Goal: Task Accomplishment & Management: Manage account settings

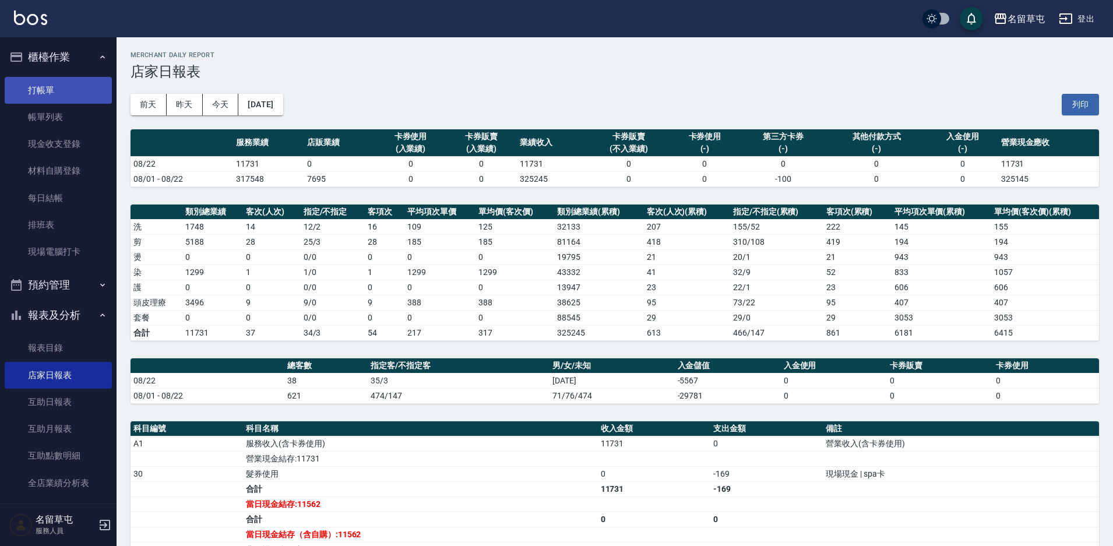
click at [62, 100] on link "打帳單" at bounding box center [58, 90] width 107 height 27
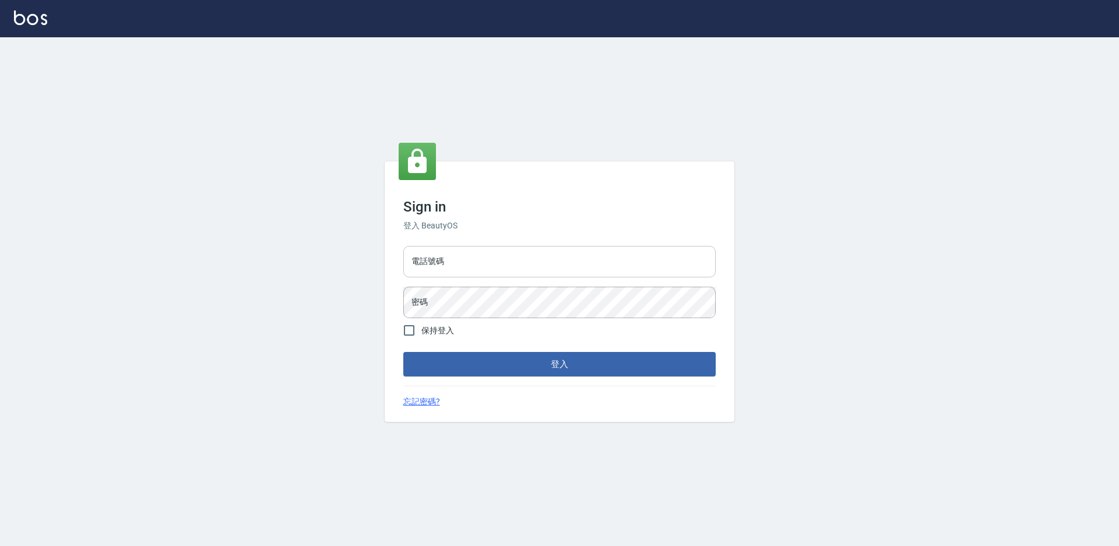
click at [447, 261] on input "電話號碼" at bounding box center [559, 261] width 312 height 31
type input "2306457"
click at [396, 314] on div "Sign in 登入 BeautyOS 電話號碼 [PHONE_NUMBER] 電話號碼 密碼 密碼 保持登入 登入 忘記密碼?" at bounding box center [560, 291] width 350 height 261
click at [403, 352] on button "登入" at bounding box center [559, 364] width 312 height 24
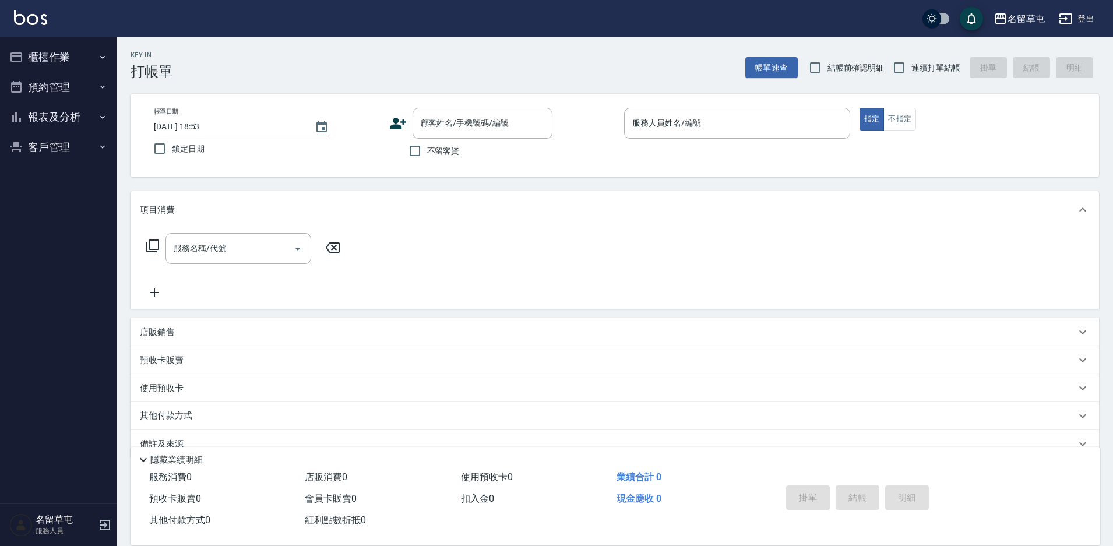
click at [452, 156] on span "不留客資" at bounding box center [443, 151] width 33 height 12
click at [427, 156] on input "不留客資" at bounding box center [415, 151] width 24 height 24
checkbox input "true"
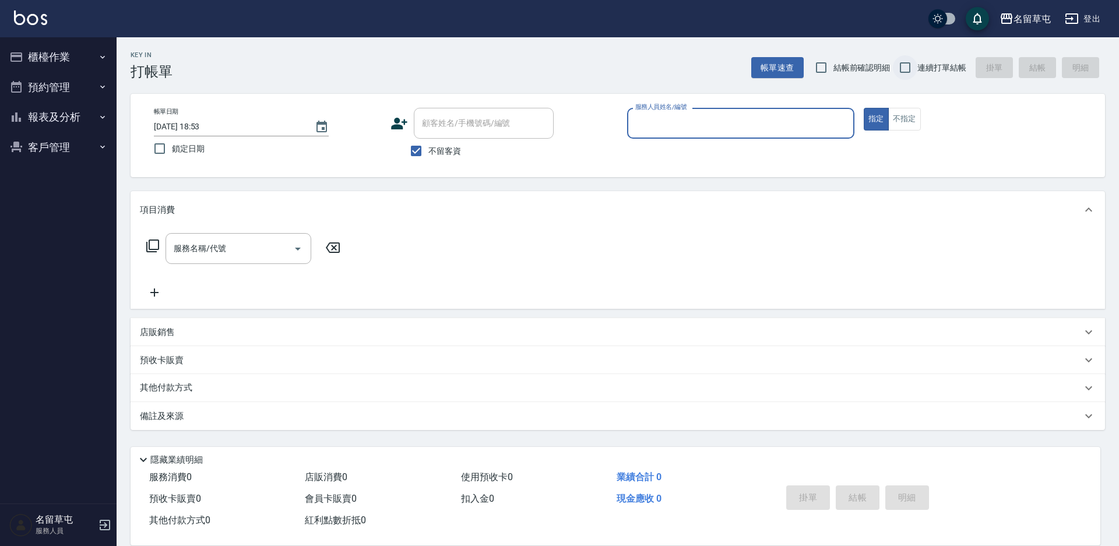
click at [905, 71] on input "連續打單結帳" at bounding box center [905, 67] width 24 height 24
checkbox input "true"
click at [807, 134] on div "服務人員姓名/編號" at bounding box center [740, 123] width 227 height 31
type input "[PERSON_NAME]-4"
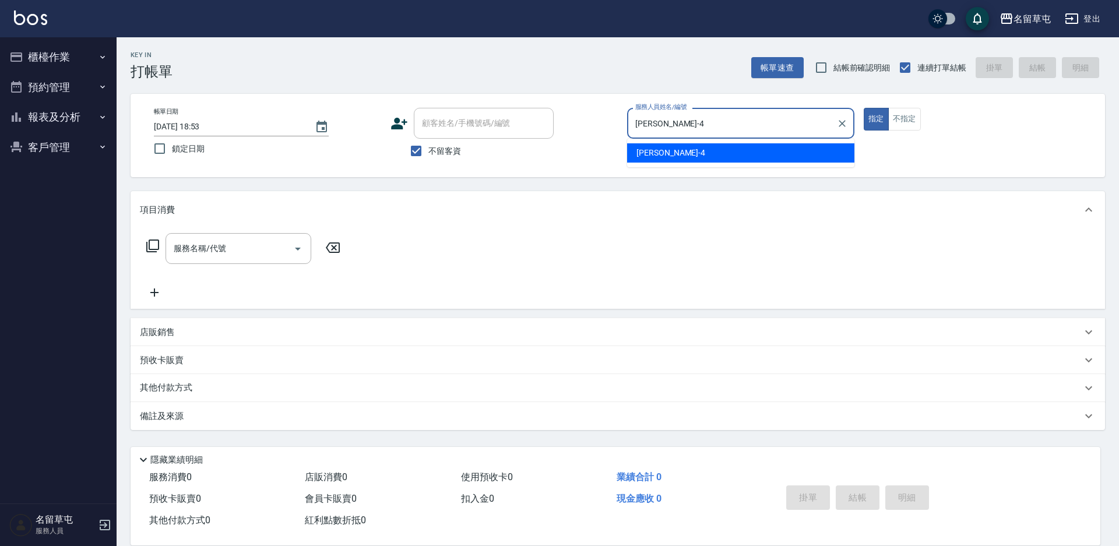
type button "true"
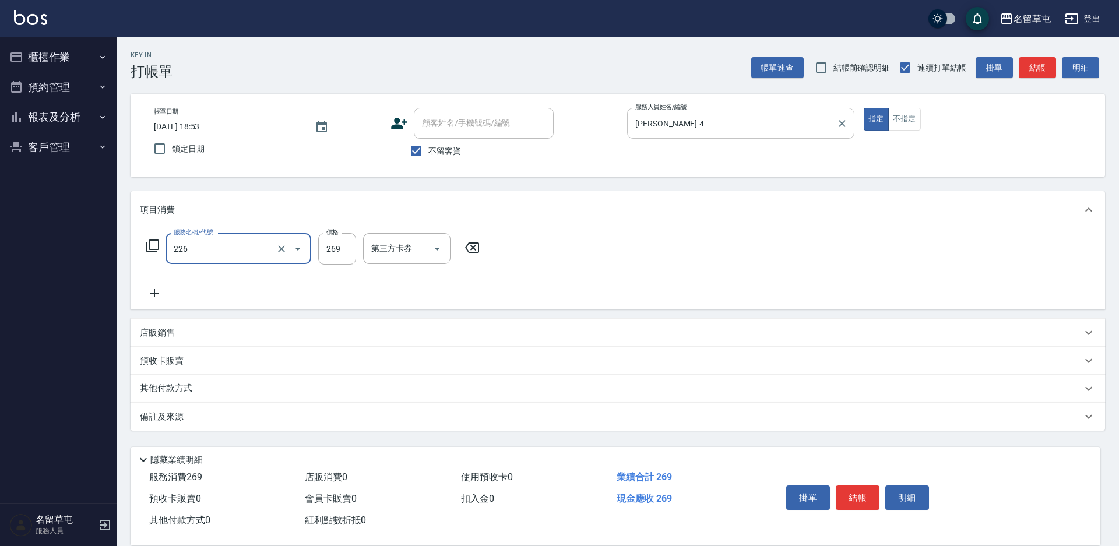
type input "洗剪269(226)"
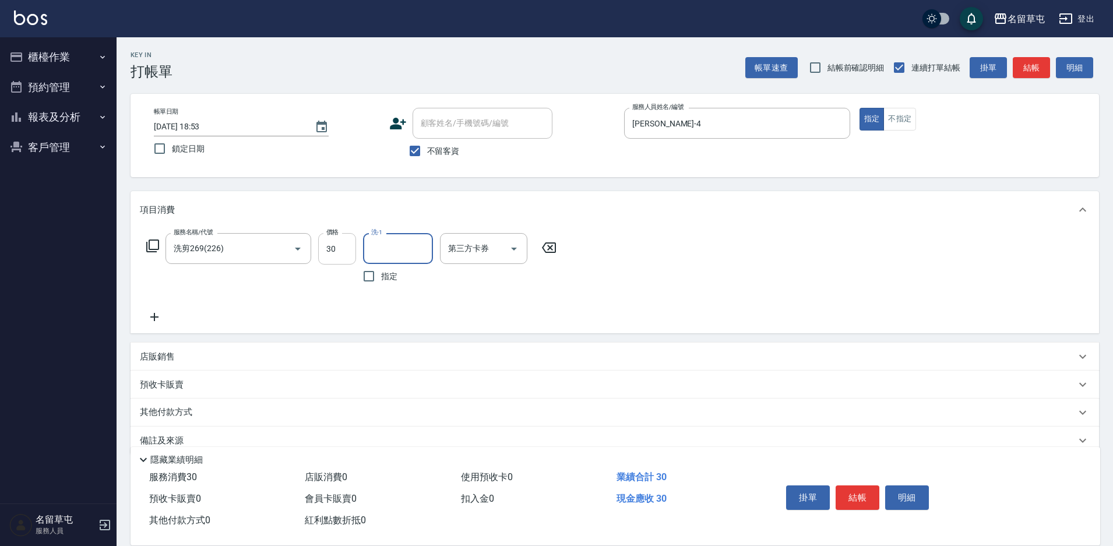
click at [335, 243] on input "30" at bounding box center [337, 248] width 38 height 31
type input "300"
type input "[PERSON_NAME]-36"
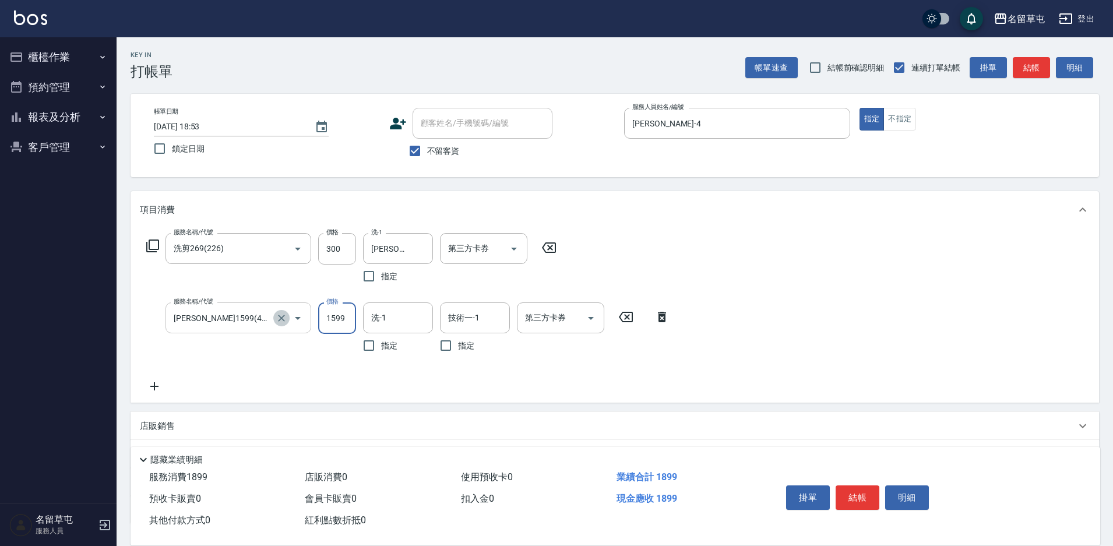
click at [280, 320] on icon "Clear" at bounding box center [282, 318] width 12 height 12
type input "[PERSON_NAME]1599(41599)"
click at [227, 317] on input "[PERSON_NAME]1599(41599)" at bounding box center [222, 318] width 103 height 20
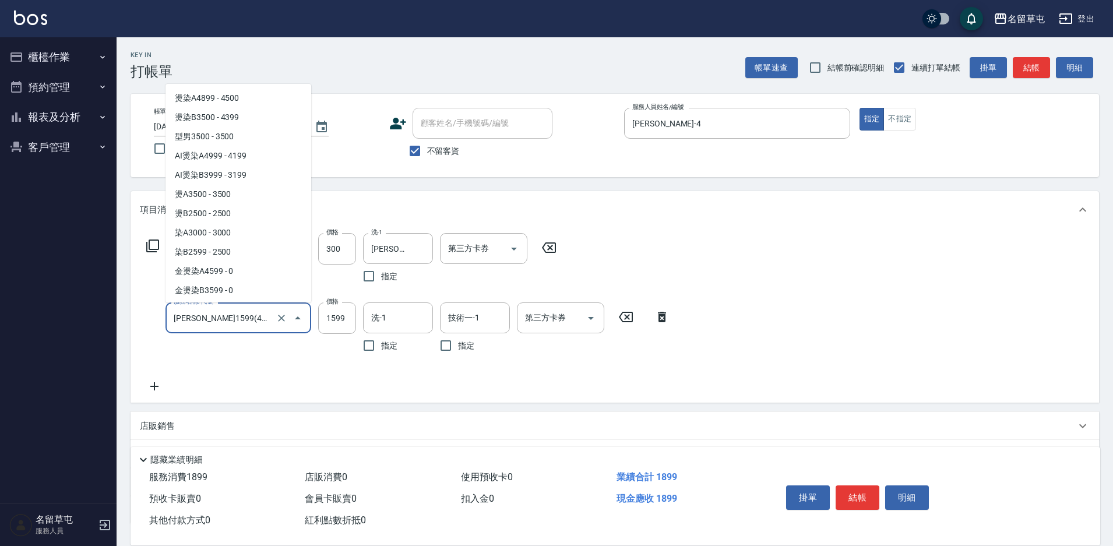
scroll to position [1190, 0]
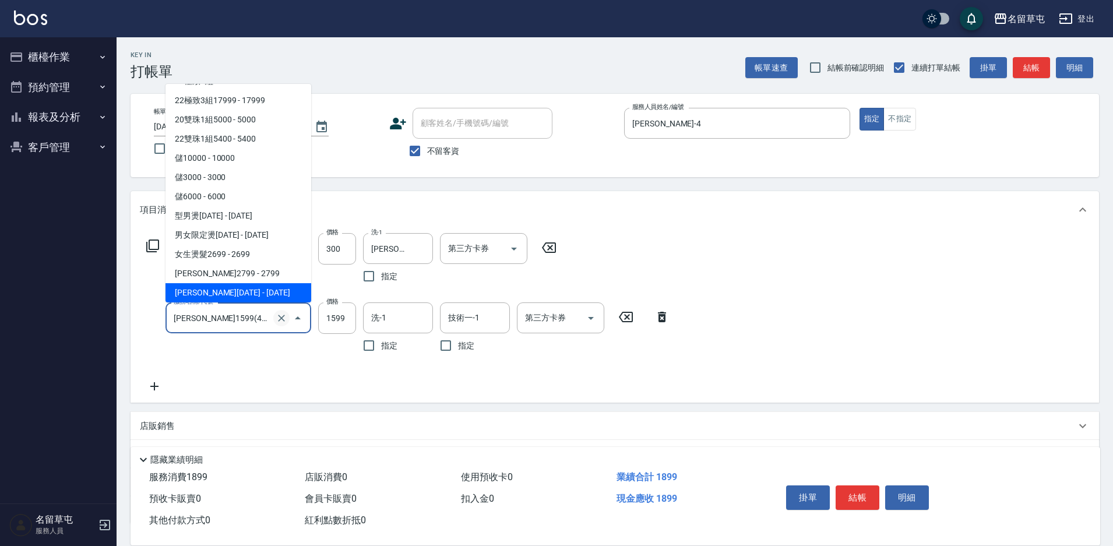
click at [279, 318] on icon "Clear" at bounding box center [282, 318] width 12 height 12
click at [233, 327] on input "服務名稱/代號" at bounding box center [222, 318] width 103 height 20
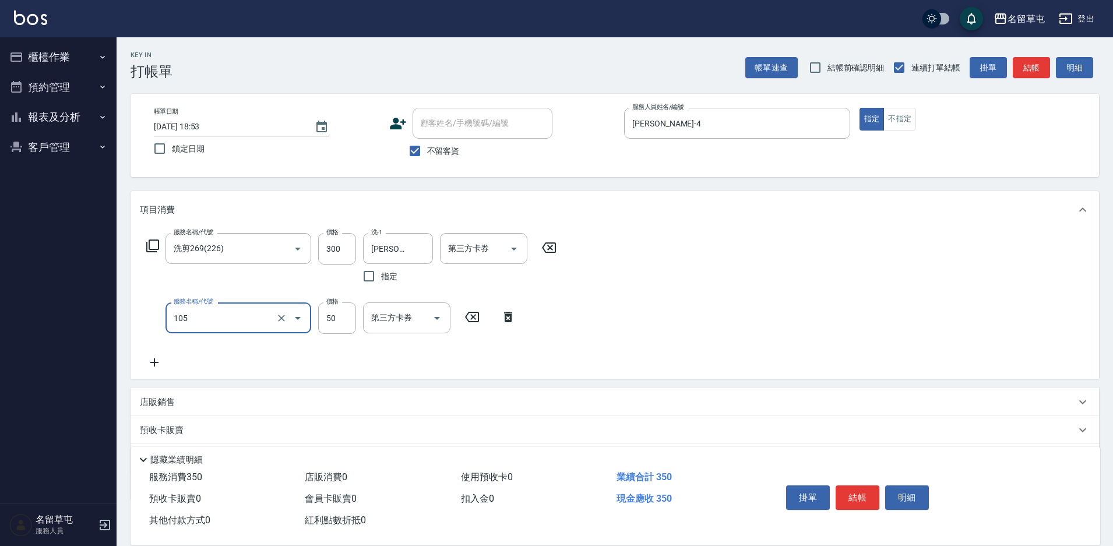
type input "精油50(105)"
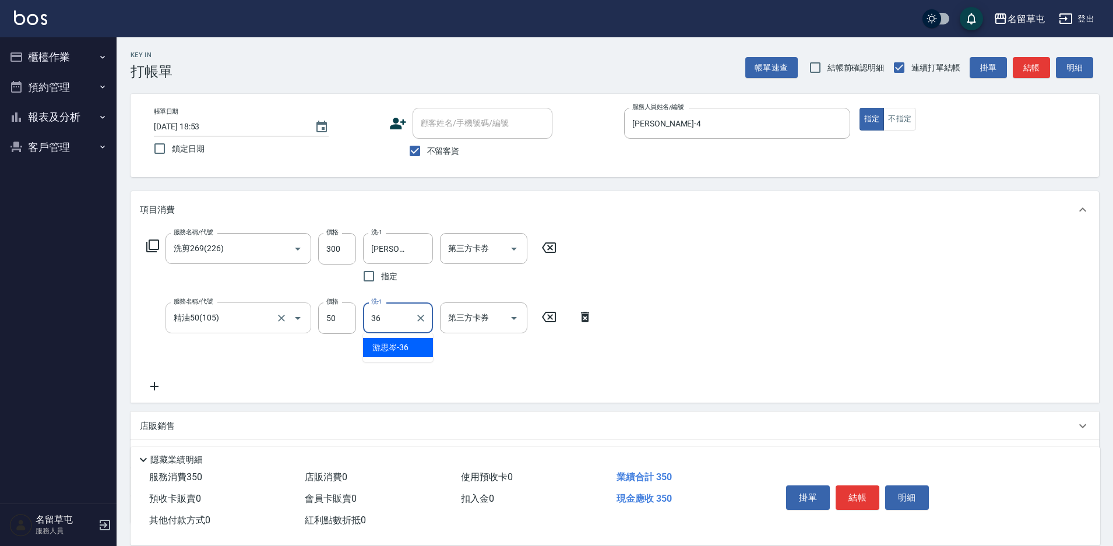
type input "[PERSON_NAME]-36"
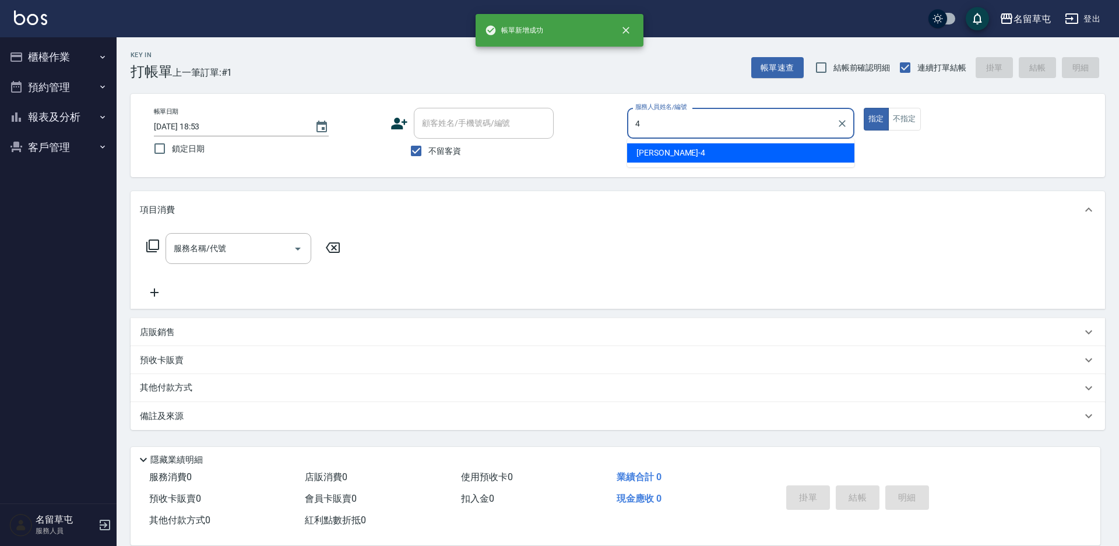
type input "[PERSON_NAME]-4"
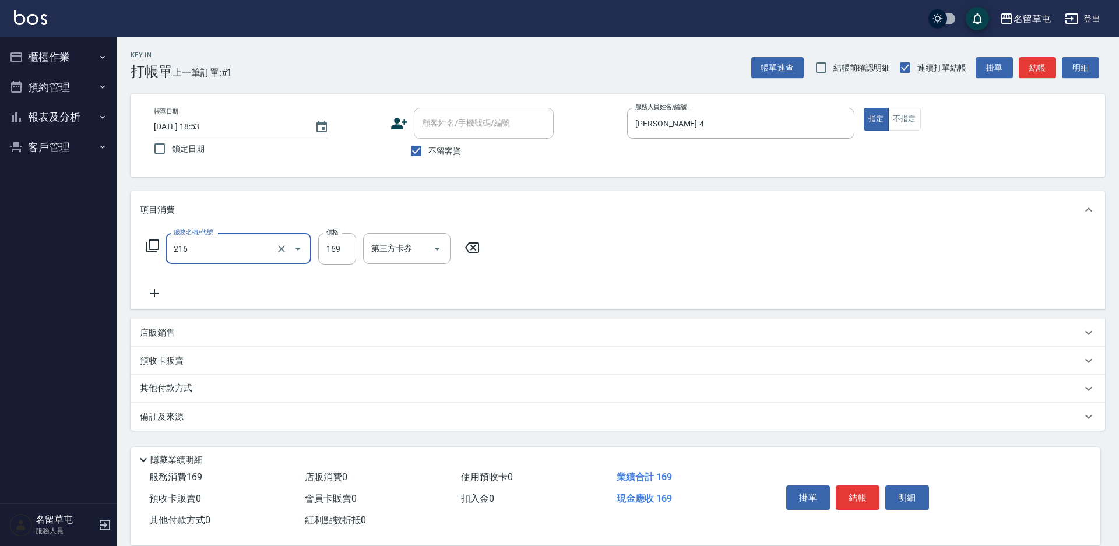
type input "剪髮169(216)"
type input "200"
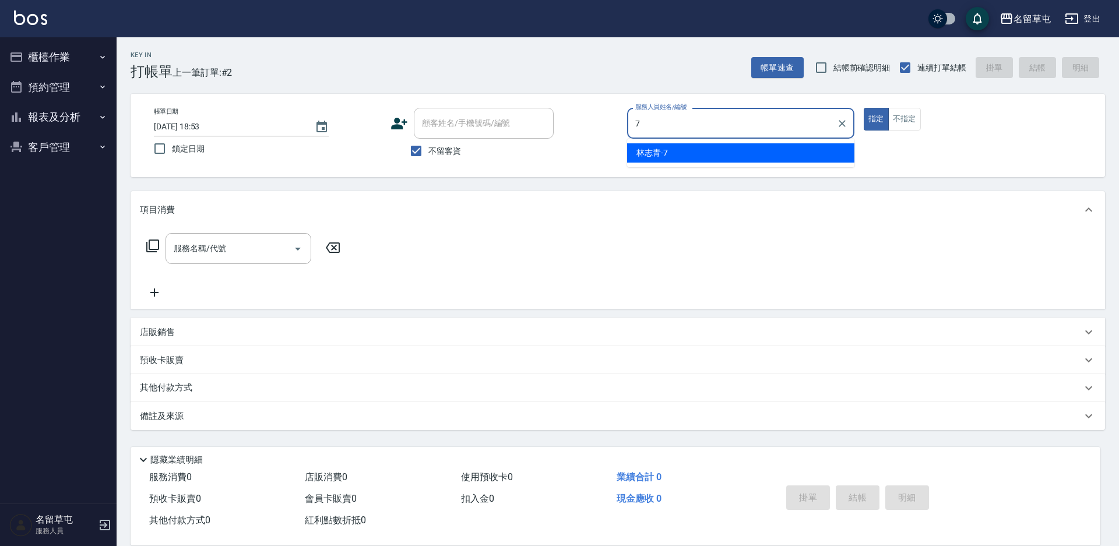
type input "[PERSON_NAME]-7"
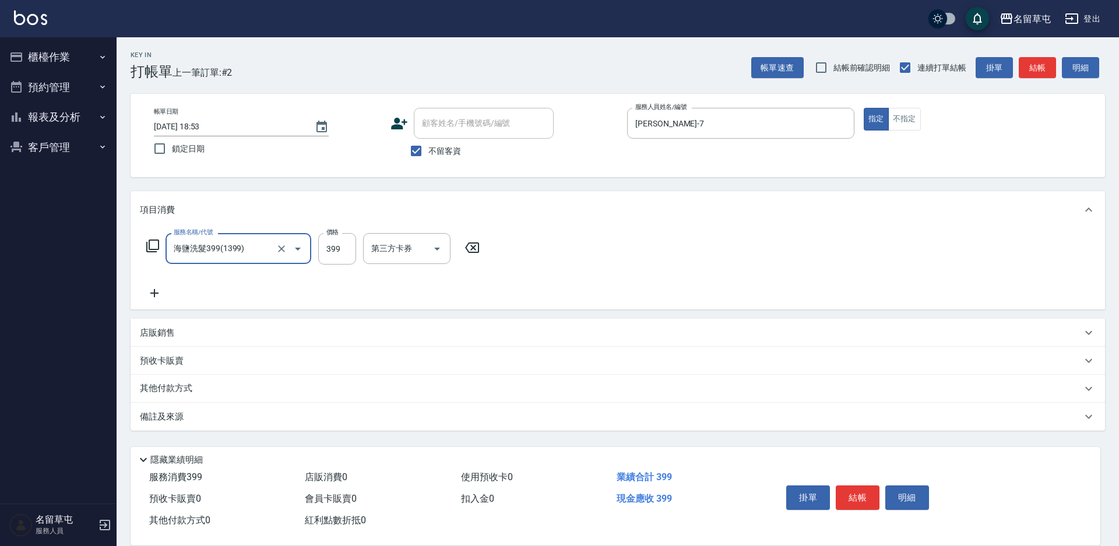
type input "海鹽洗髮399(1399)"
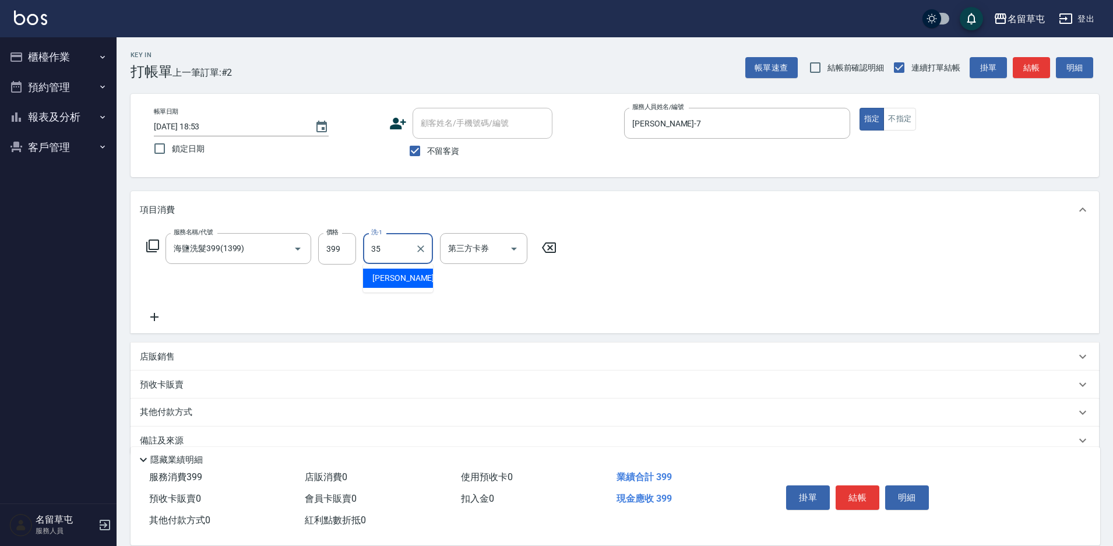
type input "[PERSON_NAME]-35"
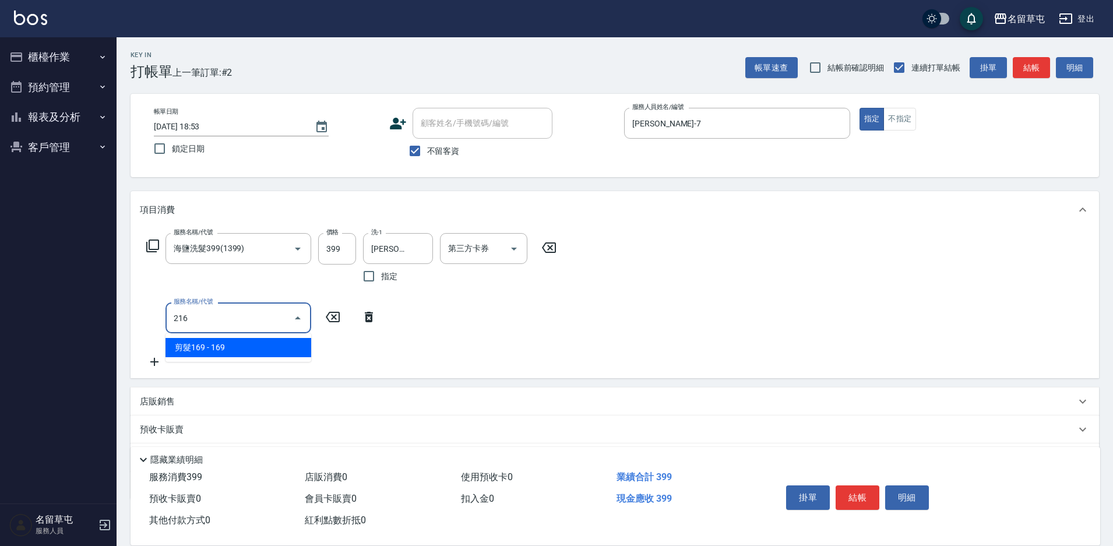
type input "剪髮169(216)"
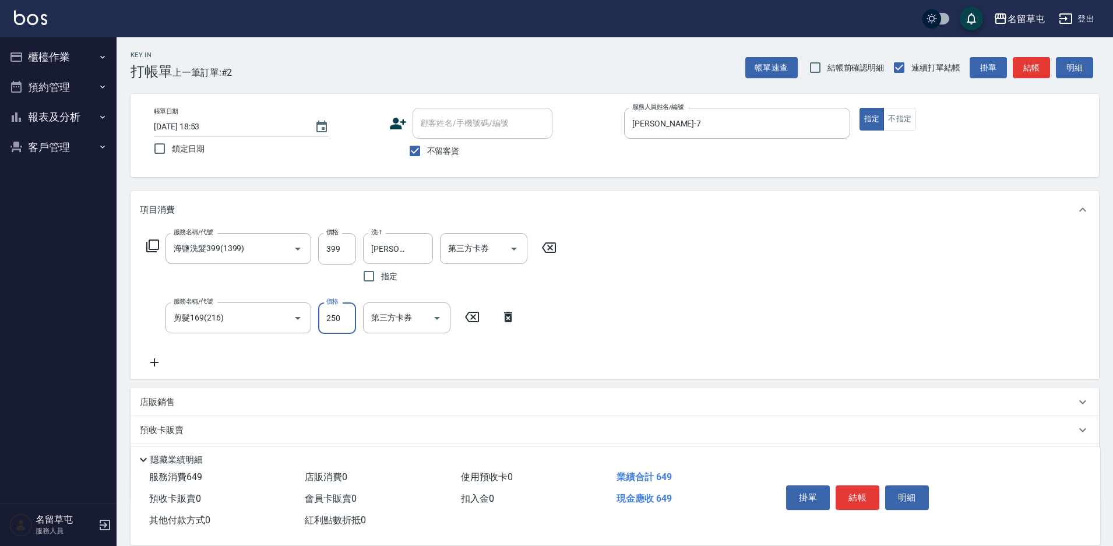
type input "250"
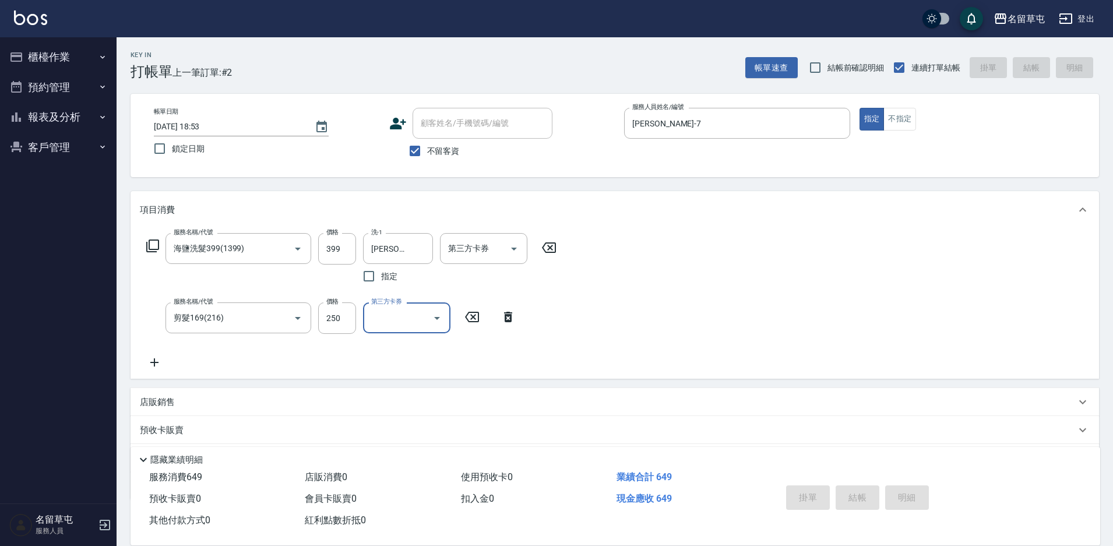
type input "[DATE] 18:54"
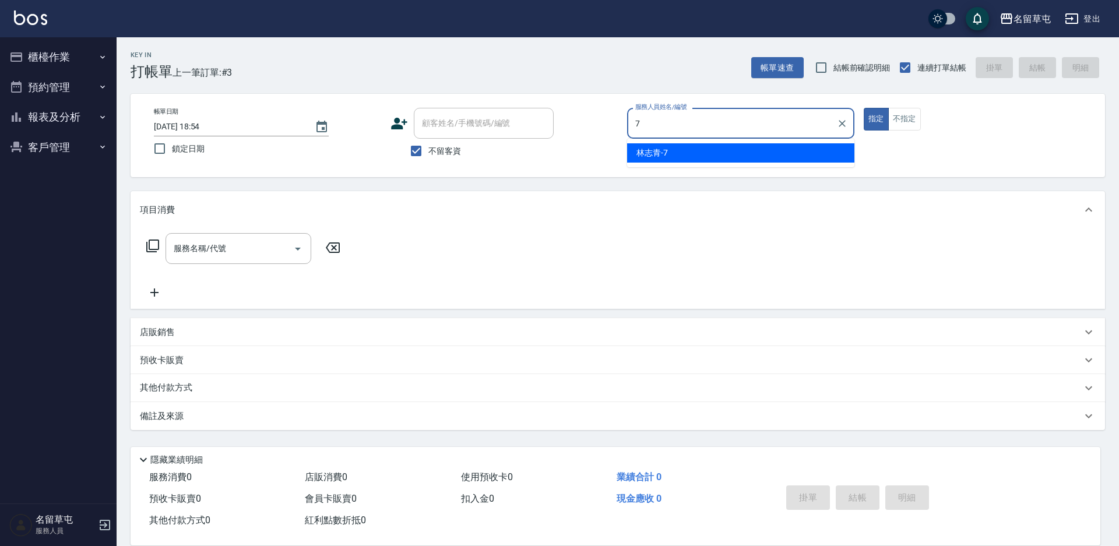
type input "[PERSON_NAME]-7"
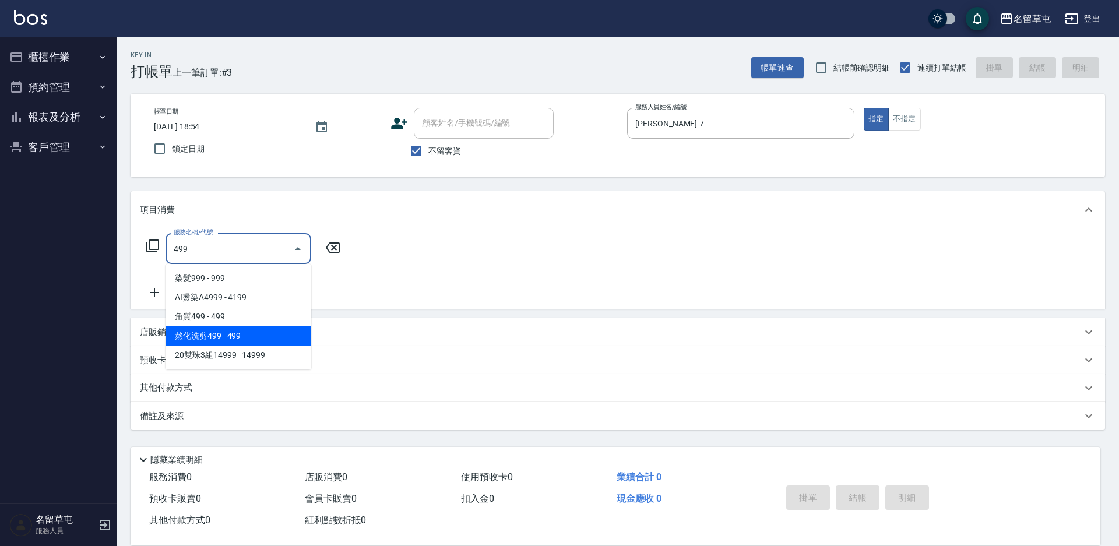
type input "熬化洗剪499(2499)"
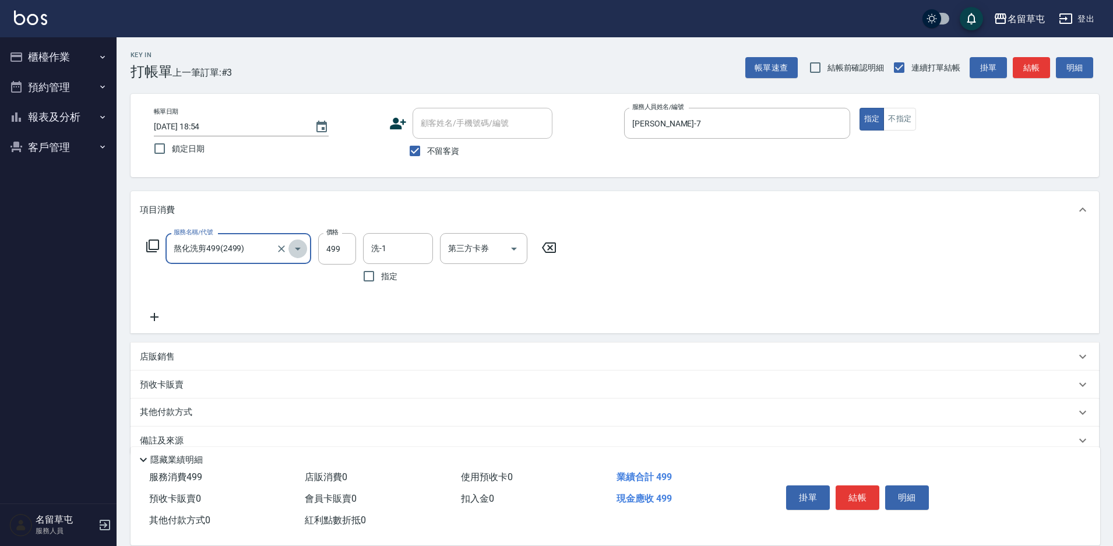
click at [289, 247] on button "Open" at bounding box center [298, 249] width 19 height 19
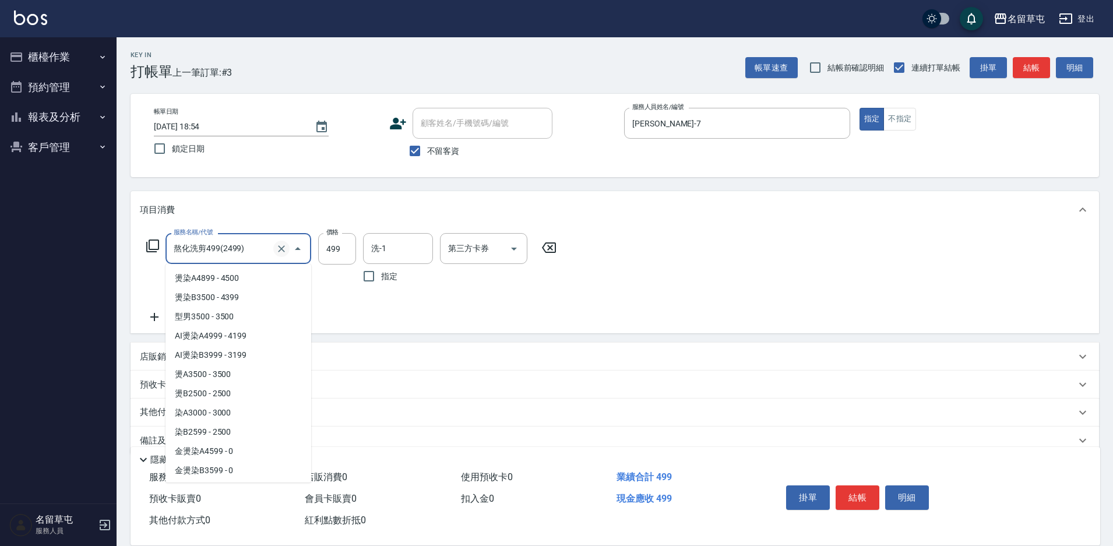
scroll to position [729, 0]
click at [279, 250] on icon "Clear" at bounding box center [282, 249] width 12 height 12
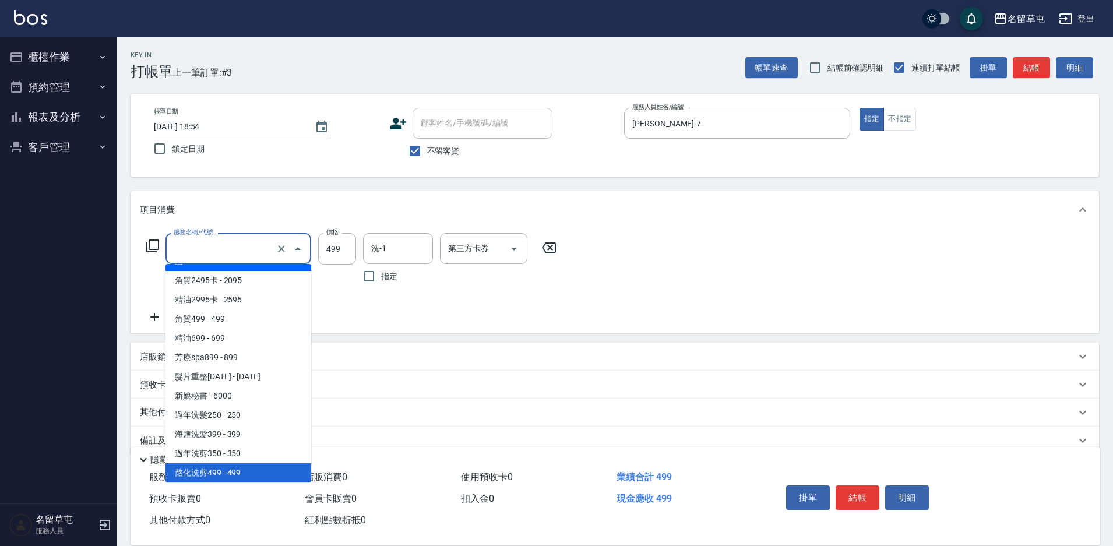
click at [224, 256] on input "服務名稱/代號" at bounding box center [222, 248] width 103 height 20
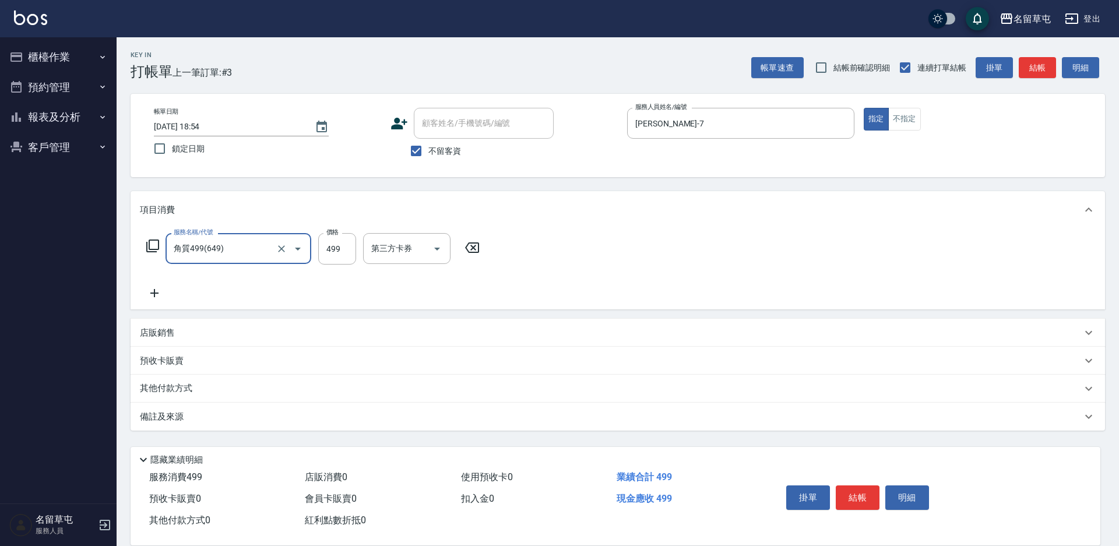
type input "角質499(649)"
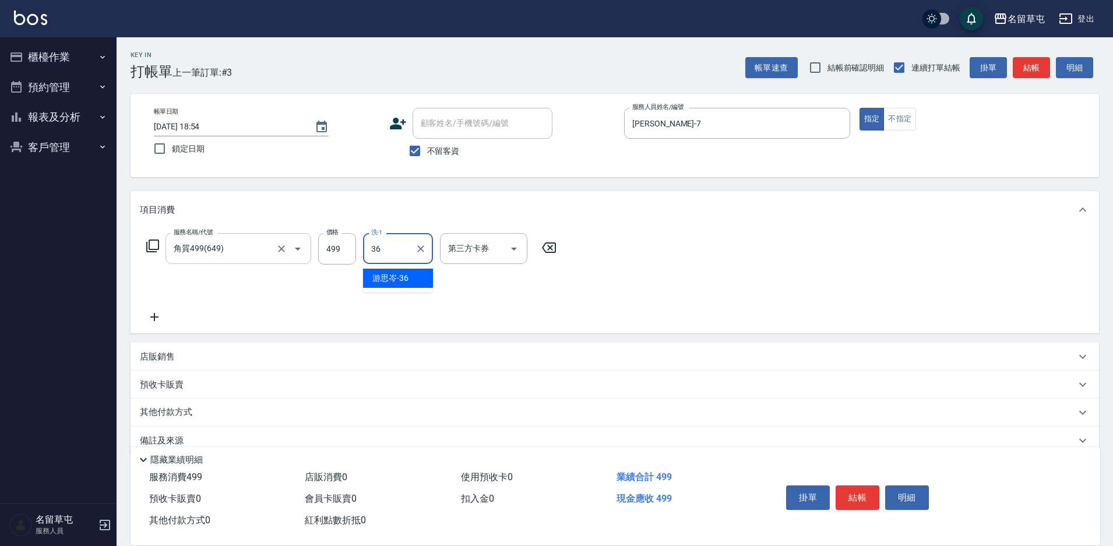
type input "[PERSON_NAME]-36"
type input "儲值卡"
click at [441, 147] on span "不留客資" at bounding box center [443, 151] width 33 height 12
click at [427, 147] on input "不留客資" at bounding box center [415, 151] width 24 height 24
checkbox input "false"
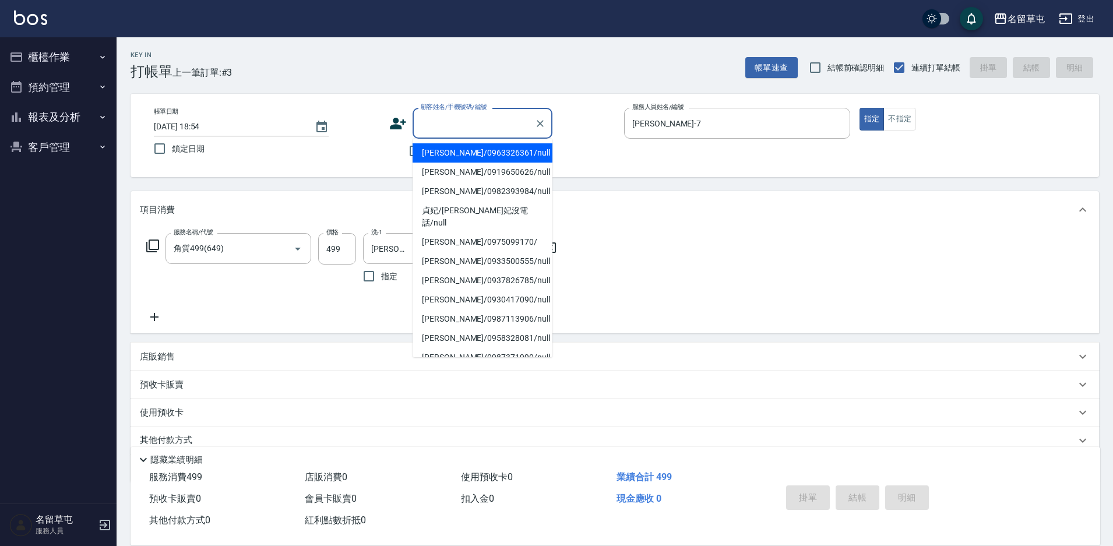
click at [465, 126] on input "顧客姓名/手機號碼/編號" at bounding box center [474, 123] width 112 height 20
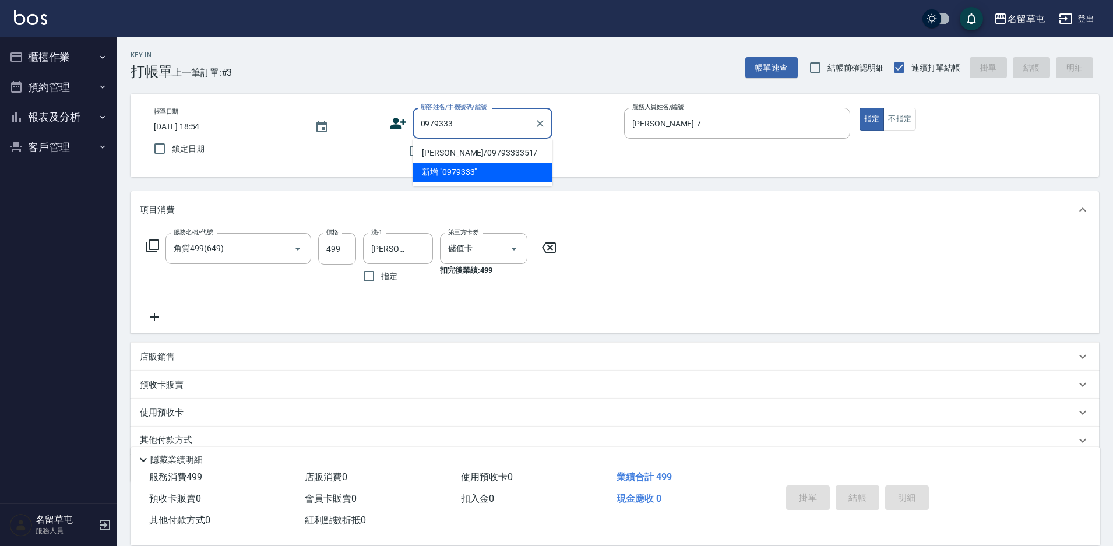
click at [473, 157] on li "[PERSON_NAME]/0979333351/" at bounding box center [483, 152] width 140 height 19
type input "[PERSON_NAME]/0979333351/"
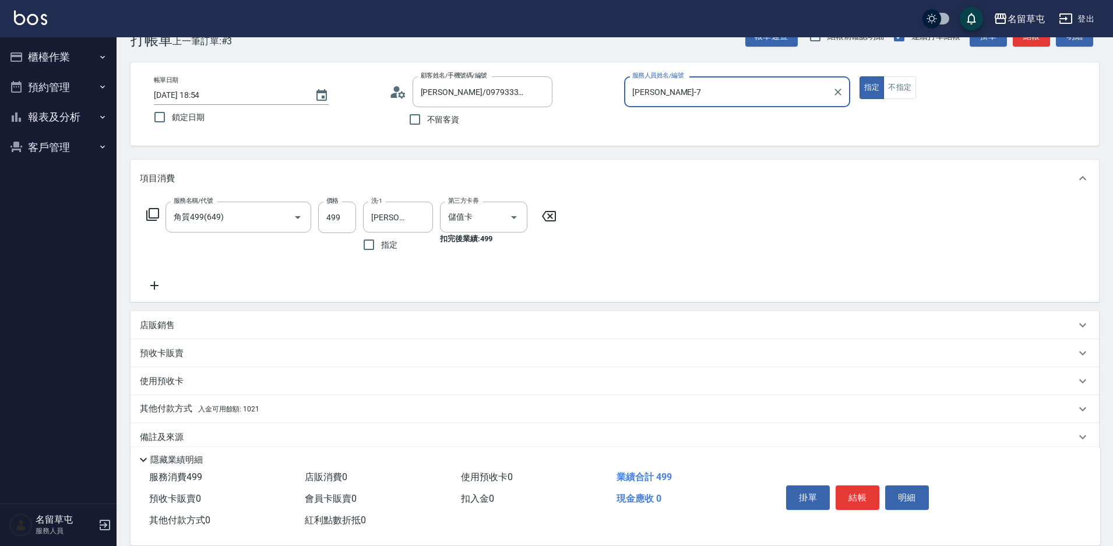
scroll to position [48, 0]
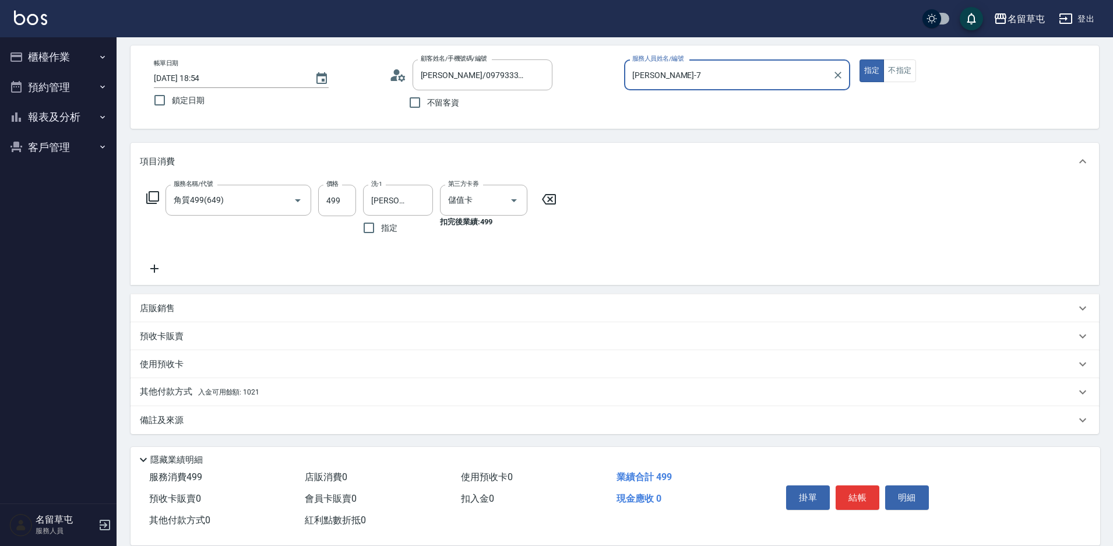
click at [201, 388] on span "入金可用餘額: 1021" at bounding box center [228, 392] width 61 height 8
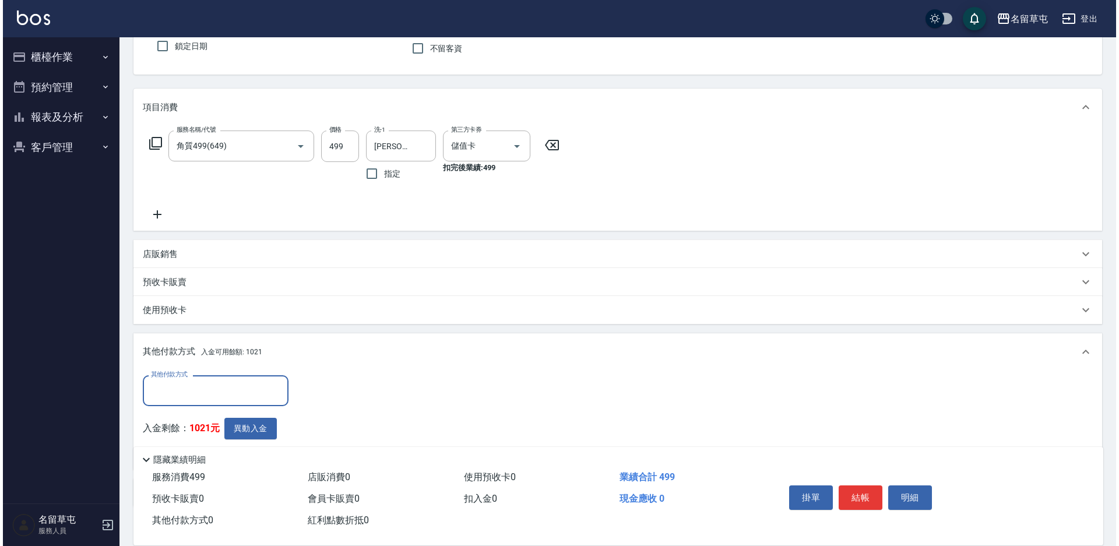
scroll to position [175, 0]
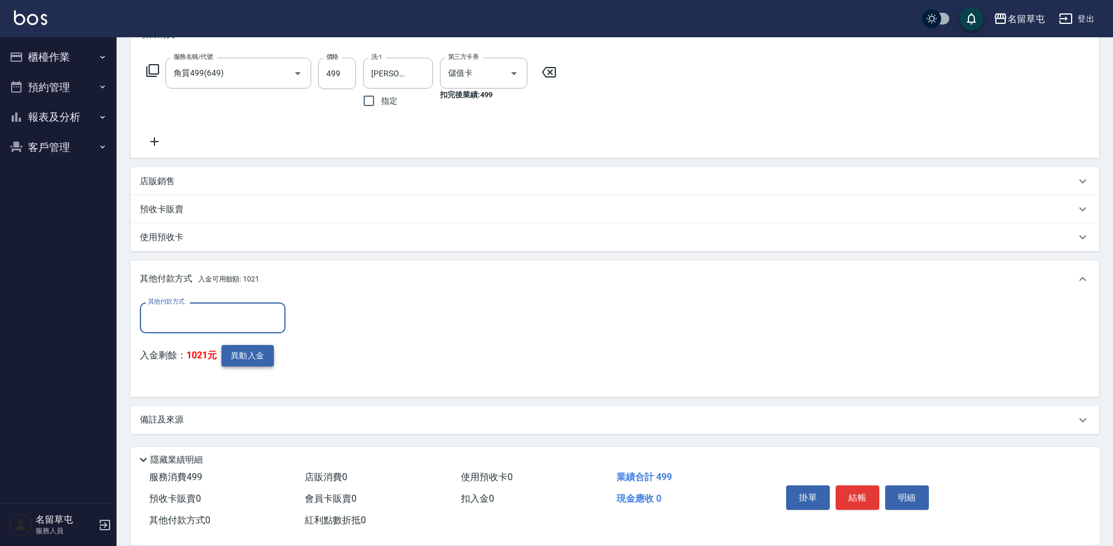
click at [245, 359] on button "異動入金" at bounding box center [247, 356] width 52 height 22
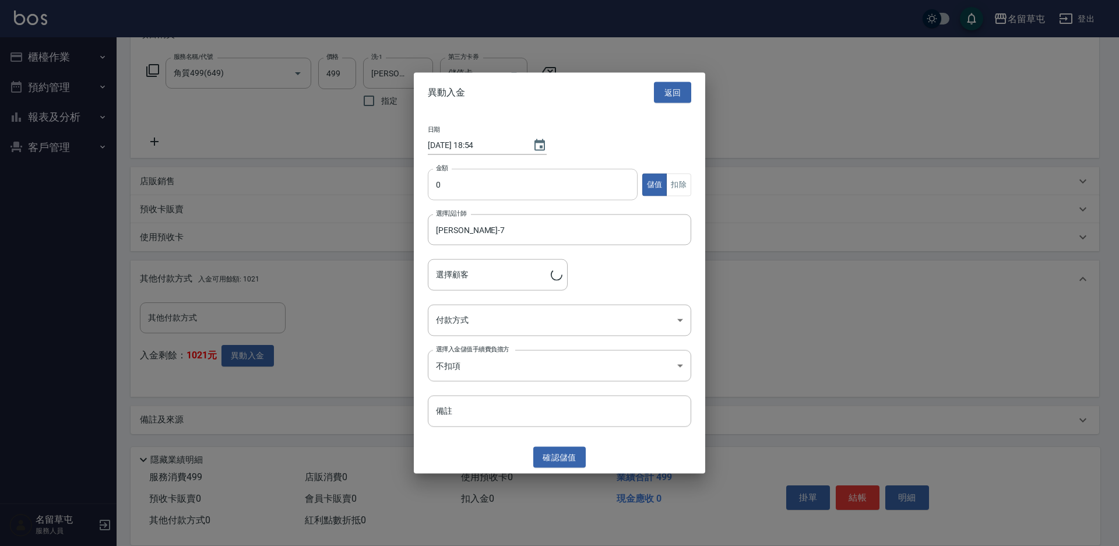
type input "[PERSON_NAME]/0979333351/"
click at [505, 179] on input "0" at bounding box center [533, 184] width 210 height 31
type input "499"
click at [685, 181] on button "扣除" at bounding box center [678, 184] width 25 height 23
click at [453, 316] on body "名留草屯 登出 櫃檯作業 打帳單 帳單列表 現金收支登錄 材料自購登錄 每日結帳 排班表 現場電腦打卡 預約管理 預約管理 單日預約紀錄 單週預約紀錄 報表及…" at bounding box center [559, 186] width 1119 height 722
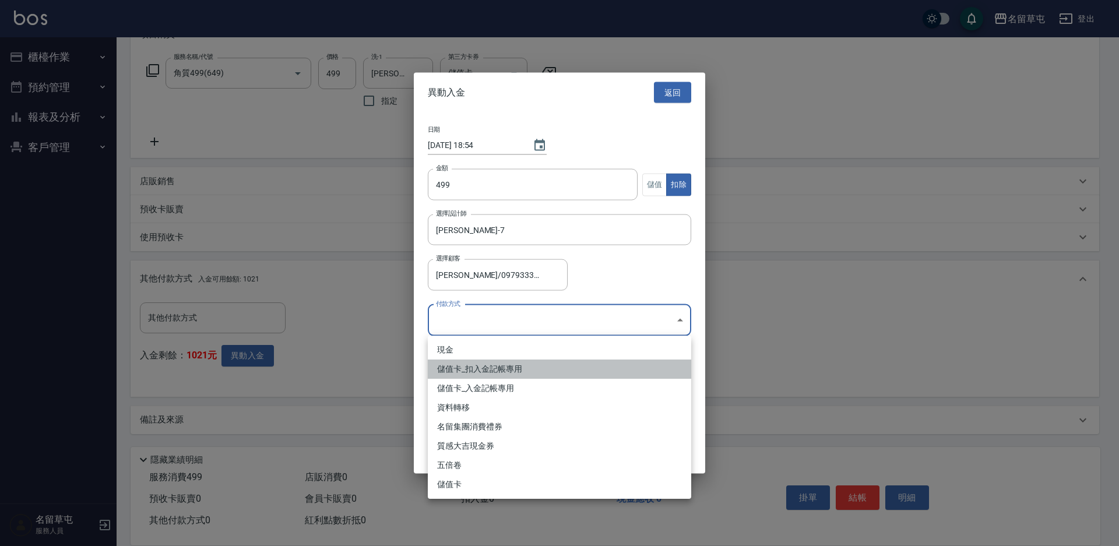
click at [458, 371] on li "儲值卡_扣入金記帳專用" at bounding box center [559, 369] width 263 height 19
type input "儲值卡_扣入金記帳專用"
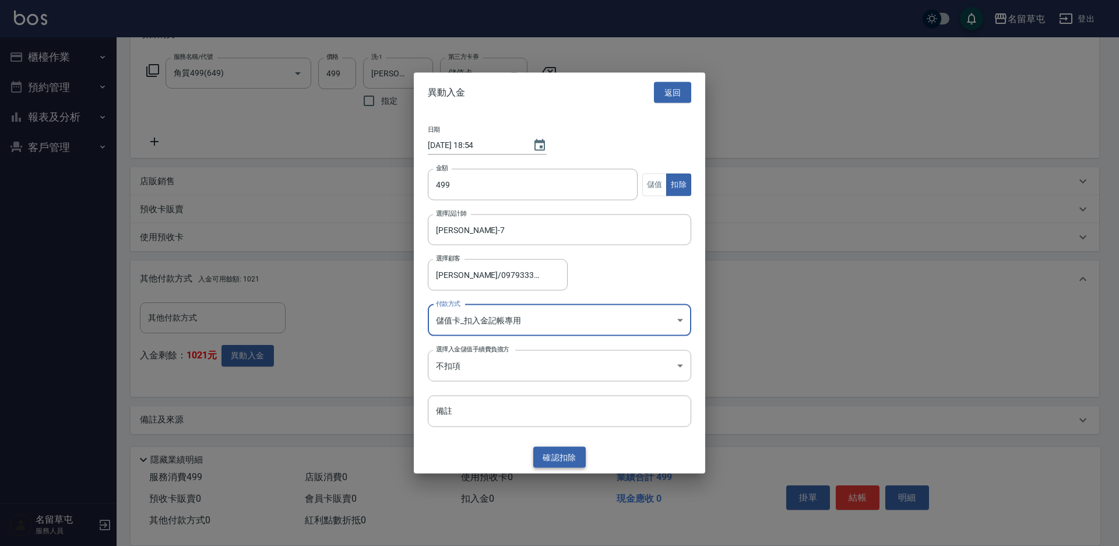
click at [568, 460] on button "確認 扣除" at bounding box center [559, 457] width 52 height 22
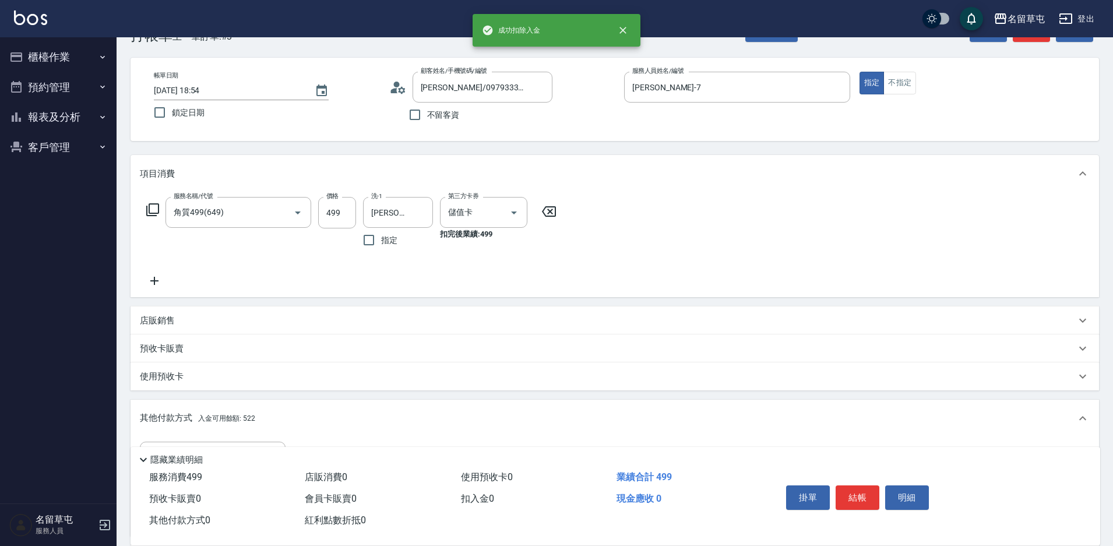
scroll to position [1, 0]
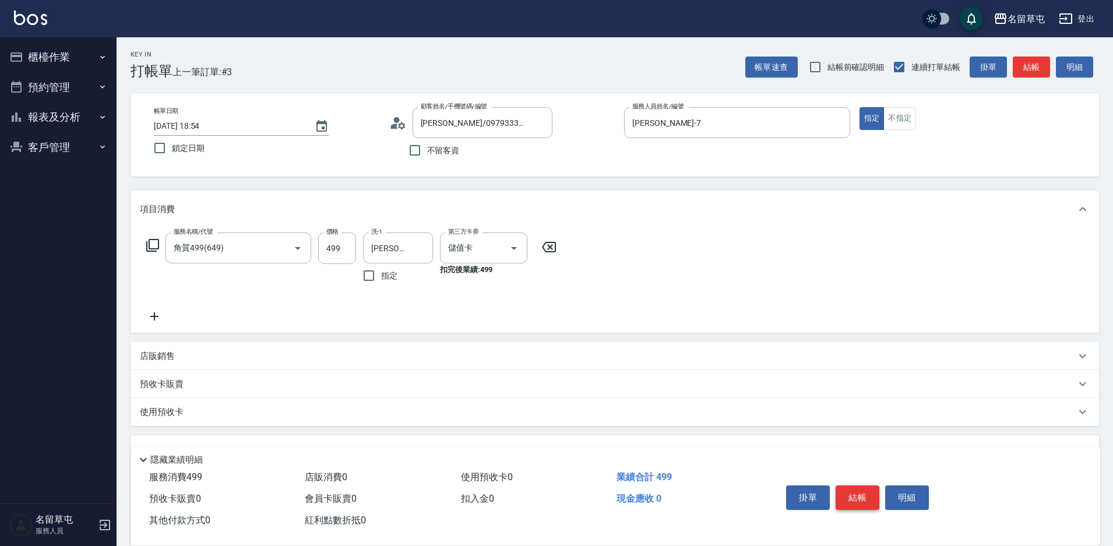
drag, startPoint x: 868, startPoint y: 491, endPoint x: 864, endPoint y: 485, distance: 7.1
click at [864, 486] on button "結帳" at bounding box center [858, 498] width 44 height 24
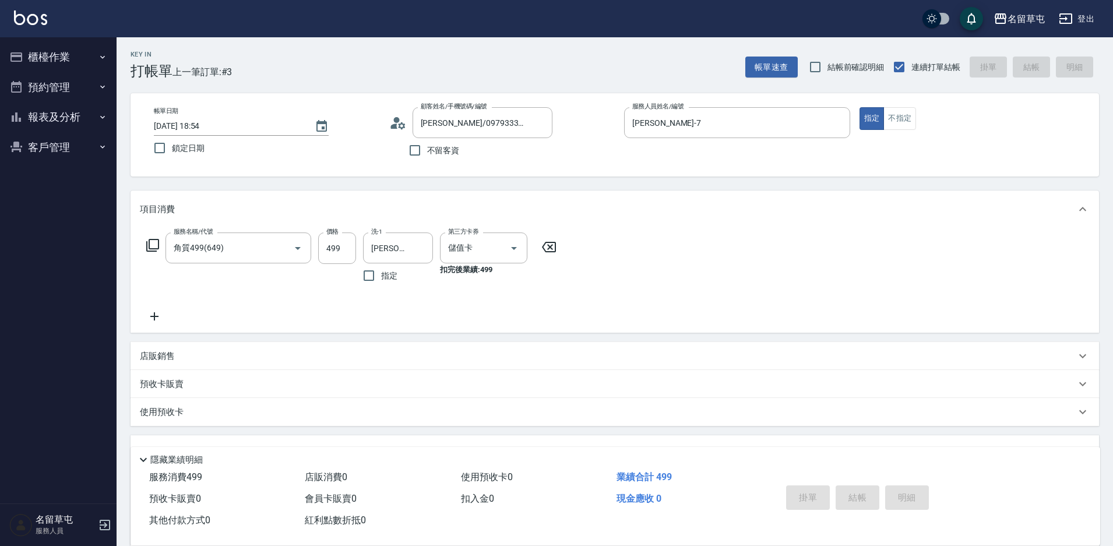
type input "[DATE] 18:55"
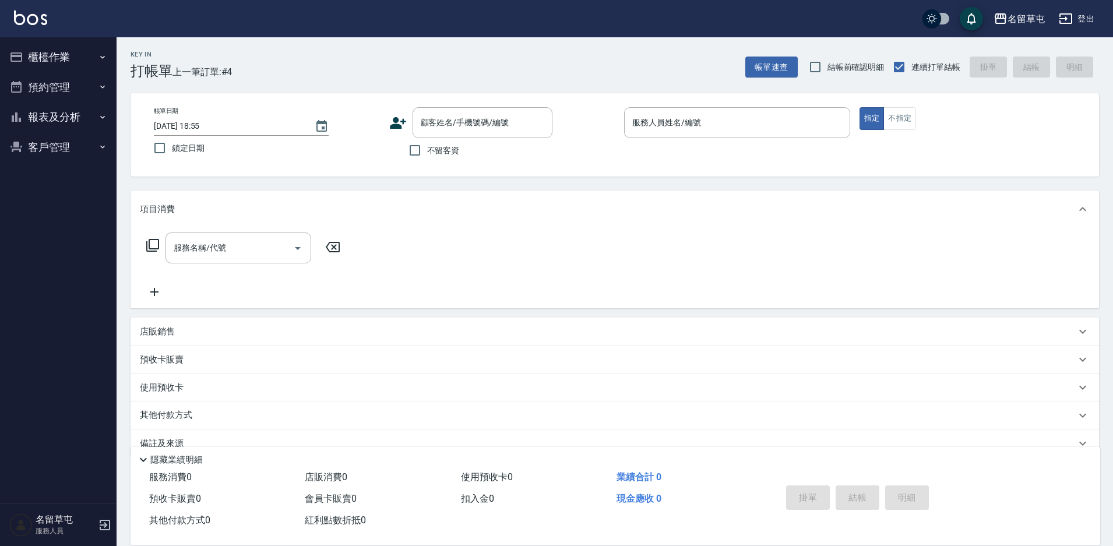
click at [439, 154] on span "不留客資" at bounding box center [443, 151] width 33 height 12
click at [427, 154] on input "不留客資" at bounding box center [415, 150] width 24 height 24
checkbox input "true"
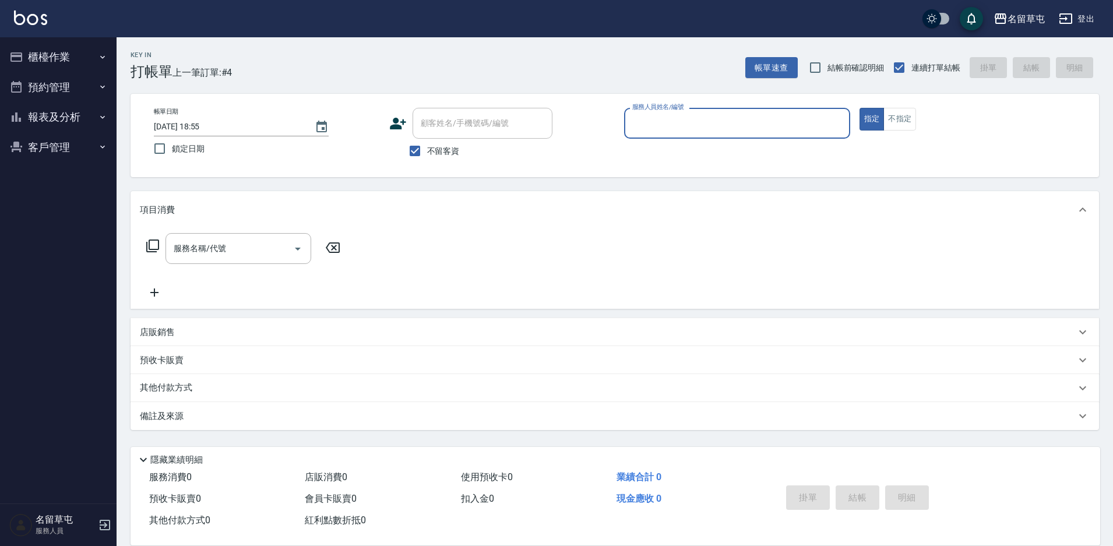
scroll to position [0, 0]
click at [721, 112] on div "服務人員姓名/編號" at bounding box center [740, 123] width 227 height 31
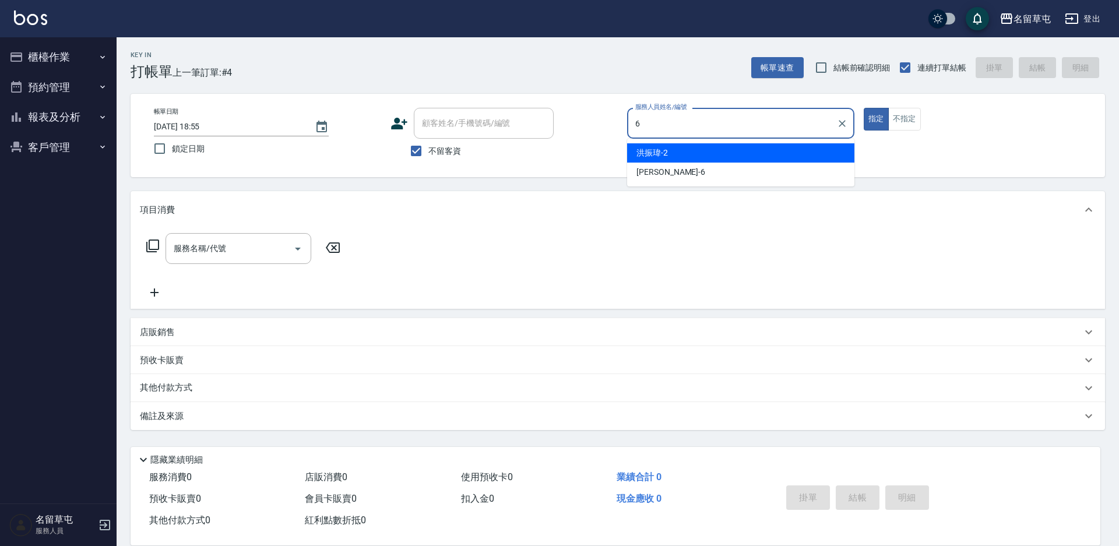
type input "[PERSON_NAME]-6"
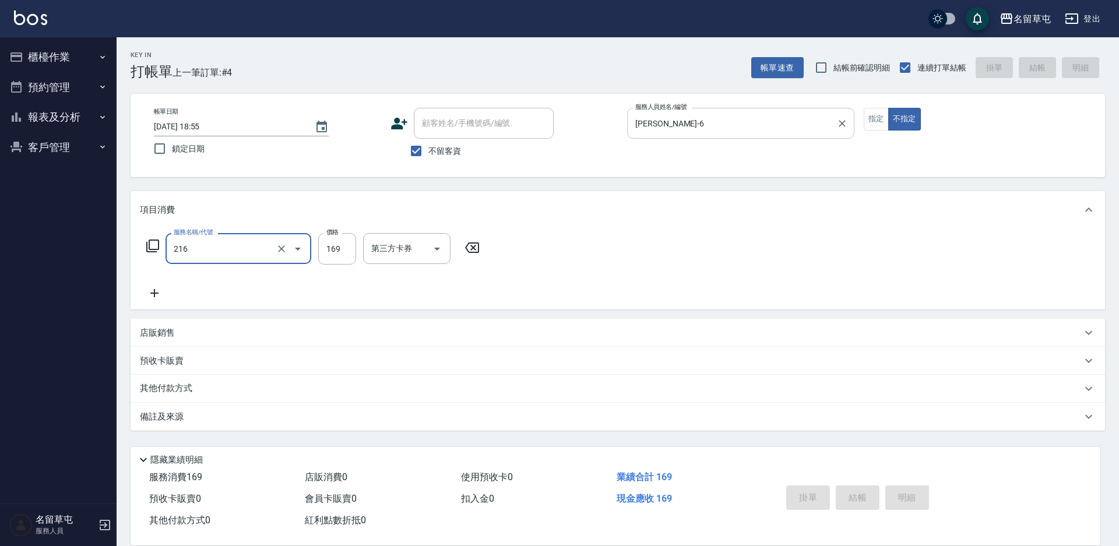
type input "216"
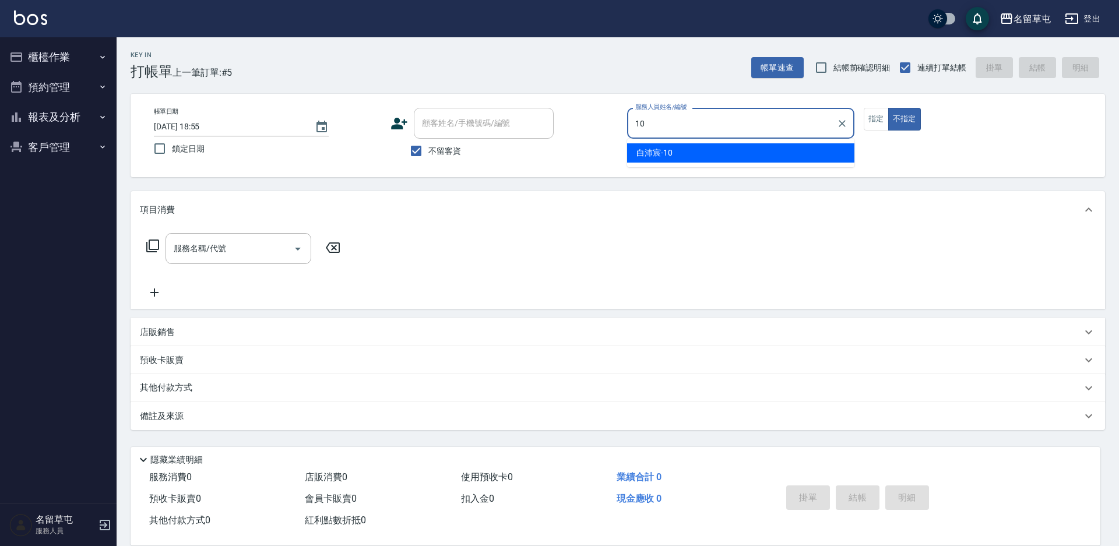
type input "[PERSON_NAME]-10"
type button "false"
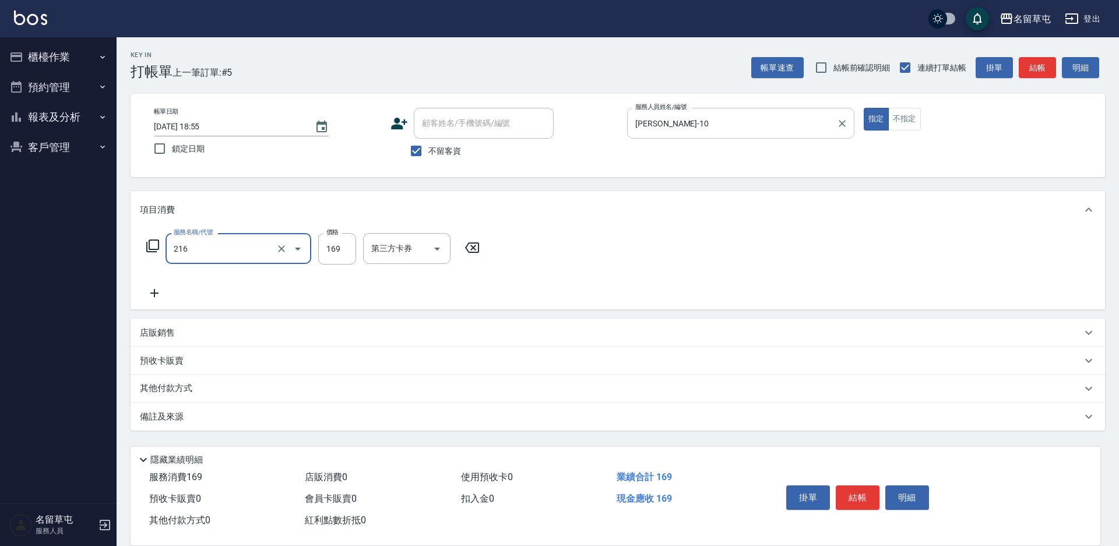
type input "剪髮169(216)"
type input "200"
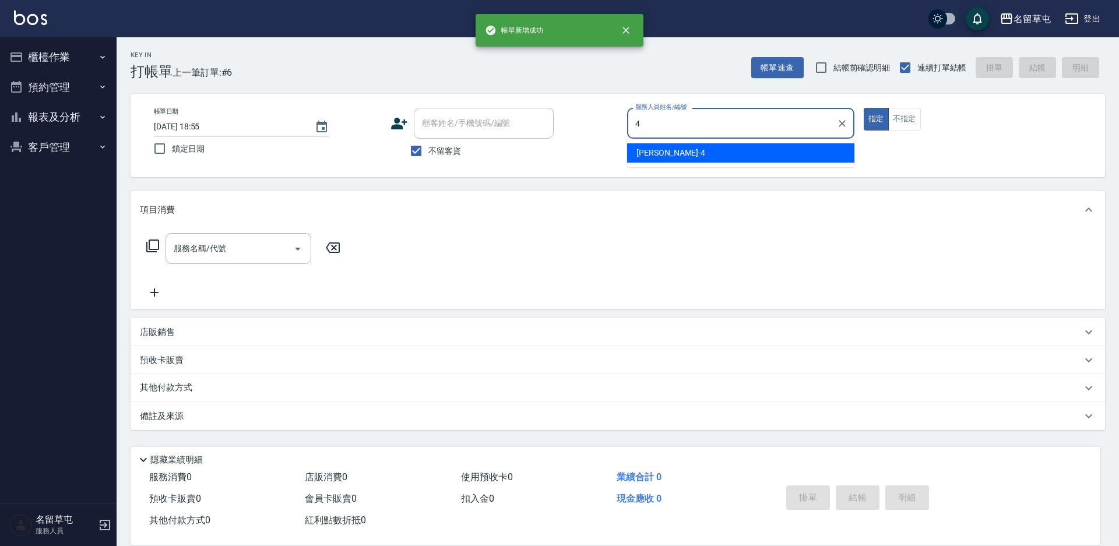
type input "[PERSON_NAME]-4"
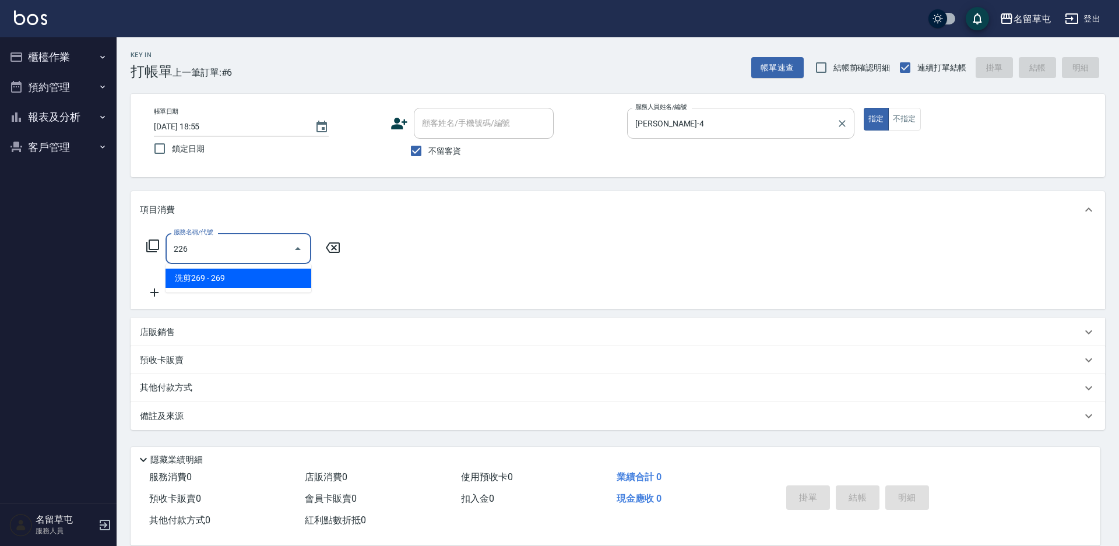
type input "洗剪269(226)"
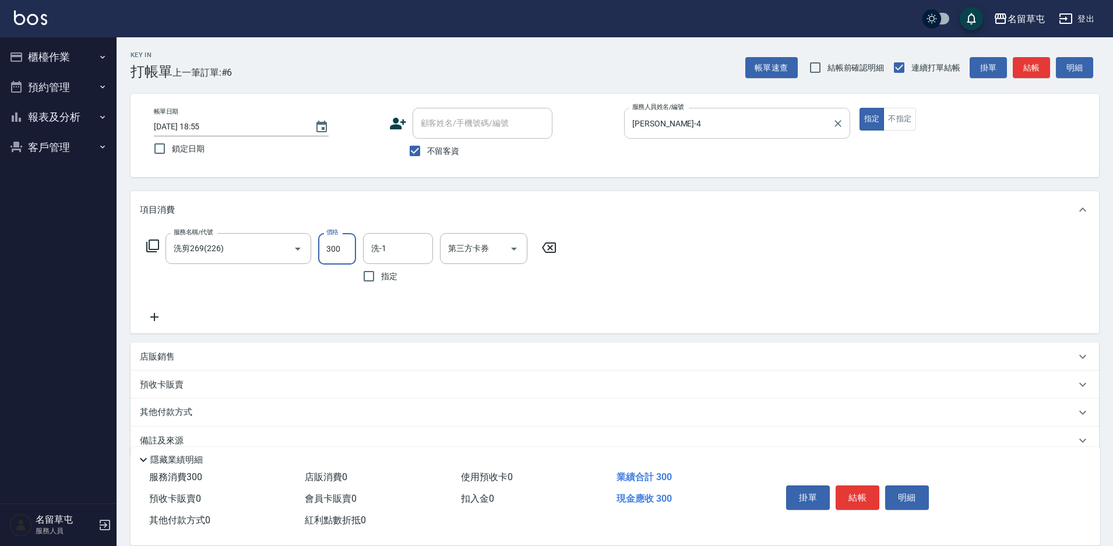
type input "300"
type input "[PERSON_NAME]-35"
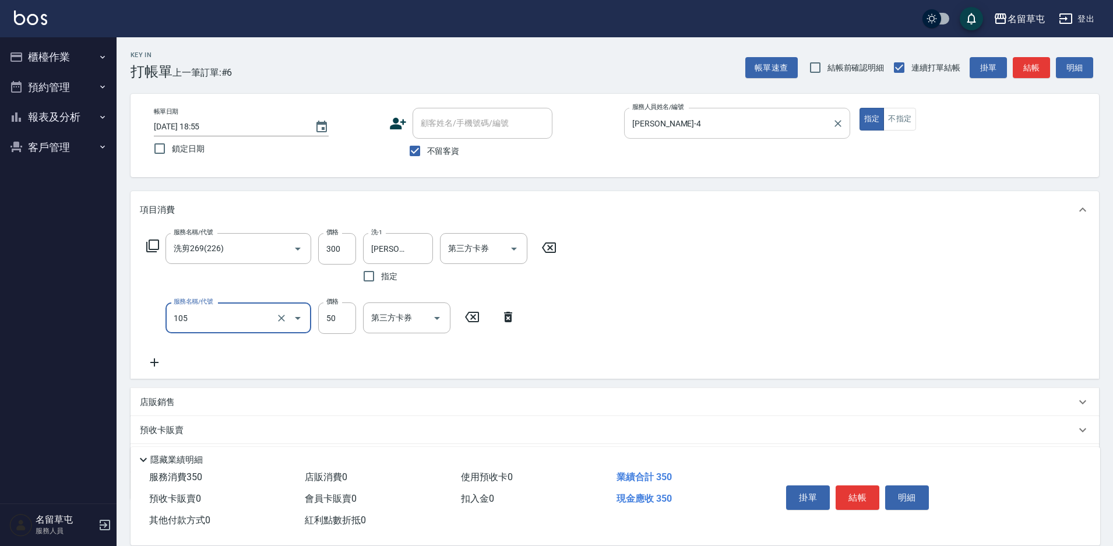
type input "精油50(105)"
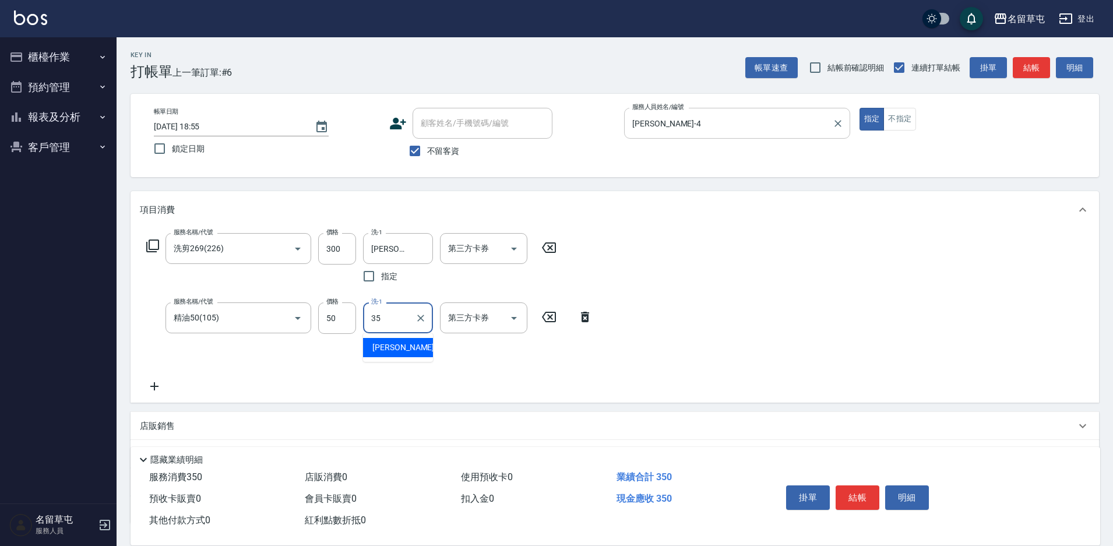
type input "[PERSON_NAME]-35"
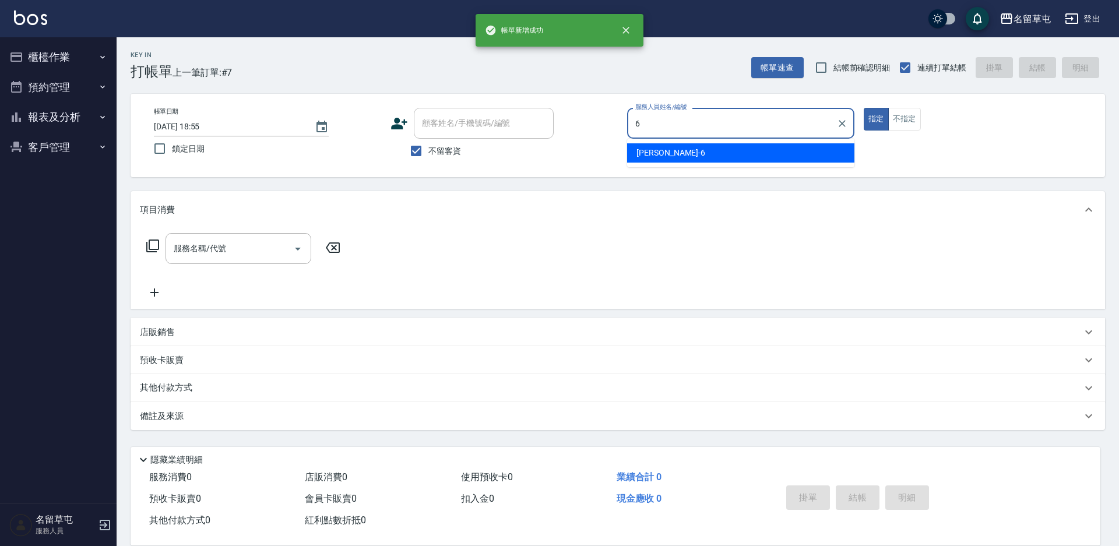
type input "[PERSON_NAME]-6"
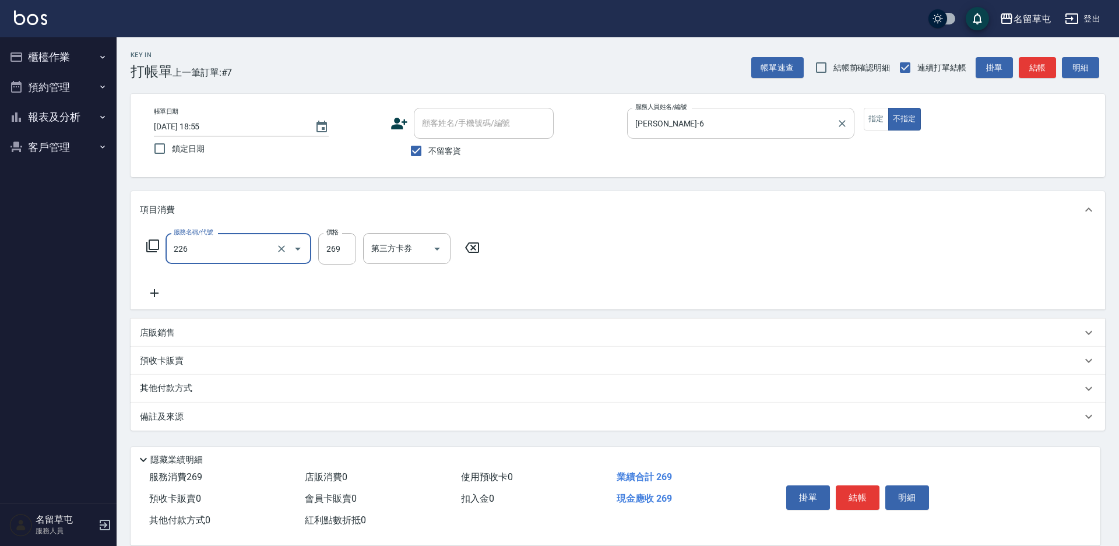
type input "洗剪269(226)"
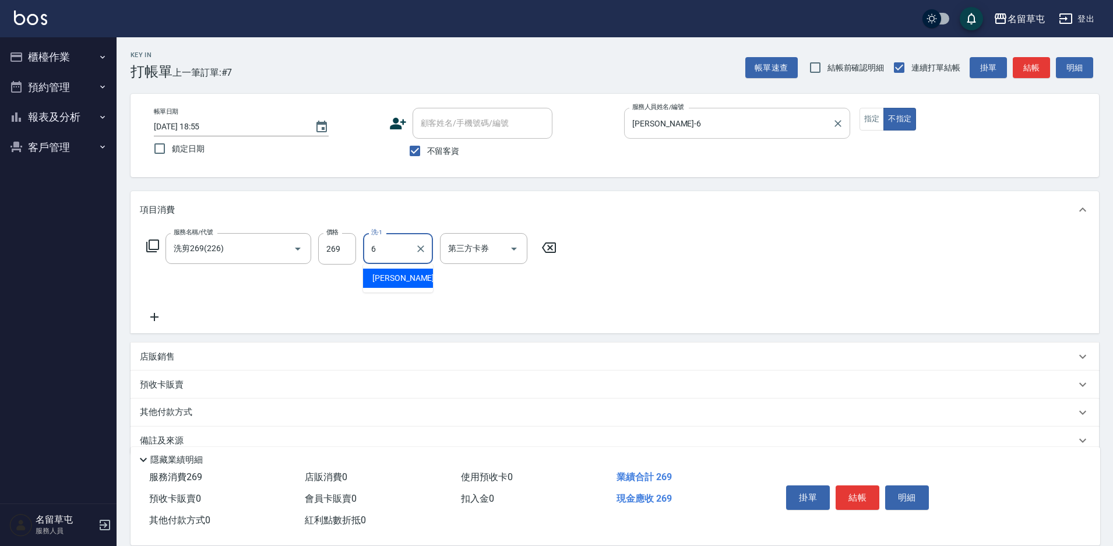
type input "[PERSON_NAME]-6"
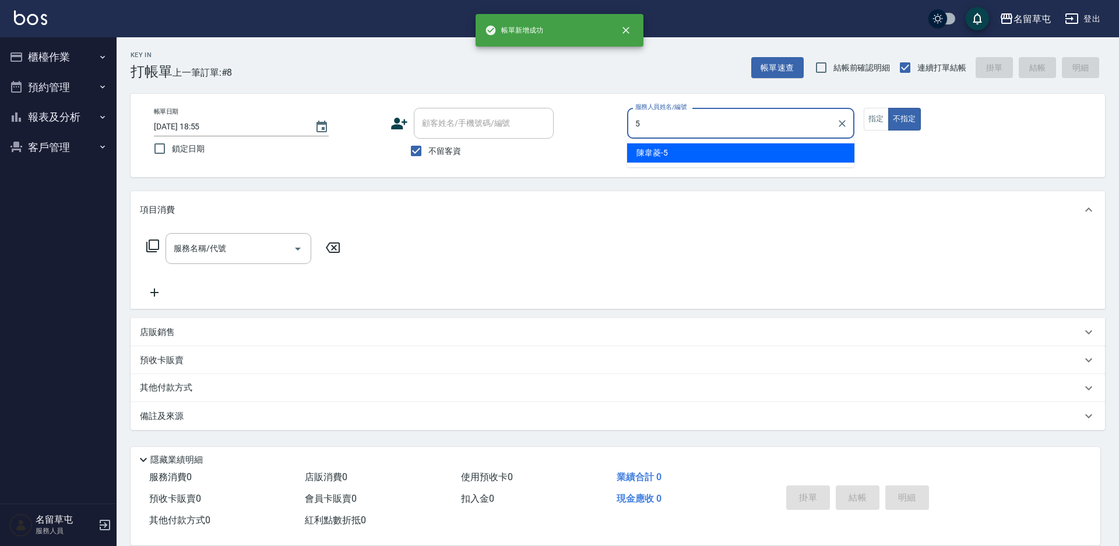
type input "[PERSON_NAME]-5"
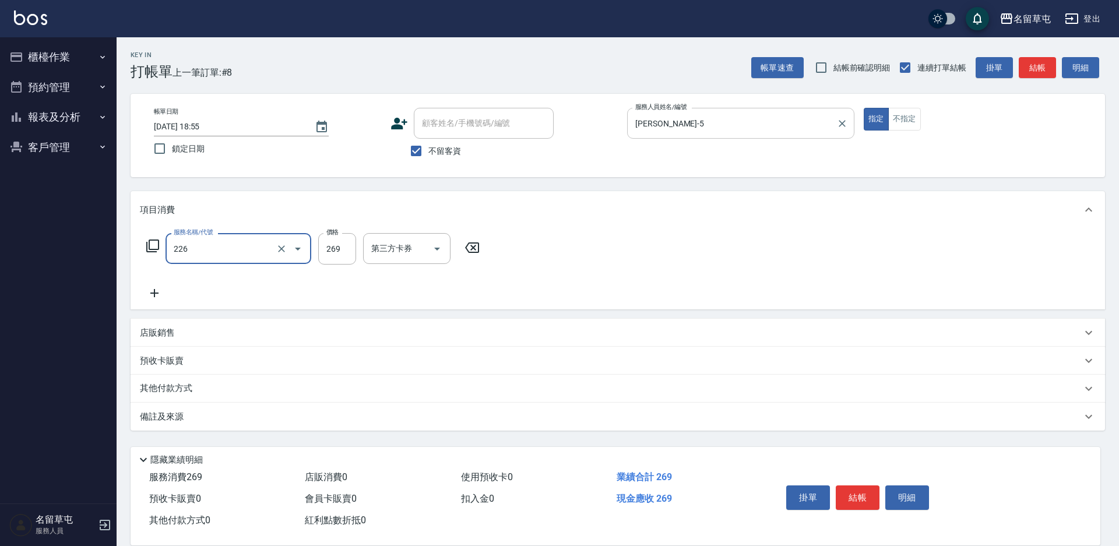
type input "洗剪269(226)"
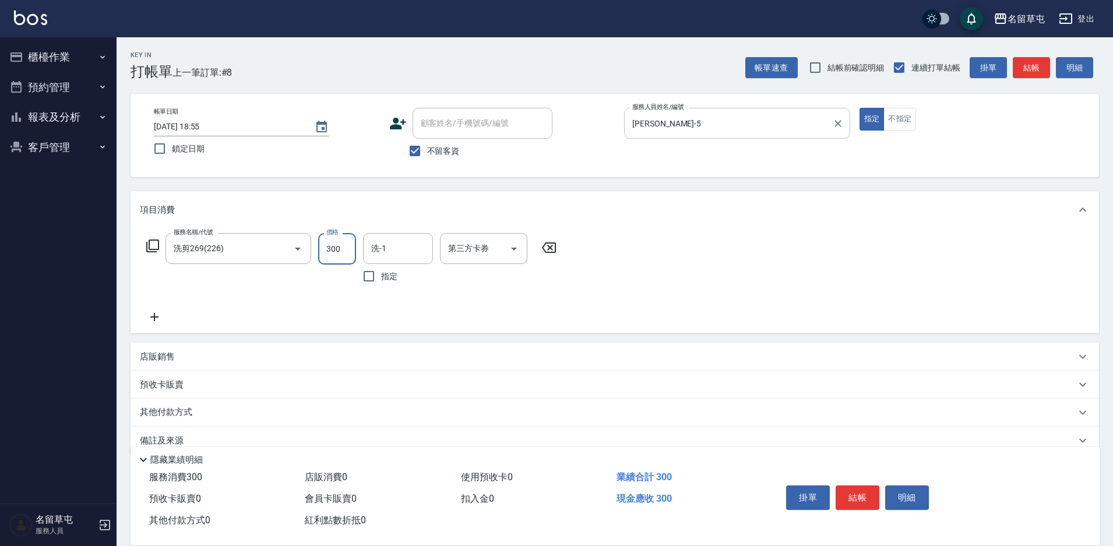
type input "300"
click at [393, 247] on input "洗-1" at bounding box center [397, 248] width 59 height 20
type input "[PERSON_NAME]-35"
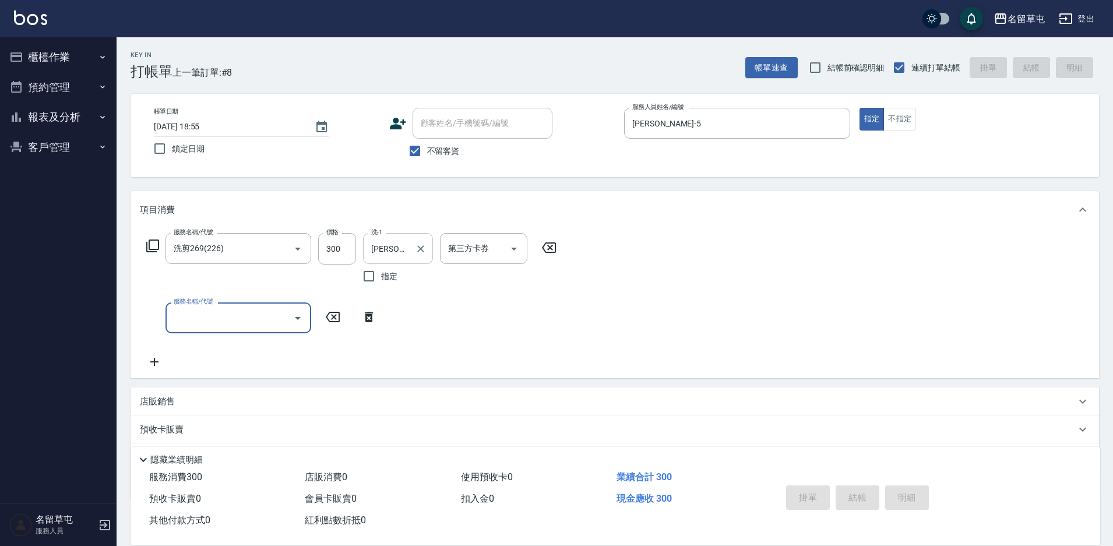
type input "[DATE] 18:56"
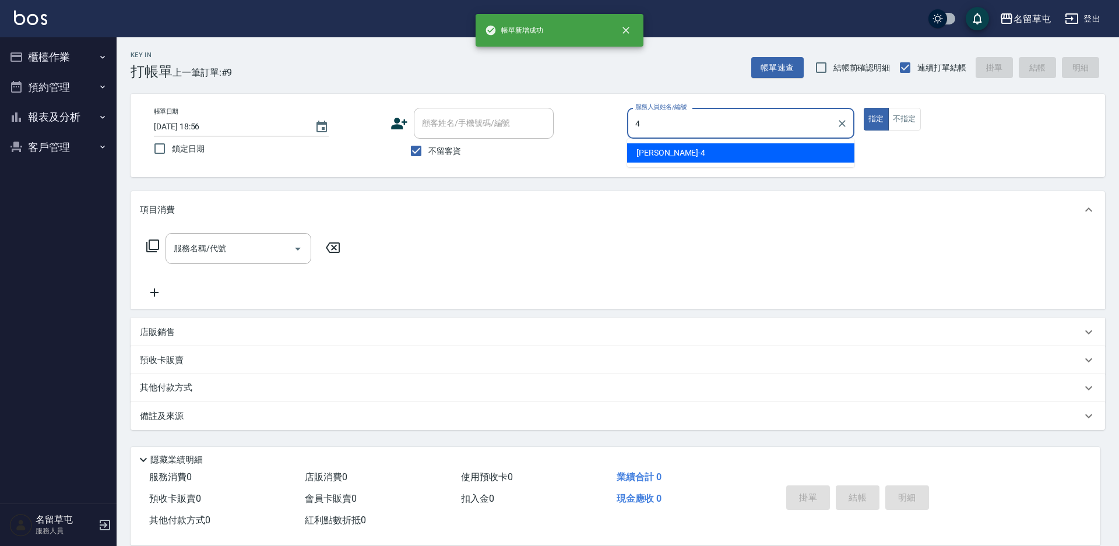
type input "[PERSON_NAME]-4"
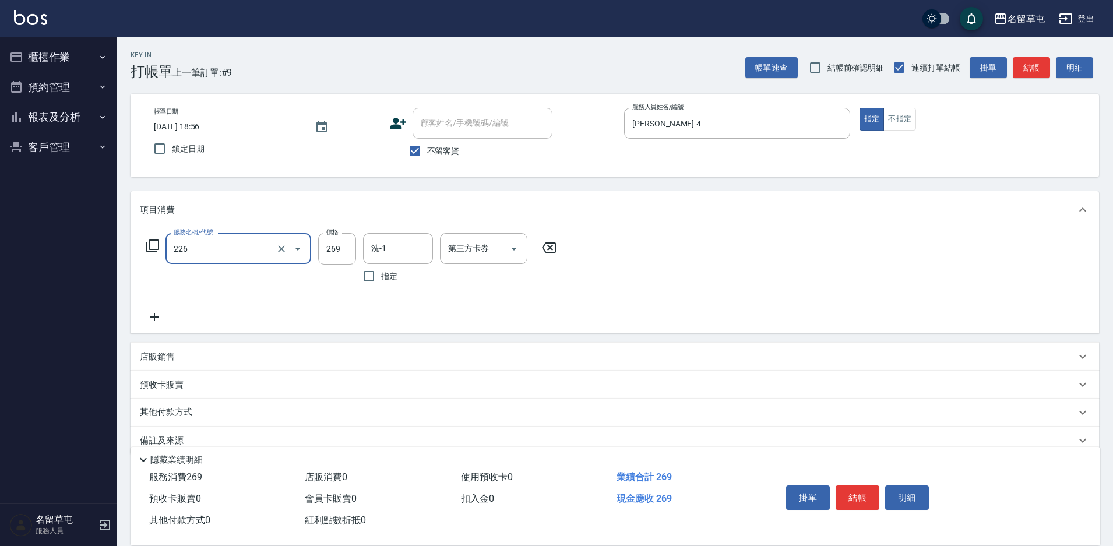
type input "洗剪269(226)"
type input "300"
type input "[PERSON_NAME]-35"
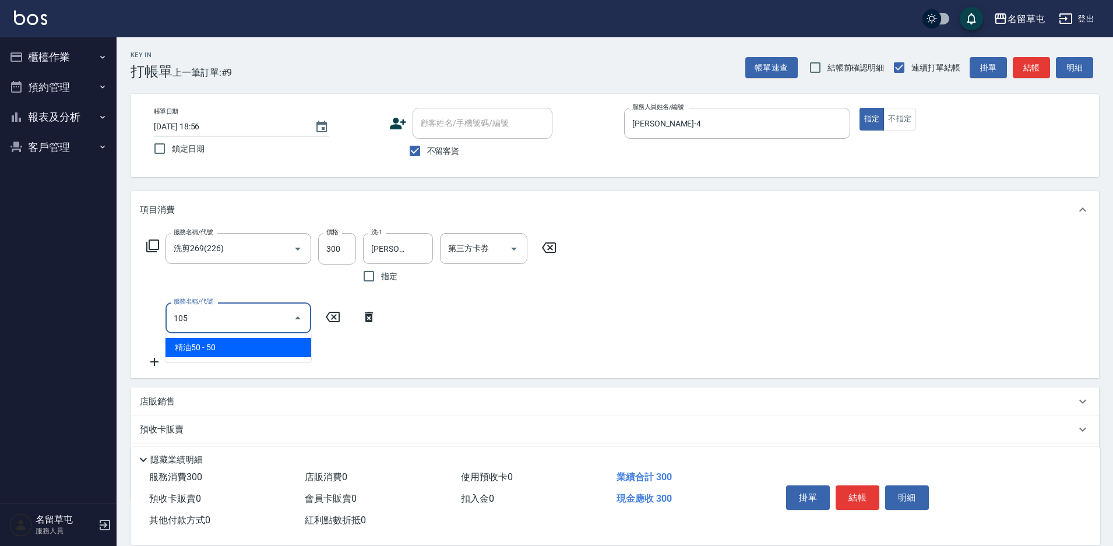
type input "精油50(105)"
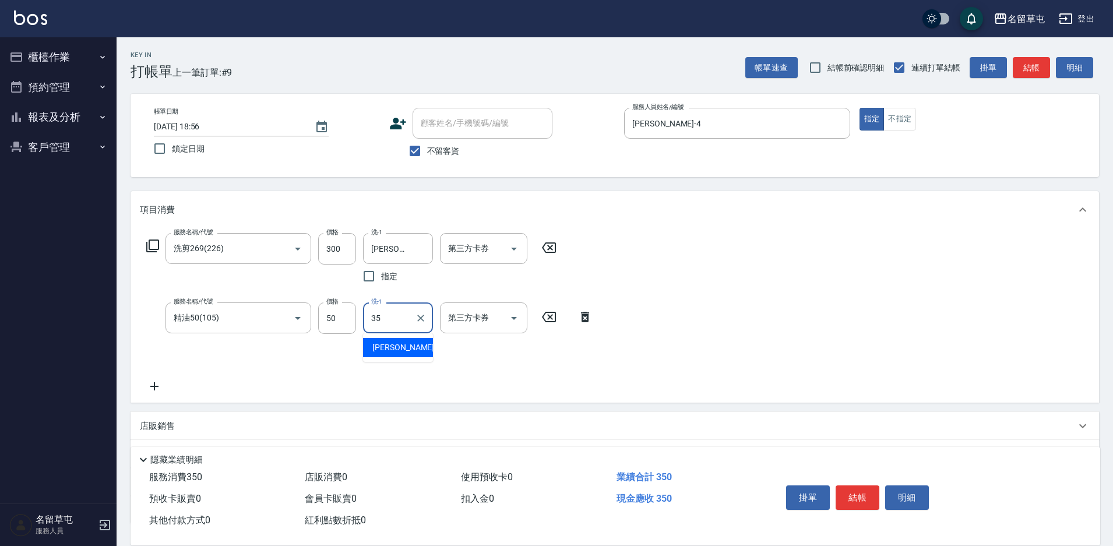
type input "[PERSON_NAME]-35"
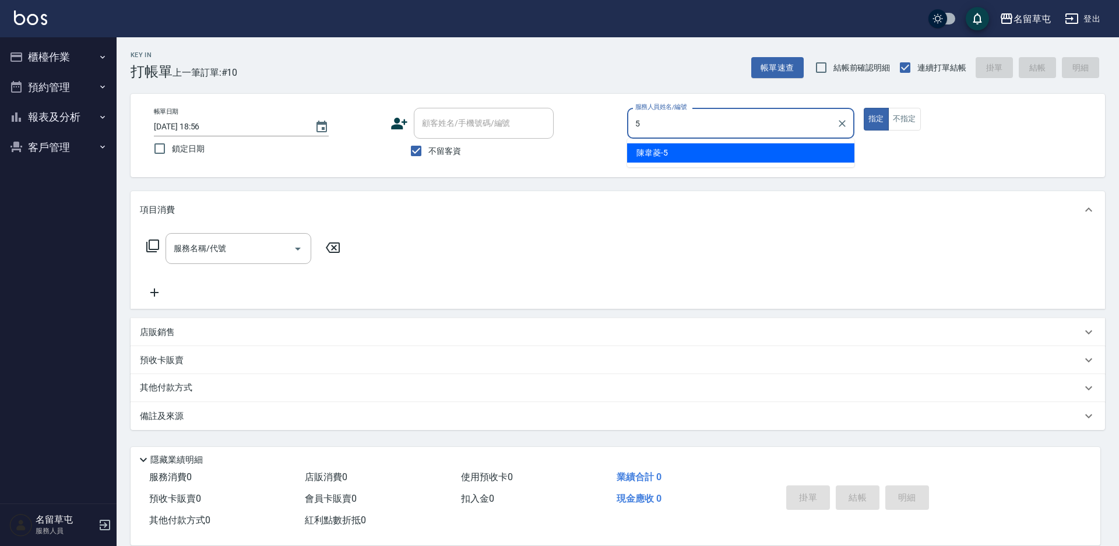
type input "[PERSON_NAME]-5"
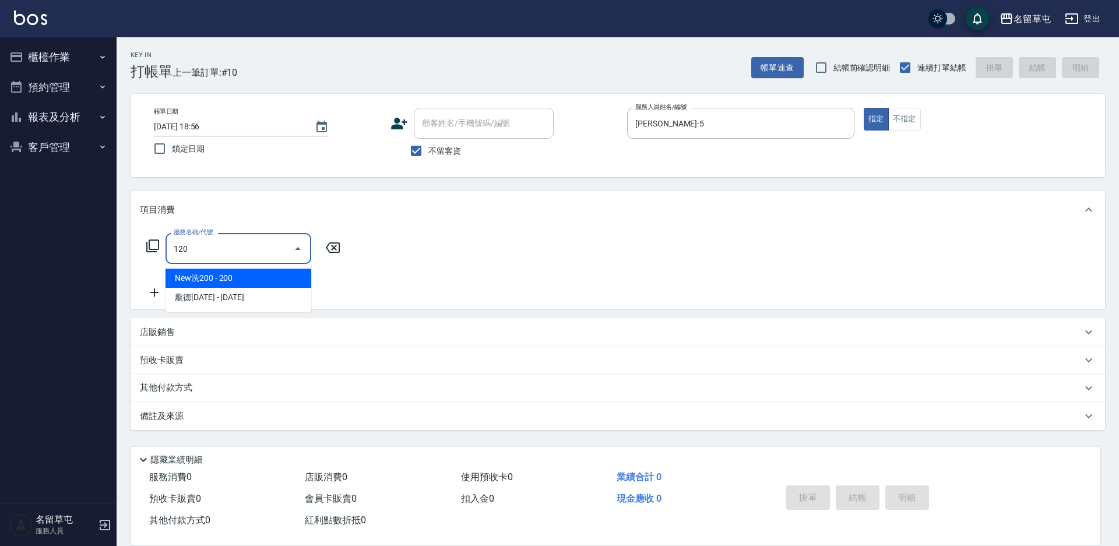
type input "New洗200(120)"
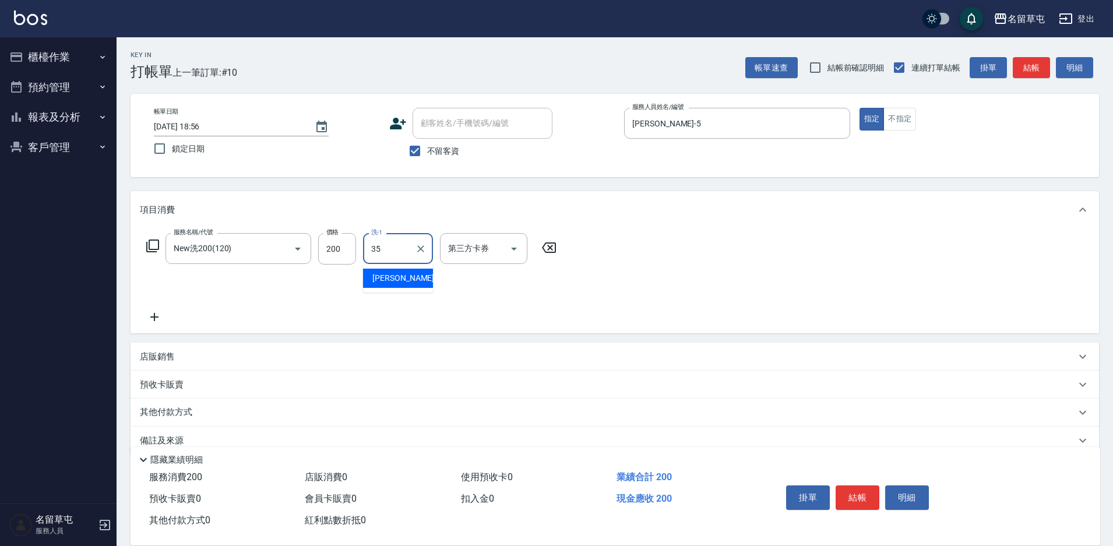
type input "[PERSON_NAME]-35"
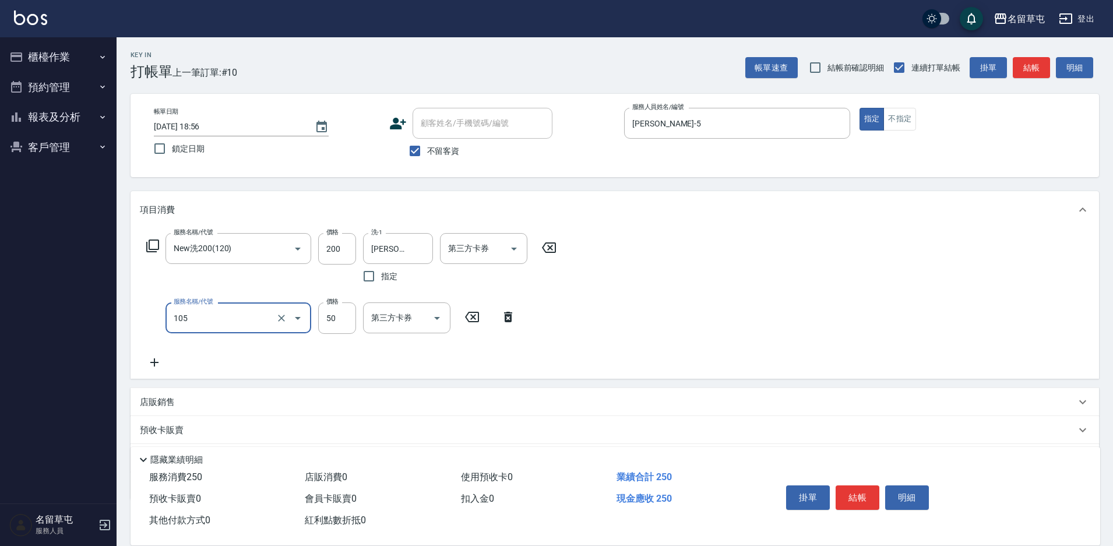
type input "精油50(105)"
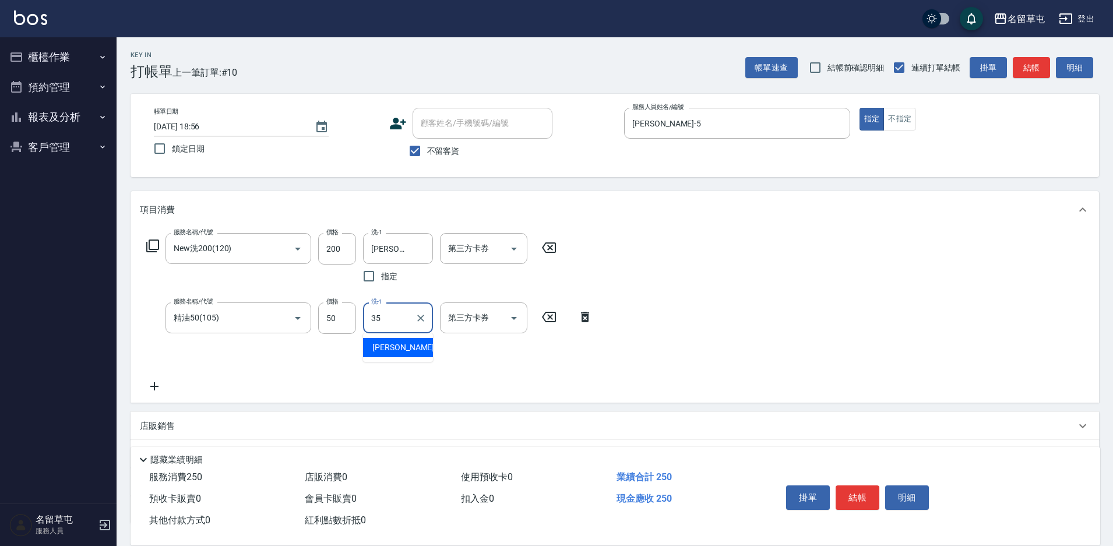
type input "[PERSON_NAME]-35"
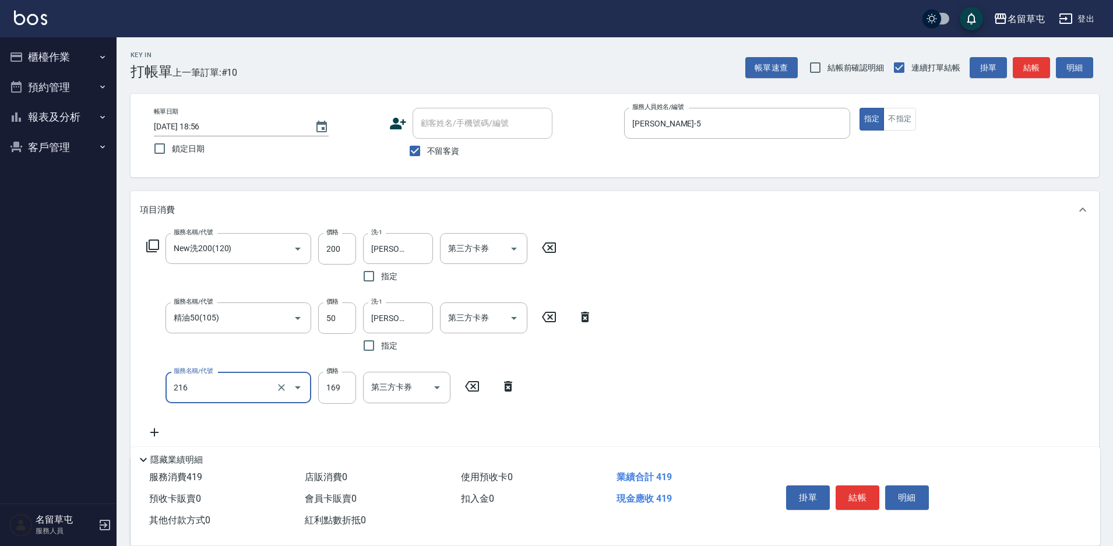
type input "剪髮169(216)"
type input "50"
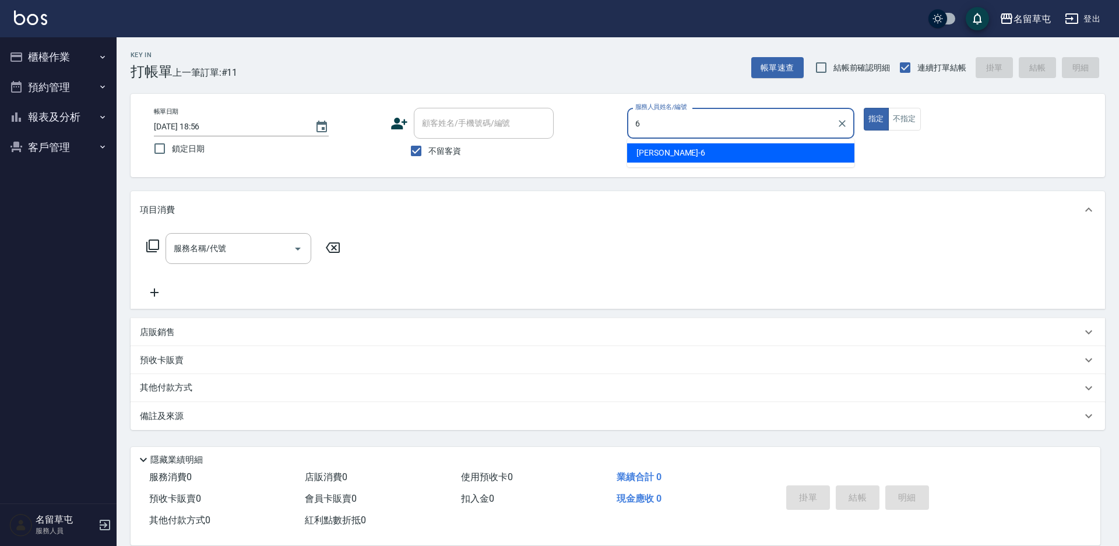
type input "[PERSON_NAME]-6"
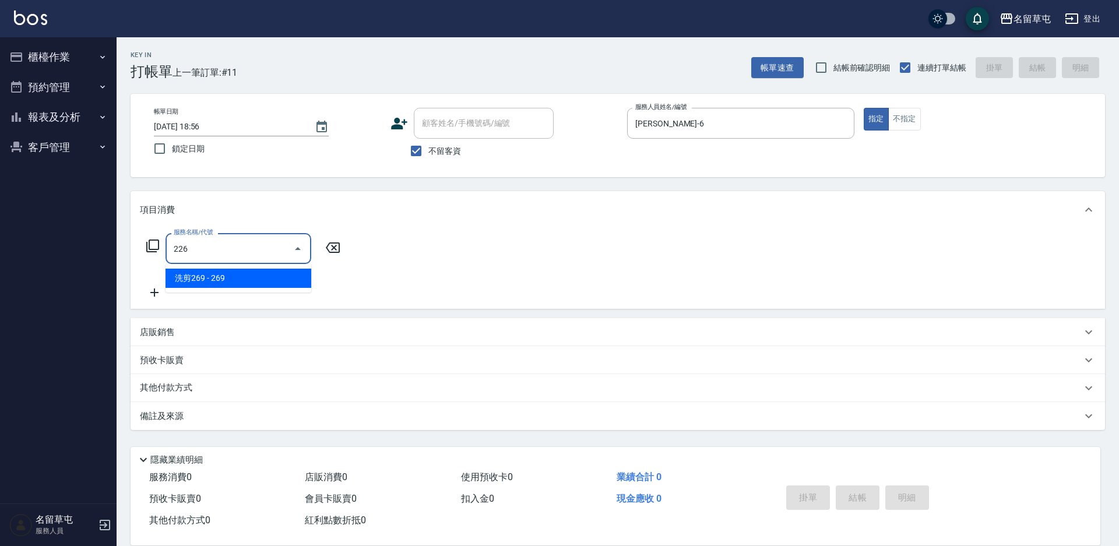
type input "洗剪269(226)"
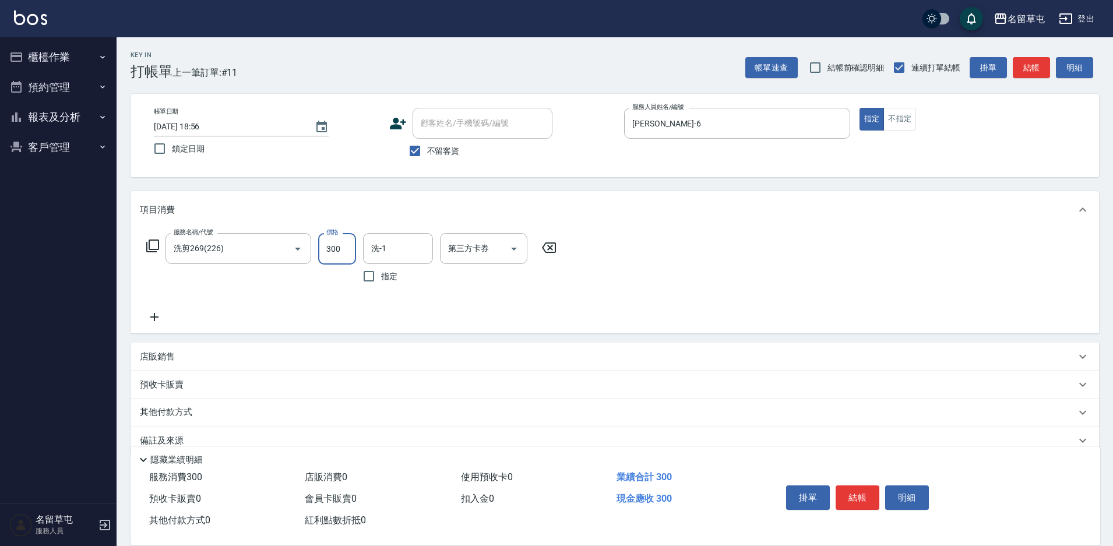
type input "300"
type input "[PERSON_NAME]-35"
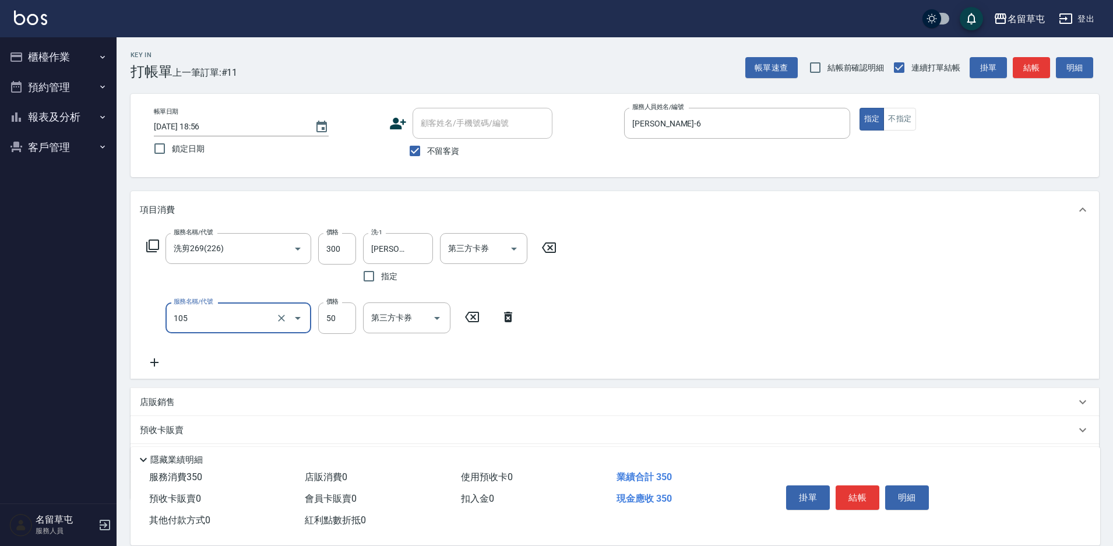
type input "精油50(105)"
type input "[PERSON_NAME]-35"
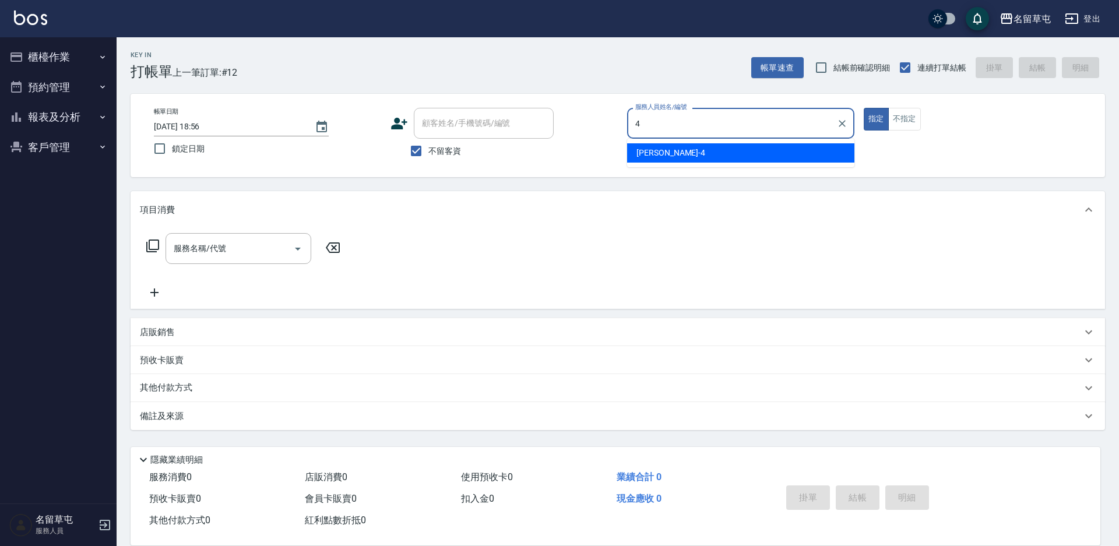
type input "[PERSON_NAME]-4"
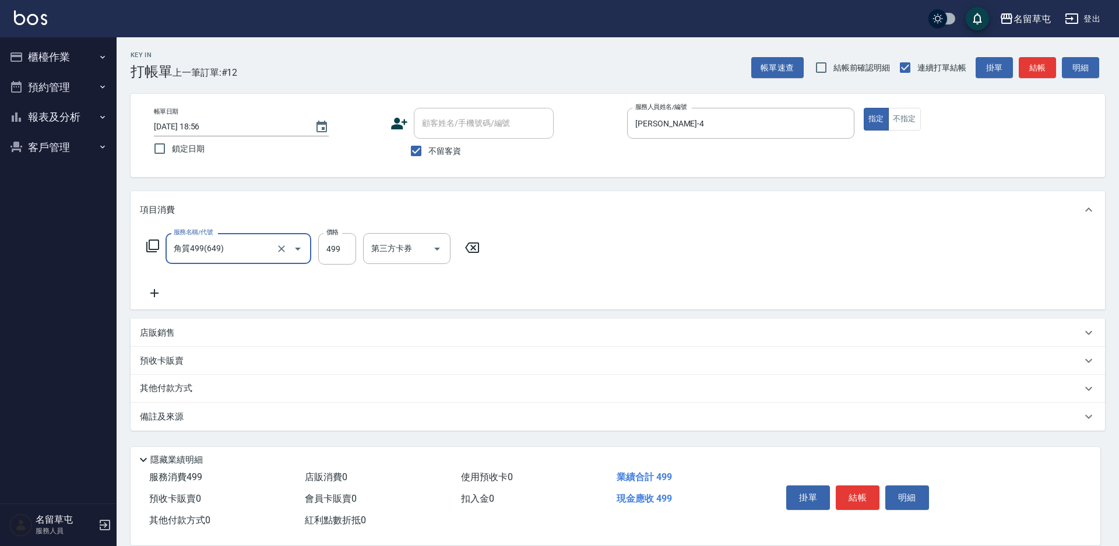
type input "角質499(649)"
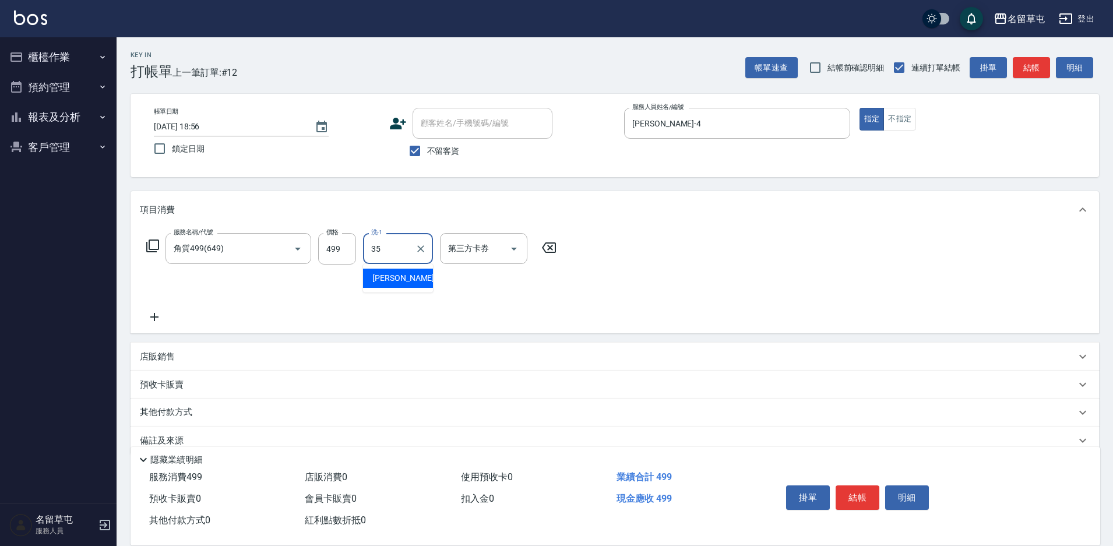
type input "[PERSON_NAME]-35"
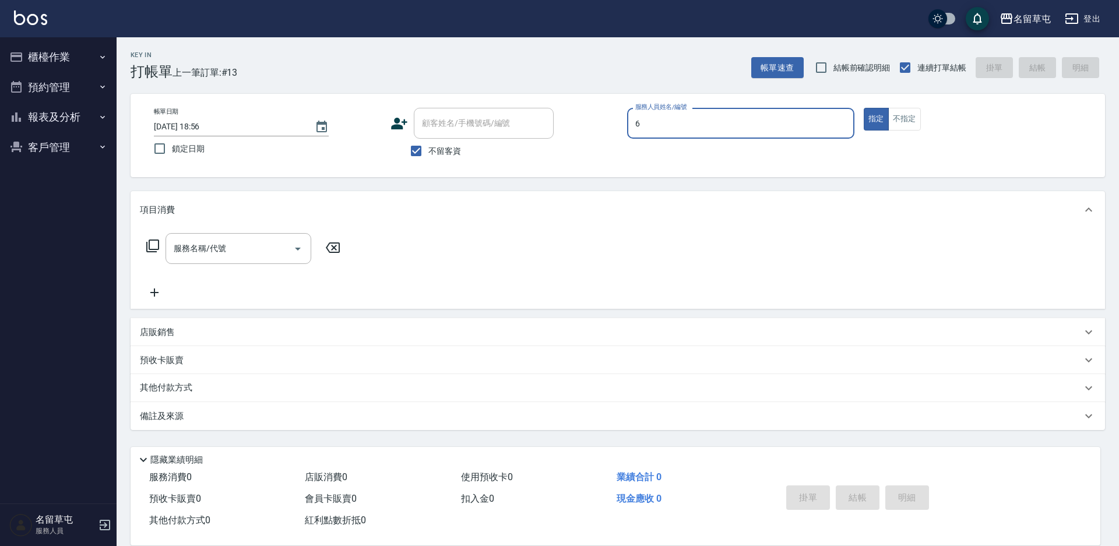
type input "[PERSON_NAME]-6"
type input "2"
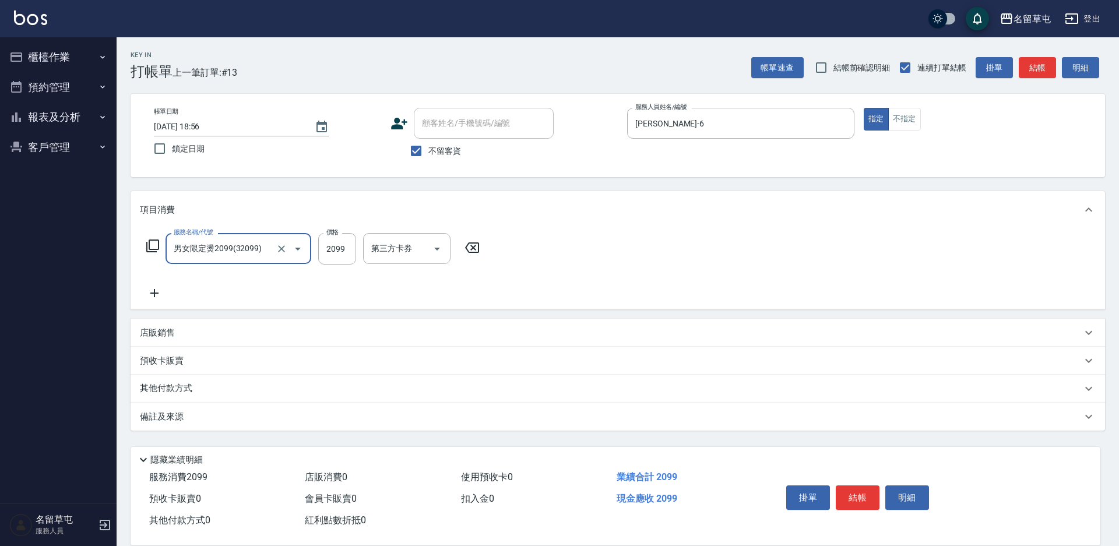
type input "男女限定燙2099(32099)"
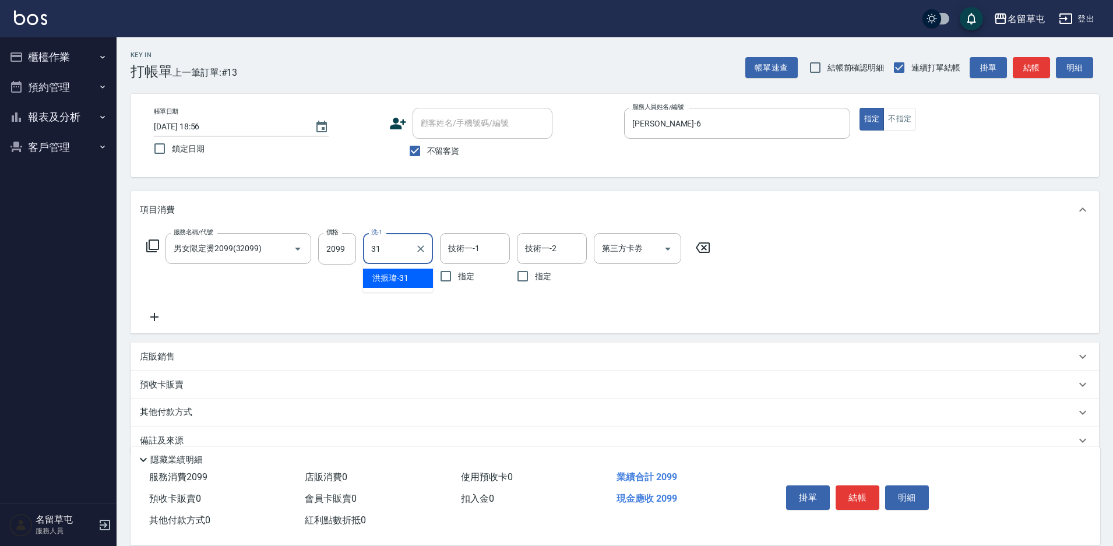
type input "[PERSON_NAME]-31"
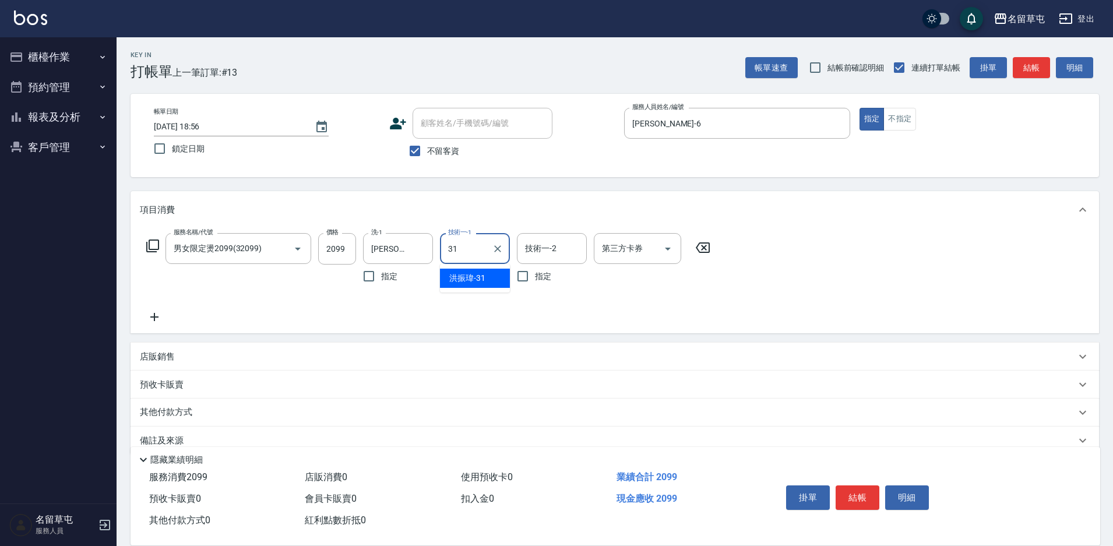
type input "[PERSON_NAME]-31"
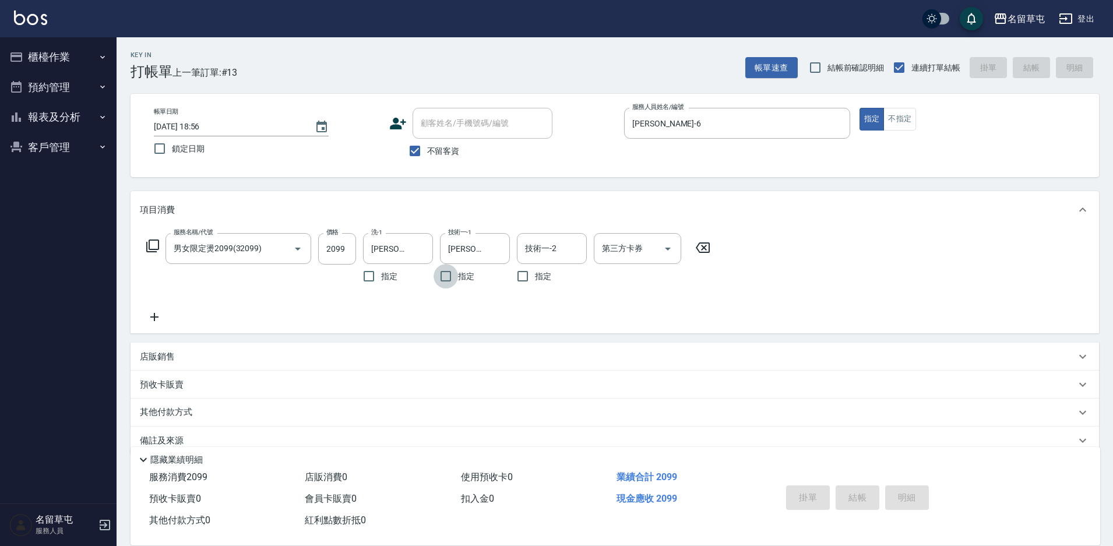
type input "[DATE] 18:57"
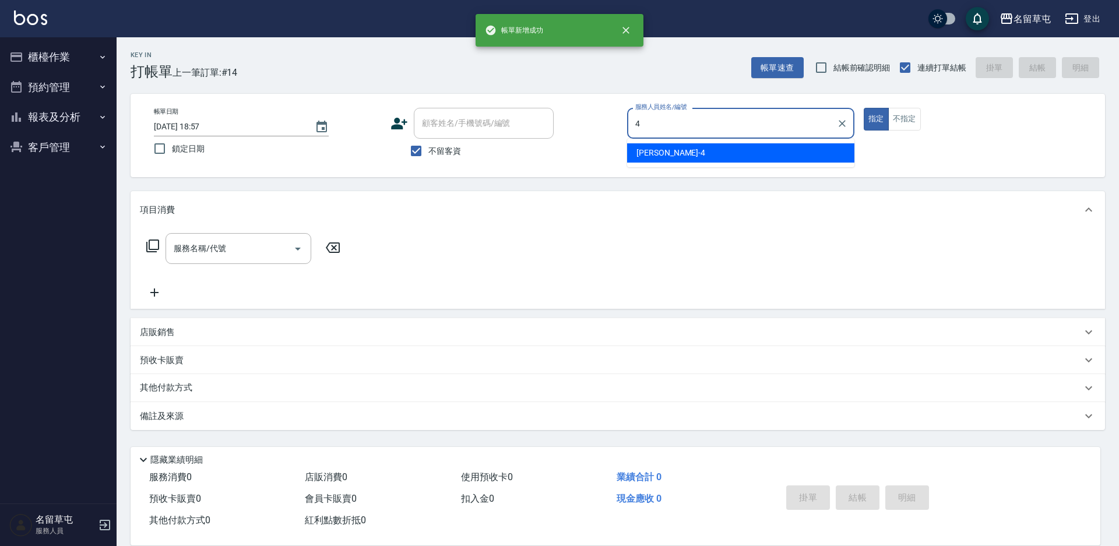
type input "[PERSON_NAME]-4"
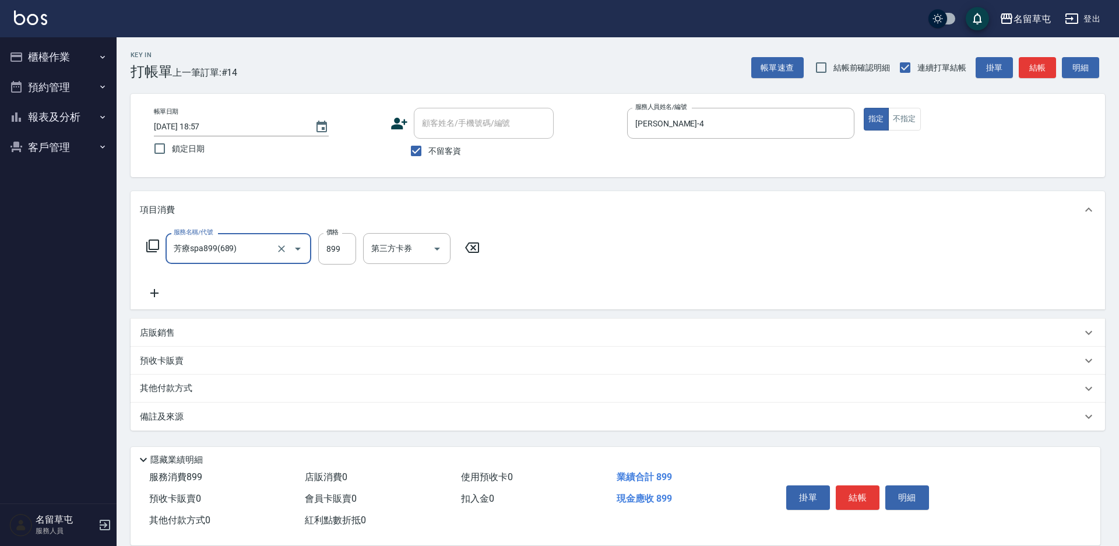
type input "芳療spa899(689)"
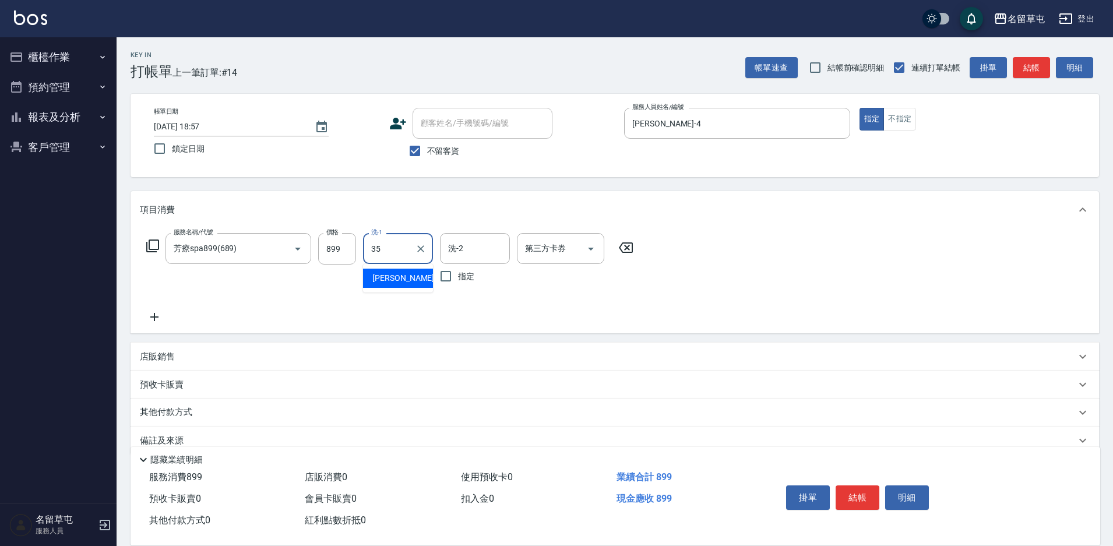
type input "[PERSON_NAME]-35"
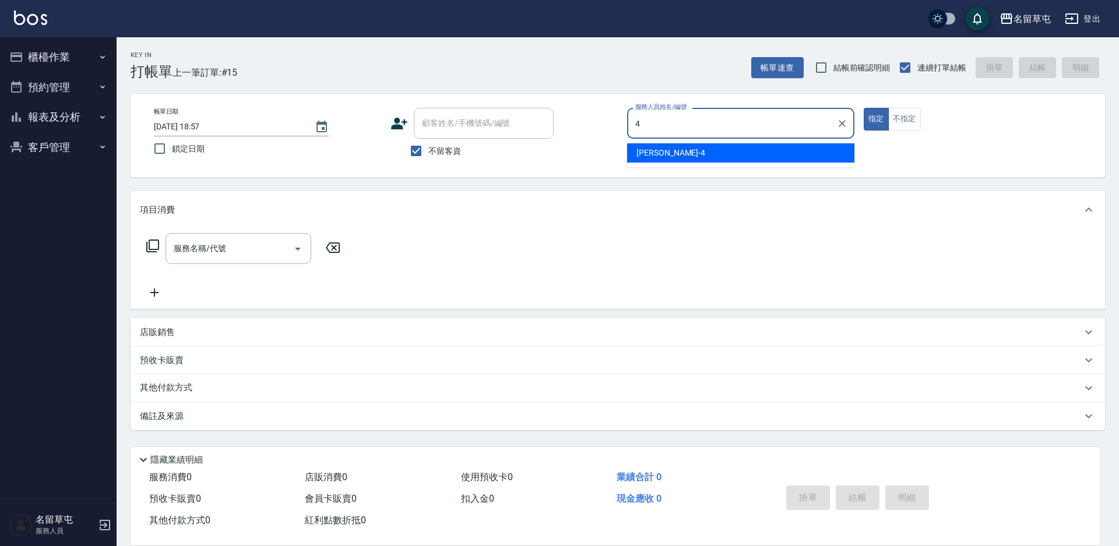
type input "[PERSON_NAME]-4"
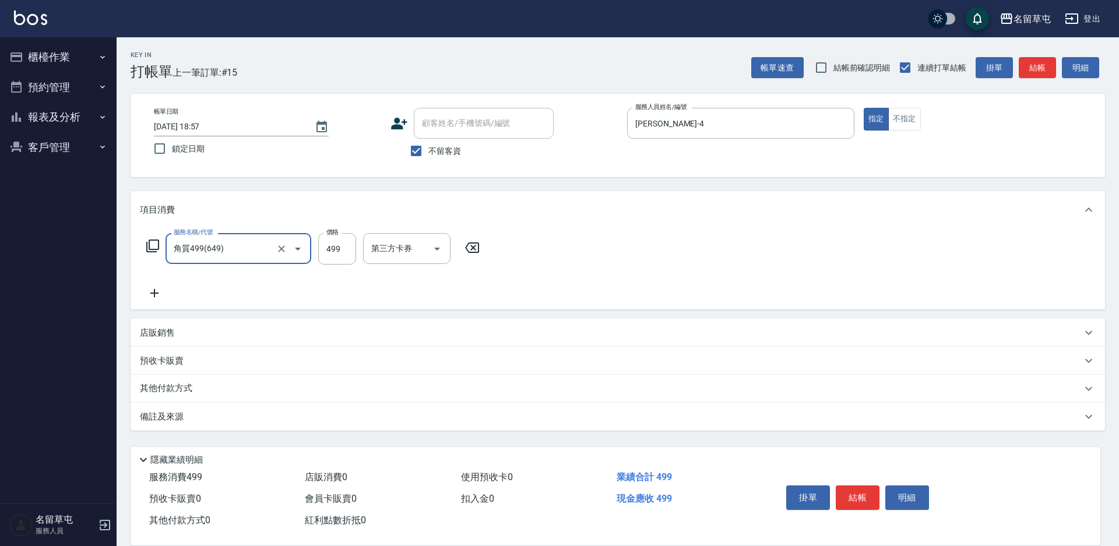
type input "角質499(649)"
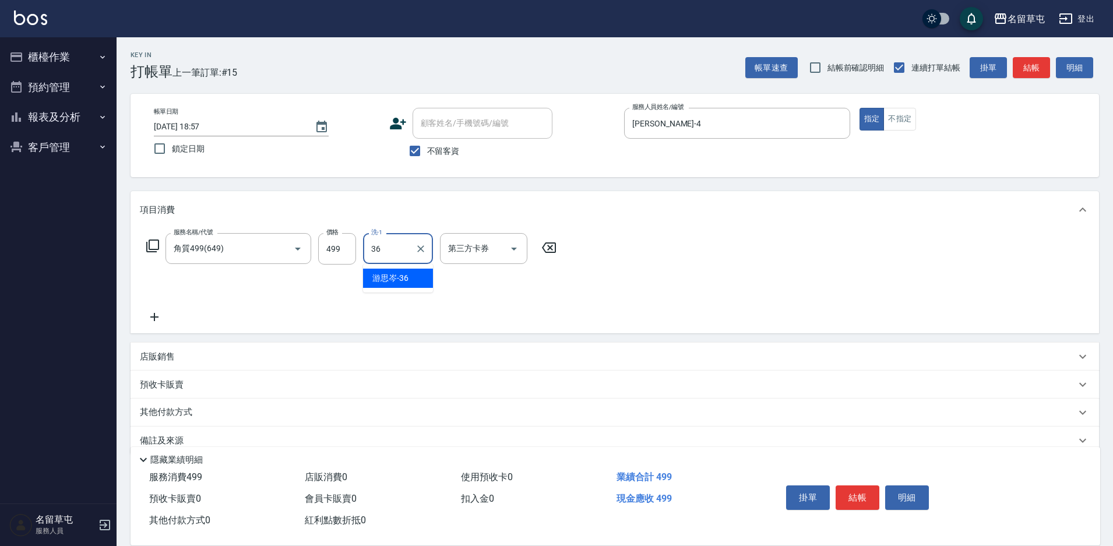
type input "[PERSON_NAME]-36"
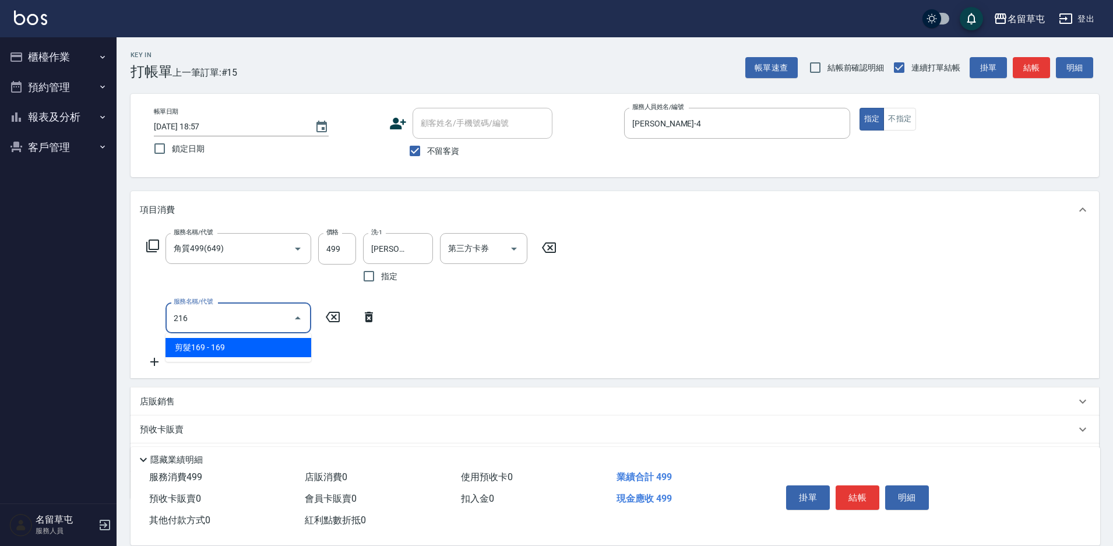
type input "剪髮169(216)"
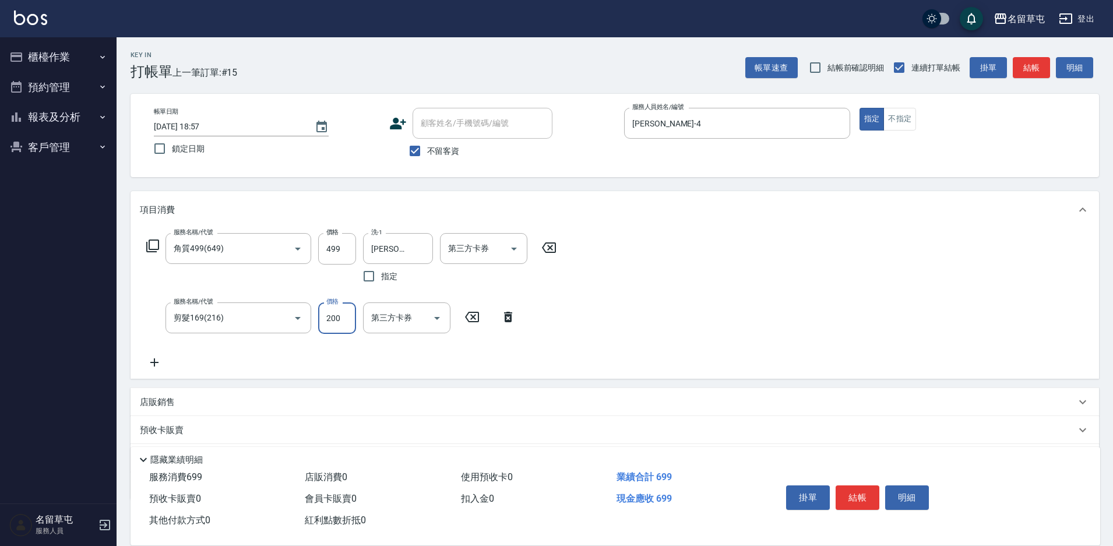
type input "200"
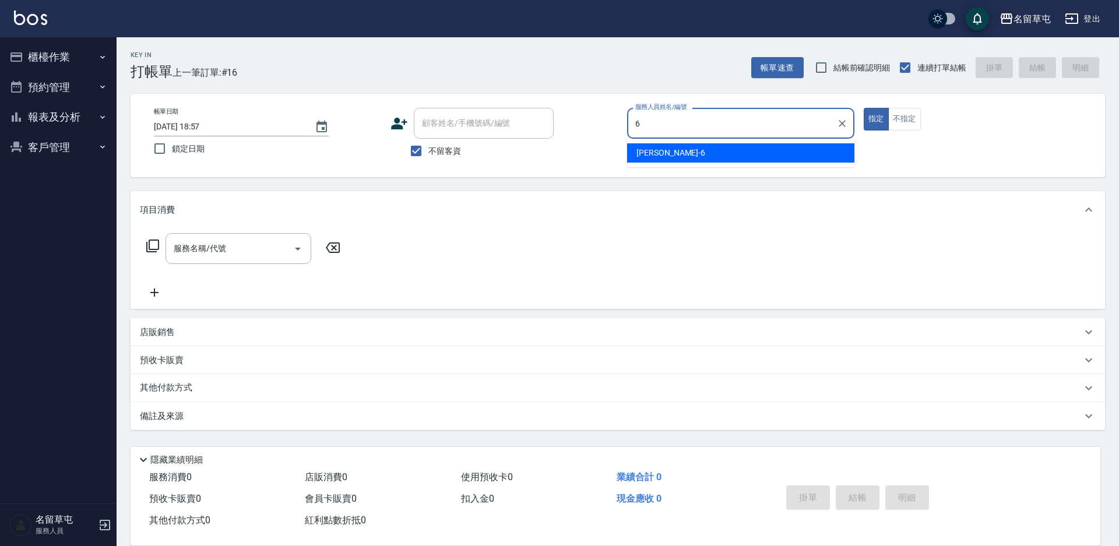
type input "[PERSON_NAME]-6"
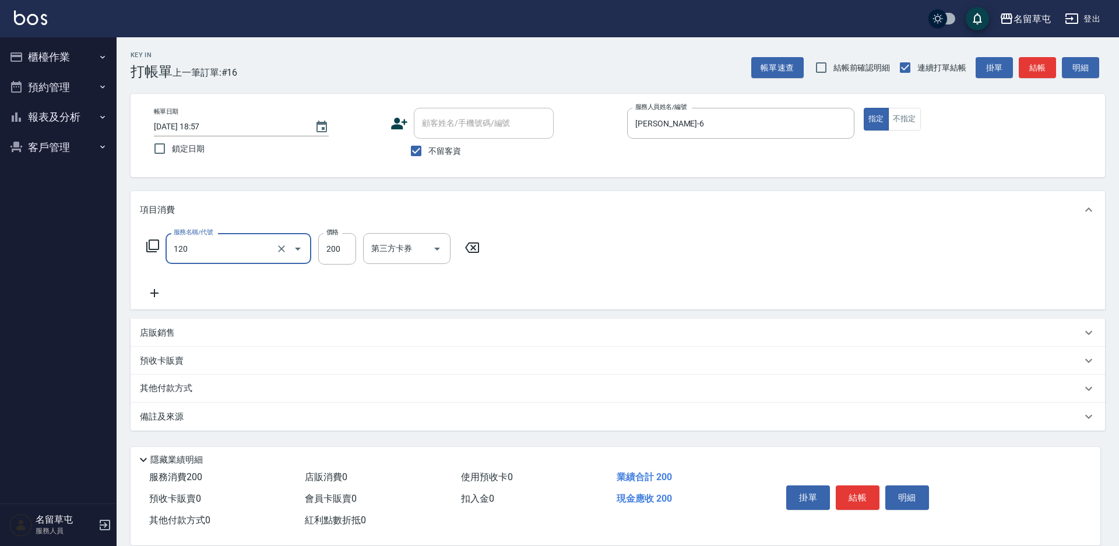
type input "New洗200(120)"
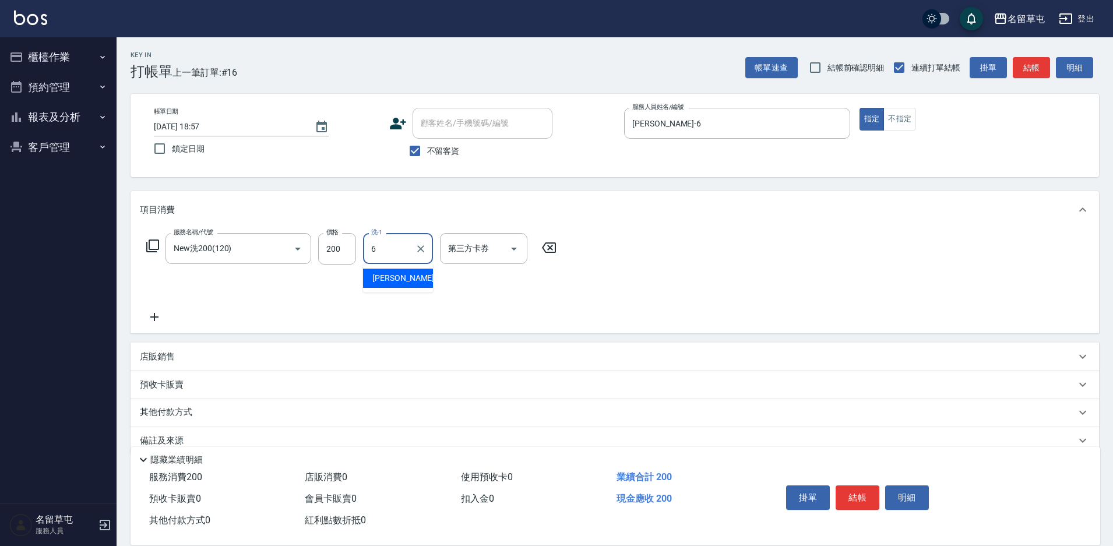
type input "[PERSON_NAME]-6"
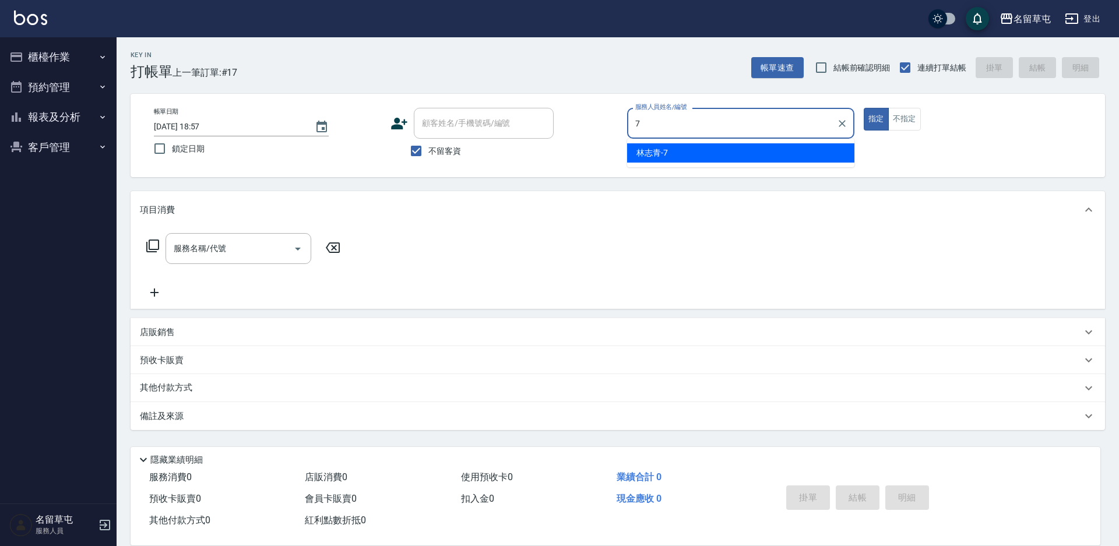
type input "[PERSON_NAME]-7"
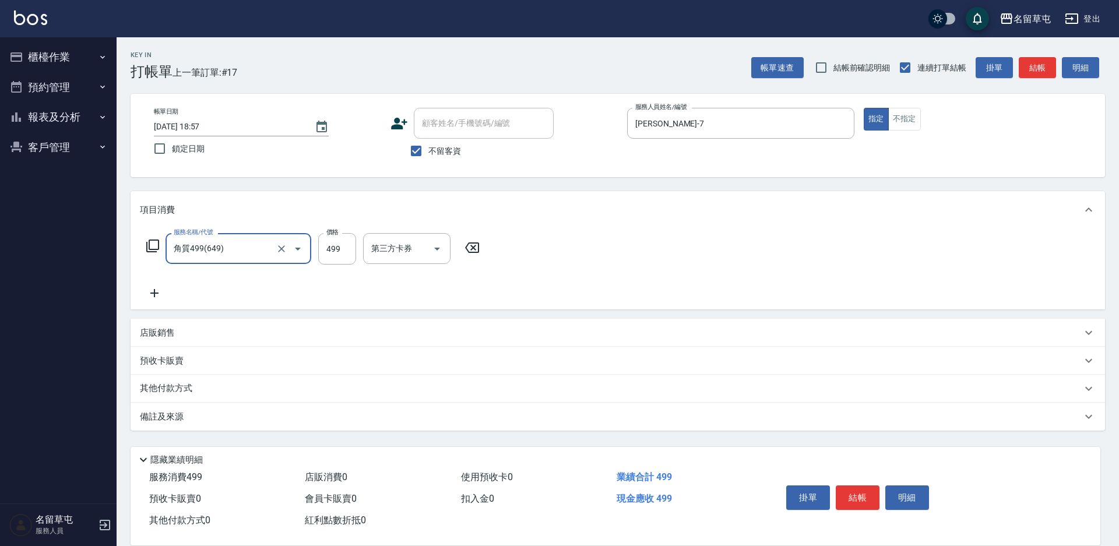
type input "角質499(649)"
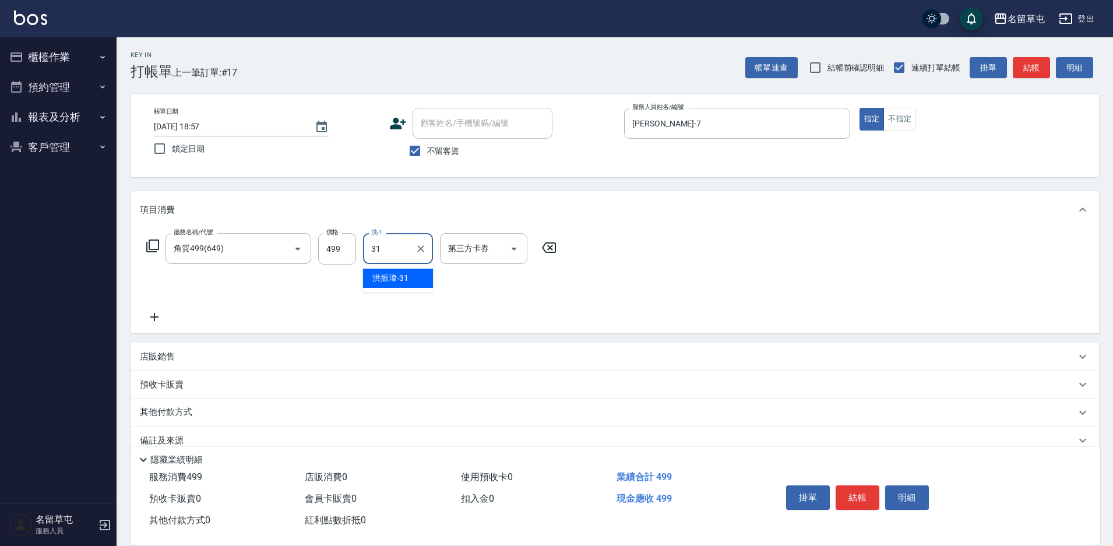
type input "[PERSON_NAME]-31"
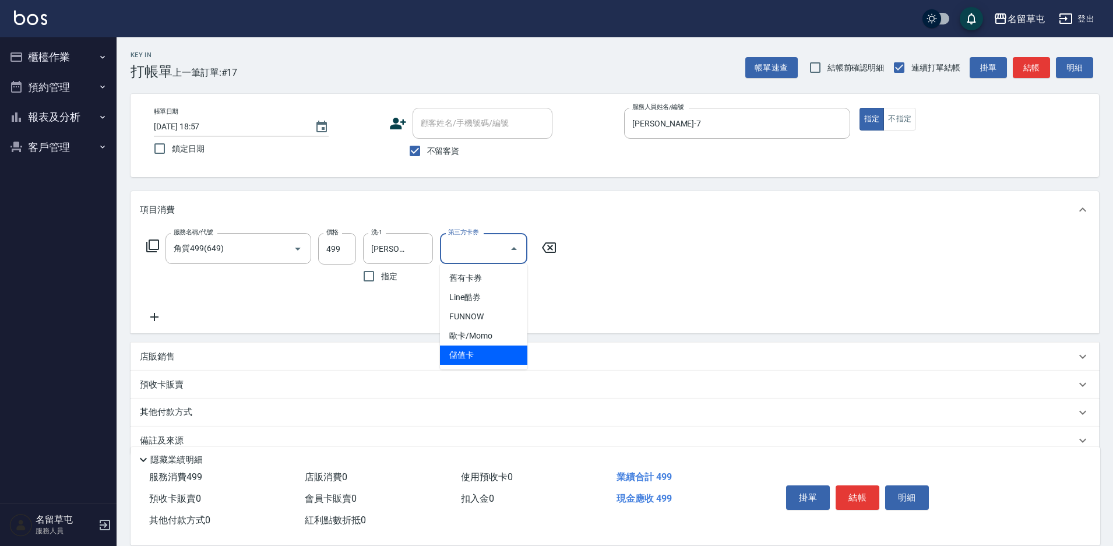
type input "儲值卡"
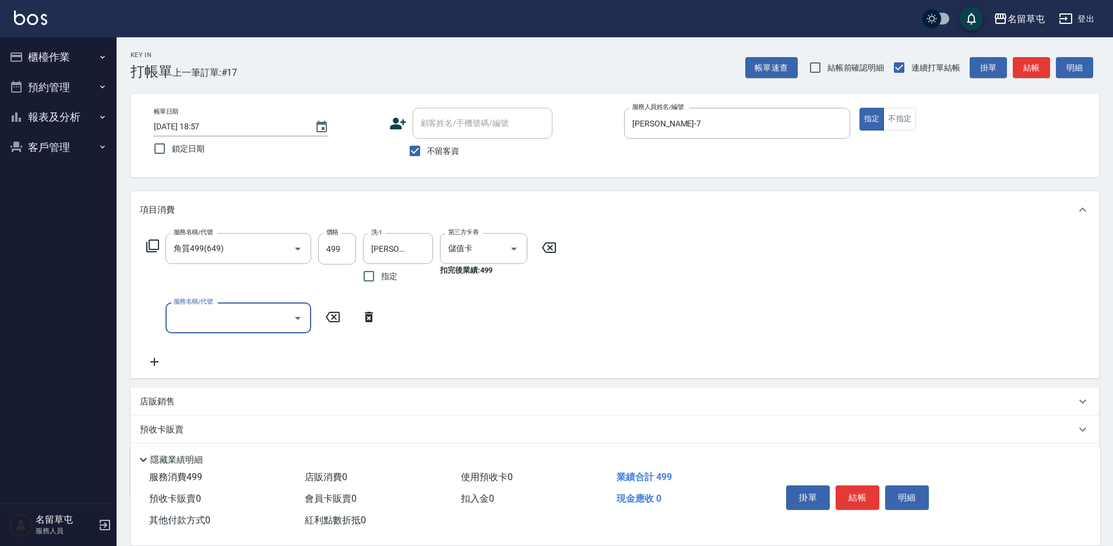
click at [447, 149] on span "不留客資" at bounding box center [443, 151] width 33 height 12
click at [427, 149] on input "不留客資" at bounding box center [415, 151] width 24 height 24
checkbox input "false"
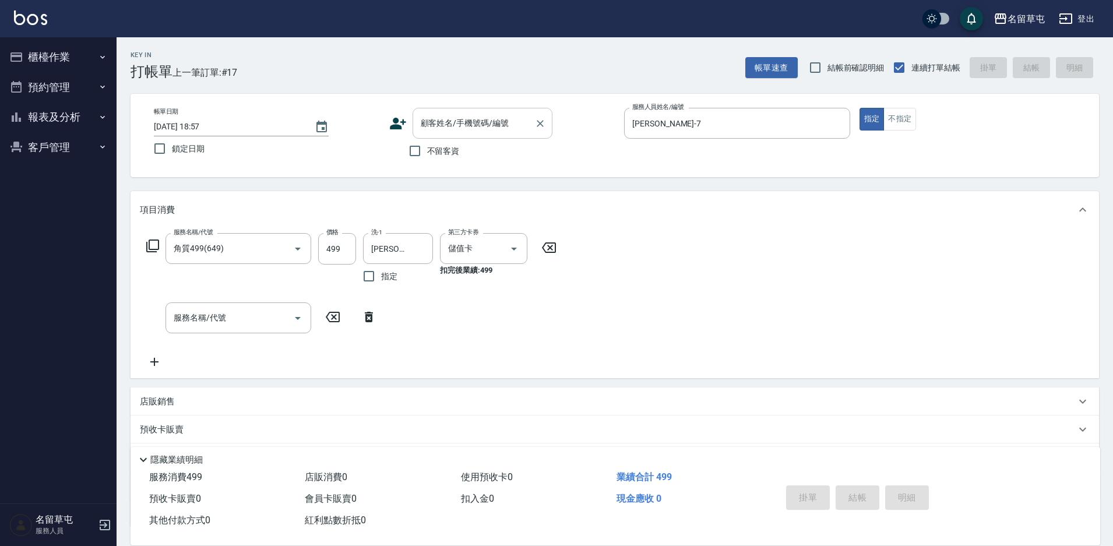
click at [470, 111] on div "顧客姓名/手機號碼/編號" at bounding box center [483, 123] width 140 height 31
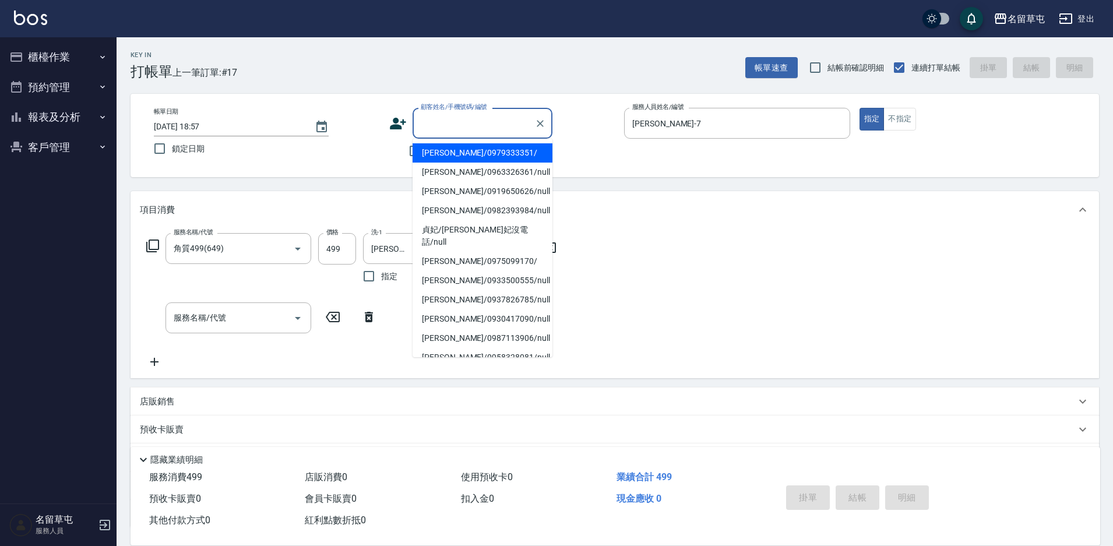
click at [470, 115] on input "顧客姓名/手機號碼/編號" at bounding box center [474, 123] width 112 height 20
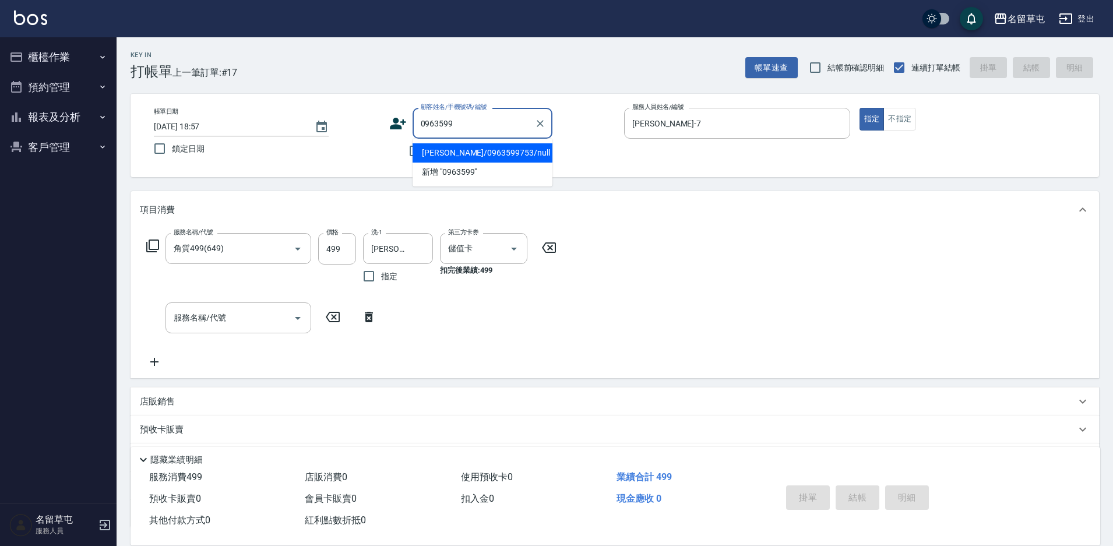
click at [450, 158] on li "[PERSON_NAME]/0963599753/null" at bounding box center [483, 152] width 140 height 19
type input "[PERSON_NAME]/0963599753/null"
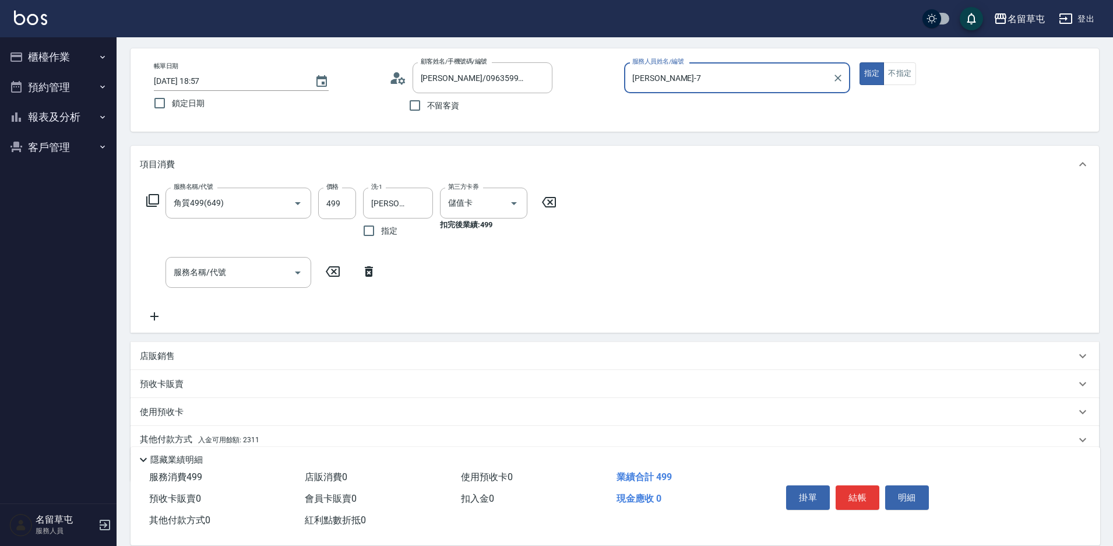
scroll to position [93, 0]
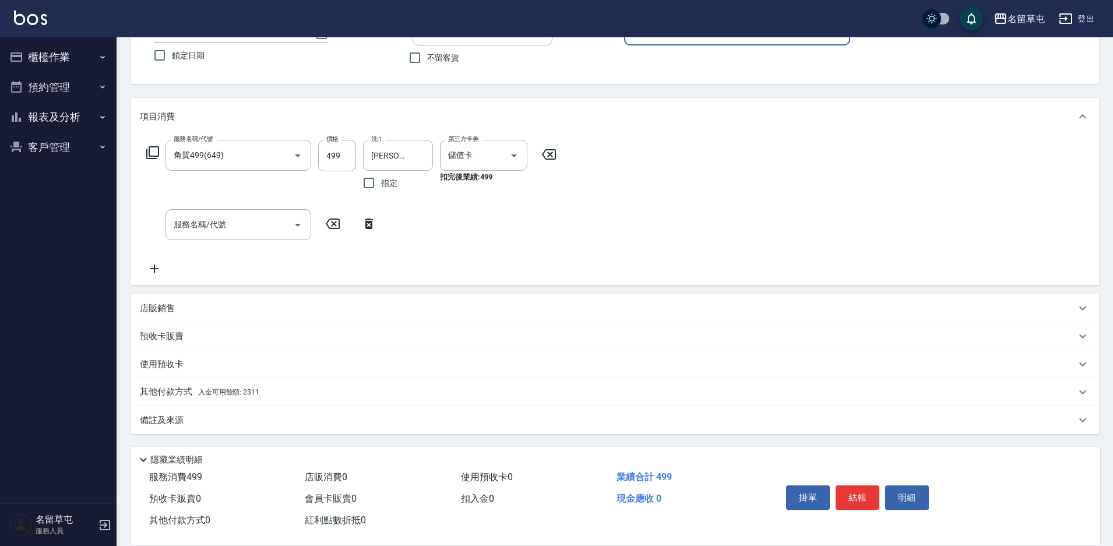
click at [212, 391] on span "入金可用餘額: 2311" at bounding box center [228, 392] width 61 height 8
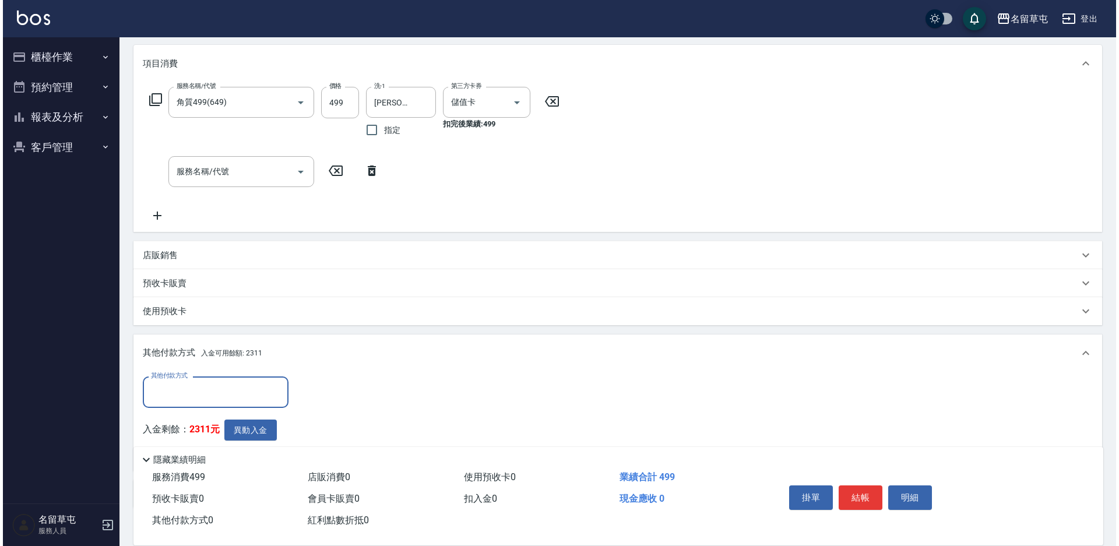
scroll to position [220, 0]
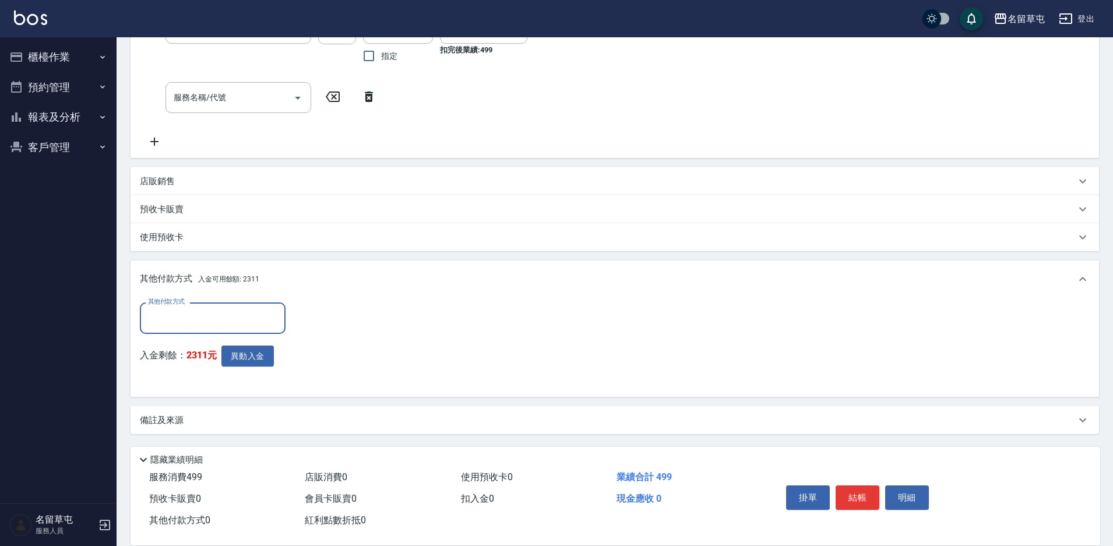
click at [212, 317] on input "其他付款方式" at bounding box center [212, 318] width 135 height 20
click at [438, 329] on div "其他付款方式 其他付款方式 入金剩餘： 2311元 異動入金" at bounding box center [615, 345] width 950 height 85
click at [244, 359] on button "異動入金" at bounding box center [247, 357] width 52 height 22
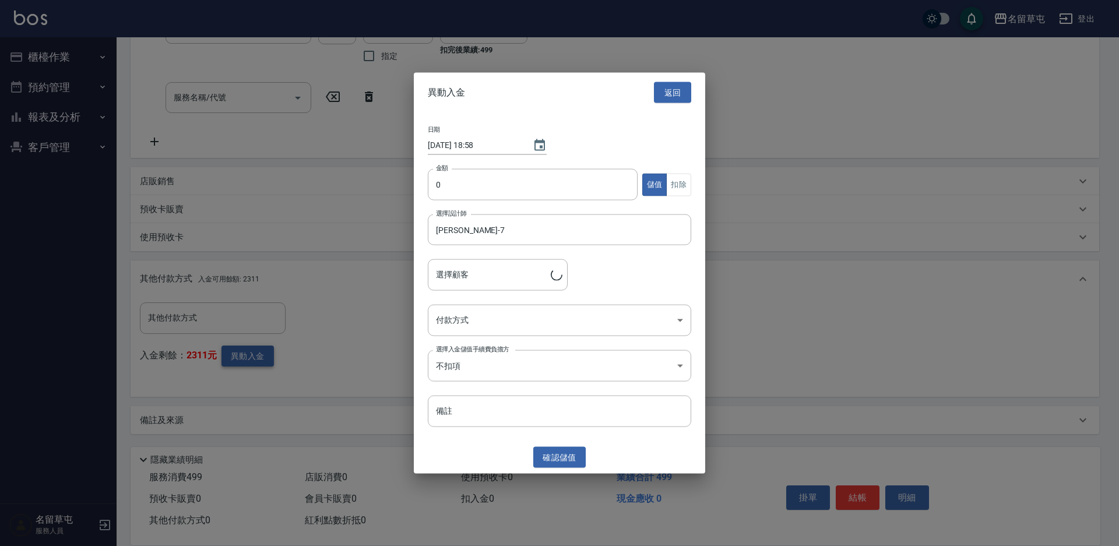
type input "[PERSON_NAME]/0963599753"
click at [508, 198] on input "0" at bounding box center [533, 184] width 210 height 31
type input "499"
drag, startPoint x: 679, startPoint y: 181, endPoint x: 623, endPoint y: 221, distance: 68.6
click at [678, 181] on button "扣除" at bounding box center [678, 184] width 25 height 23
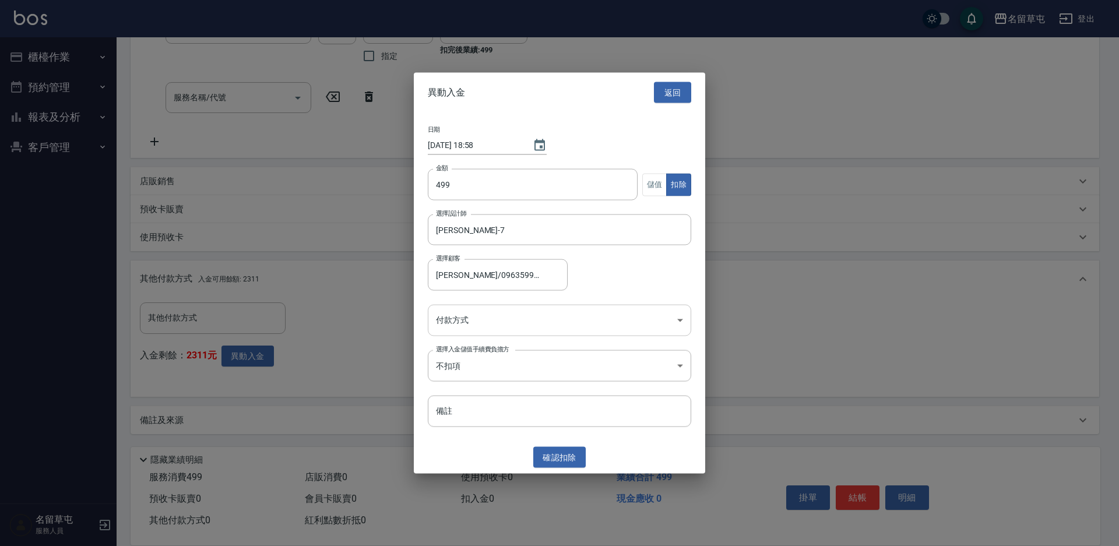
click at [511, 313] on body "名留草屯 登出 櫃檯作業 打帳單 帳單列表 現金收支登錄 材料自購登錄 每日結帳 排班表 現場電腦打卡 預約管理 預約管理 單日預約紀錄 單週預約紀錄 報表及…" at bounding box center [559, 163] width 1119 height 766
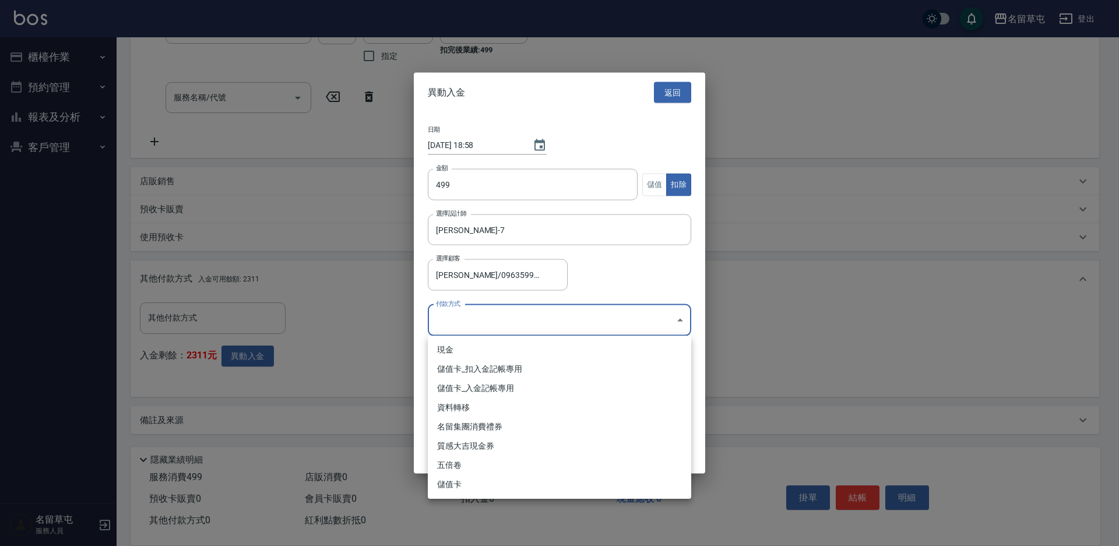
drag, startPoint x: 493, startPoint y: 367, endPoint x: 525, endPoint y: 417, distance: 58.7
click at [493, 368] on li "儲值卡_扣入金記帳專用" at bounding box center [559, 369] width 263 height 19
type input "儲值卡_扣入金記帳專用"
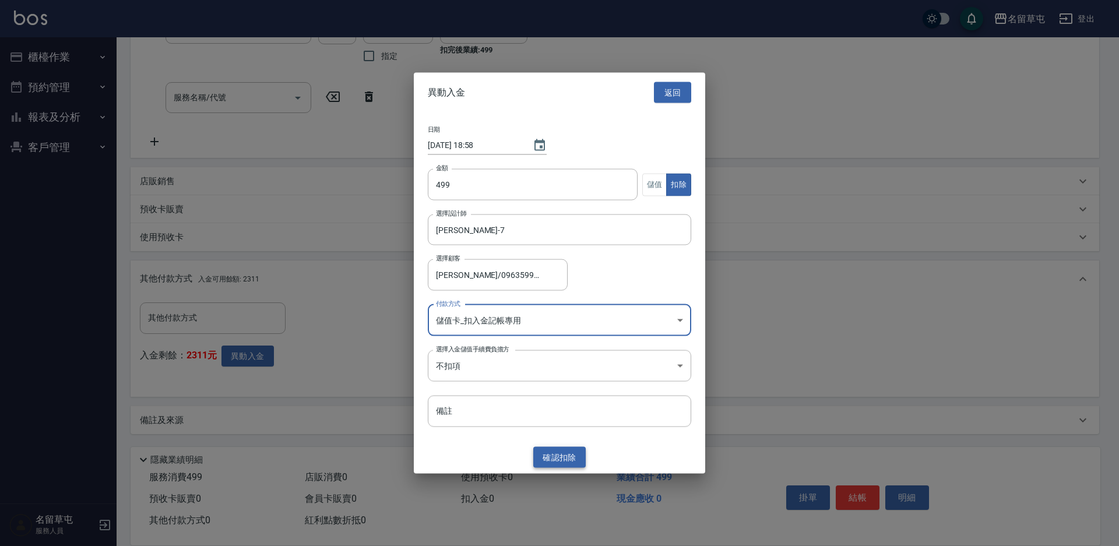
click at [573, 458] on button "確認 扣除" at bounding box center [559, 457] width 52 height 22
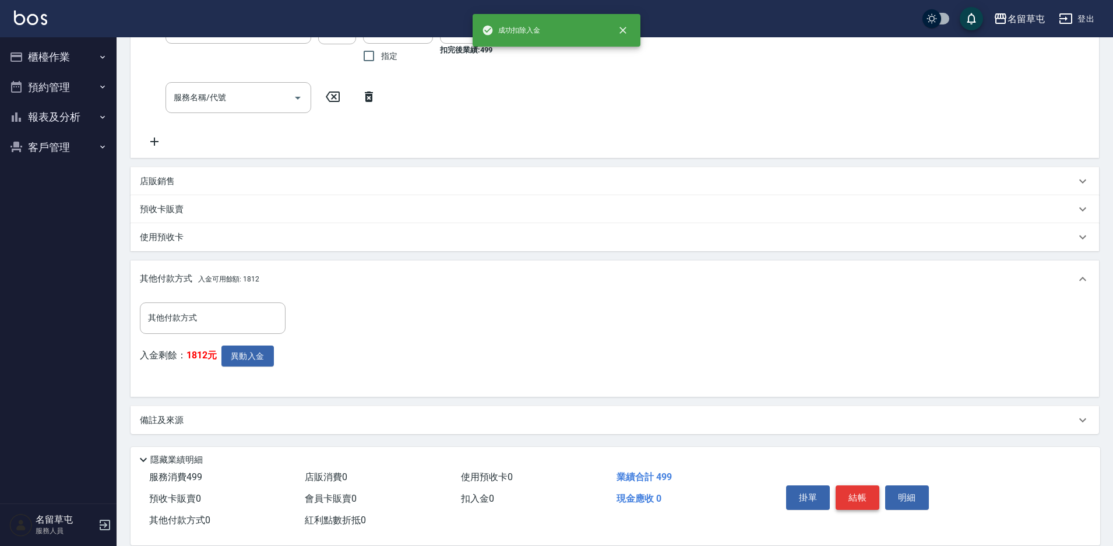
click at [856, 493] on button "結帳" at bounding box center [858, 498] width 44 height 24
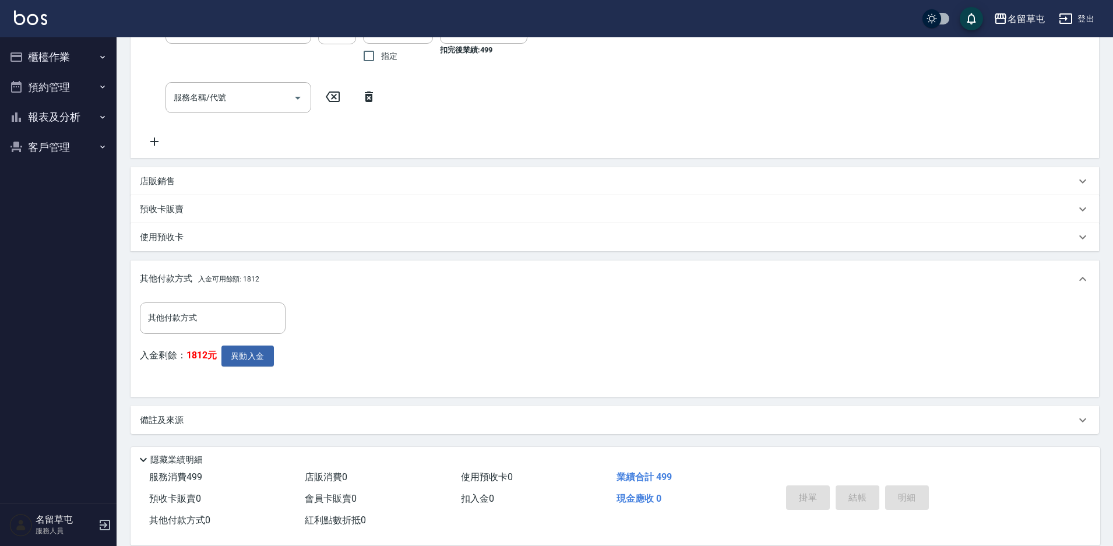
type input "[DATE] 18:58"
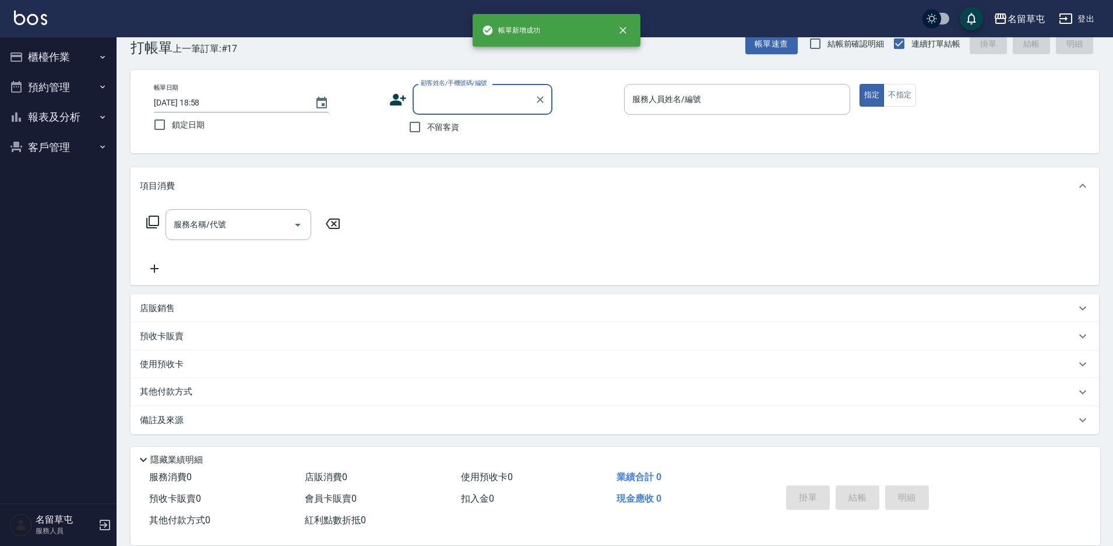
scroll to position [0, 0]
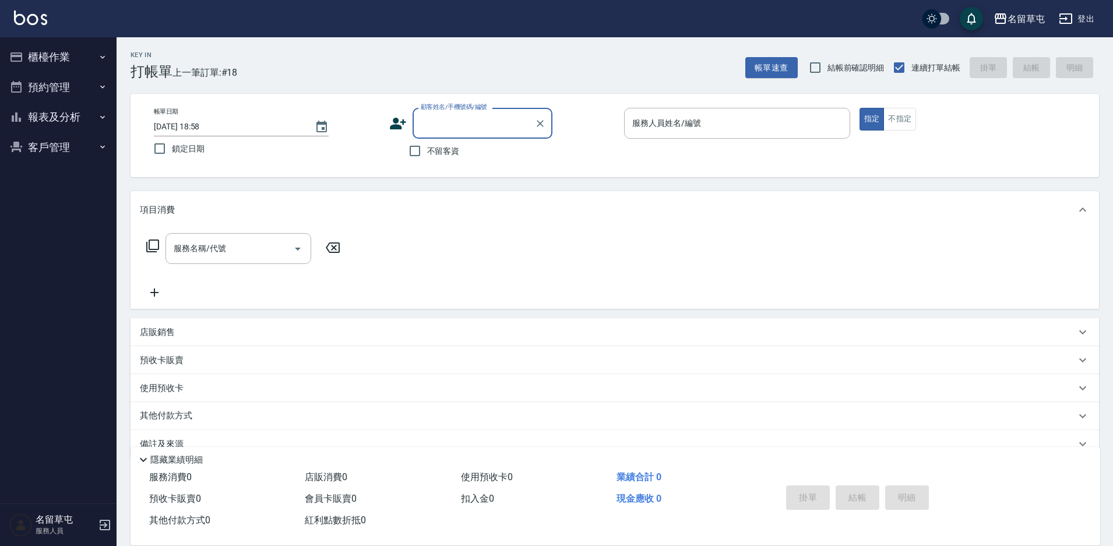
click at [431, 150] on span "不留客資" at bounding box center [443, 151] width 33 height 12
click at [427, 150] on input "不留客資" at bounding box center [415, 151] width 24 height 24
checkbox input "true"
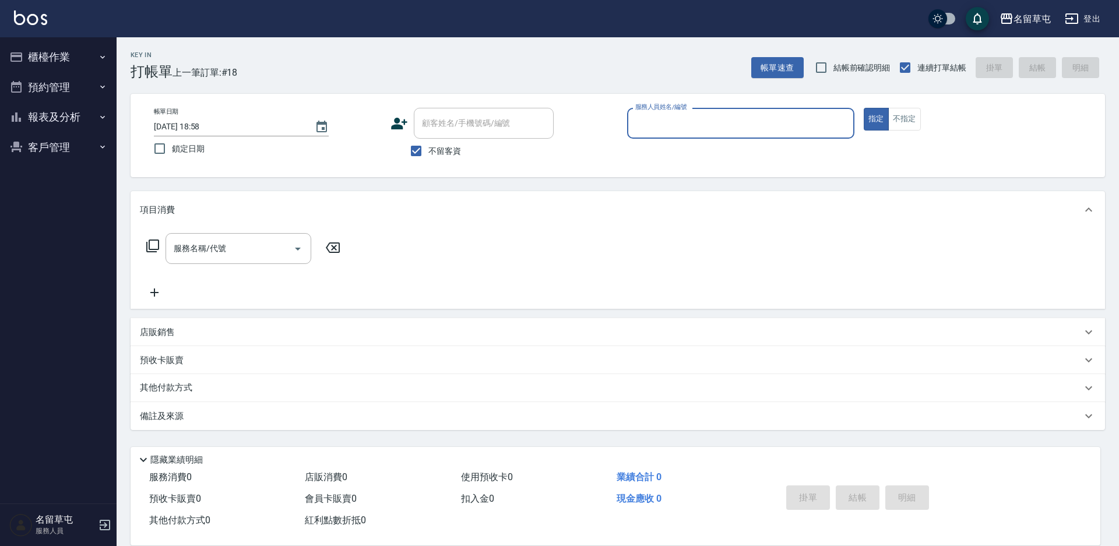
click at [759, 117] on input "服務人員姓名/編號" at bounding box center [740, 123] width 217 height 20
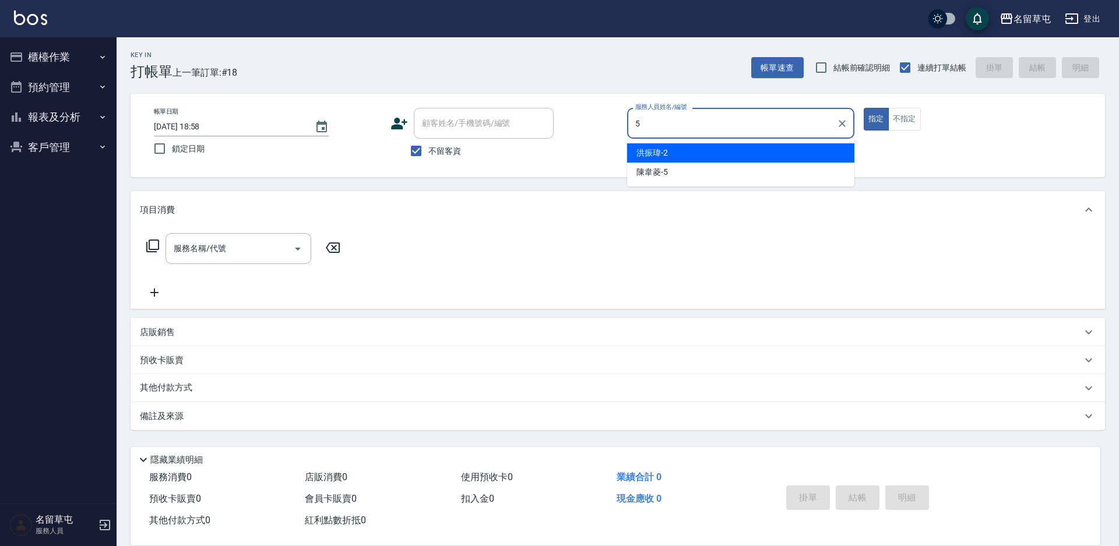
type input "[PERSON_NAME]-5"
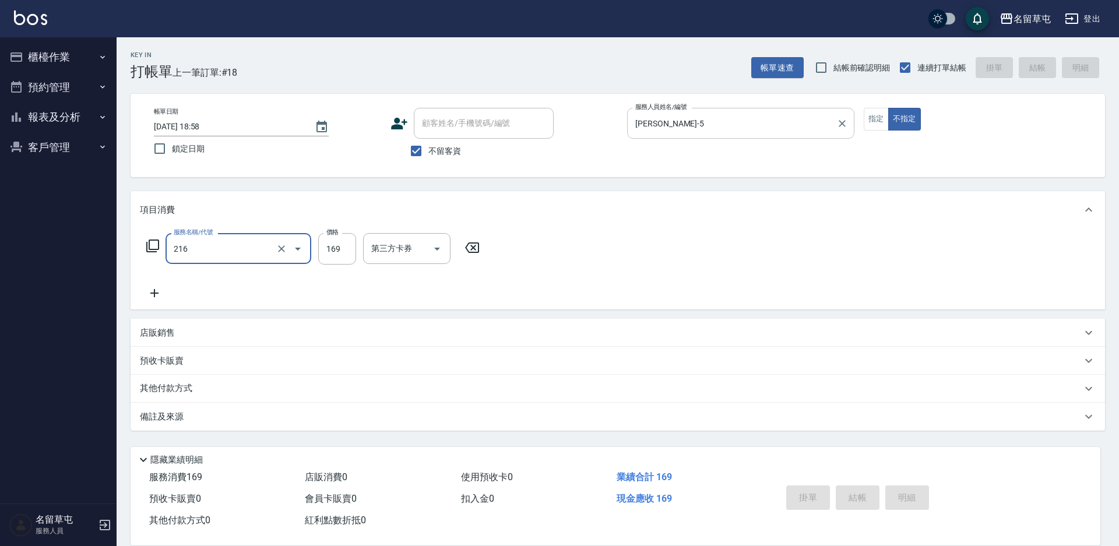
type input "216"
type input "[DATE] 18:59"
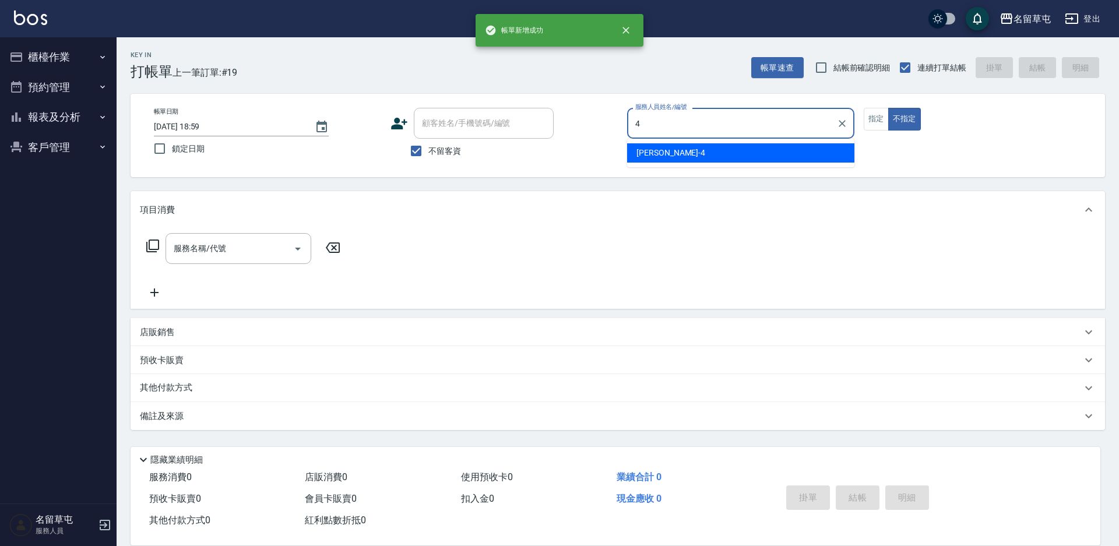
type input "[PERSON_NAME]-4"
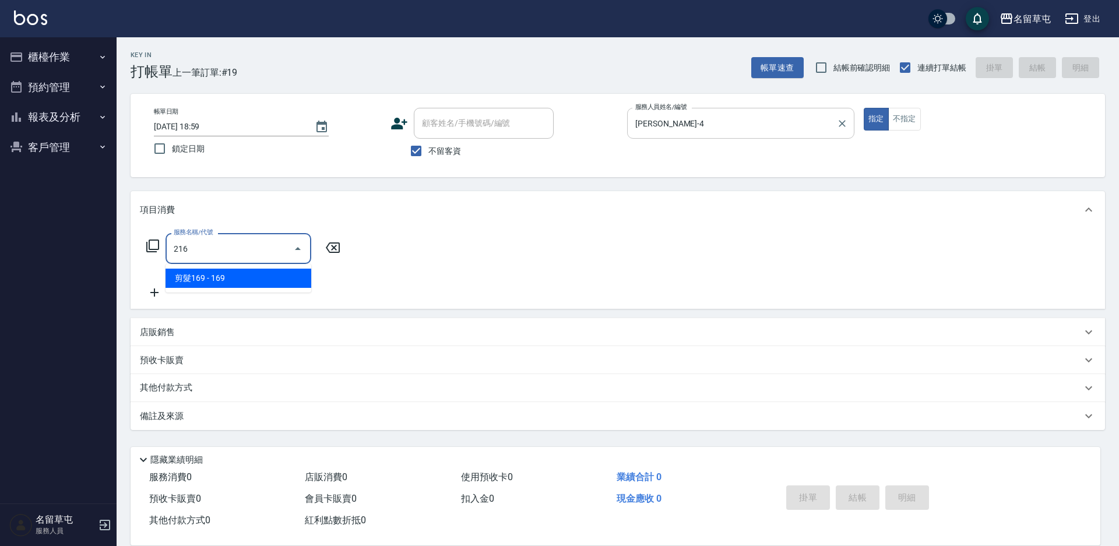
type input "剪髮169(216)"
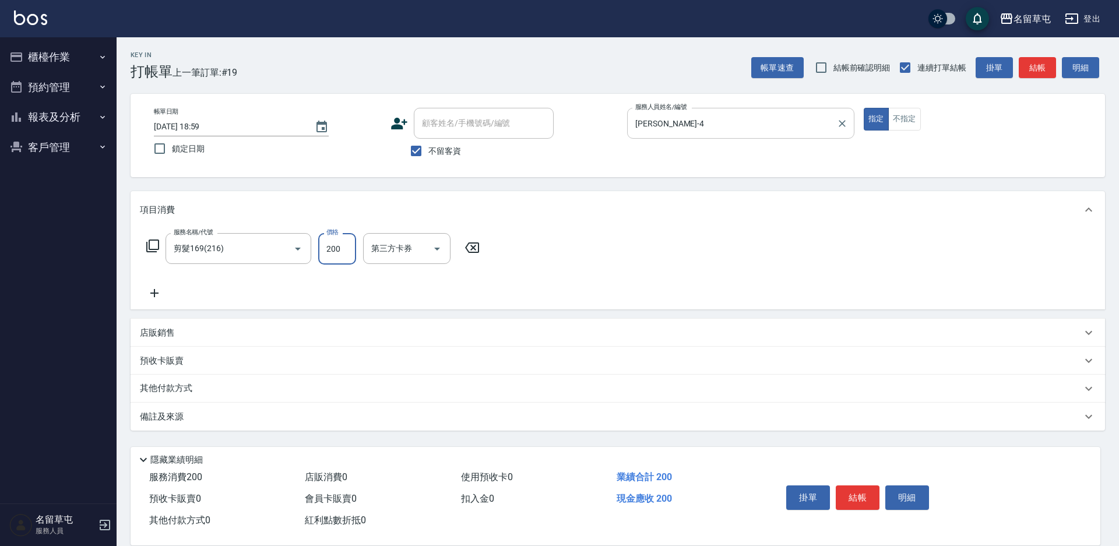
type input "200"
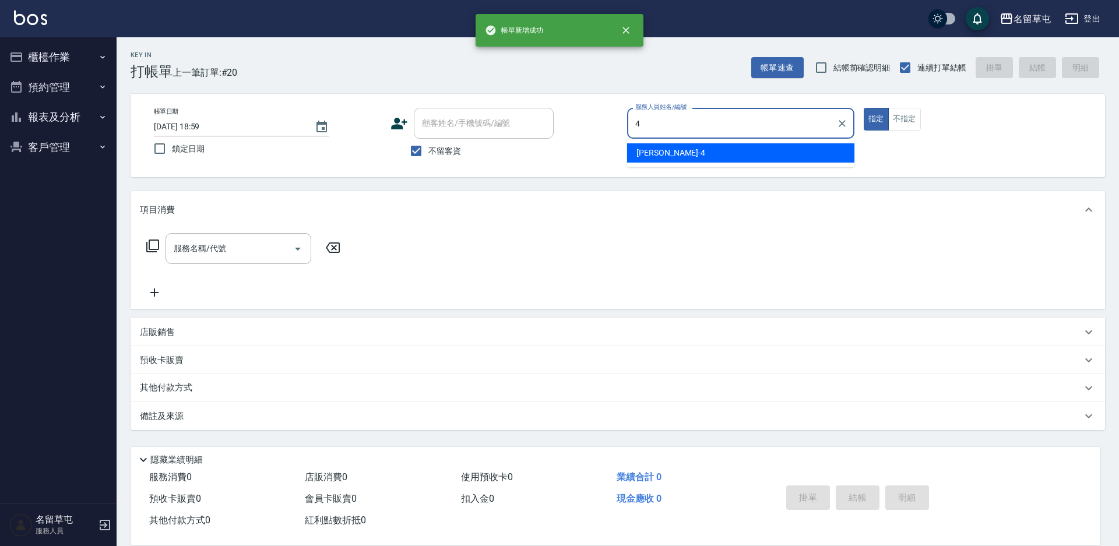
type input "[PERSON_NAME]-4"
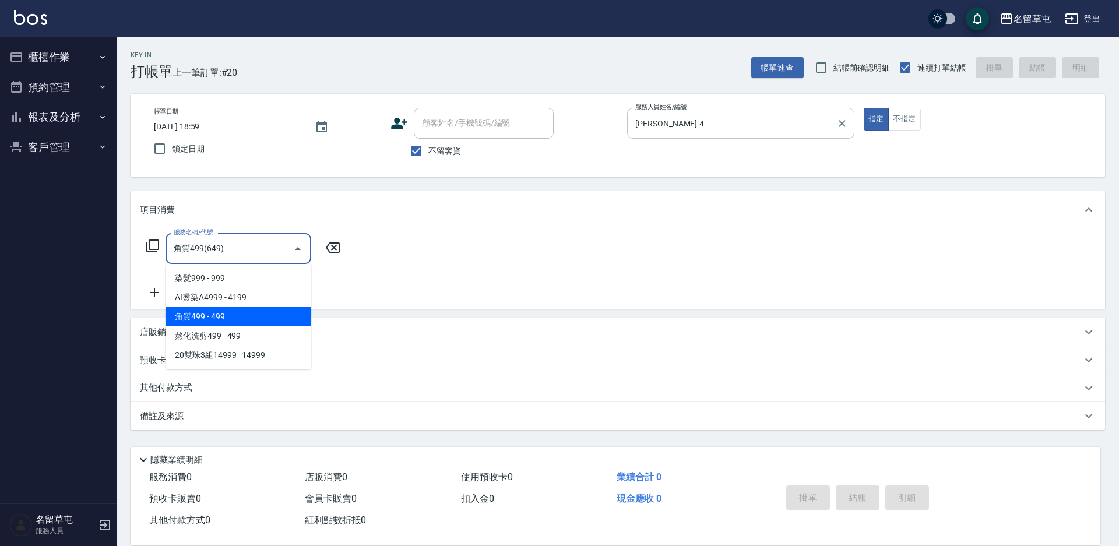
type input "角質499(649)"
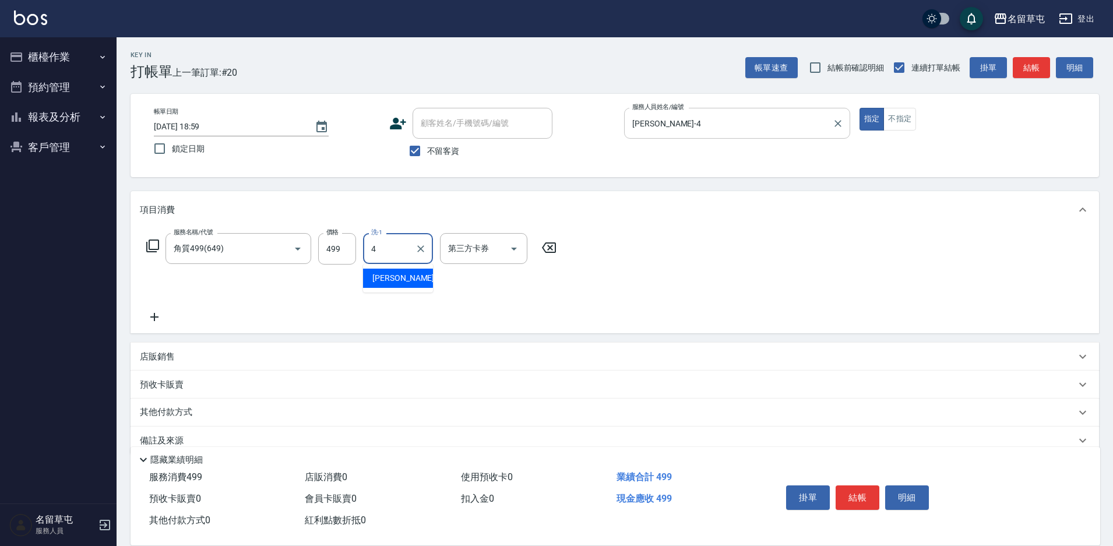
type input "[PERSON_NAME]-4"
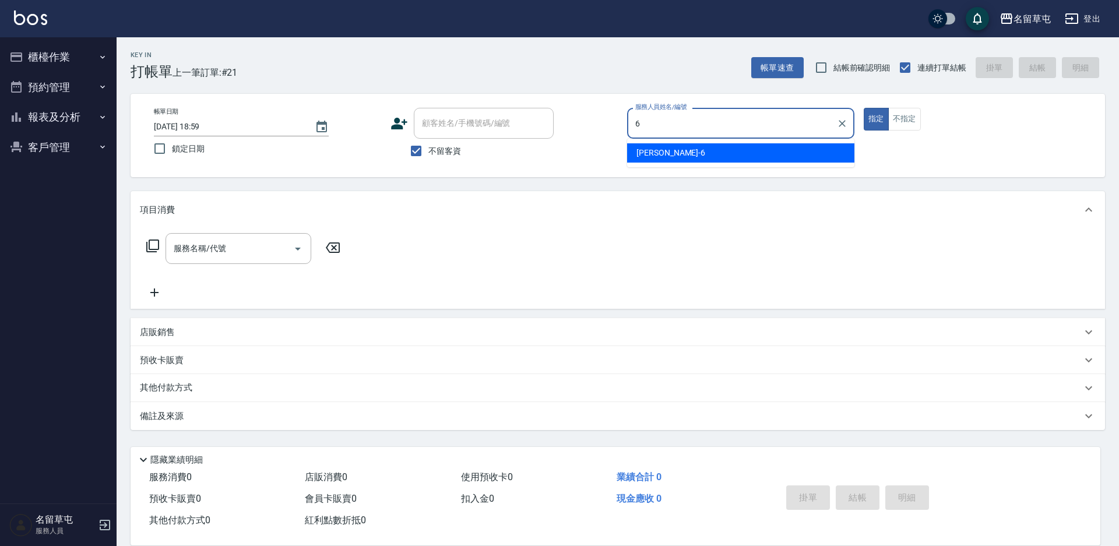
type input "[PERSON_NAME]-6"
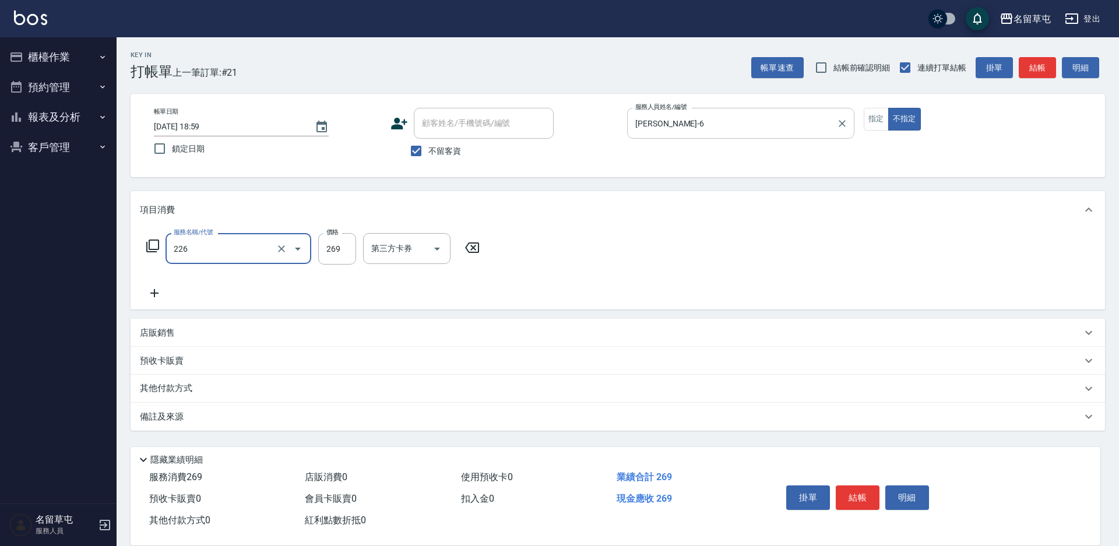
type input "洗剪269(226)"
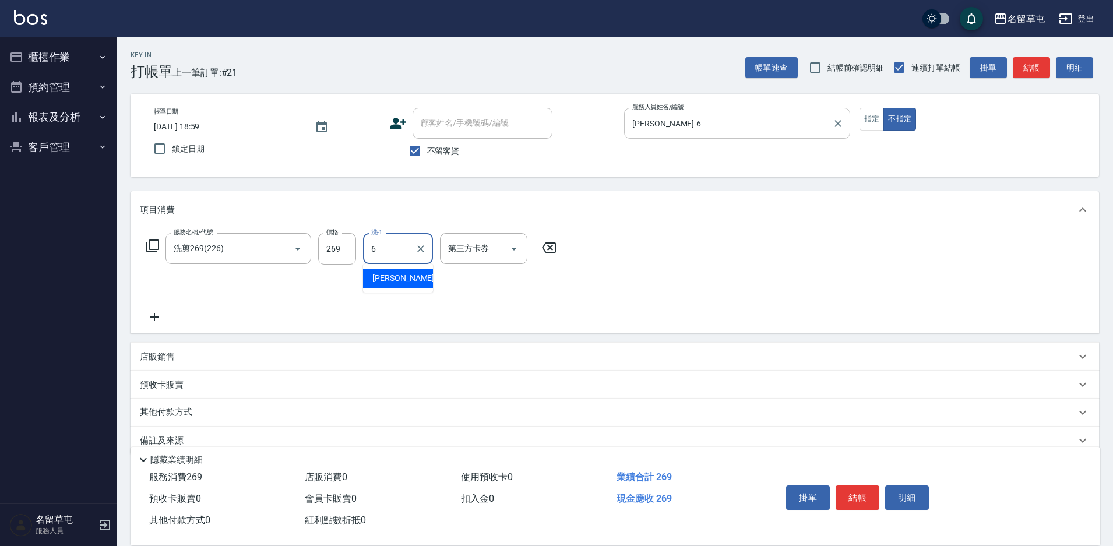
type input "[PERSON_NAME]-6"
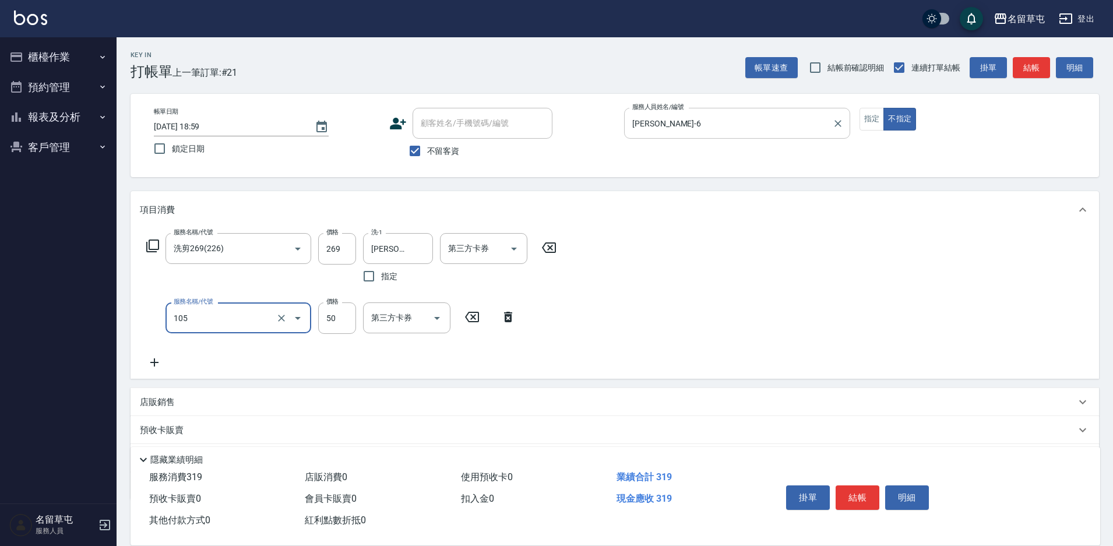
type input "精油50(105)"
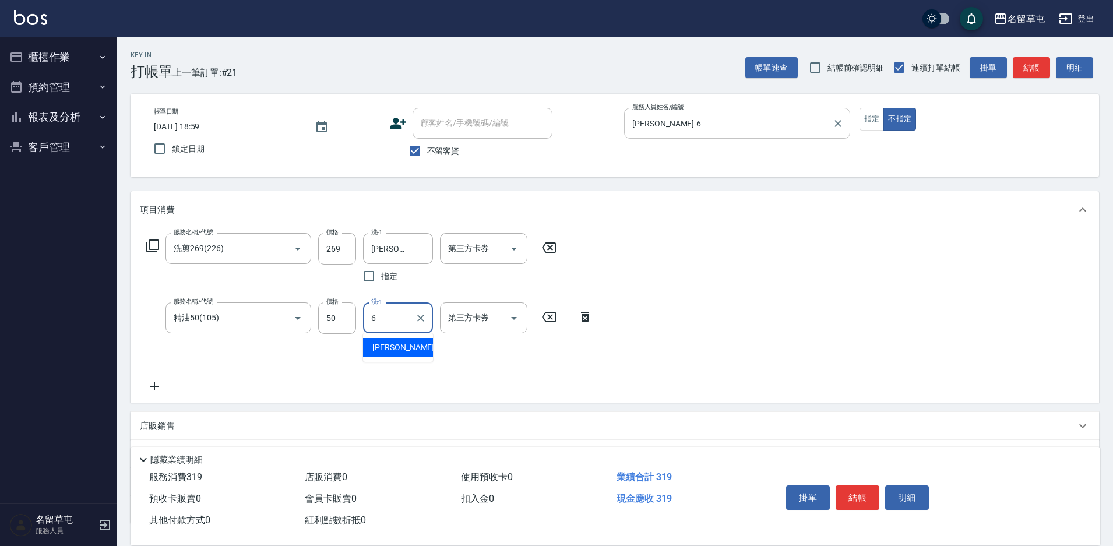
type input "[PERSON_NAME]-6"
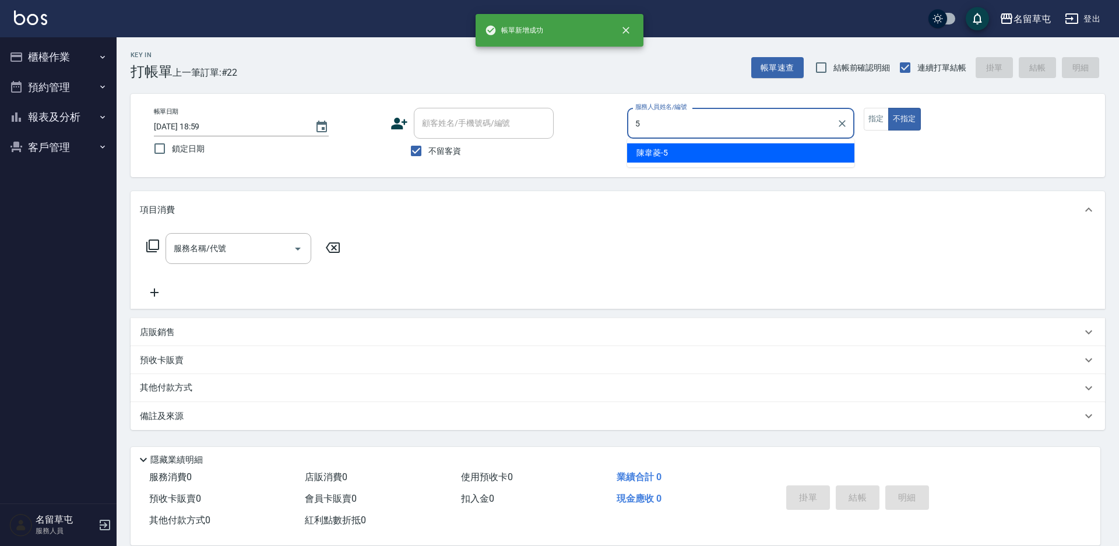
type input "[PERSON_NAME]-5"
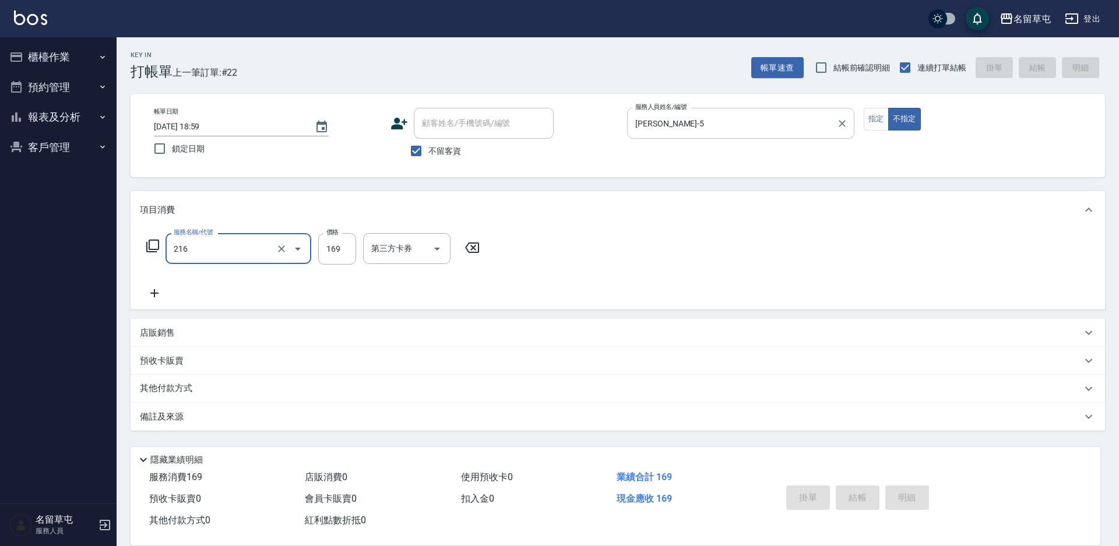
type input "216"
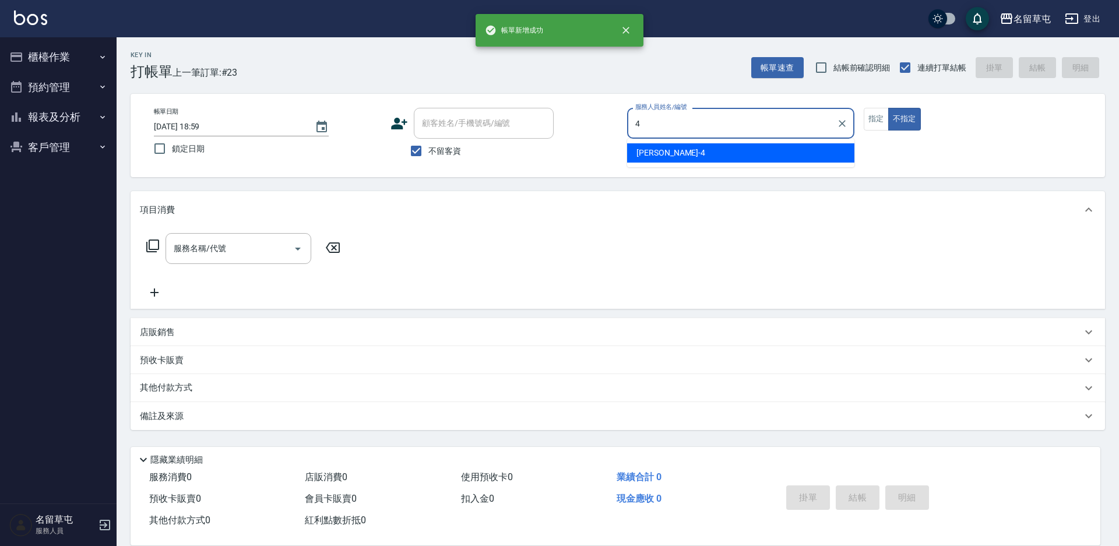
type input "[PERSON_NAME]-4"
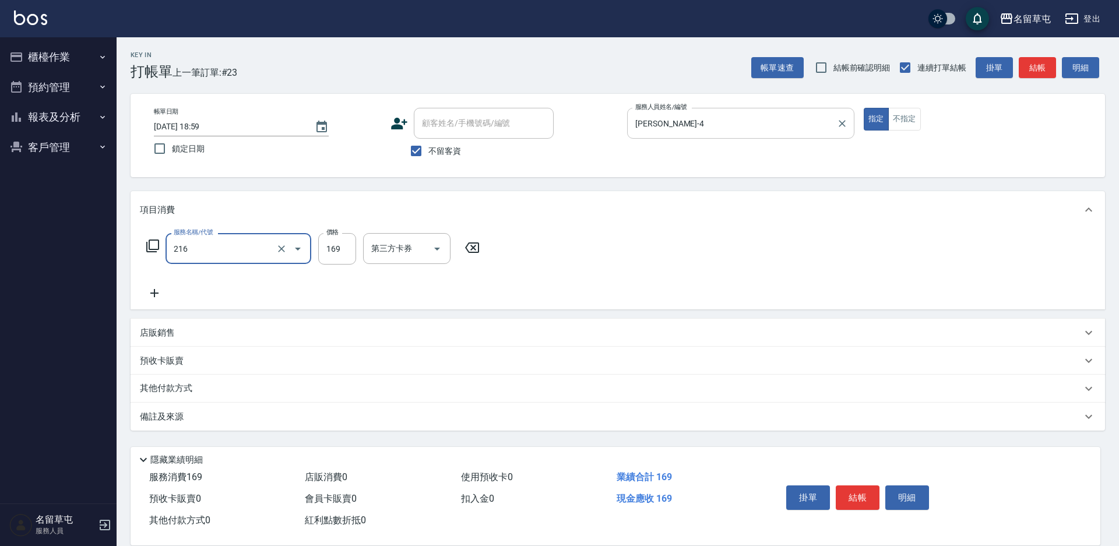
type input "剪髮169(216)"
type input "200"
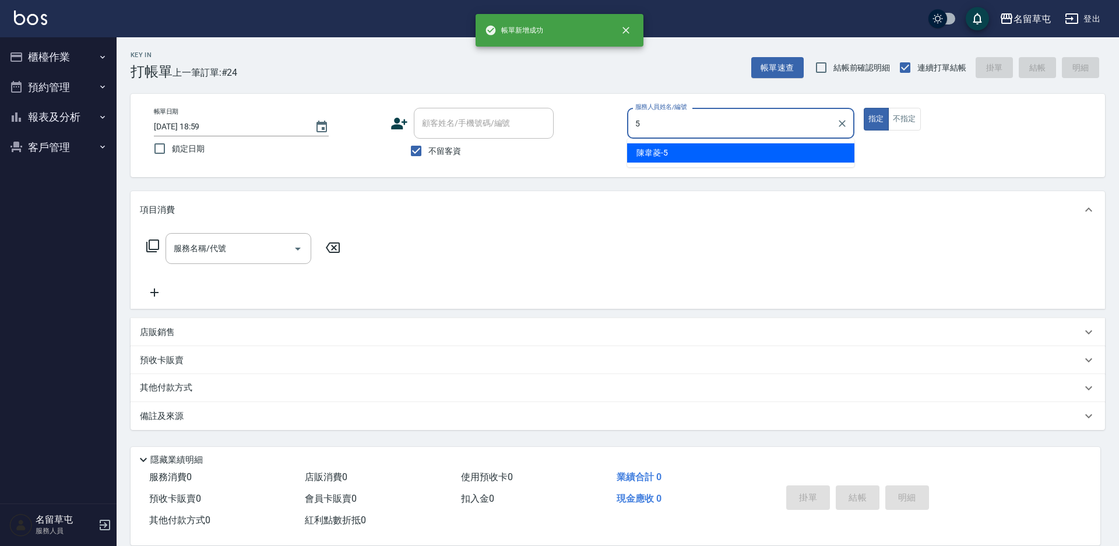
type input "[PERSON_NAME]-5"
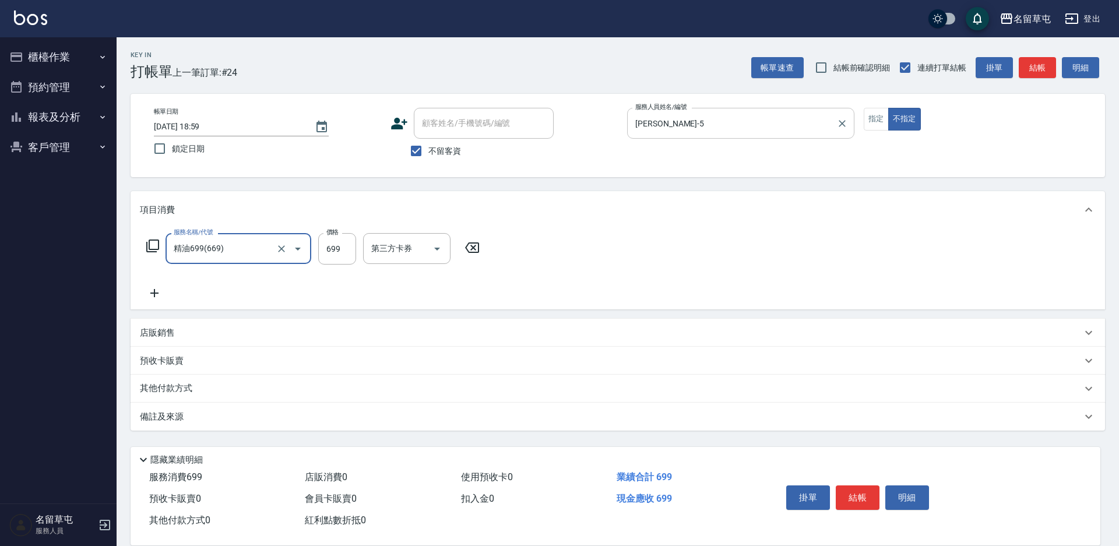
type input "精油699(669)"
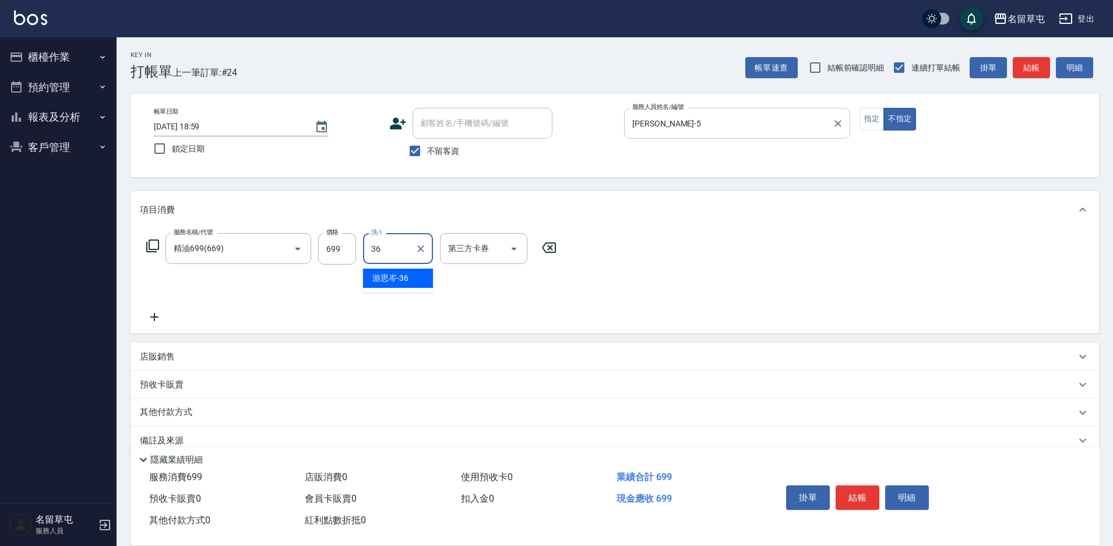
type input "[PERSON_NAME]-36"
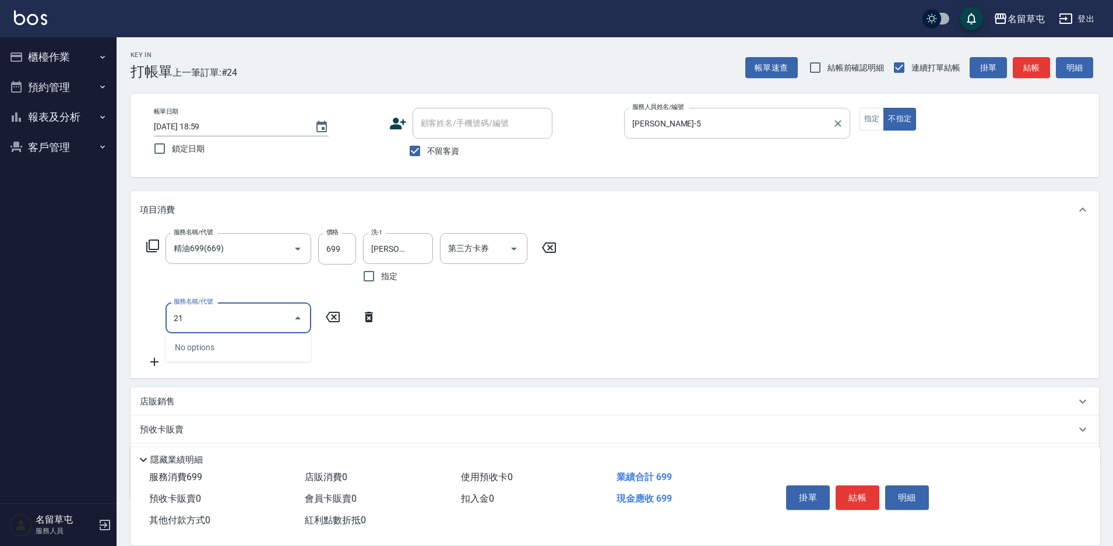
type input "216"
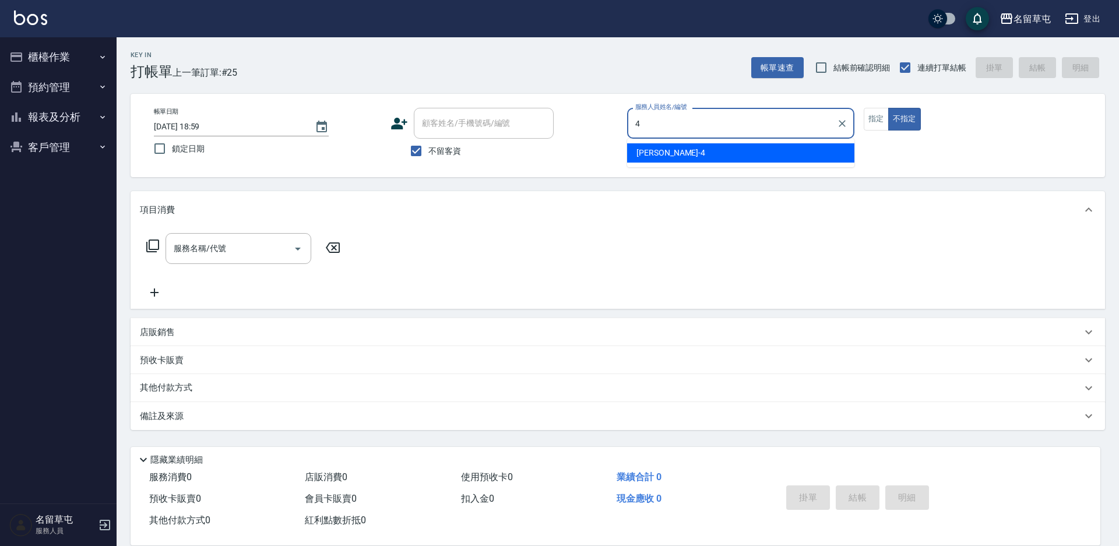
type input "[PERSON_NAME]-4"
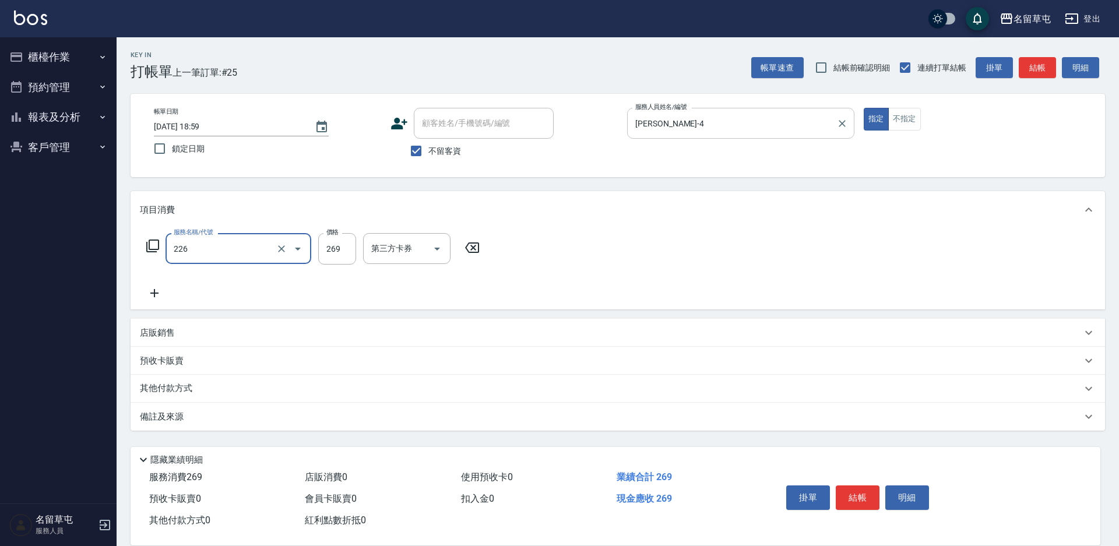
type input "洗剪269(226)"
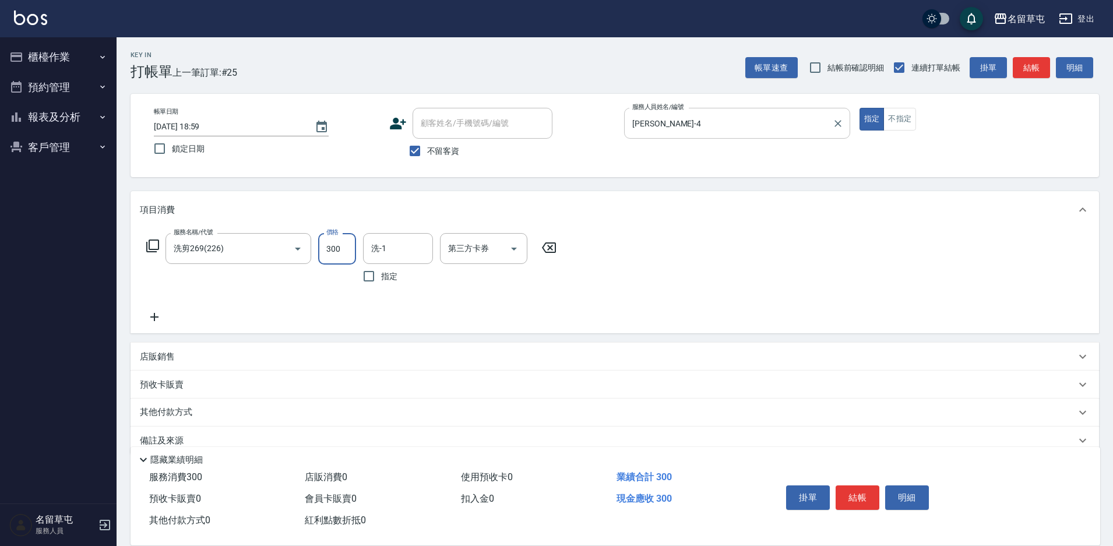
type input "300"
type input "[PERSON_NAME]-36"
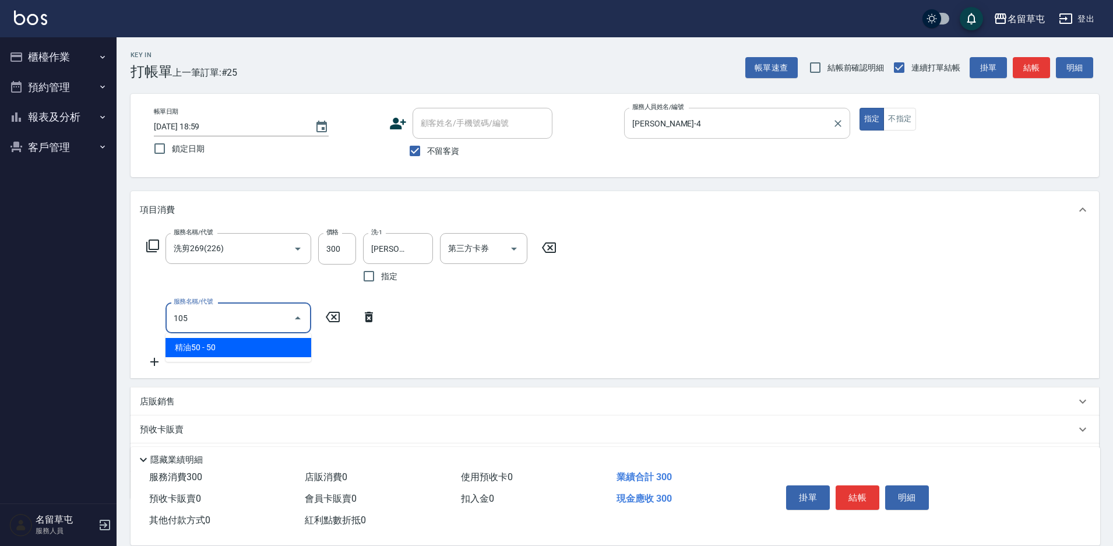
type input "精油50(105)"
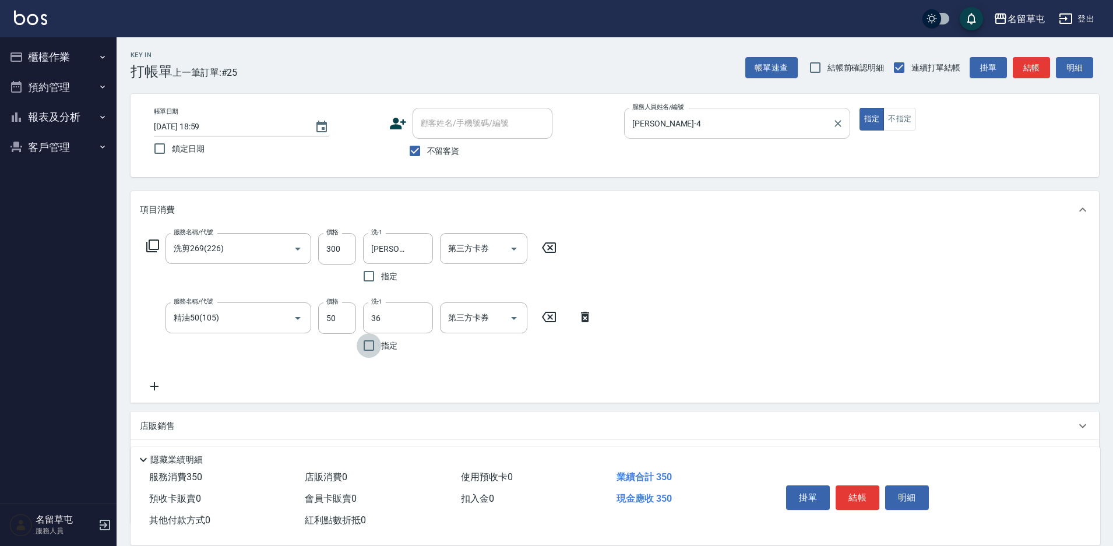
type input "[PERSON_NAME]-36"
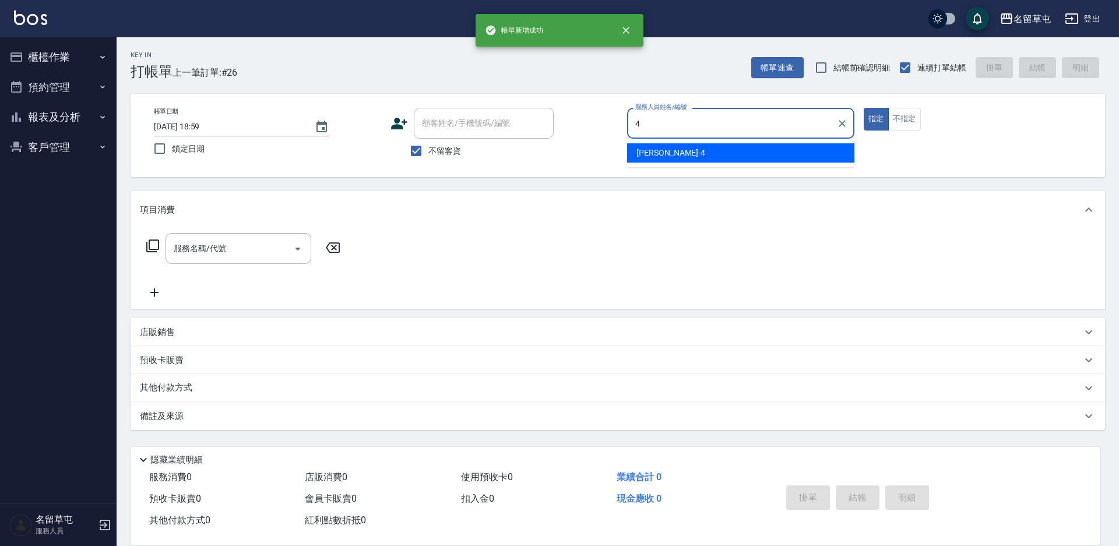
type input "[PERSON_NAME]-4"
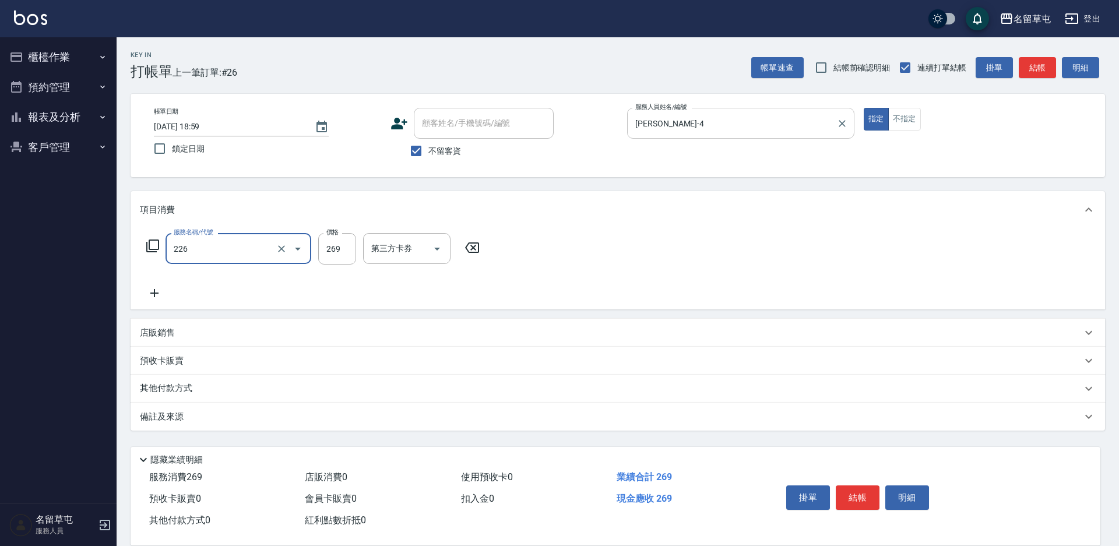
type input "洗剪269(226)"
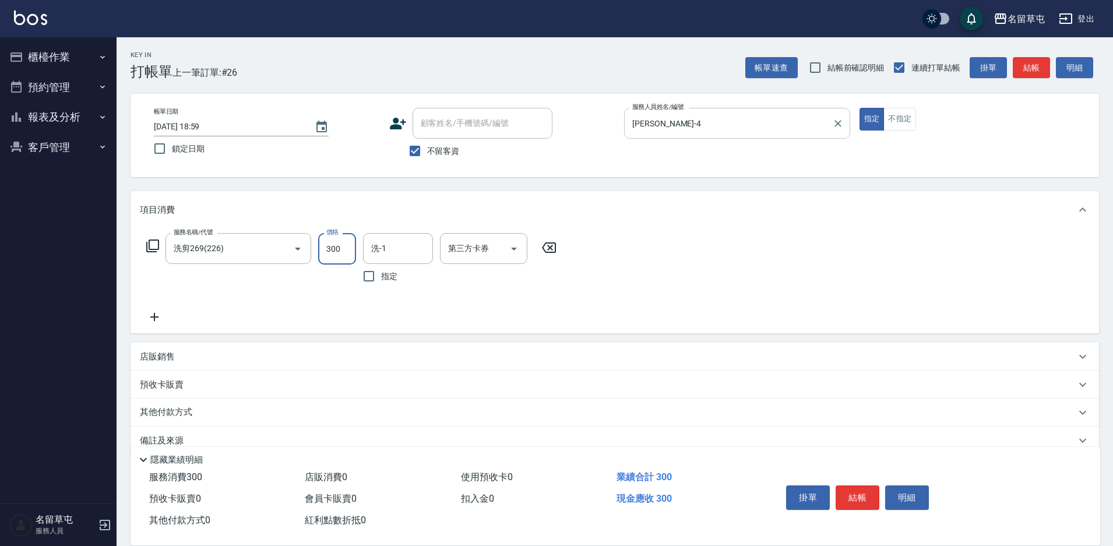
type input "300"
type input "."
type input "[PERSON_NAME]-31"
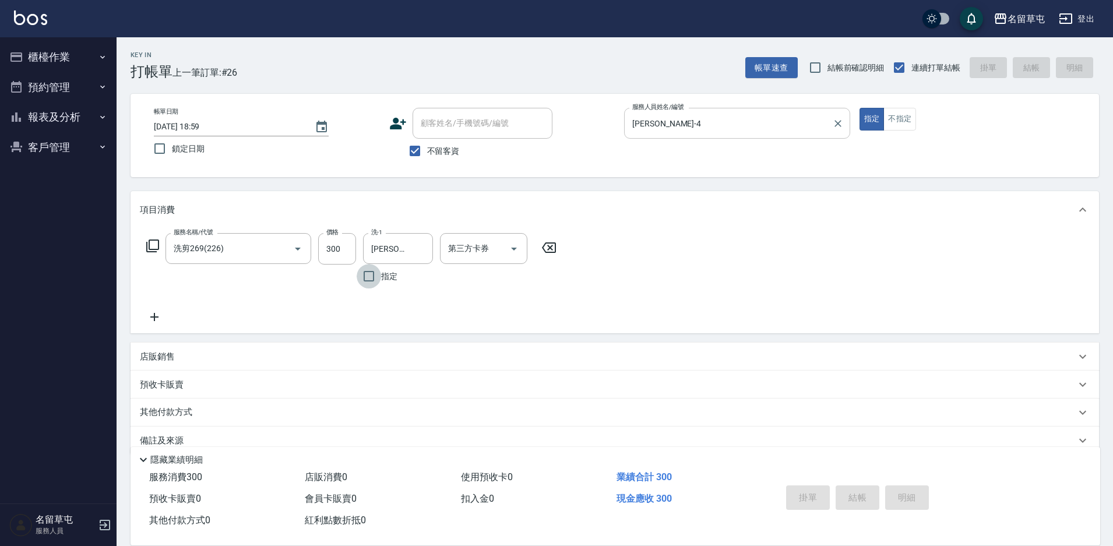
type input "[DATE] 19:00"
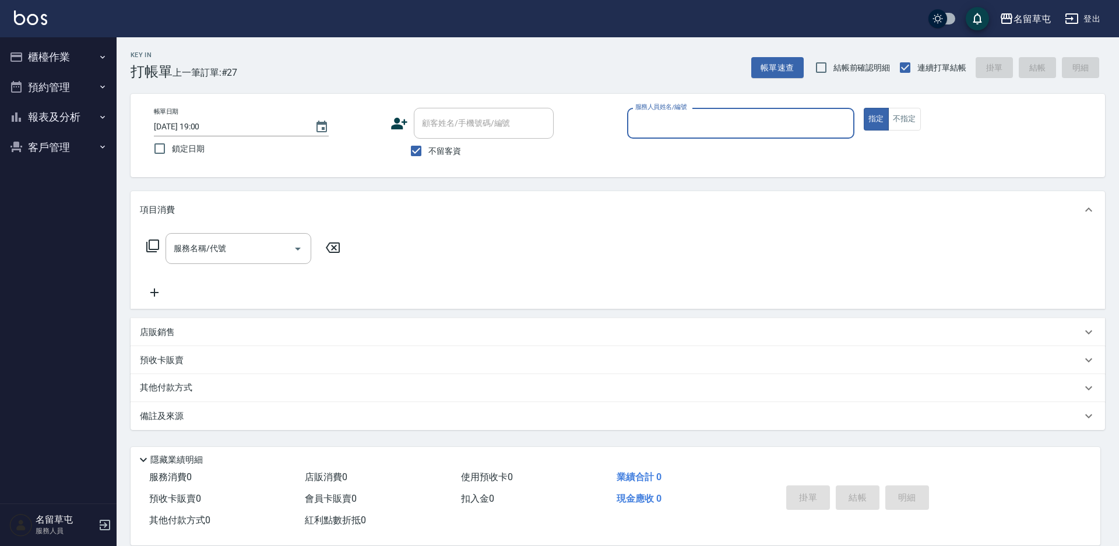
click at [60, 125] on button "報表及分析" at bounding box center [58, 117] width 107 height 30
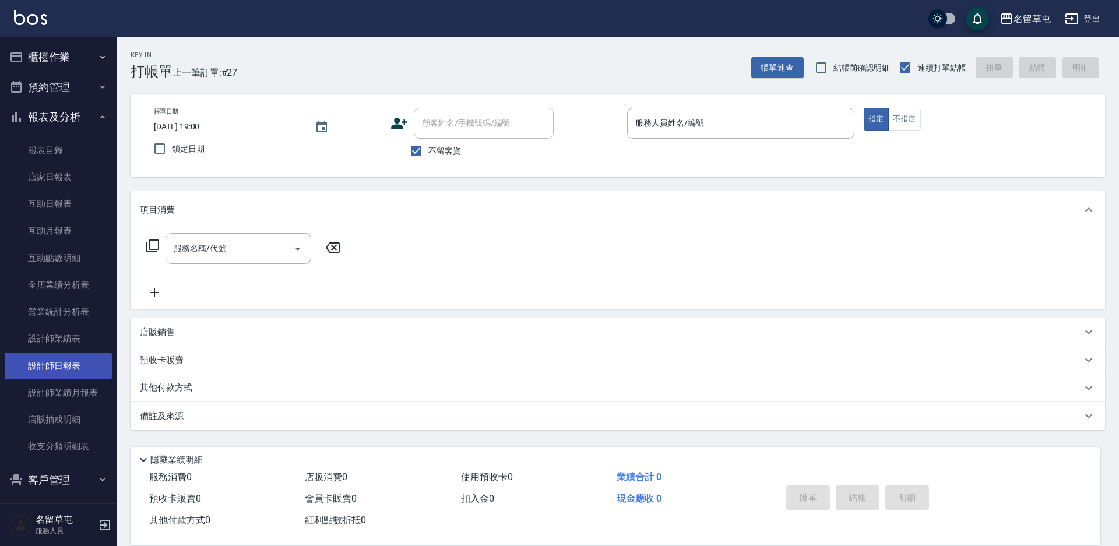
click at [54, 372] on link "設計師日報表" at bounding box center [58, 366] width 107 height 27
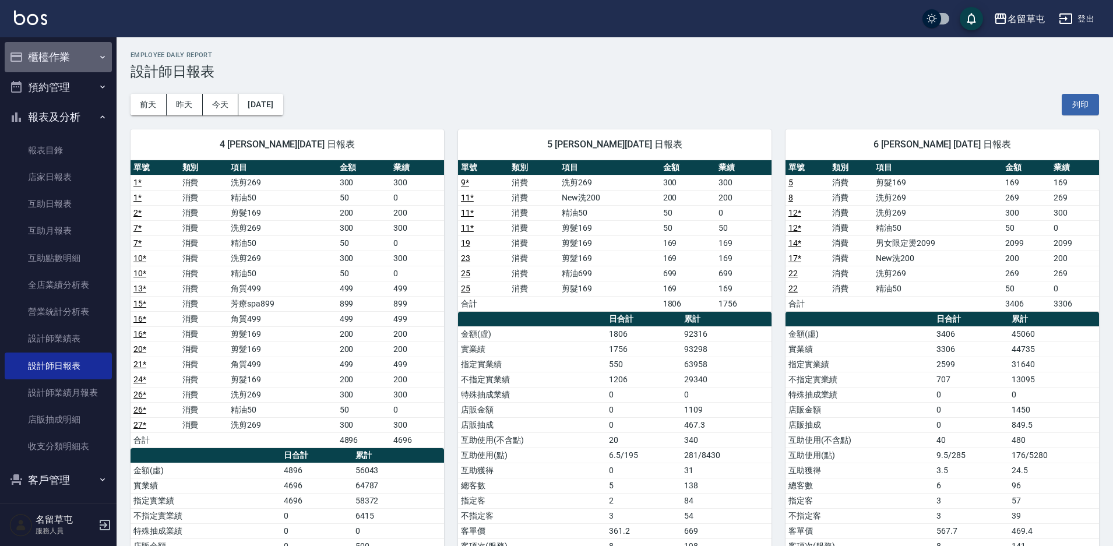
click at [86, 49] on button "櫃檯作業" at bounding box center [58, 57] width 107 height 30
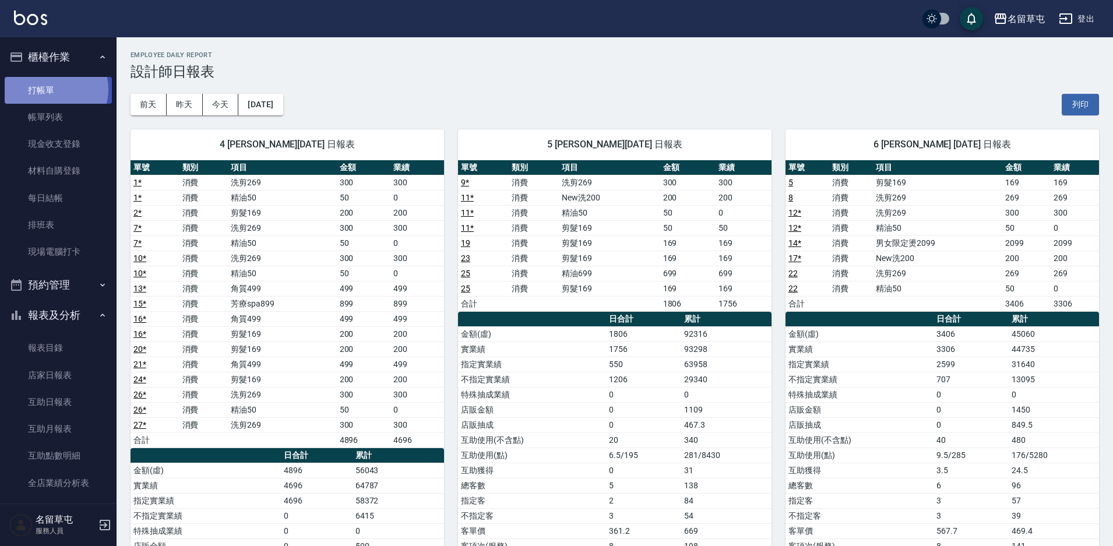
click at [55, 89] on link "打帳單" at bounding box center [58, 90] width 107 height 27
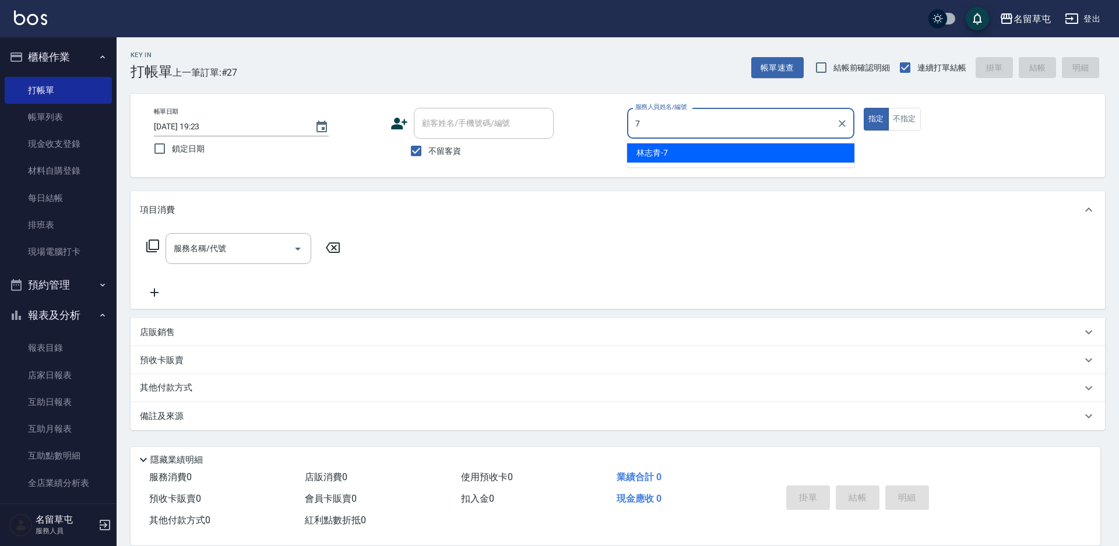
type input "[PERSON_NAME]-7"
type button "true"
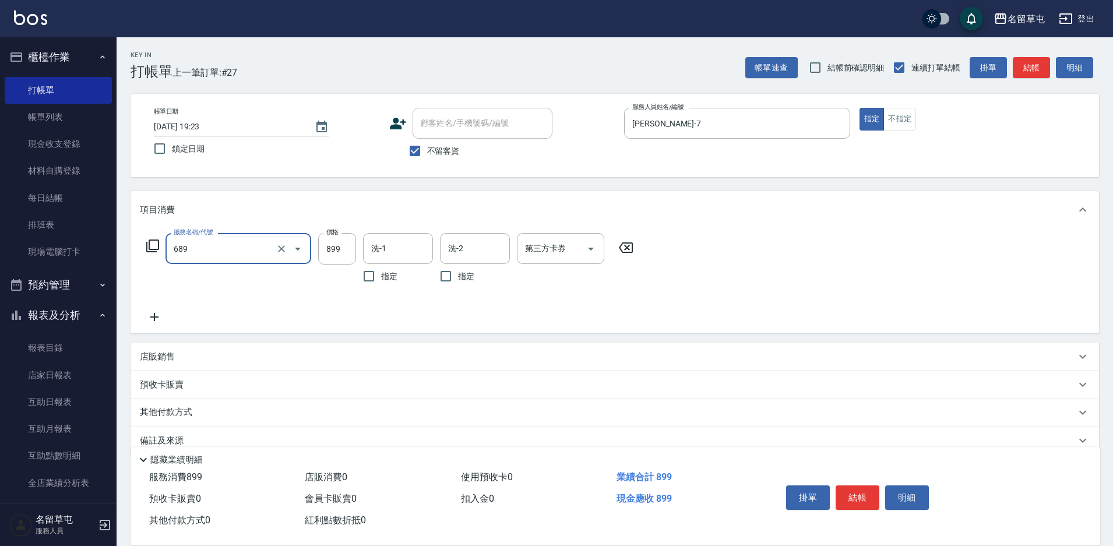
type input "芳療spa899(689)"
type input "[PERSON_NAME]-36"
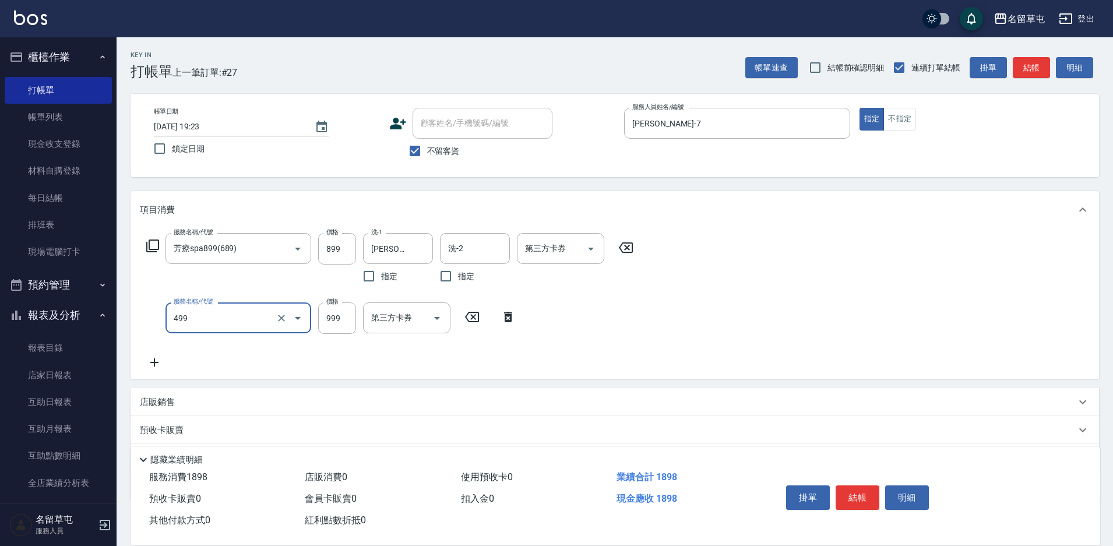
type input "染髮999(499)"
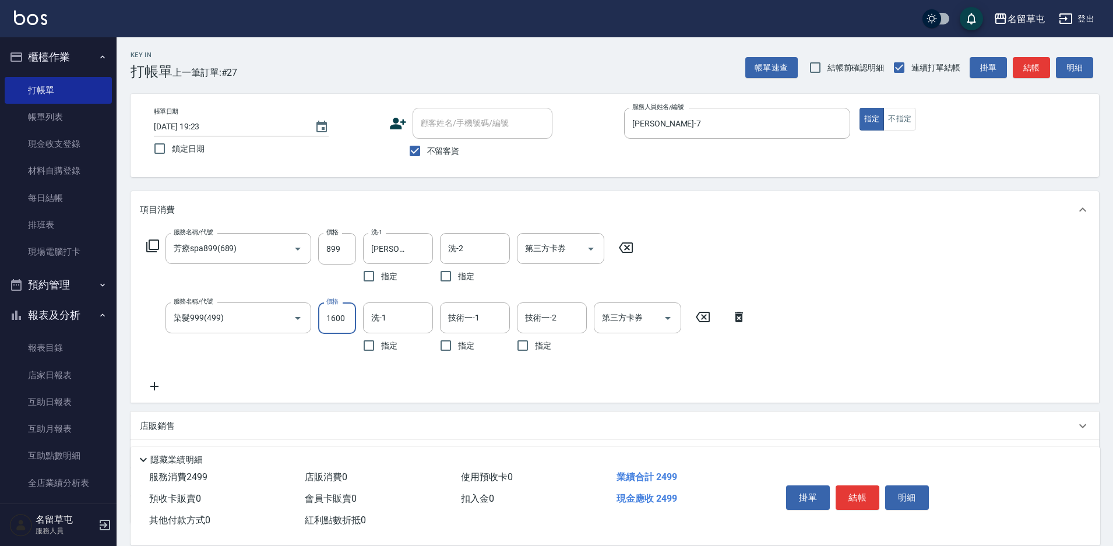
type input "1600"
type input "[PERSON_NAME]-36"
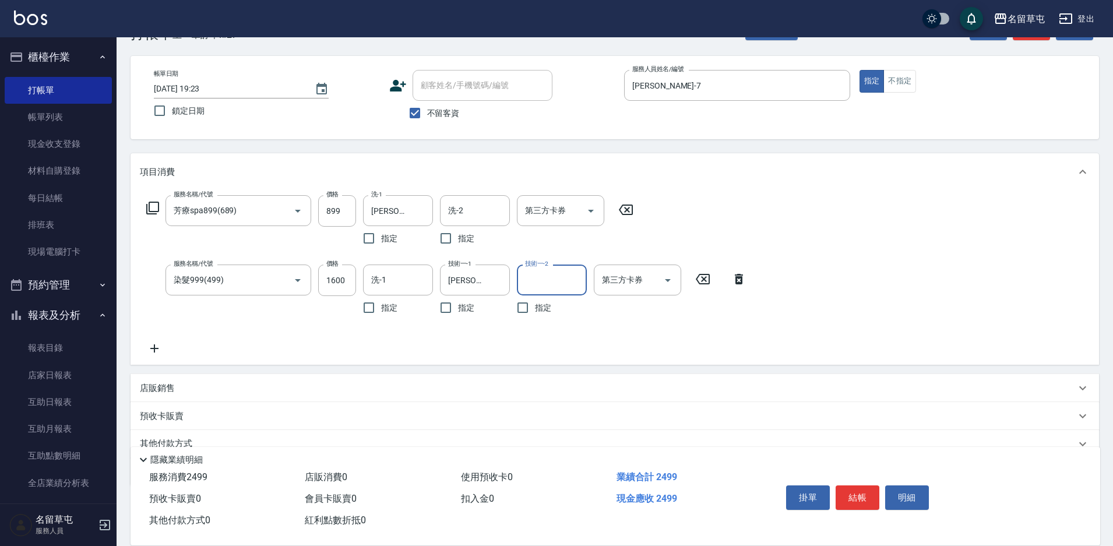
scroll to position [58, 0]
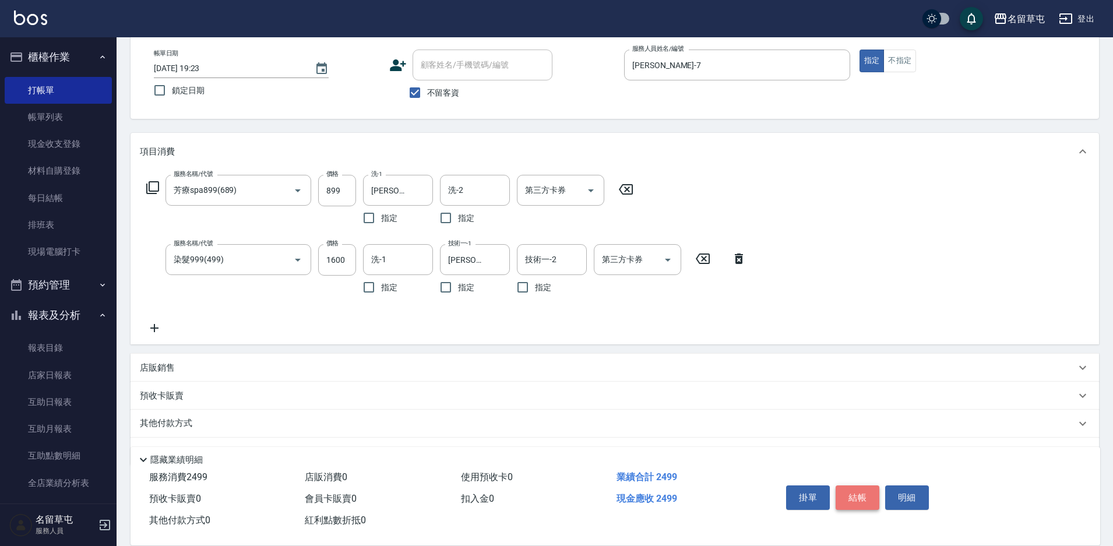
click at [868, 494] on button "結帳" at bounding box center [858, 498] width 44 height 24
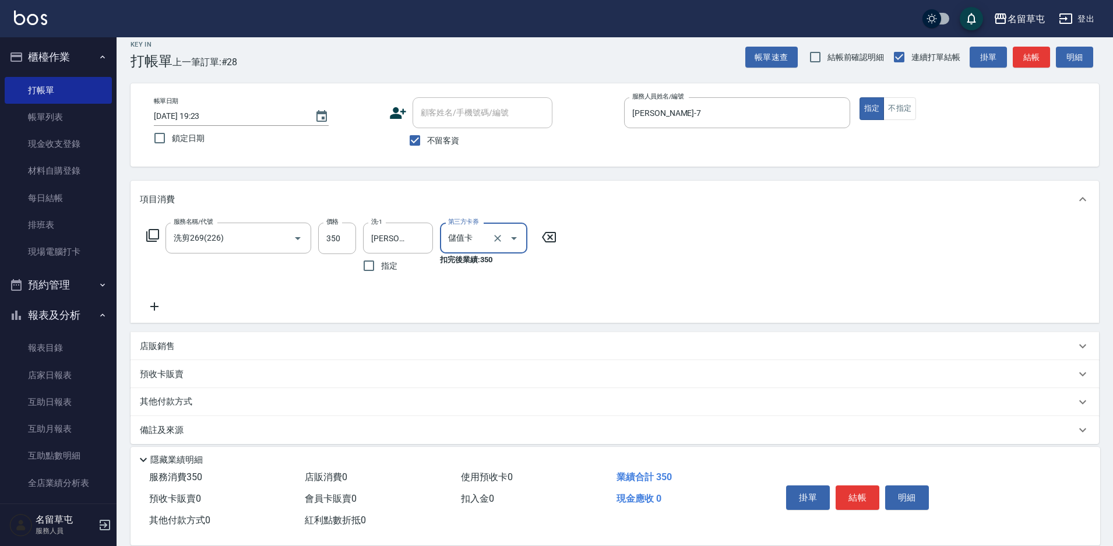
scroll to position [20, 0]
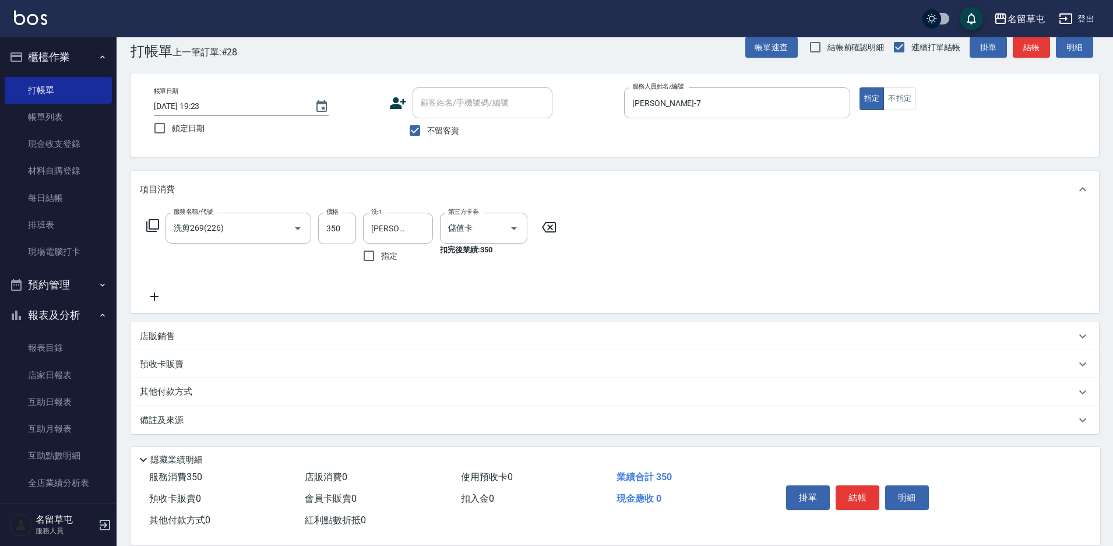
click at [173, 384] on div "其他付款方式" at bounding box center [615, 392] width 969 height 28
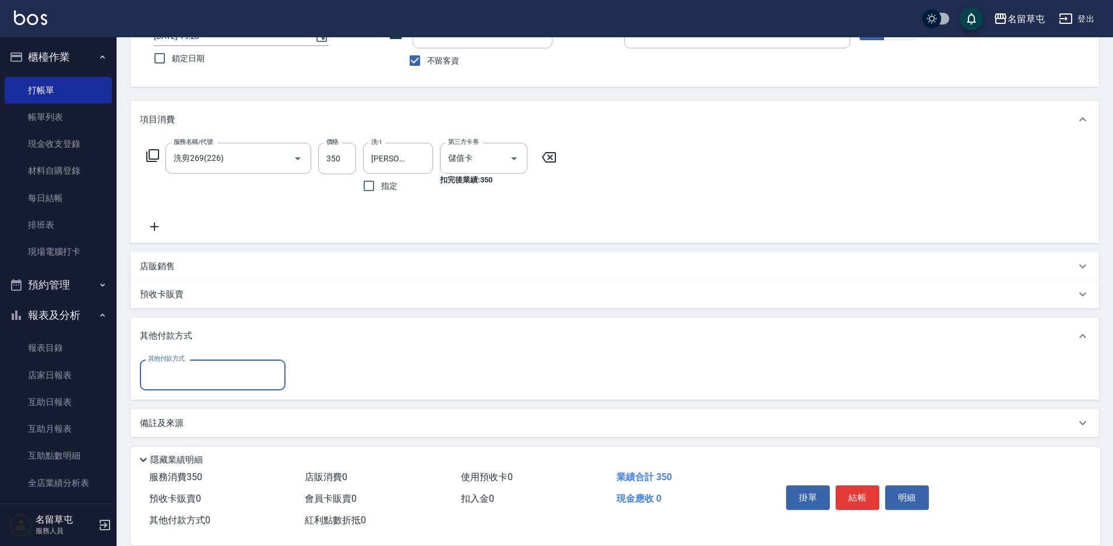
scroll to position [93, 0]
click at [180, 375] on input "其他付款方式" at bounding box center [212, 372] width 135 height 20
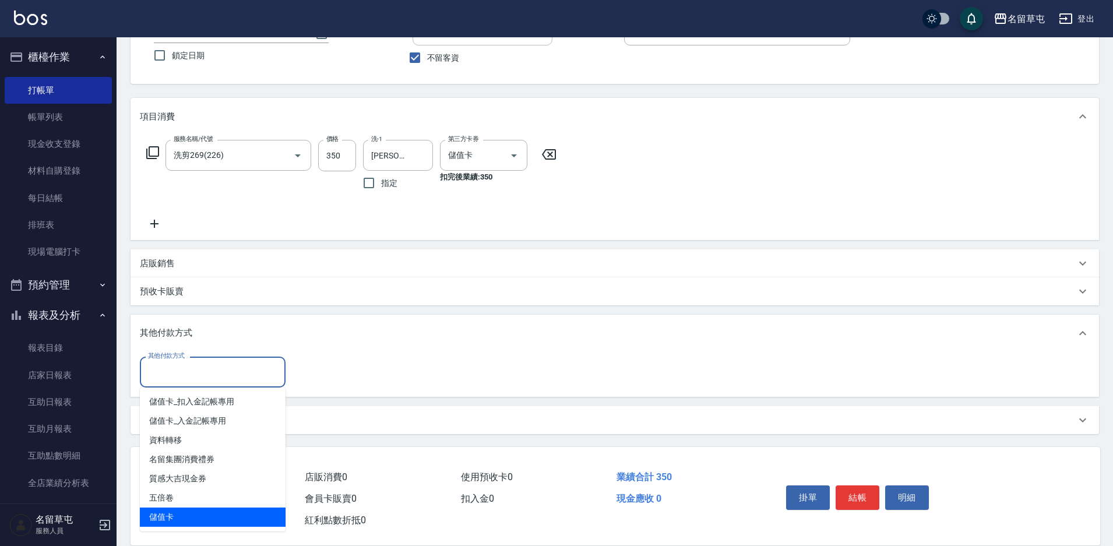
click at [163, 509] on span "儲值卡" at bounding box center [213, 517] width 146 height 19
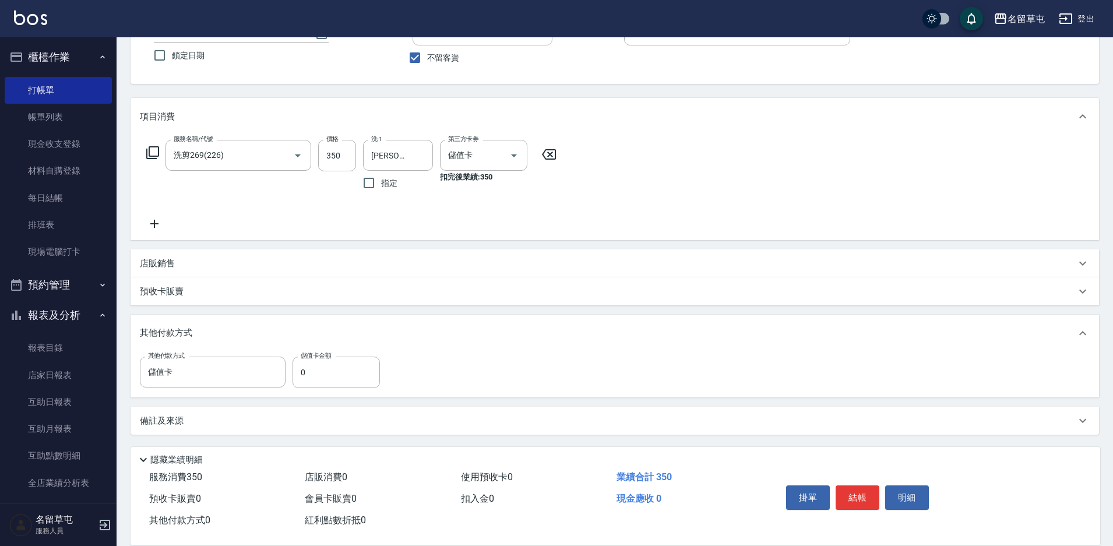
drag, startPoint x: 567, startPoint y: 302, endPoint x: 491, endPoint y: 326, distance: 79.1
click at [564, 303] on div "預收卡販賣" at bounding box center [615, 291] width 969 height 28
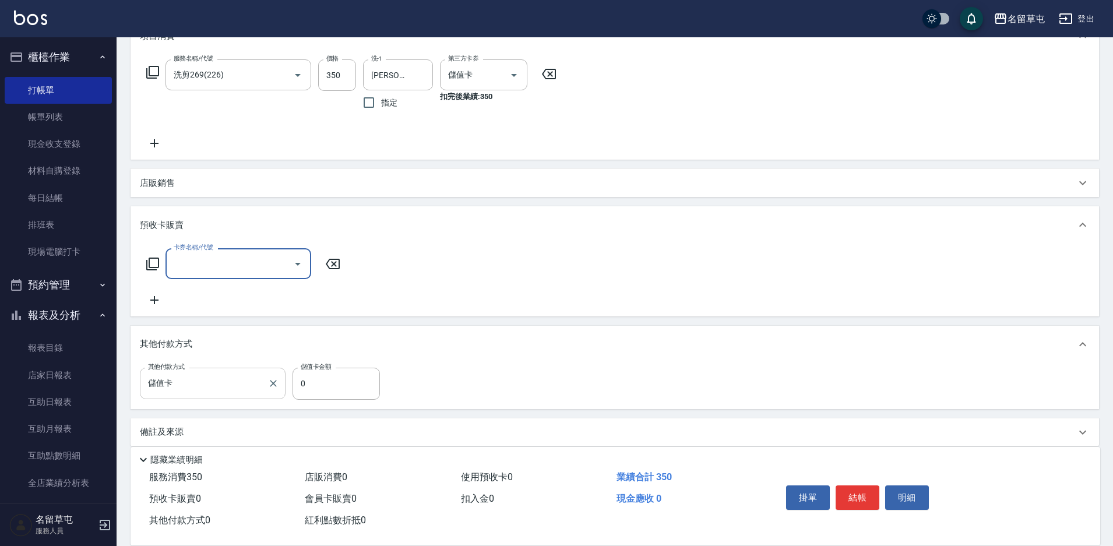
scroll to position [186, 0]
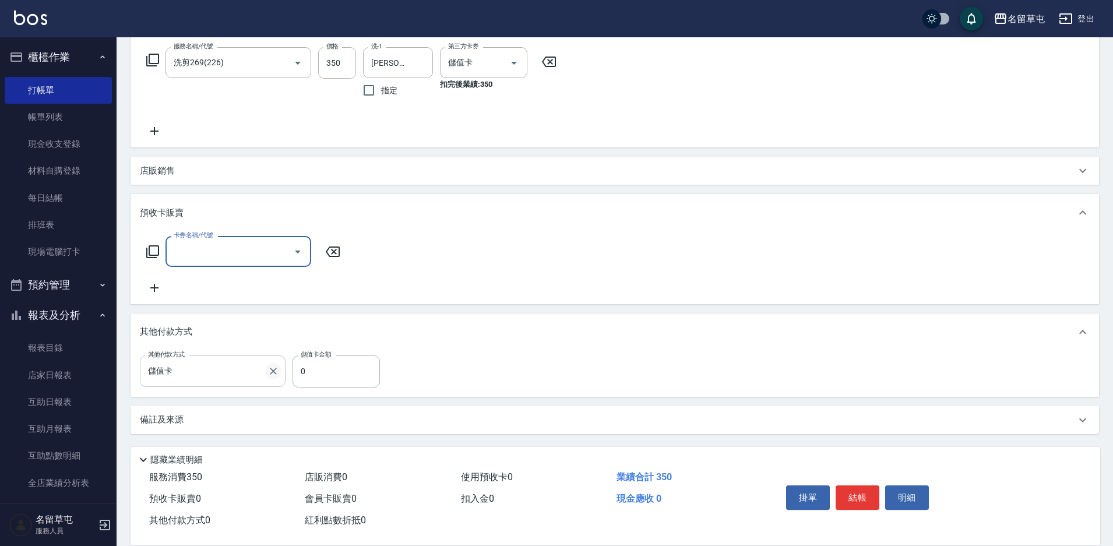
click at [274, 370] on icon "Clear" at bounding box center [273, 371] width 7 height 7
click at [467, 350] on div "其他付款方式" at bounding box center [615, 332] width 969 height 37
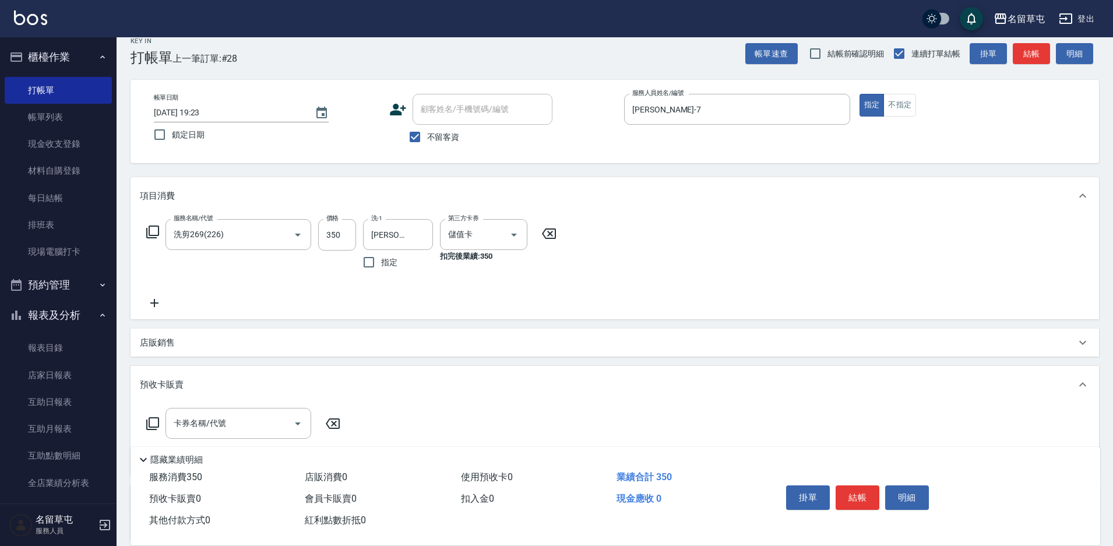
scroll to position [0, 0]
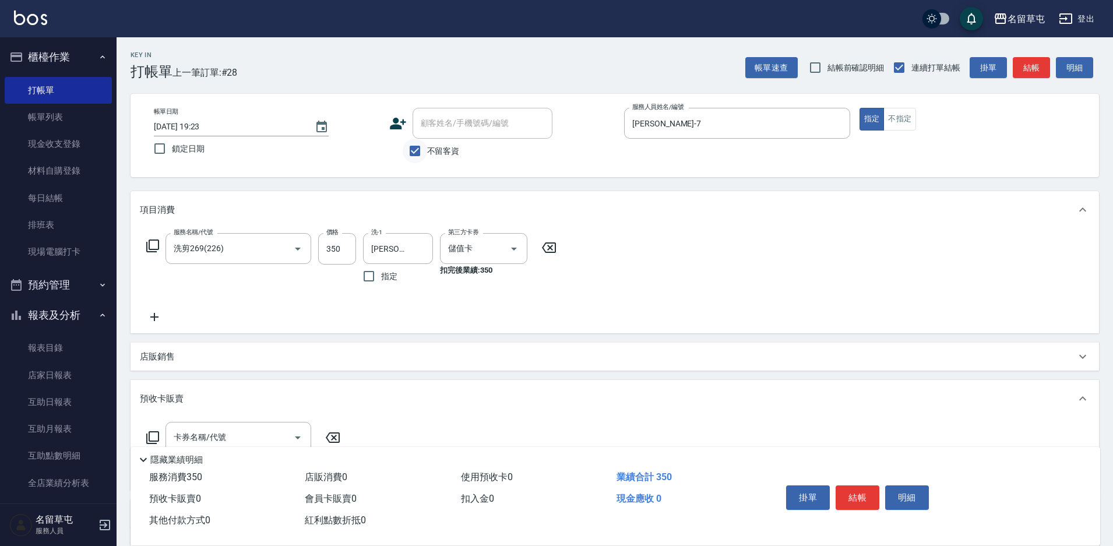
click at [412, 156] on input "不留客資" at bounding box center [415, 151] width 24 height 24
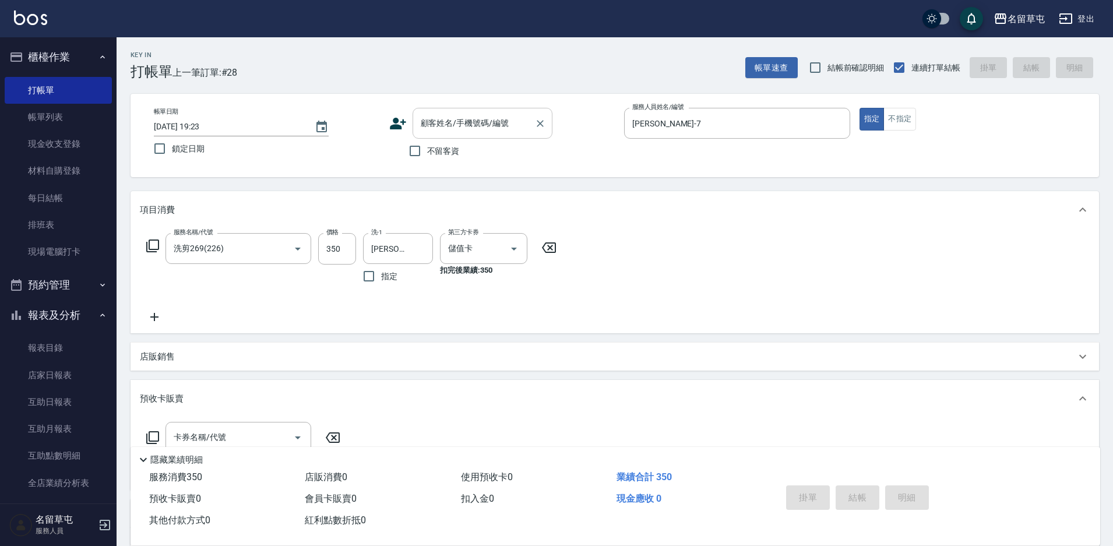
click at [441, 127] on input "顧客姓名/手機號碼/編號" at bounding box center [474, 123] width 112 height 20
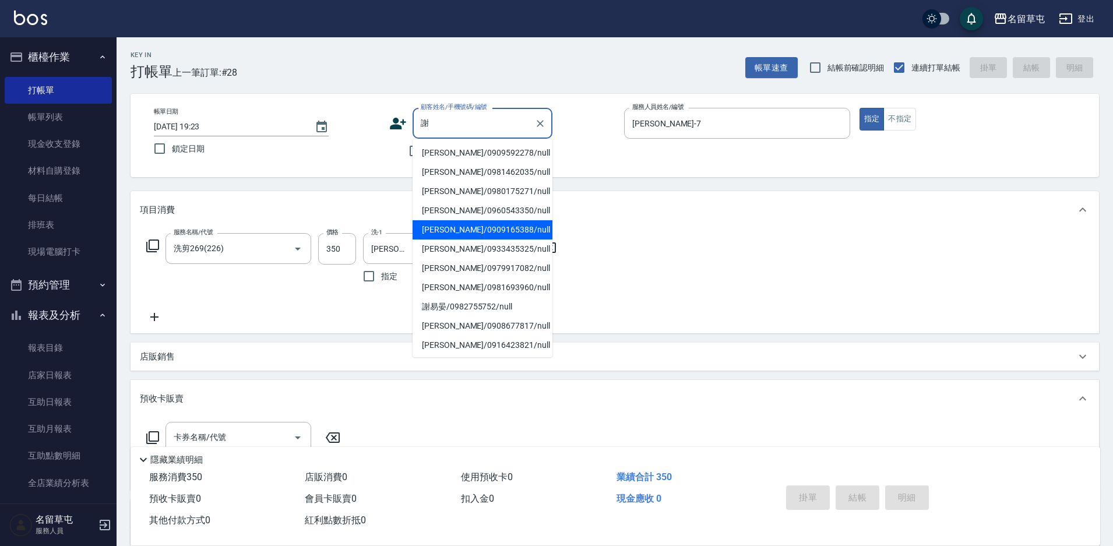
click at [441, 237] on li "[PERSON_NAME]/0909165388/null" at bounding box center [483, 229] width 140 height 19
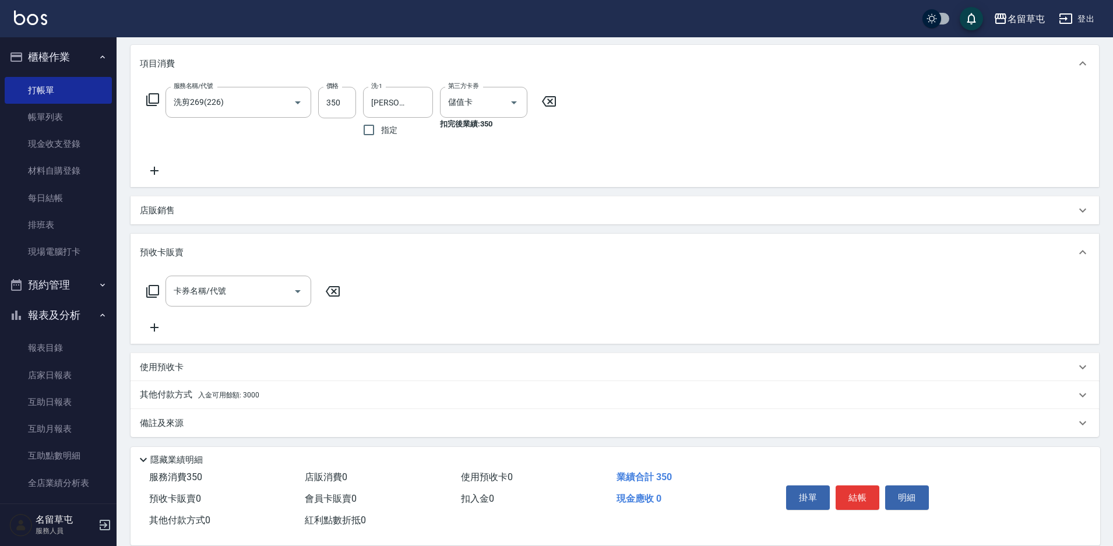
scroll to position [149, 0]
click at [168, 395] on p "其他付款方式 入金可用餘額: 3000" at bounding box center [199, 392] width 119 height 13
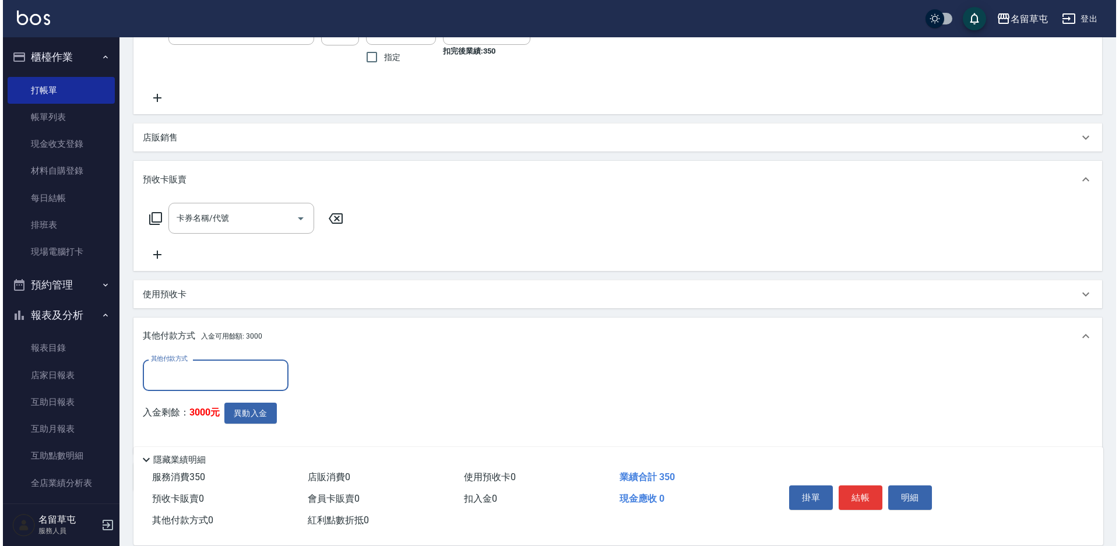
scroll to position [266, 0]
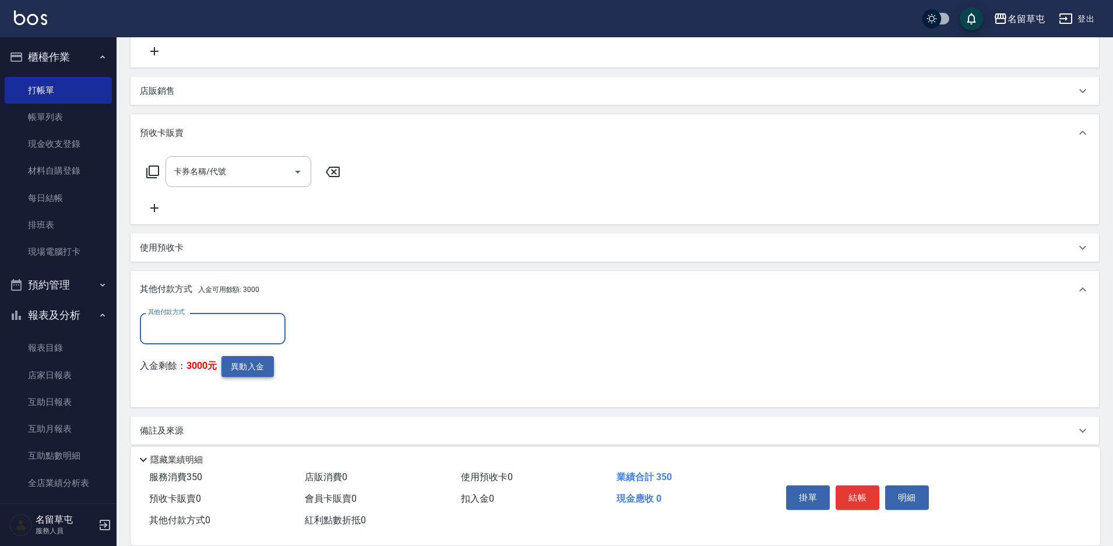
click at [239, 373] on button "異動入金" at bounding box center [247, 367] width 52 height 22
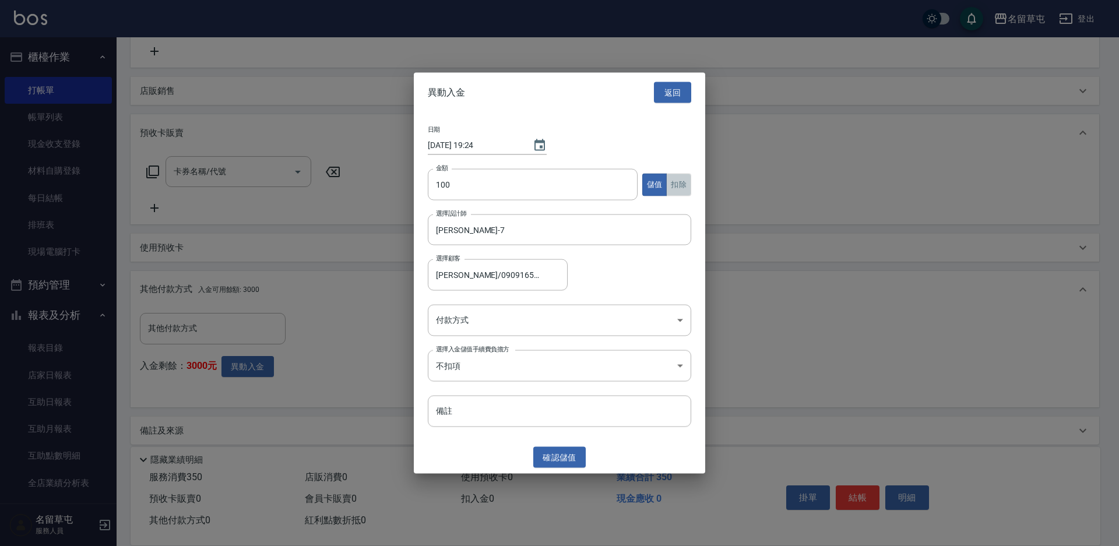
click at [687, 187] on button "扣除" at bounding box center [678, 184] width 25 height 23
click at [537, 311] on body "名留草屯 登出 櫃檯作業 打帳單 帳單列表 現金收支登錄 材料自購登錄 每日結帳 排班表 現場電腦打卡 預約管理 預約管理 單日預約紀錄 單週預約紀錄 報表及…" at bounding box center [559, 145] width 1119 height 822
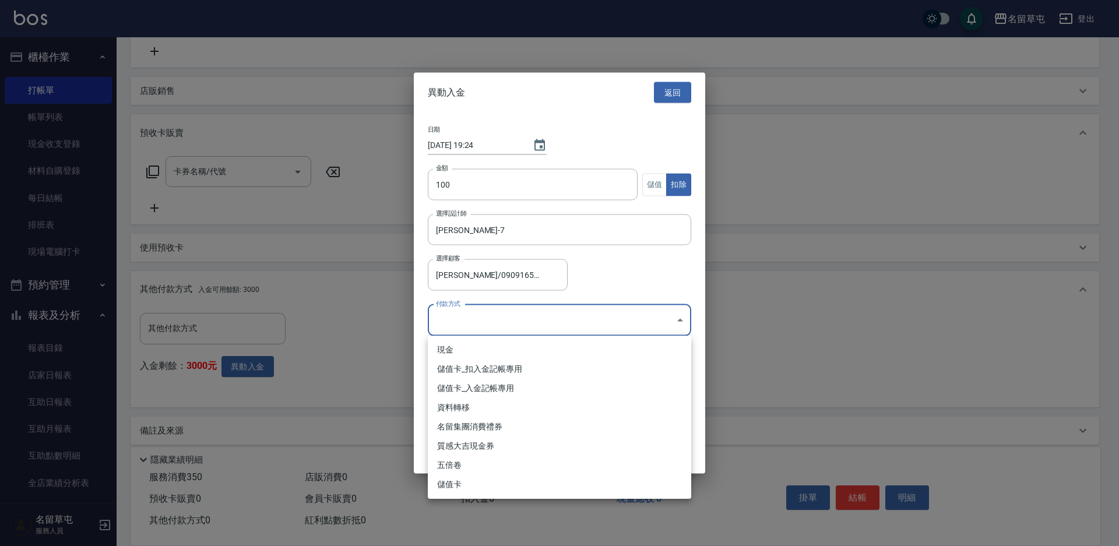
click at [490, 375] on li "儲值卡_扣入金記帳專用" at bounding box center [559, 369] width 263 height 19
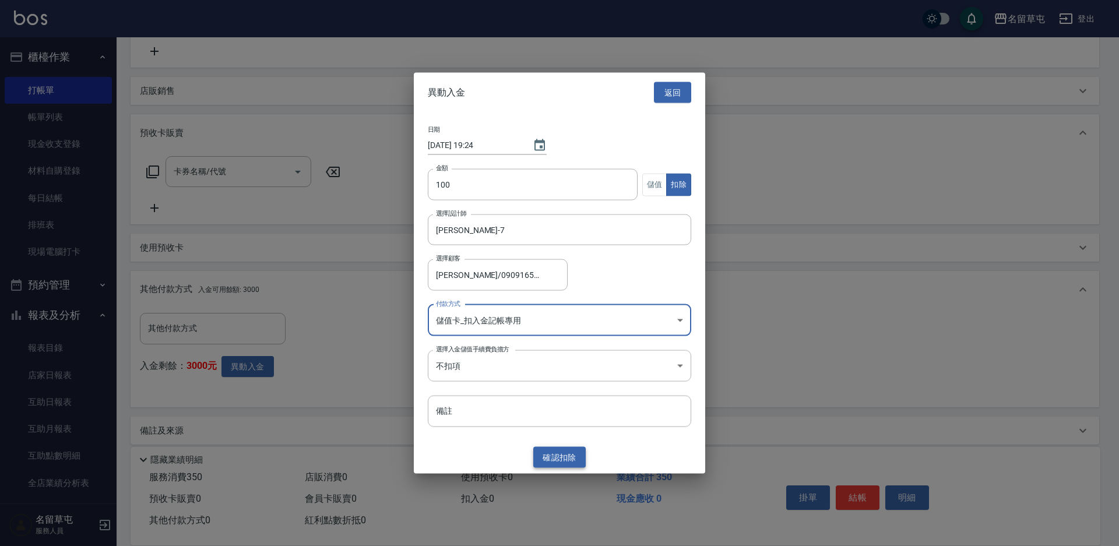
click at [561, 453] on button "確認 扣除" at bounding box center [559, 457] width 52 height 22
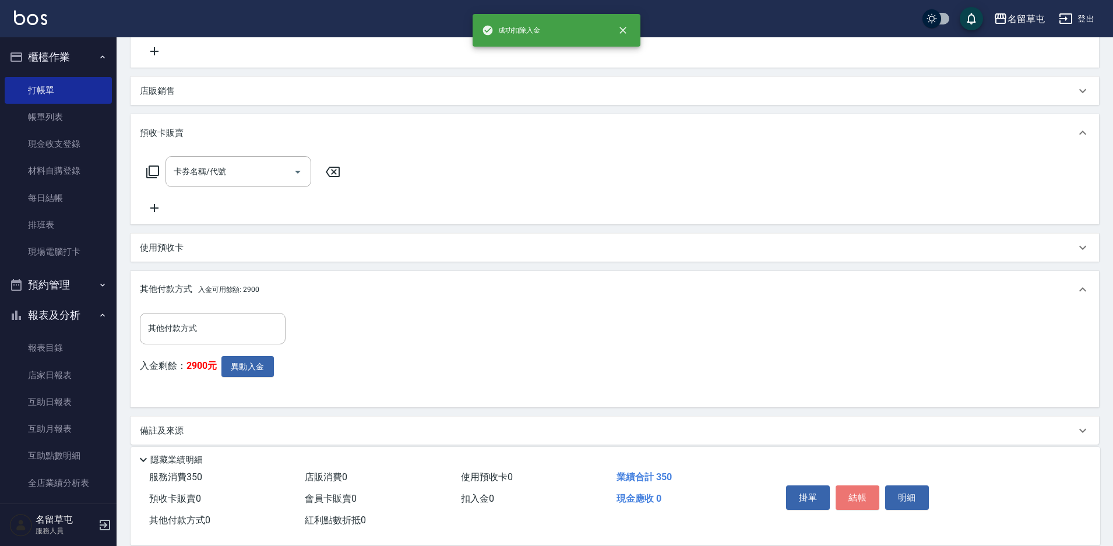
click at [857, 488] on button "結帳" at bounding box center [858, 498] width 44 height 24
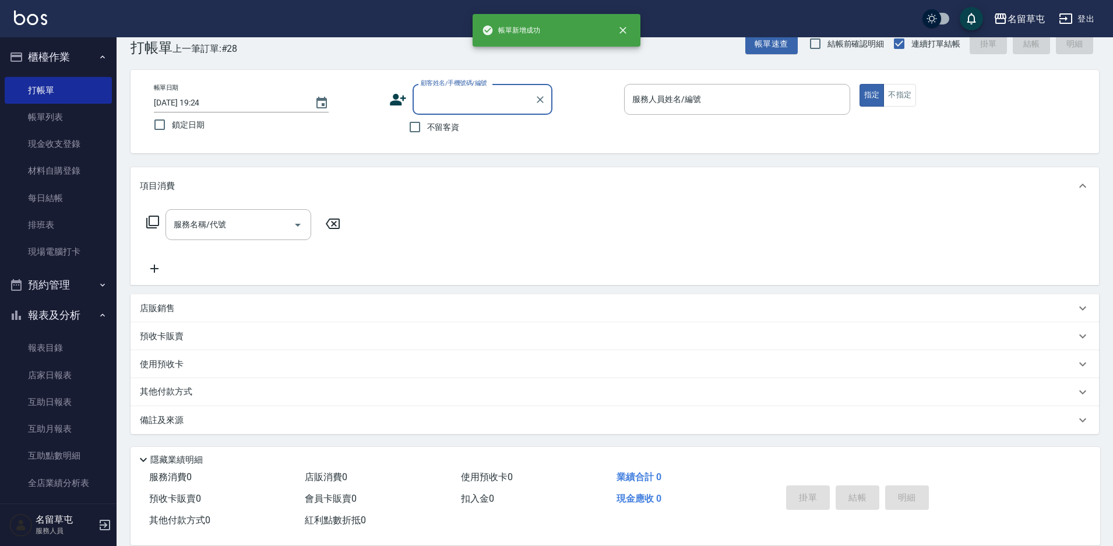
scroll to position [0, 0]
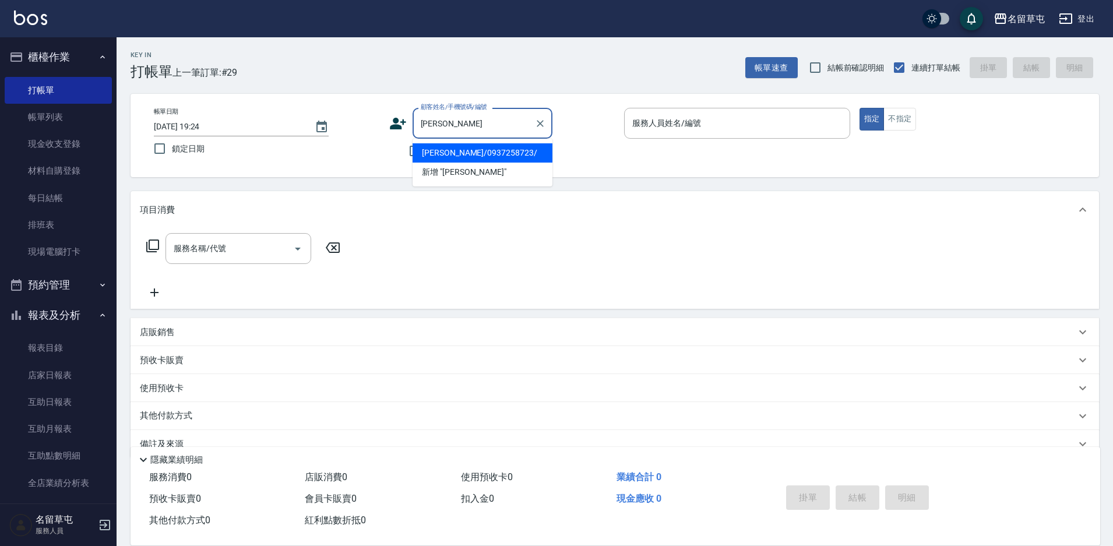
click at [462, 153] on li "[PERSON_NAME]/0937258723/" at bounding box center [483, 152] width 140 height 19
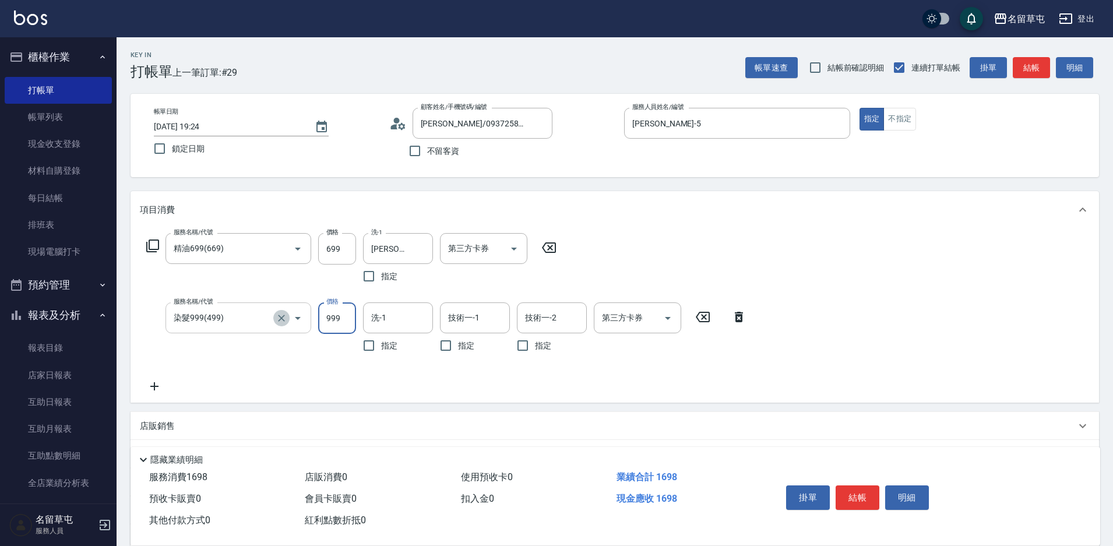
click at [280, 319] on icon "Clear" at bounding box center [281, 318] width 7 height 7
click at [469, 254] on input "第三方卡券" at bounding box center [474, 248] width 59 height 20
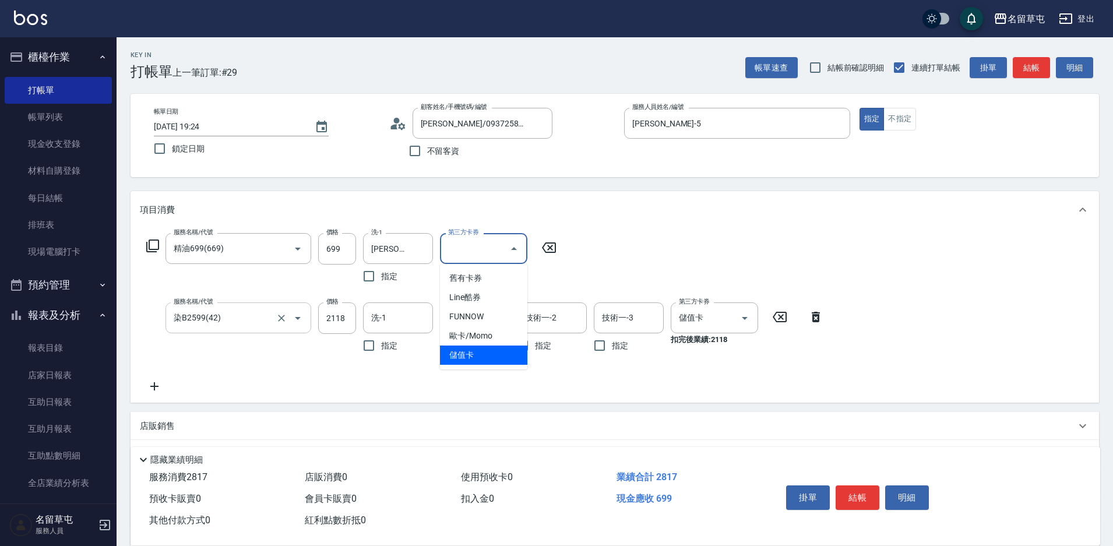
click at [480, 361] on span "儲值卡" at bounding box center [483, 355] width 87 height 19
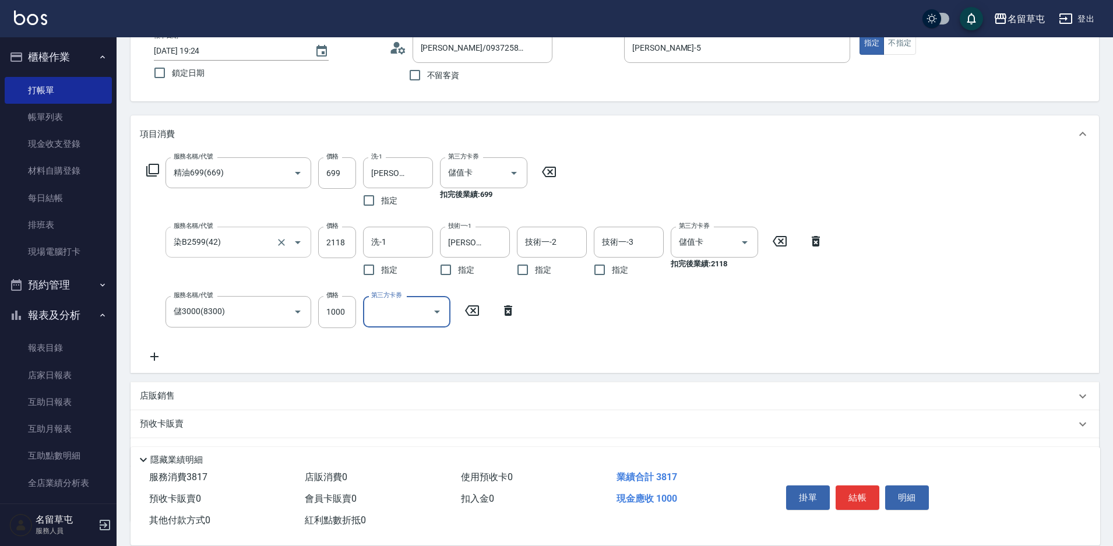
scroll to position [164, 0]
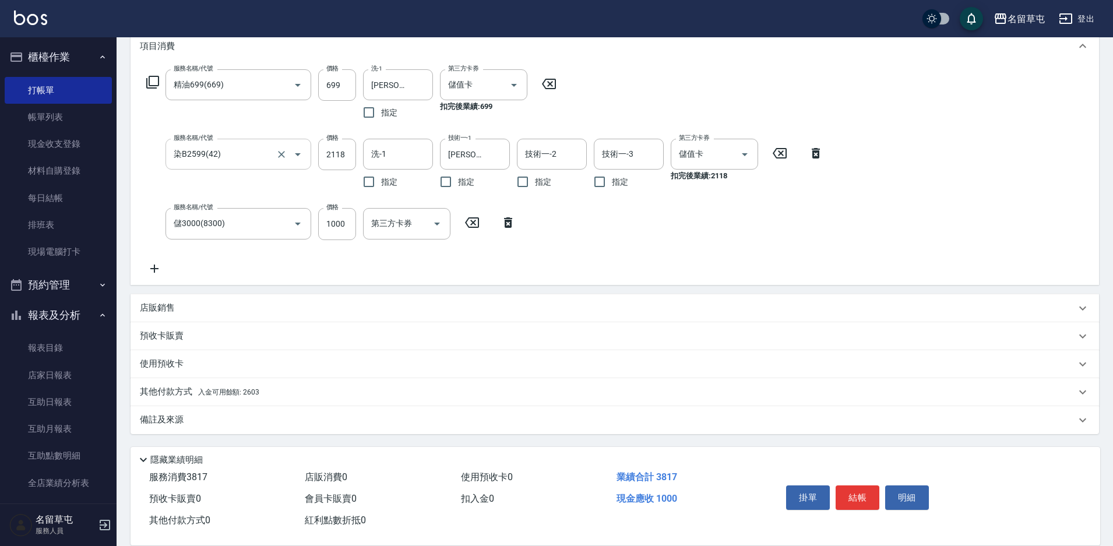
click at [159, 386] on p "其他付款方式 入金可用餘額: 2603" at bounding box center [199, 392] width 119 height 13
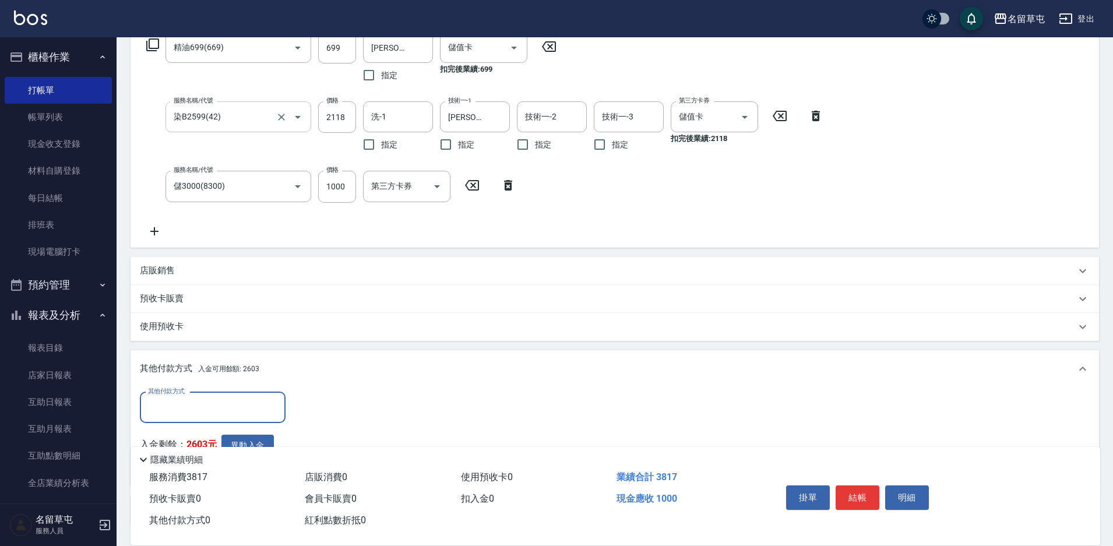
scroll to position [222, 0]
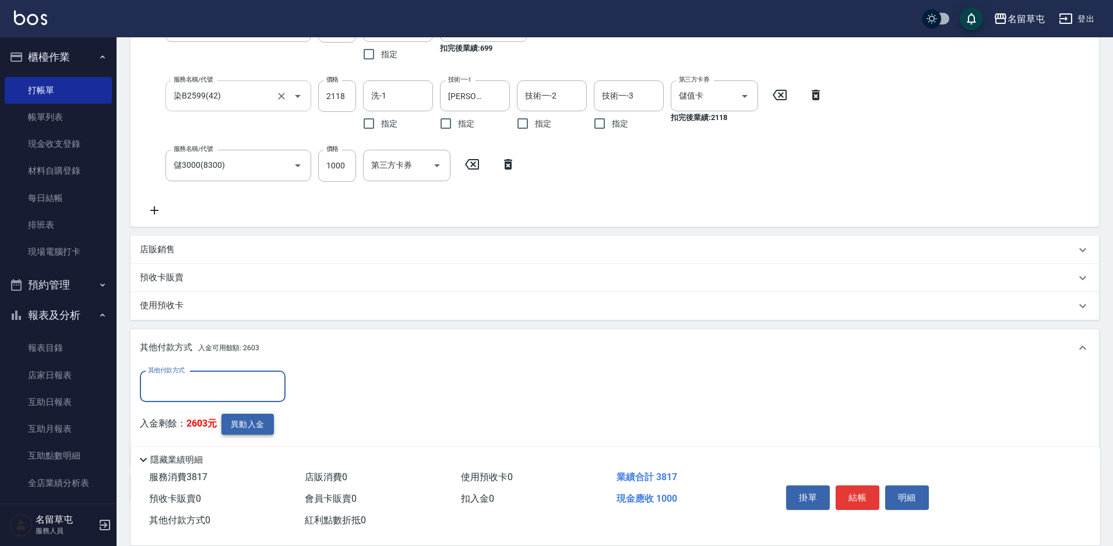
click at [254, 424] on button "異動入金" at bounding box center [247, 425] width 52 height 22
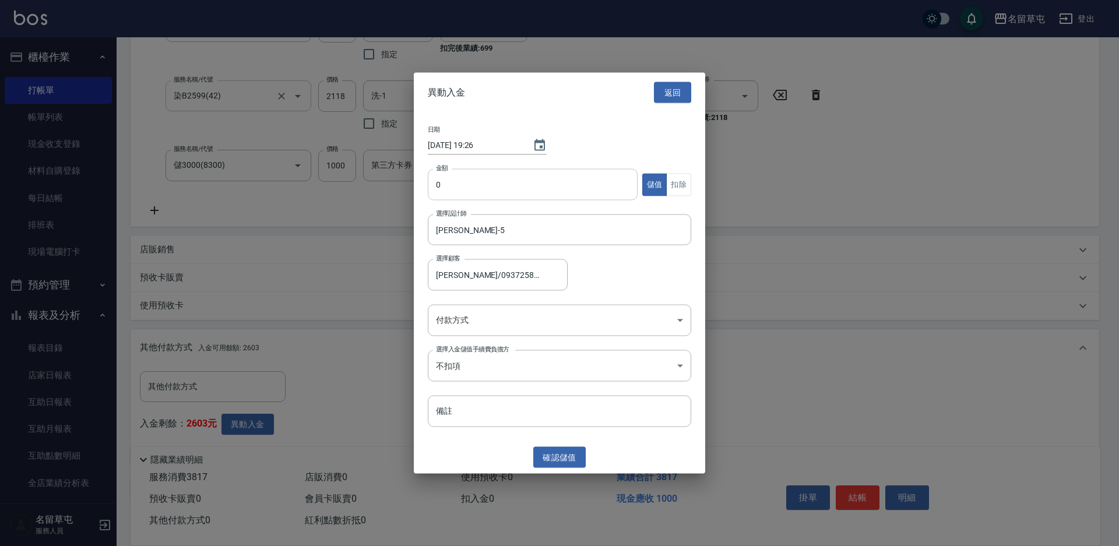
click at [494, 189] on input "0" at bounding box center [533, 184] width 210 height 31
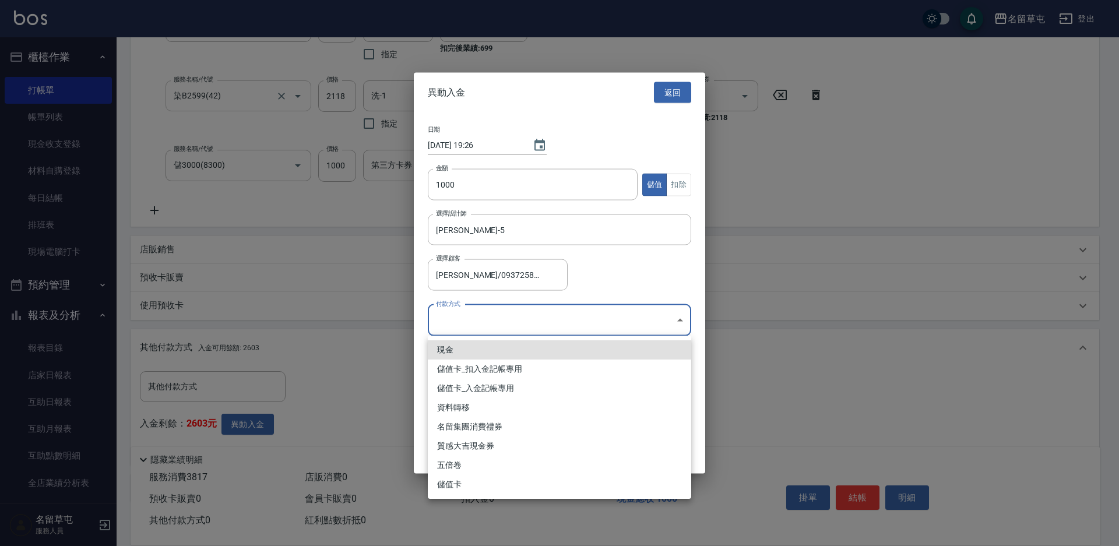
click at [519, 323] on body "名留草屯 登出 櫃檯作業 打帳單 帳單列表 現金收支登錄 材料自購登錄 每日結帳 排班表 現場電腦打卡 預約管理 預約管理 單日預約紀錄 單週預約紀錄 報表及…" at bounding box center [559, 196] width 1119 height 836
click at [490, 391] on li "儲值卡_入金記帳專用" at bounding box center [559, 388] width 263 height 19
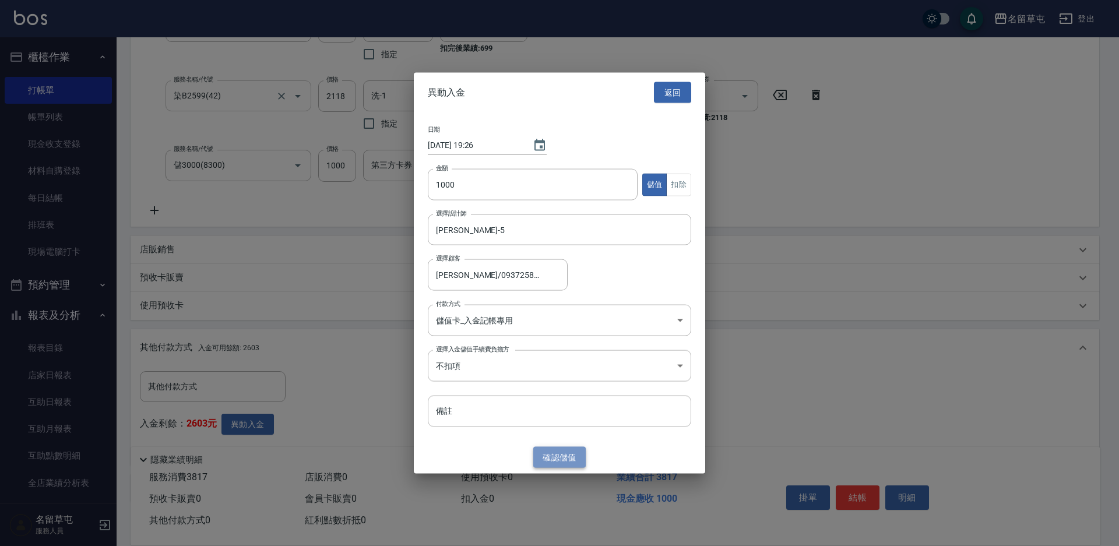
click at [579, 457] on button "確認 儲值" at bounding box center [559, 457] width 52 height 22
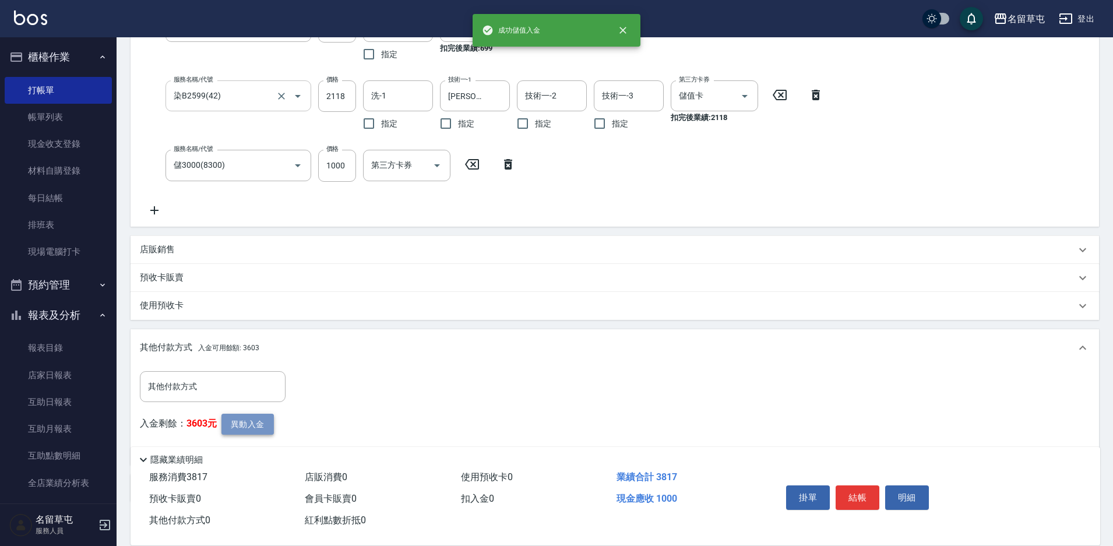
click at [239, 428] on button "異動入金" at bounding box center [247, 425] width 52 height 22
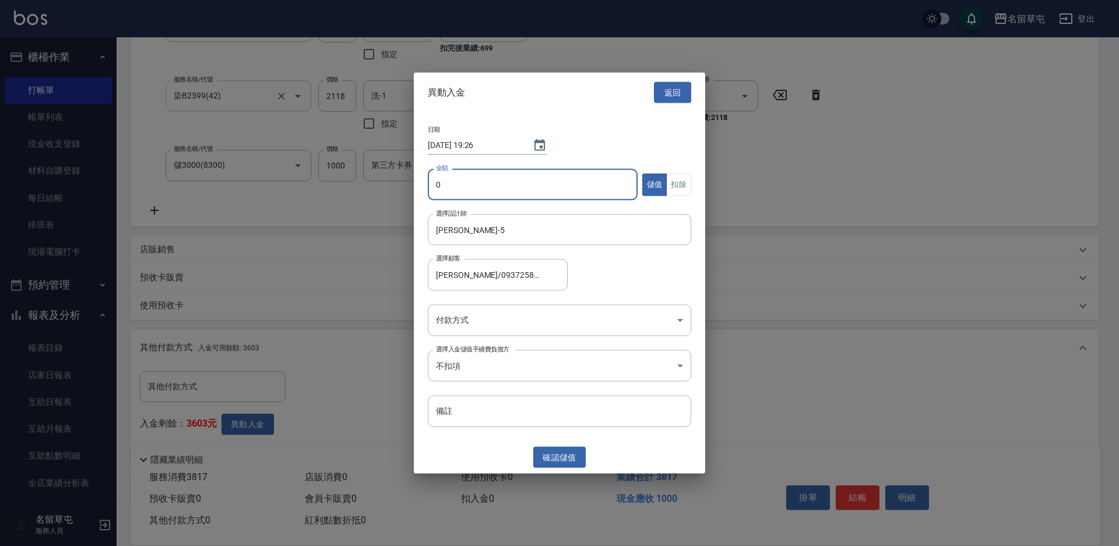
click at [463, 196] on input "0" at bounding box center [533, 184] width 210 height 31
click at [437, 327] on body "名留草屯 登出 櫃檯作業 打帳單 帳單列表 現金收支登錄 材料自購登錄 每日結帳 排班表 現場電腦打卡 預約管理 預約管理 單日預約紀錄 單週預約紀錄 報表及…" at bounding box center [559, 196] width 1119 height 836
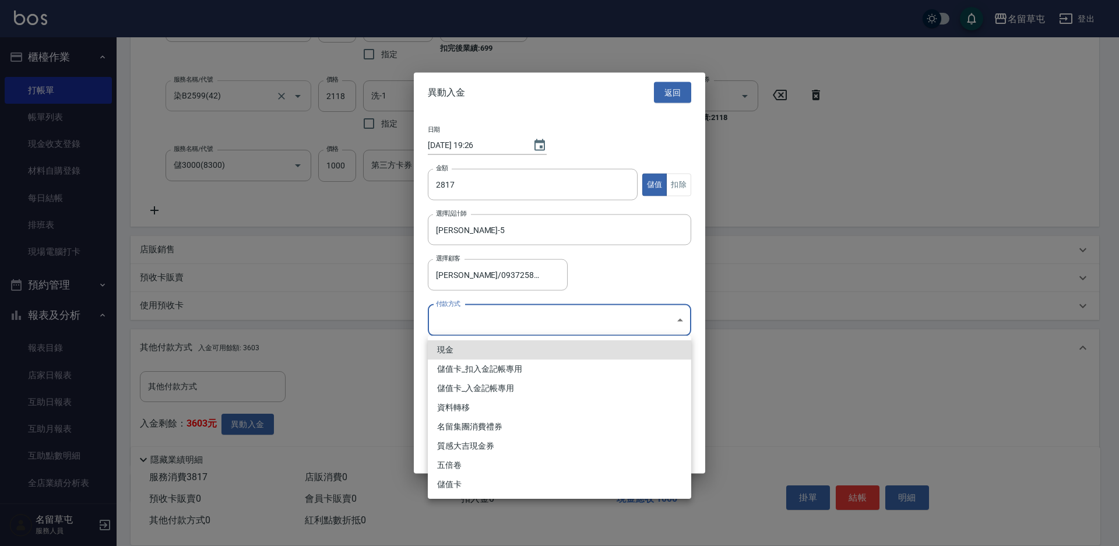
click at [466, 371] on li "儲值卡_扣入金記帳專用" at bounding box center [559, 369] width 263 height 19
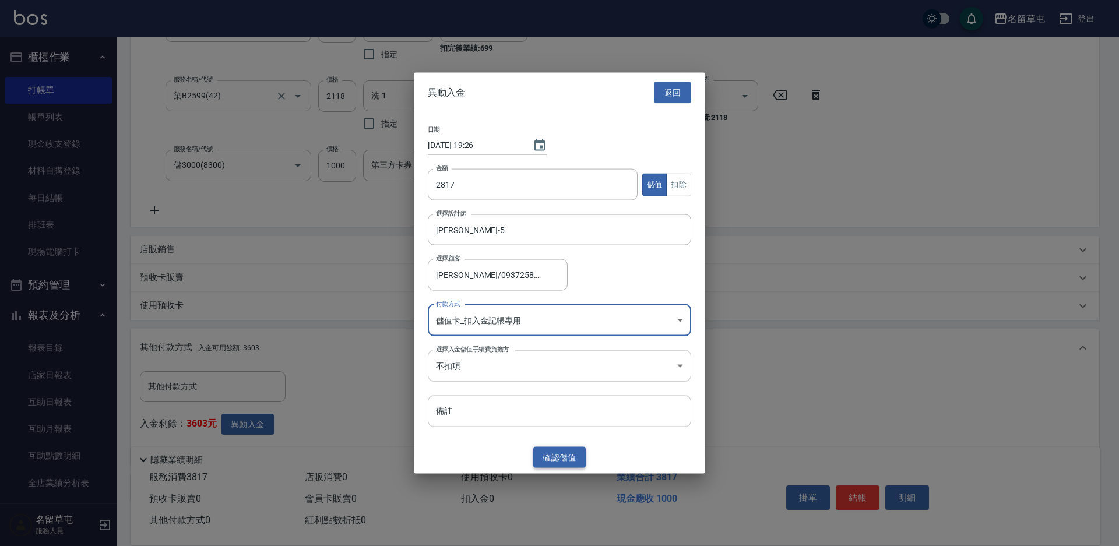
click at [562, 462] on button "確認 儲值" at bounding box center [559, 457] width 52 height 22
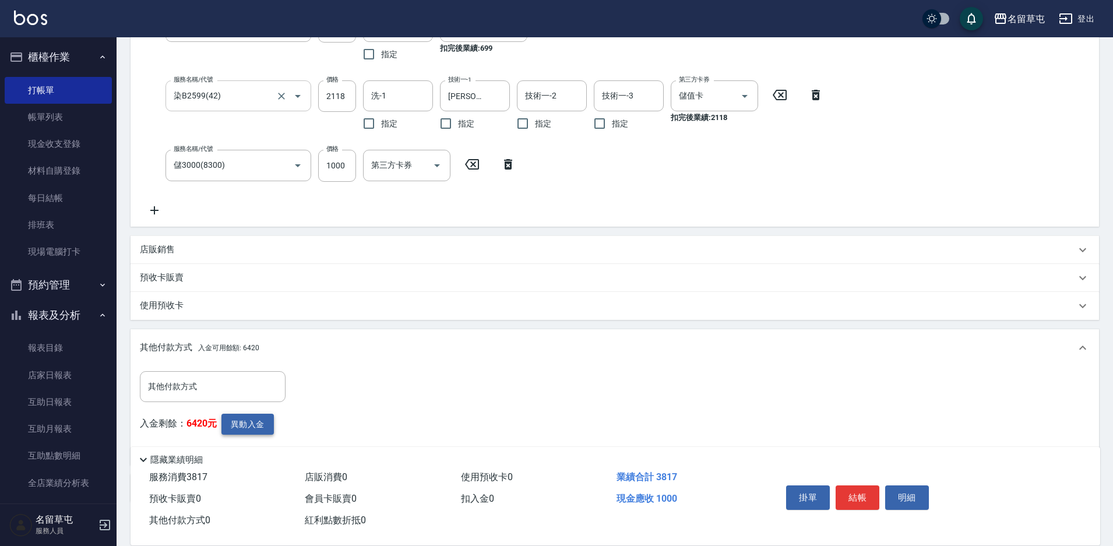
click at [261, 427] on button "異動入金" at bounding box center [247, 425] width 52 height 22
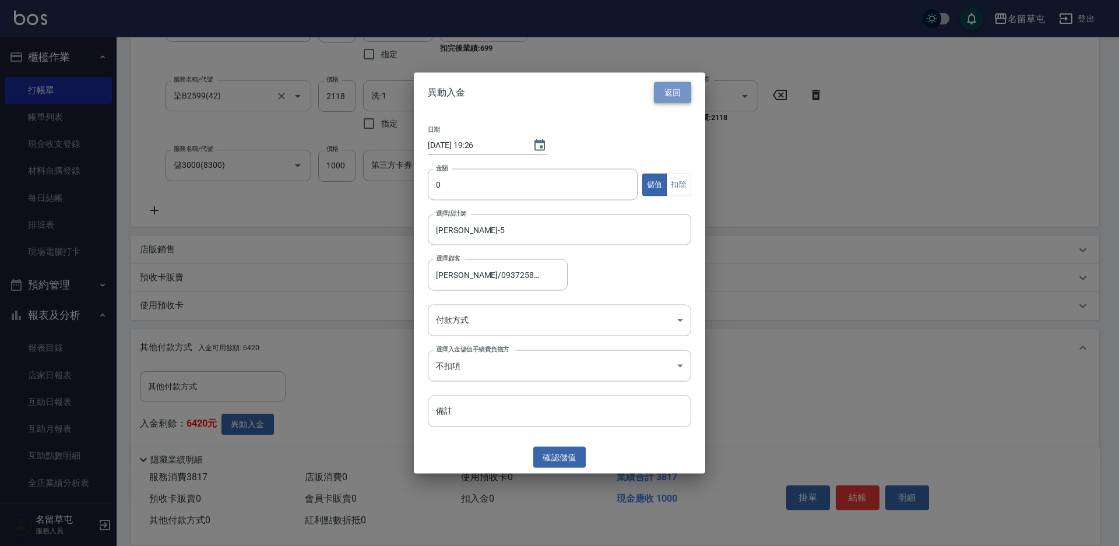
click at [685, 93] on button "返回" at bounding box center [672, 93] width 37 height 22
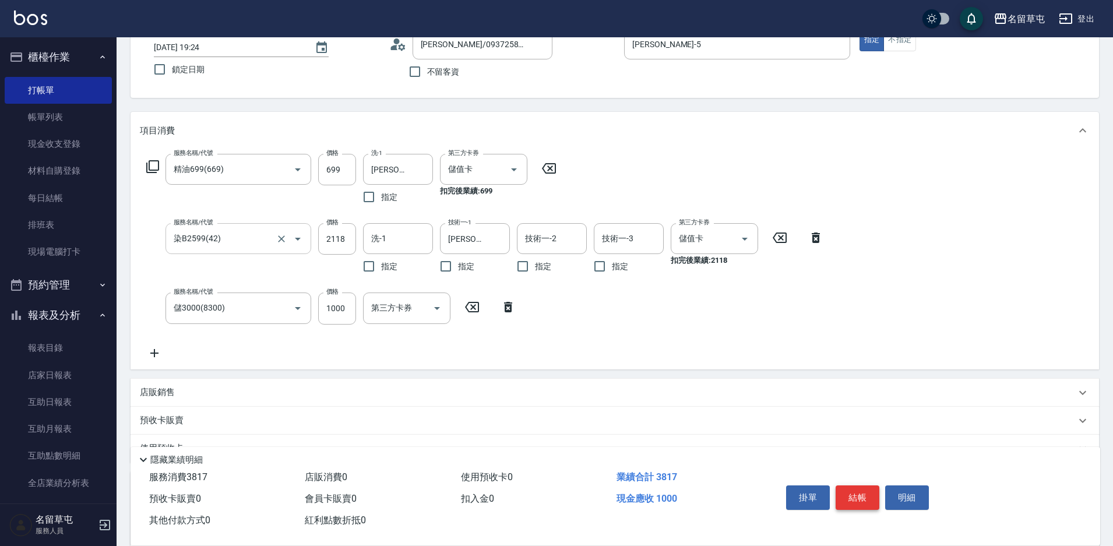
scroll to position [57, 0]
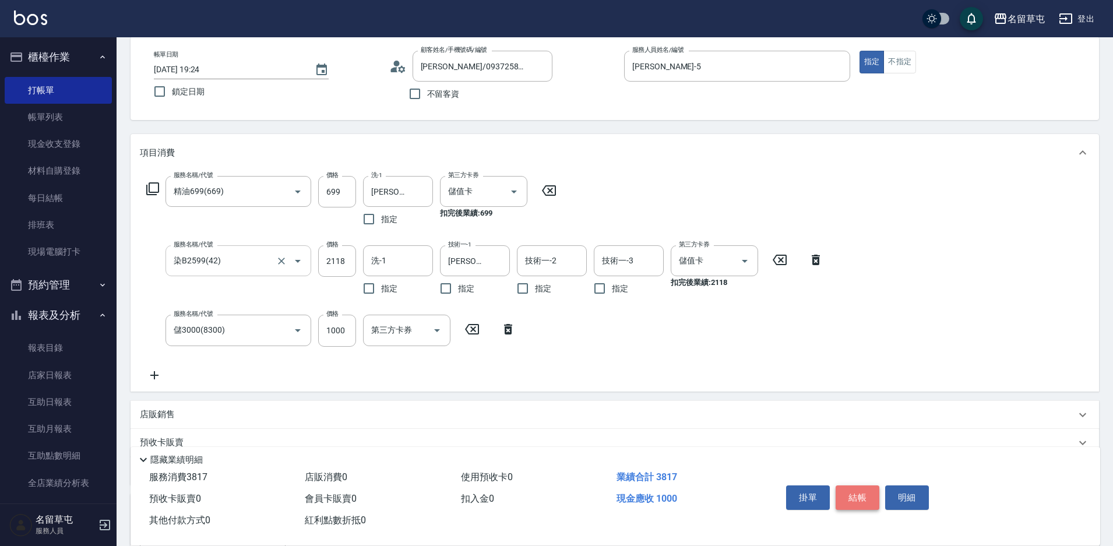
click at [856, 496] on button "結帳" at bounding box center [858, 498] width 44 height 24
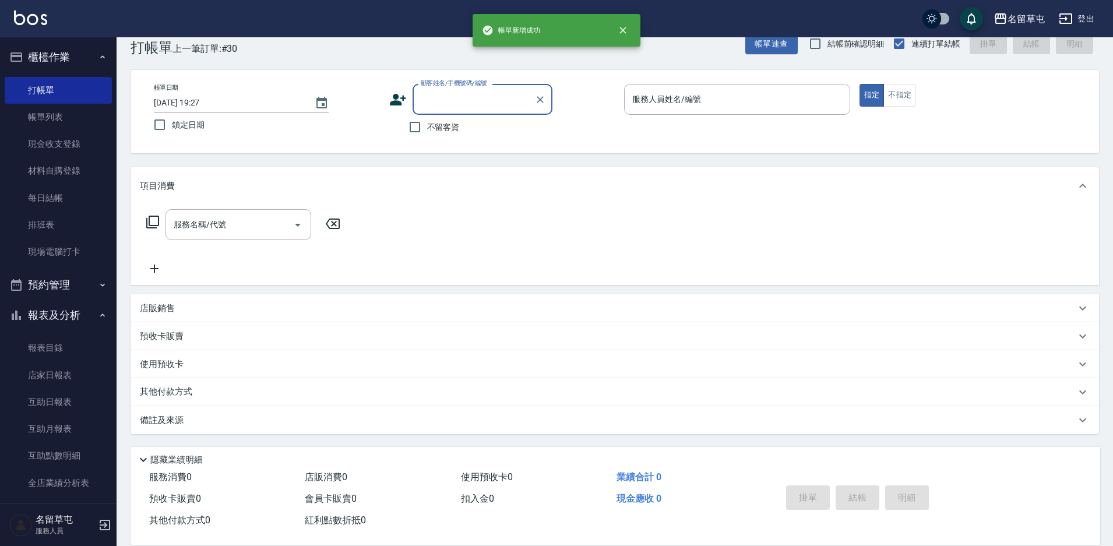
scroll to position [24, 0]
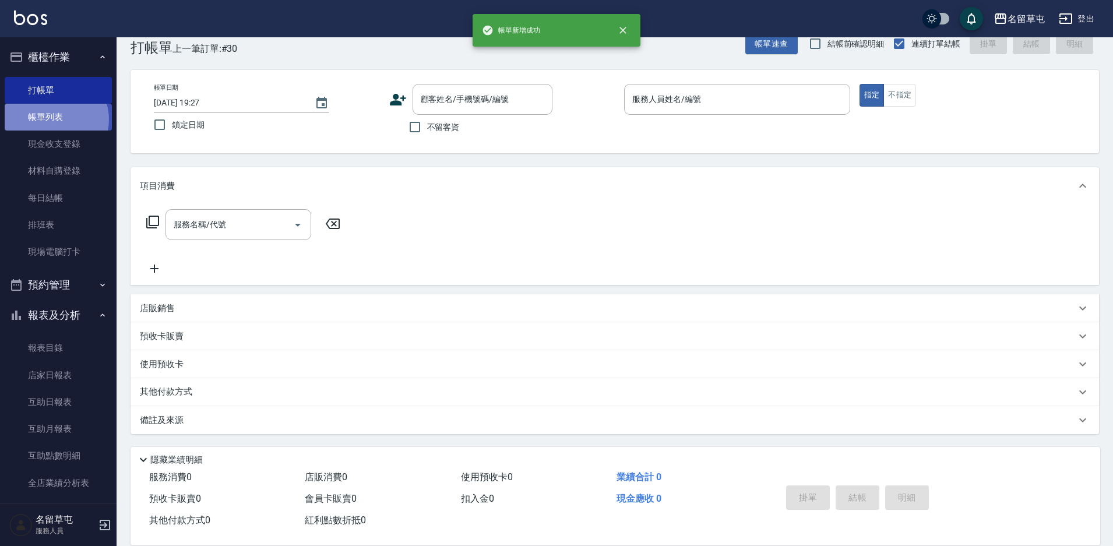
click at [54, 119] on link "帳單列表" at bounding box center [58, 117] width 107 height 27
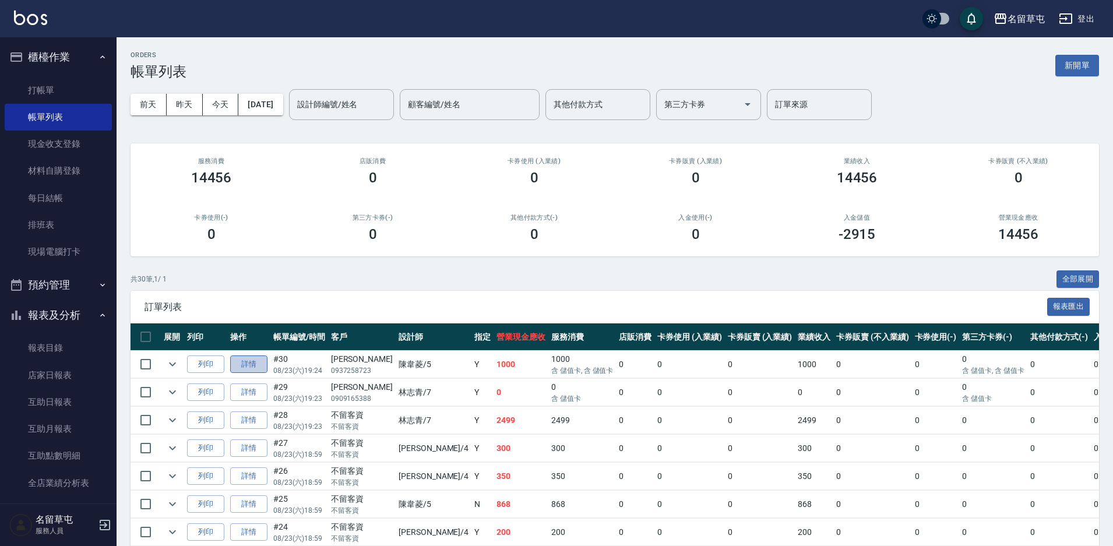
click at [241, 364] on link "詳情" at bounding box center [248, 365] width 37 height 18
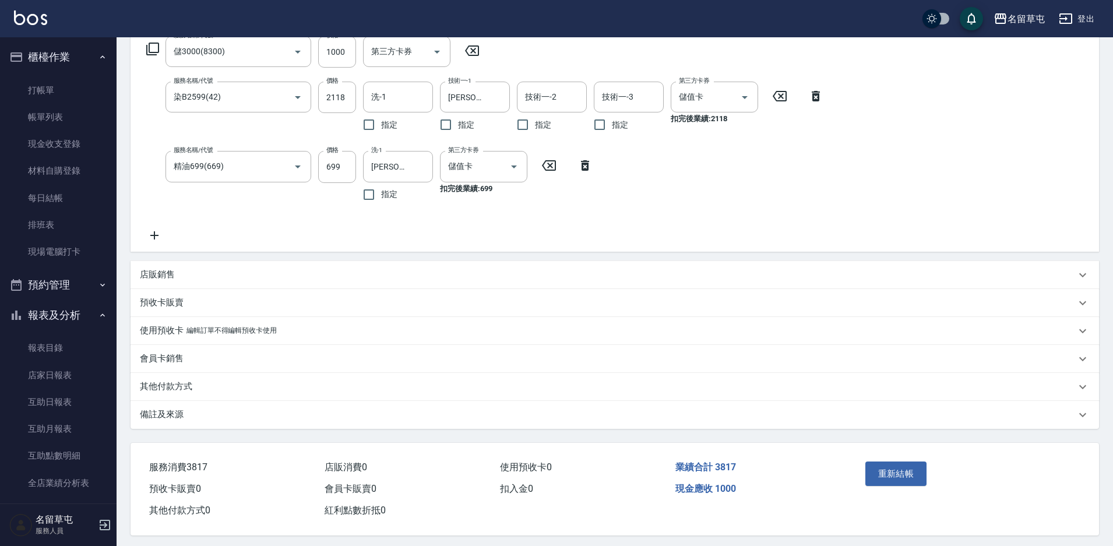
scroll to position [206, 0]
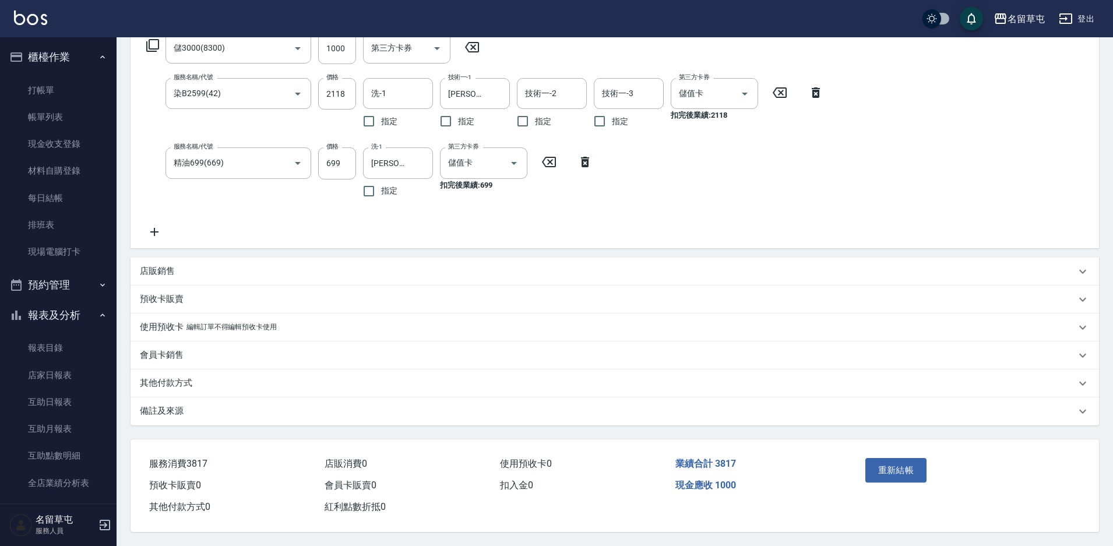
click at [170, 371] on div "其他付款方式" at bounding box center [615, 384] width 969 height 28
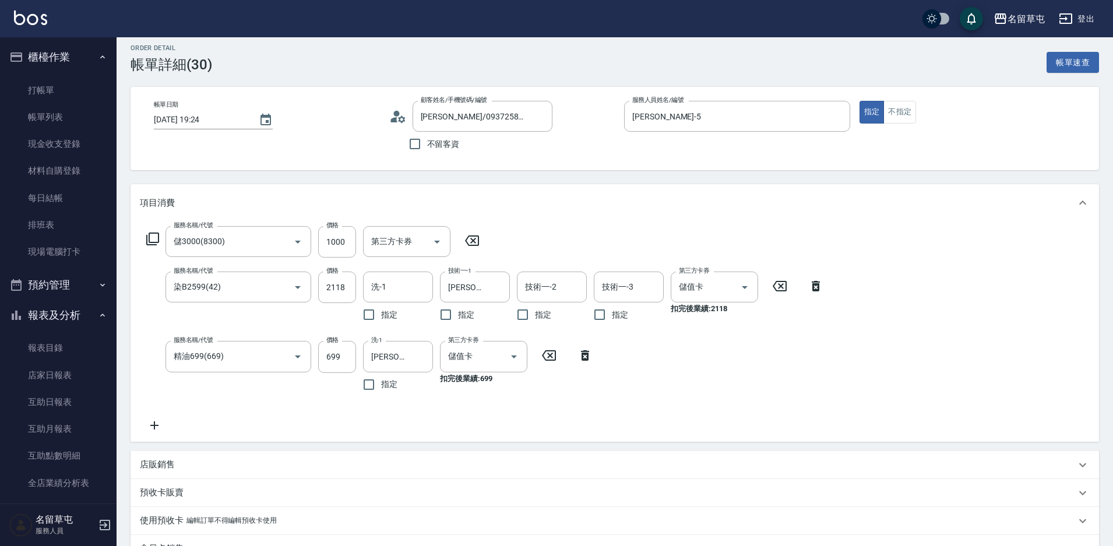
scroll to position [0, 0]
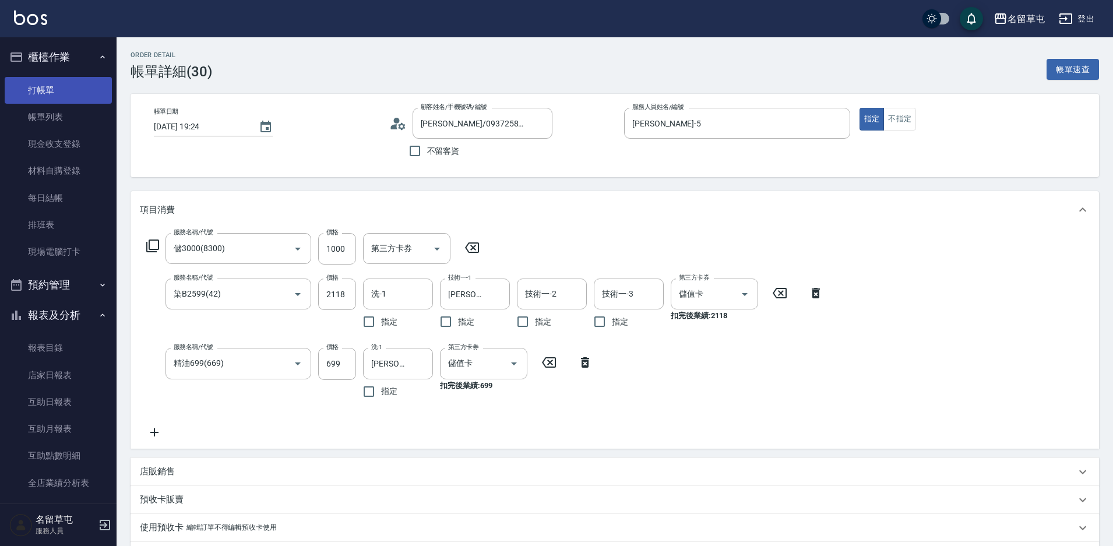
click at [50, 86] on link "打帳單" at bounding box center [58, 90] width 107 height 27
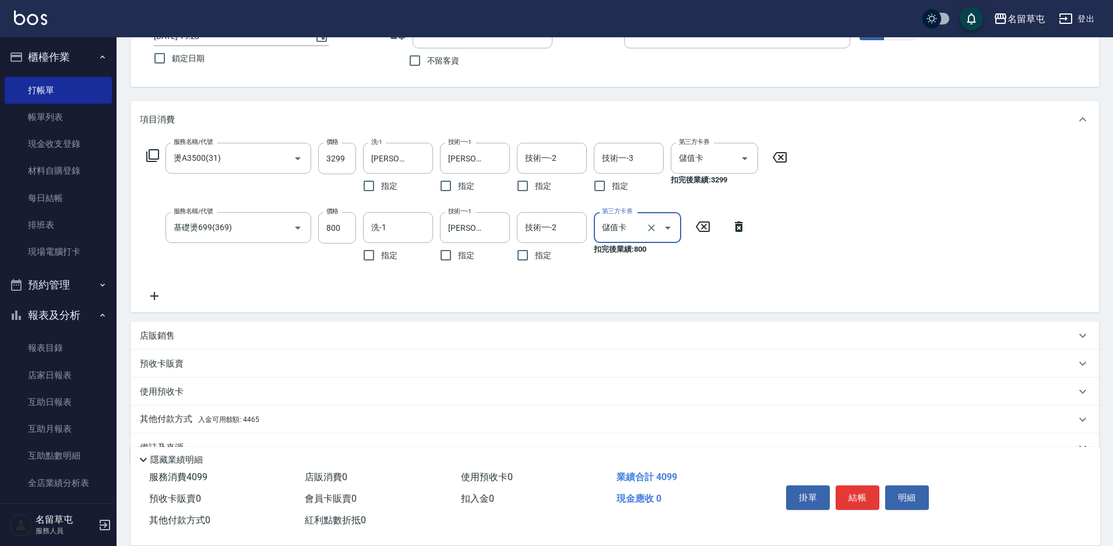
scroll to position [117, 0]
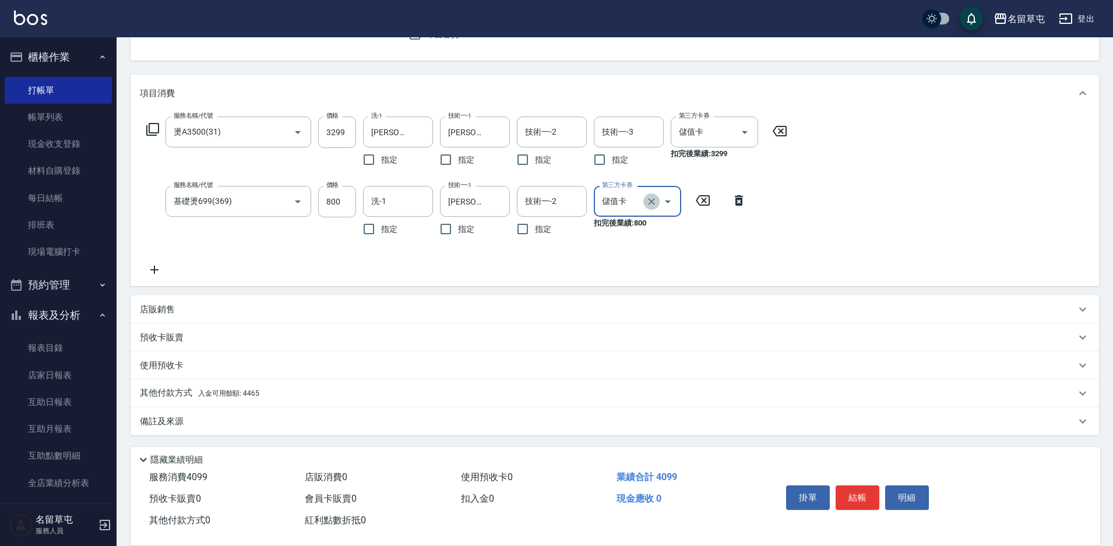
click at [650, 202] on icon "Clear" at bounding box center [652, 202] width 12 height 12
click at [166, 396] on p "其他付款方式 入金可用餘額: 4465" at bounding box center [199, 392] width 119 height 13
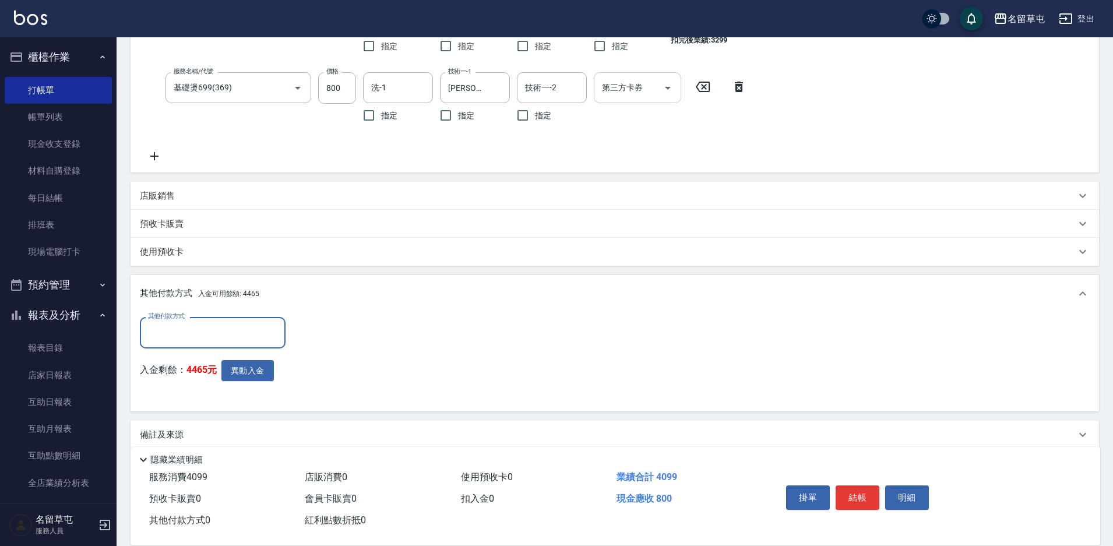
scroll to position [234, 0]
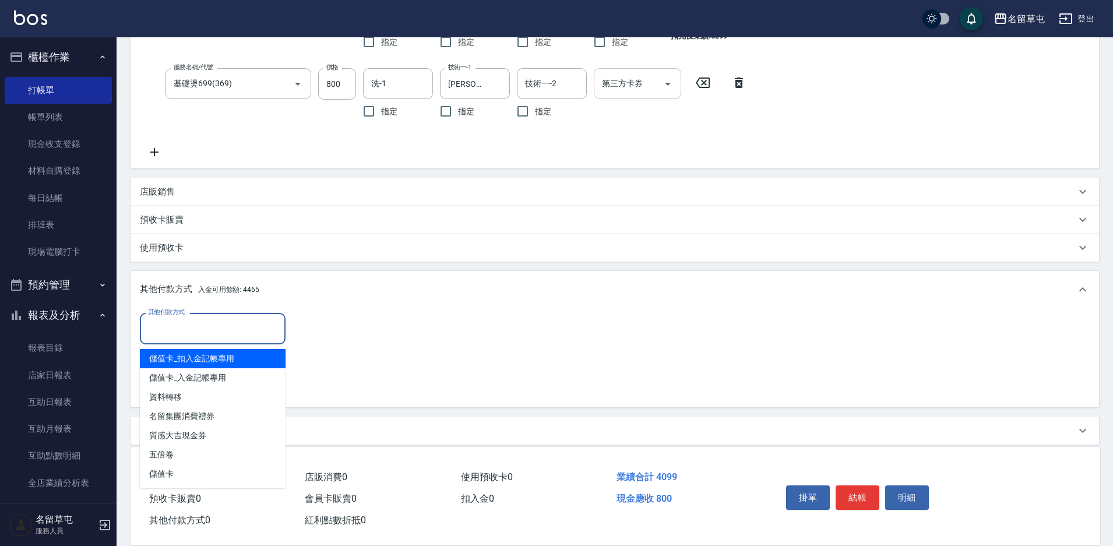
click at [237, 325] on input "其他付款方式" at bounding box center [212, 328] width 135 height 20
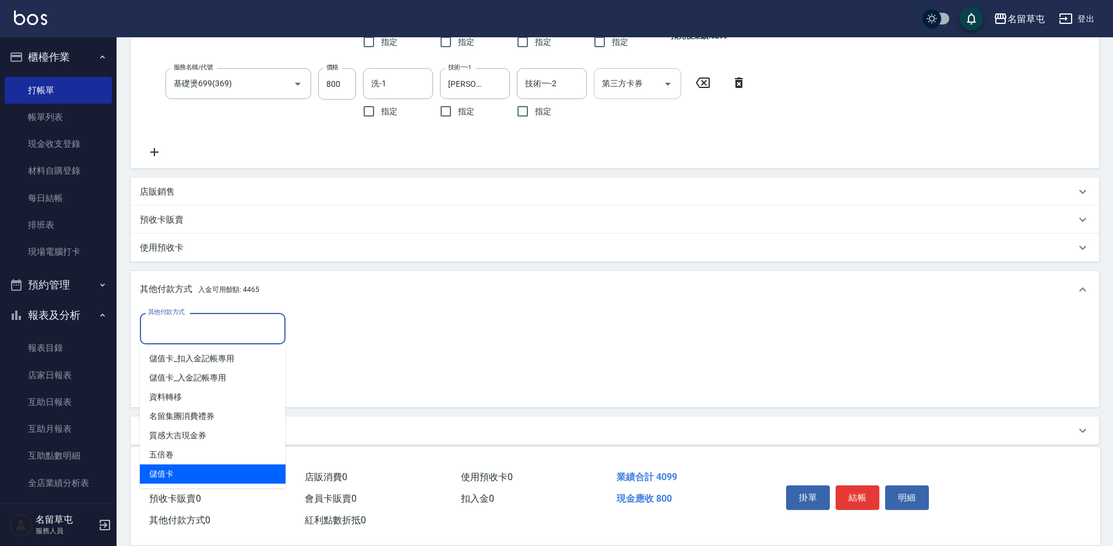
click at [150, 474] on span "儲值卡" at bounding box center [213, 474] width 146 height 19
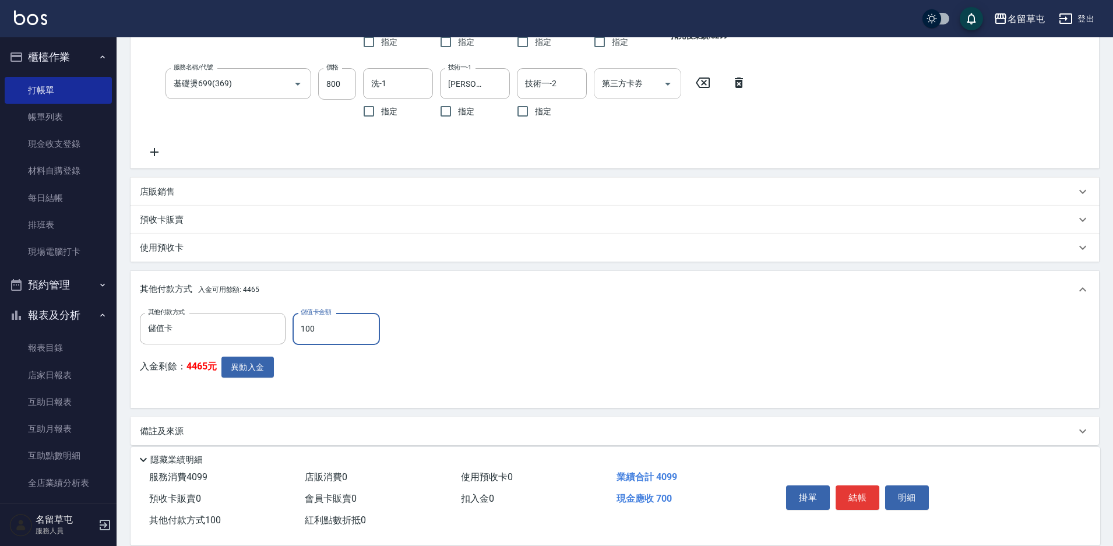
click at [646, 304] on div "其他付款方式 入金可用餘額: 4465" at bounding box center [615, 289] width 969 height 37
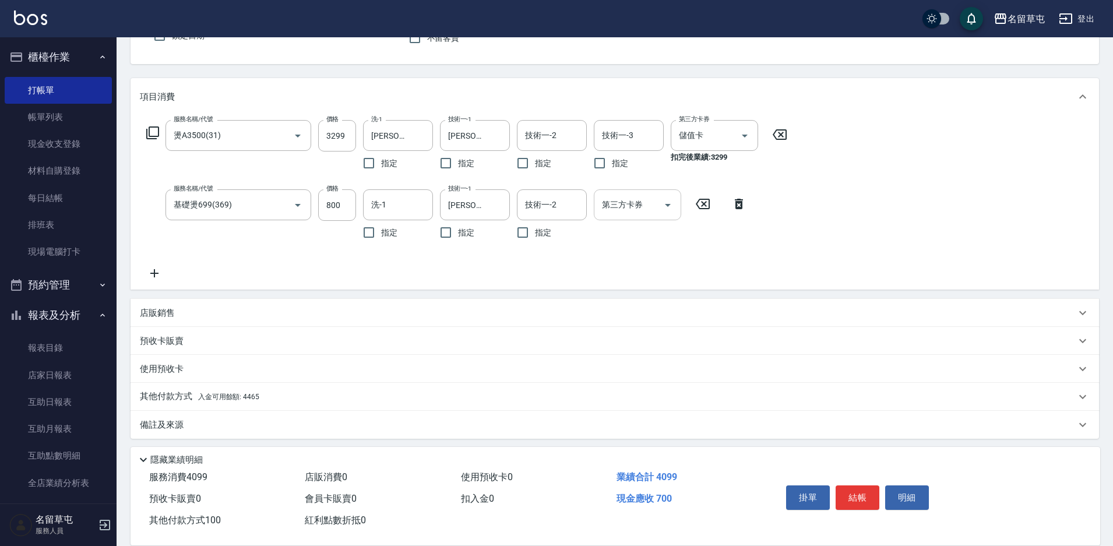
scroll to position [118, 0]
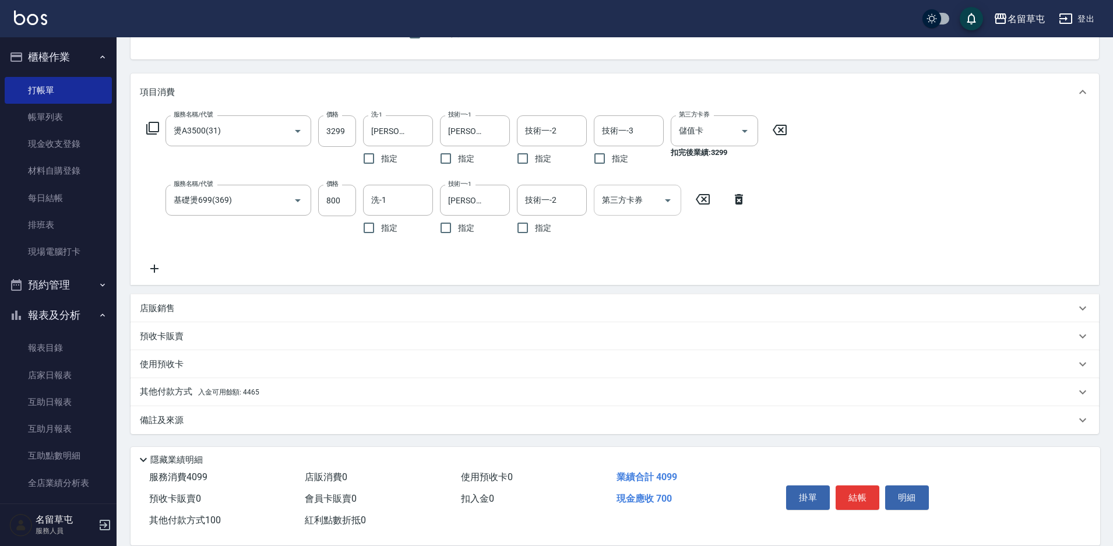
click at [181, 392] on p "其他付款方式 入金可用餘額: 4465" at bounding box center [199, 392] width 119 height 13
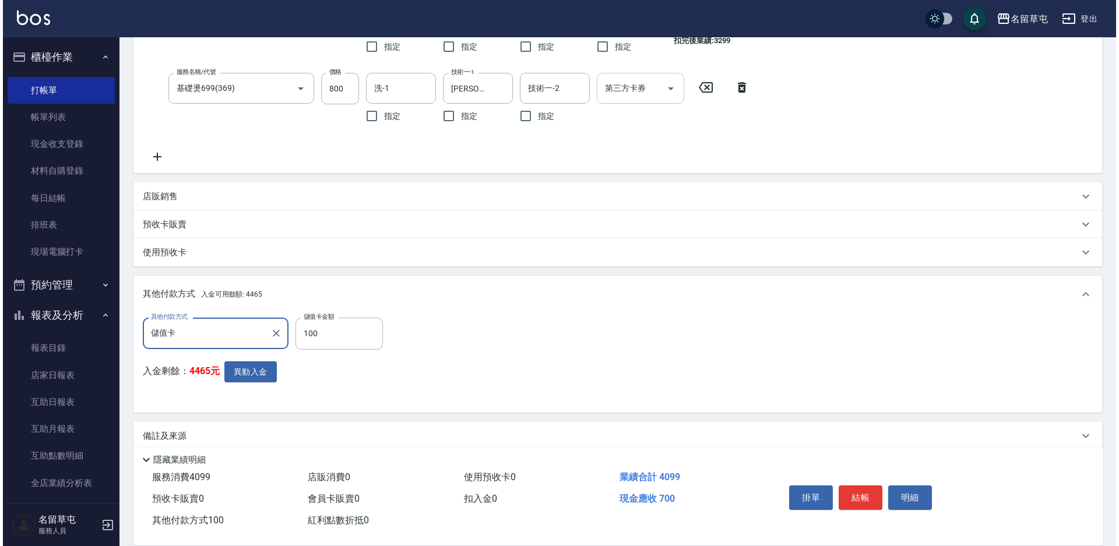
scroll to position [245, 0]
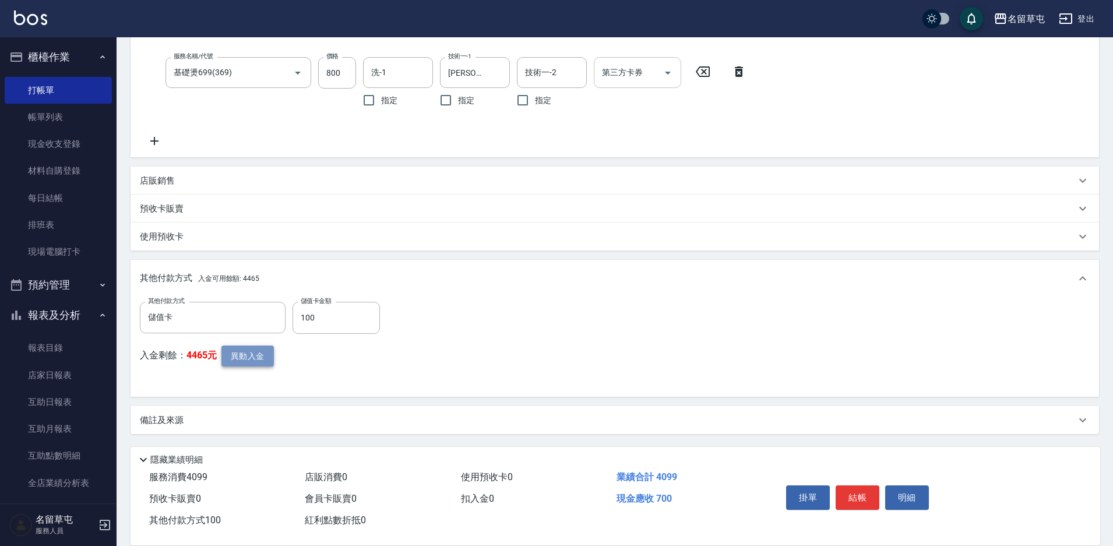
click at [244, 358] on button "異動入金" at bounding box center [247, 357] width 52 height 22
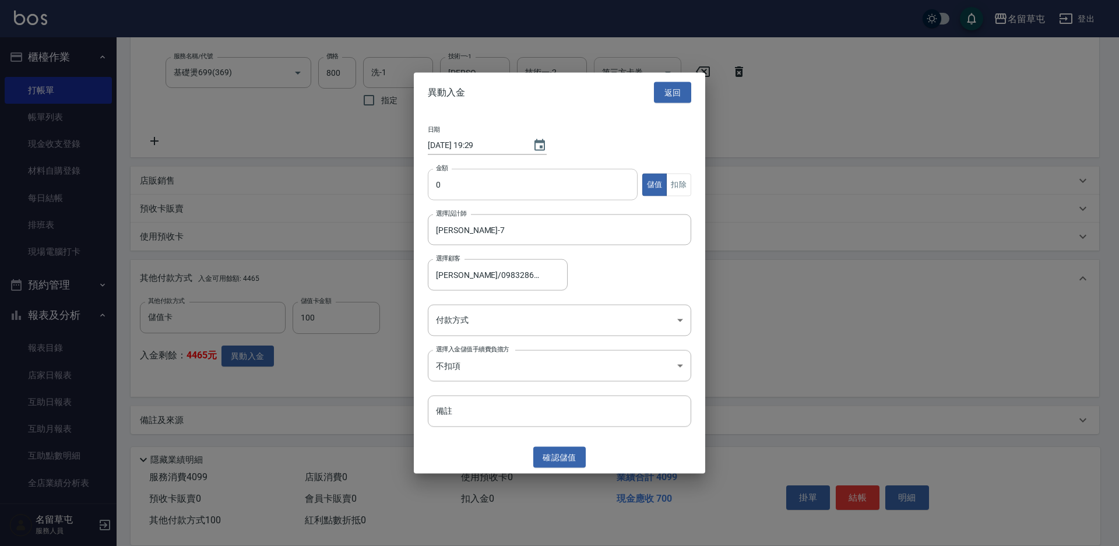
click at [514, 182] on input "0" at bounding box center [533, 184] width 210 height 31
click at [680, 190] on button "扣除" at bounding box center [678, 184] width 25 height 23
click at [538, 320] on body "名留草屯 登出 櫃檯作業 打帳單 帳單列表 現金收支登錄 材料自購登錄 每日結帳 排班表 現場電腦打卡 預約管理 預約管理 單日預約紀錄 單週預約紀錄 報表及…" at bounding box center [559, 151] width 1119 height 792
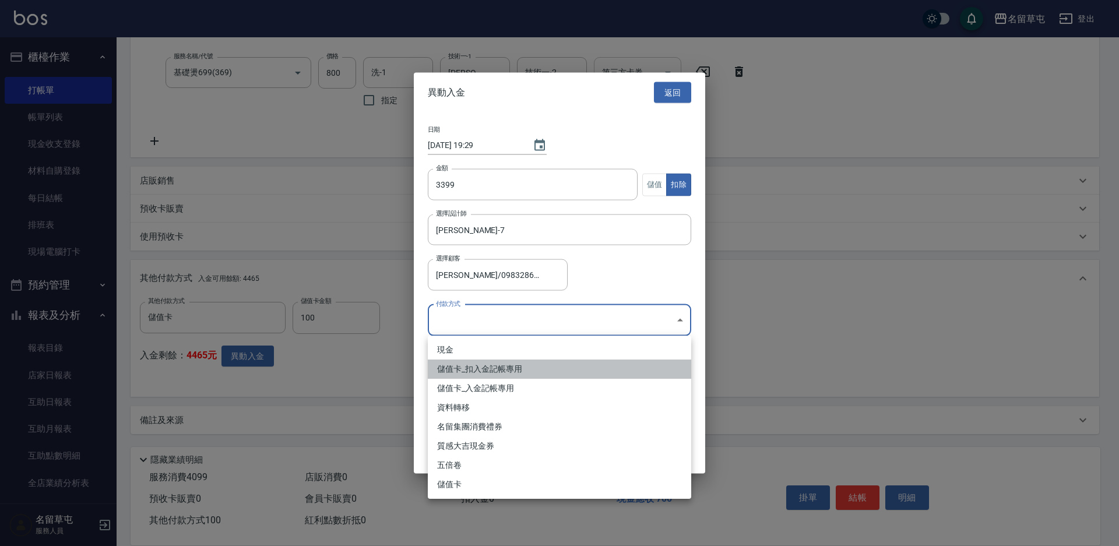
click at [445, 377] on li "儲值卡_扣入金記帳專用" at bounding box center [559, 369] width 263 height 19
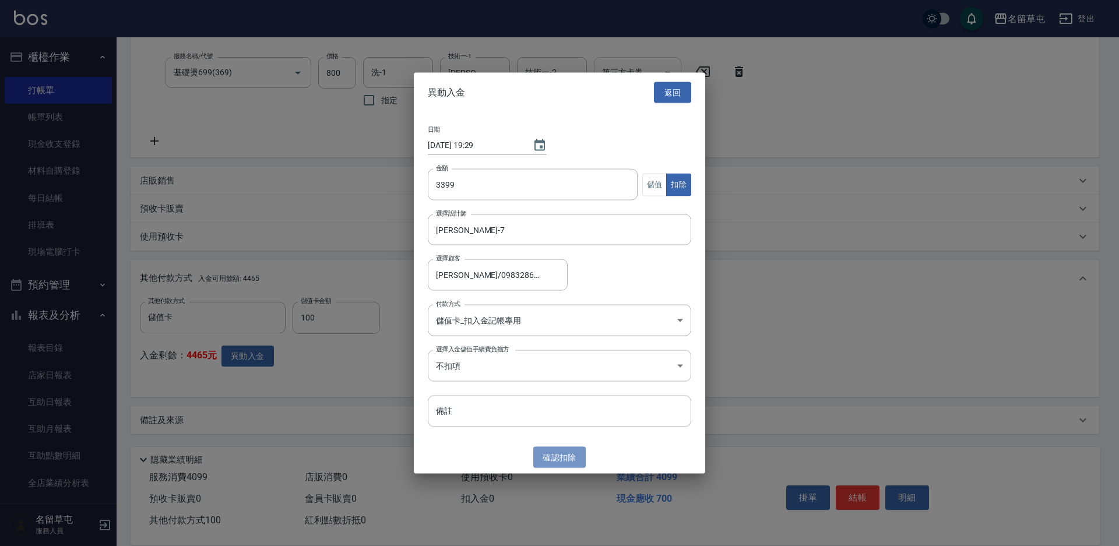
click at [552, 449] on button "確認 扣除" at bounding box center [559, 457] width 52 height 22
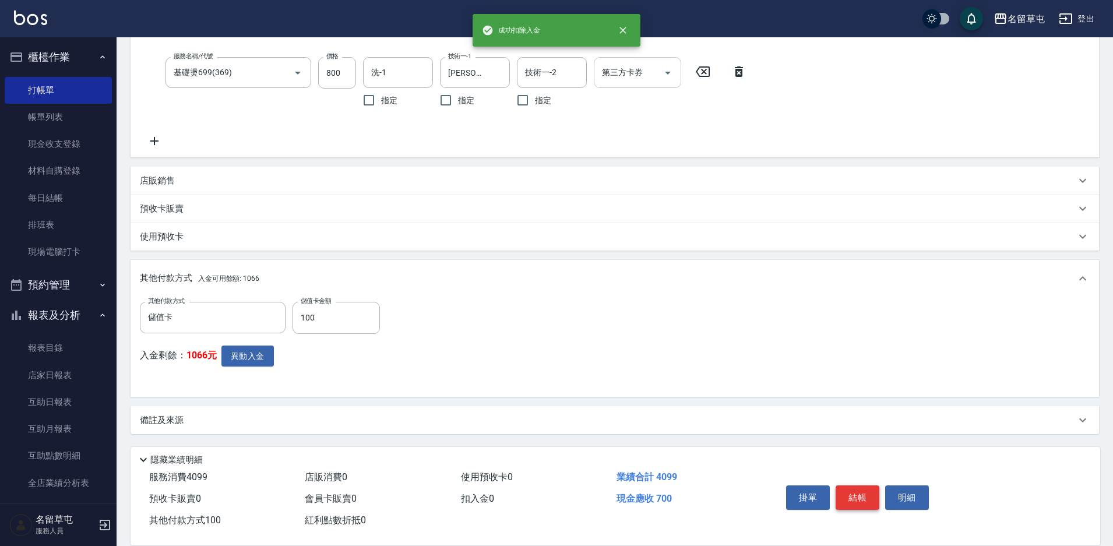
click at [859, 496] on button "結帳" at bounding box center [858, 498] width 44 height 24
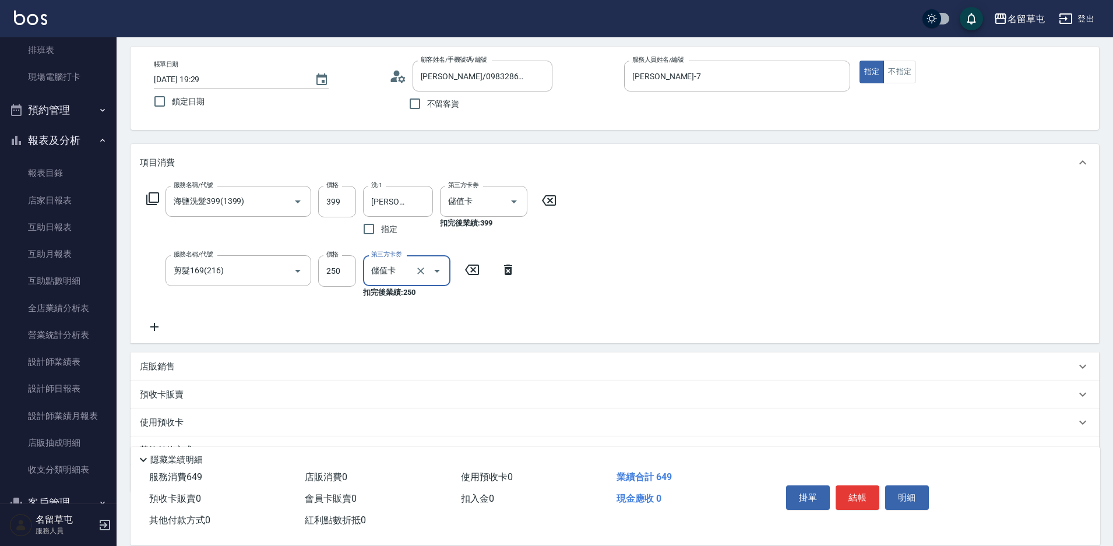
scroll to position [106, 0]
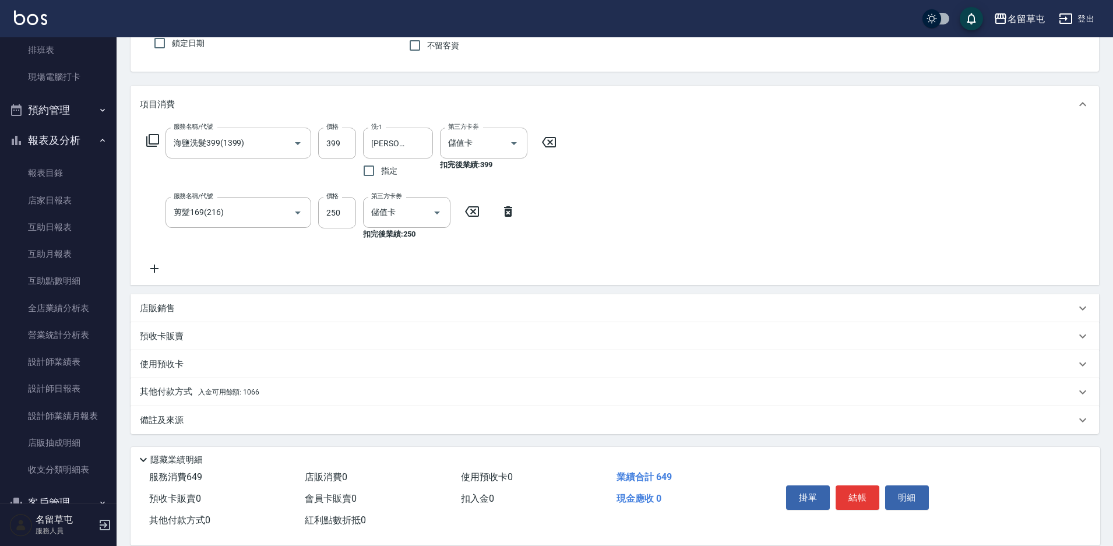
click at [178, 391] on p "其他付款方式 入金可用餘額: 1066" at bounding box center [199, 392] width 119 height 13
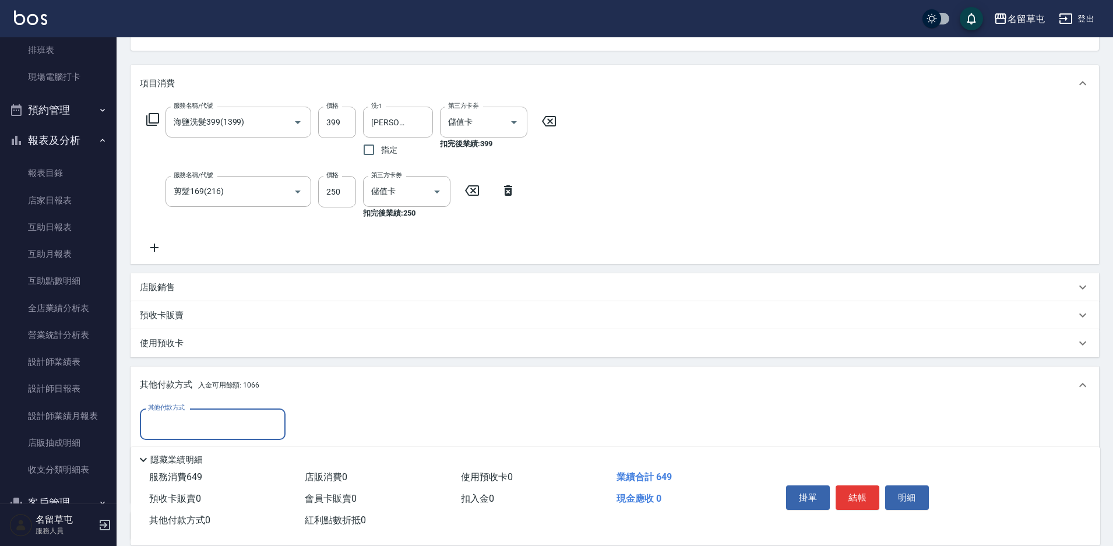
scroll to position [164, 0]
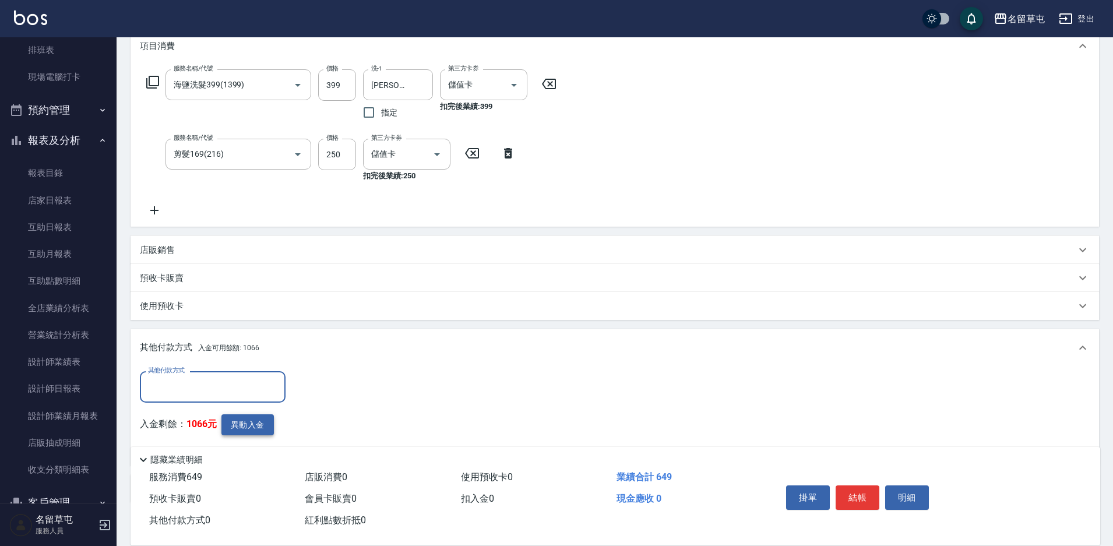
click at [253, 431] on button "異動入金" at bounding box center [247, 425] width 52 height 22
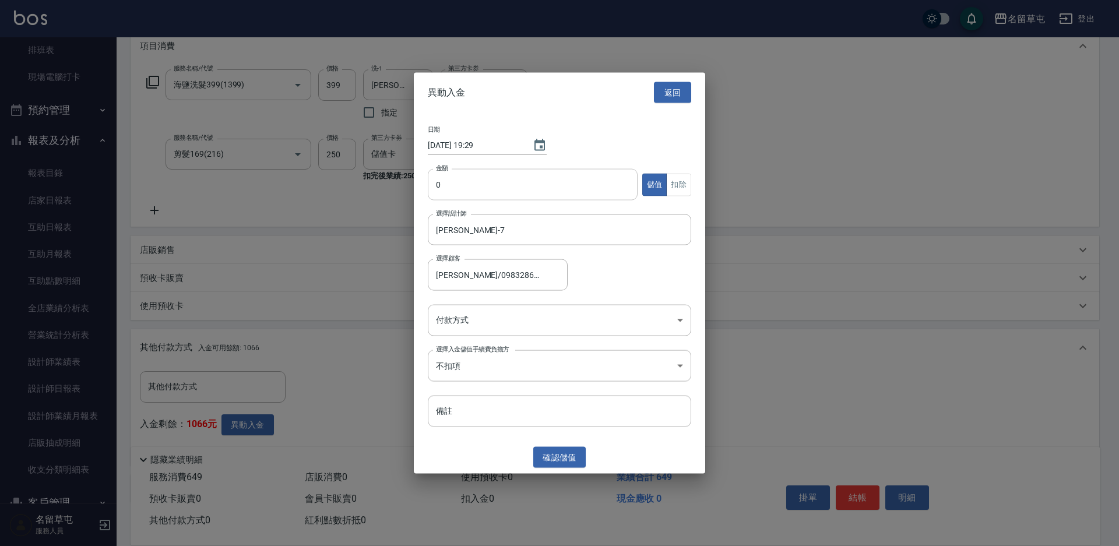
click at [504, 195] on input "0" at bounding box center [533, 184] width 210 height 31
click at [691, 181] on button "扣除" at bounding box center [678, 184] width 25 height 23
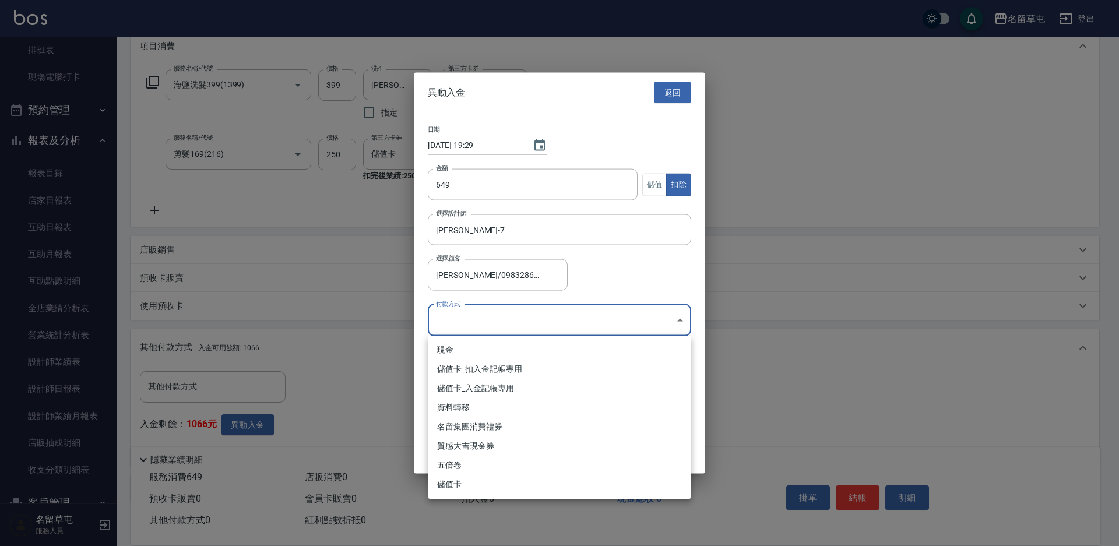
click at [487, 319] on body "名留草屯 登出 櫃檯作業 打帳單 帳單列表 現金收支登錄 材料自購登錄 每日結帳 排班表 現場電腦打卡 預約管理 預約管理 單日預約紀錄 單週預約紀錄 報表及…" at bounding box center [559, 225] width 1119 height 779
click at [450, 367] on li "儲值卡_扣入金記帳專用" at bounding box center [559, 369] width 263 height 19
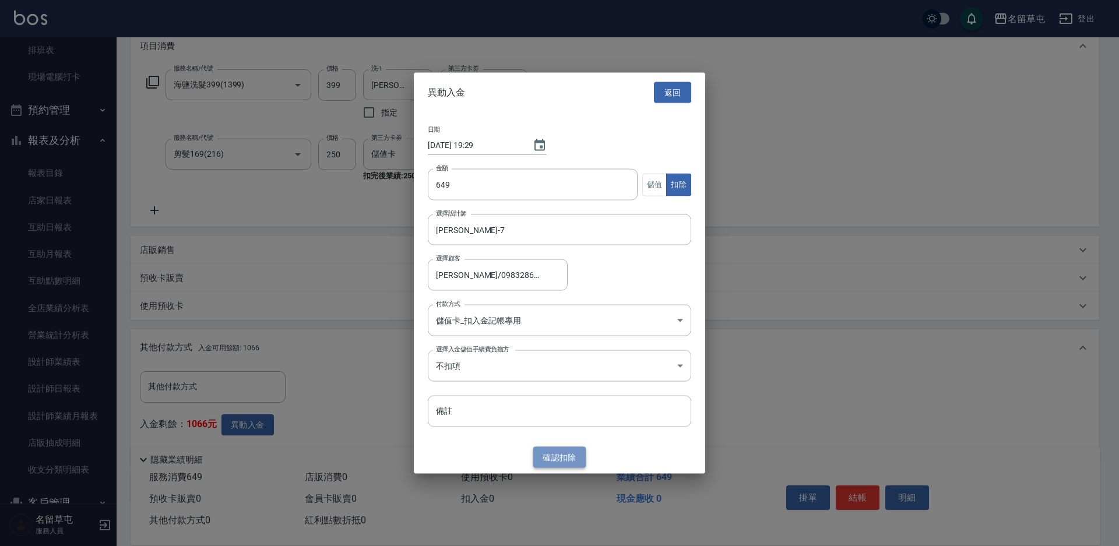
click at [564, 456] on button "確認 扣除" at bounding box center [559, 457] width 52 height 22
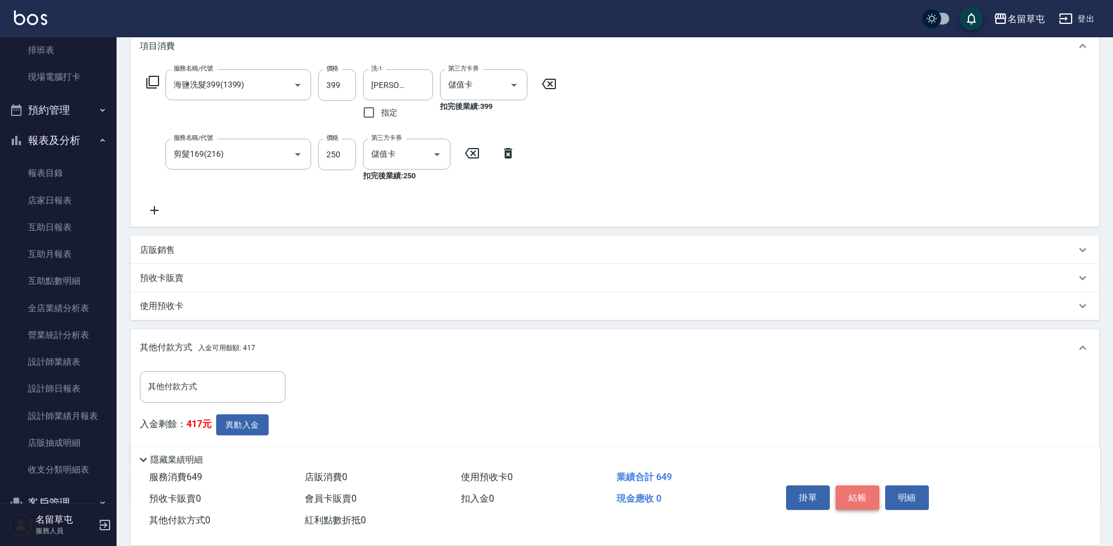
click at [853, 489] on button "結帳" at bounding box center [858, 498] width 44 height 24
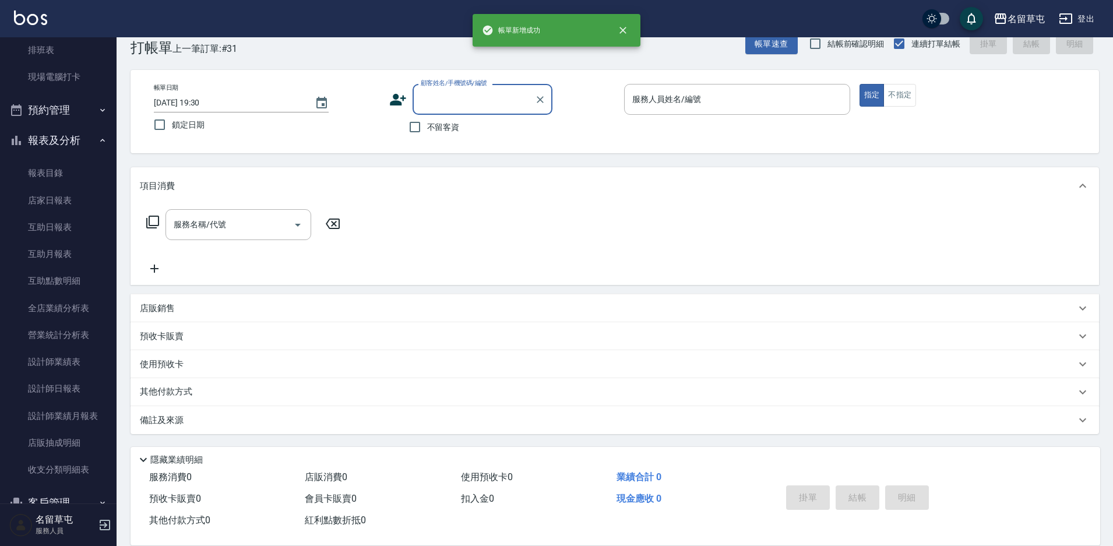
scroll to position [0, 0]
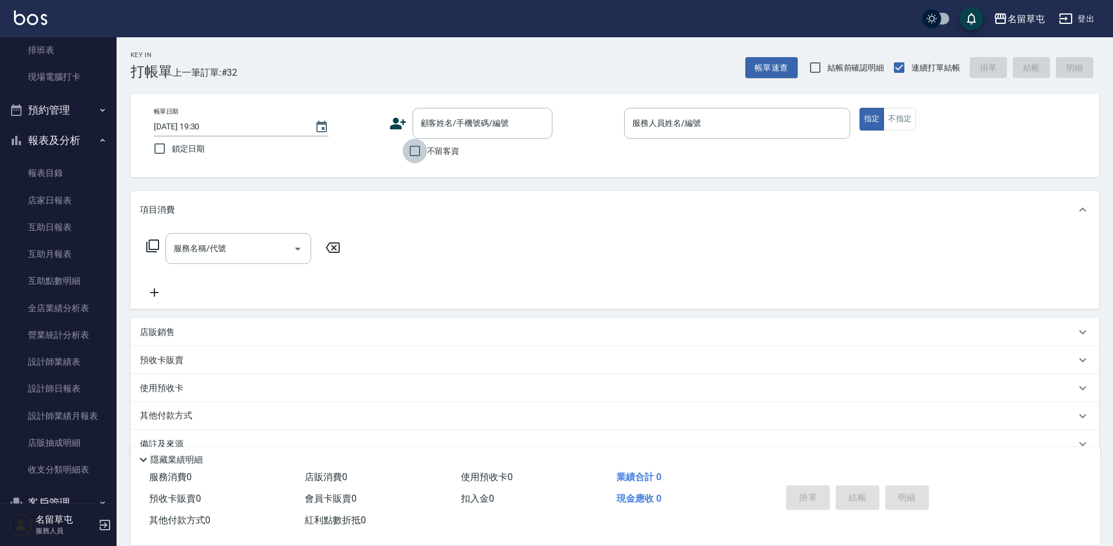
click at [417, 145] on input "不留客資" at bounding box center [415, 151] width 24 height 24
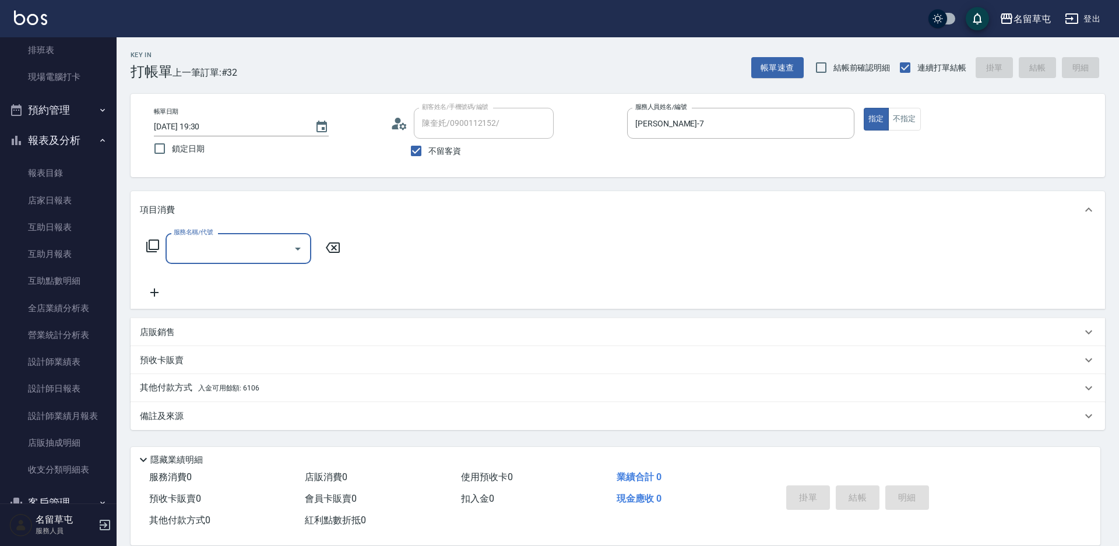
click at [412, 150] on input "不留客資" at bounding box center [416, 151] width 24 height 24
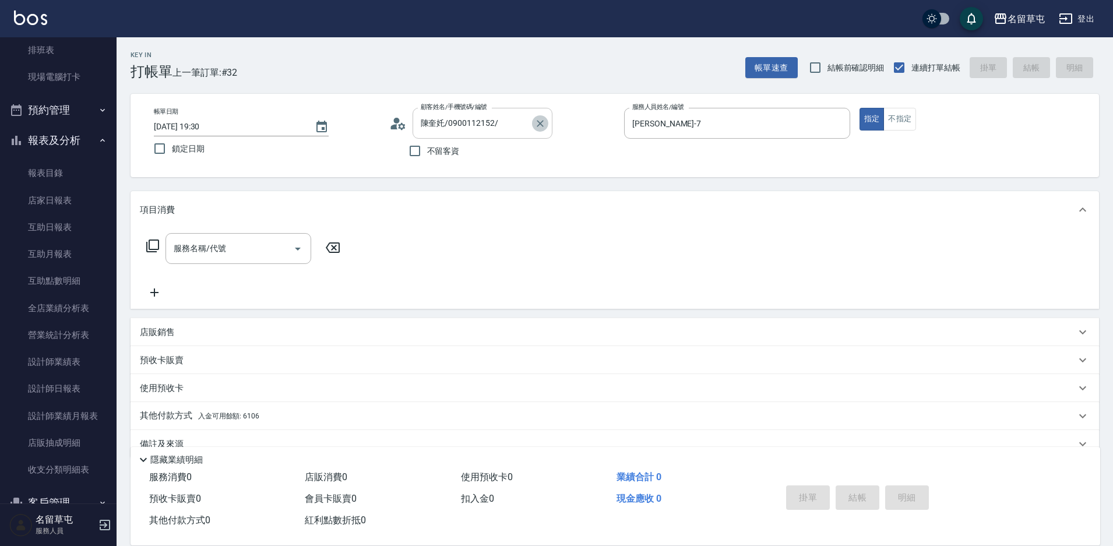
click at [538, 122] on icon "Clear" at bounding box center [541, 124] width 12 height 12
click at [417, 156] on input "不留客資" at bounding box center [415, 151] width 24 height 24
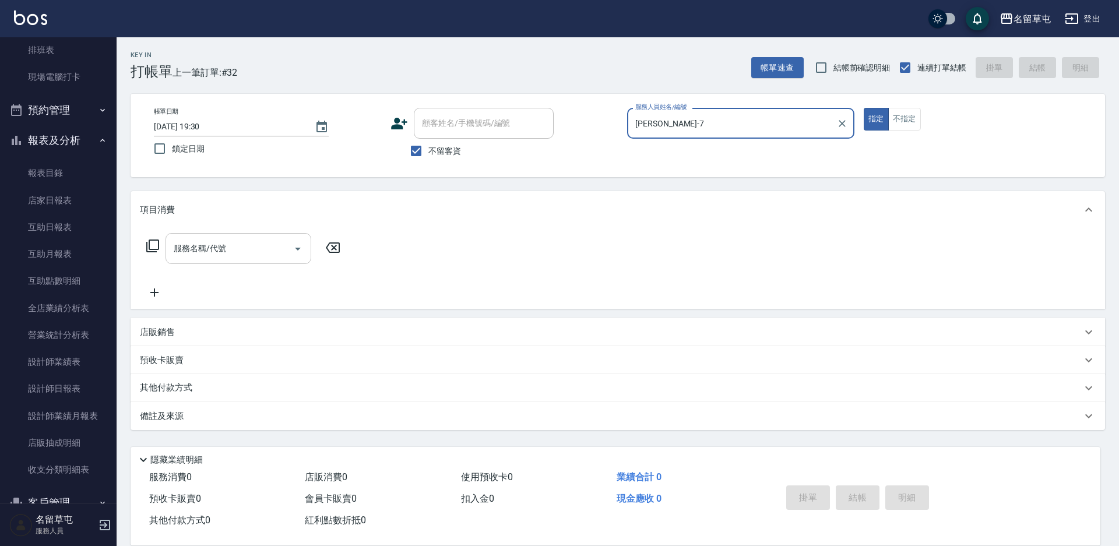
click at [197, 248] on input "服務名稱/代號" at bounding box center [230, 248] width 118 height 20
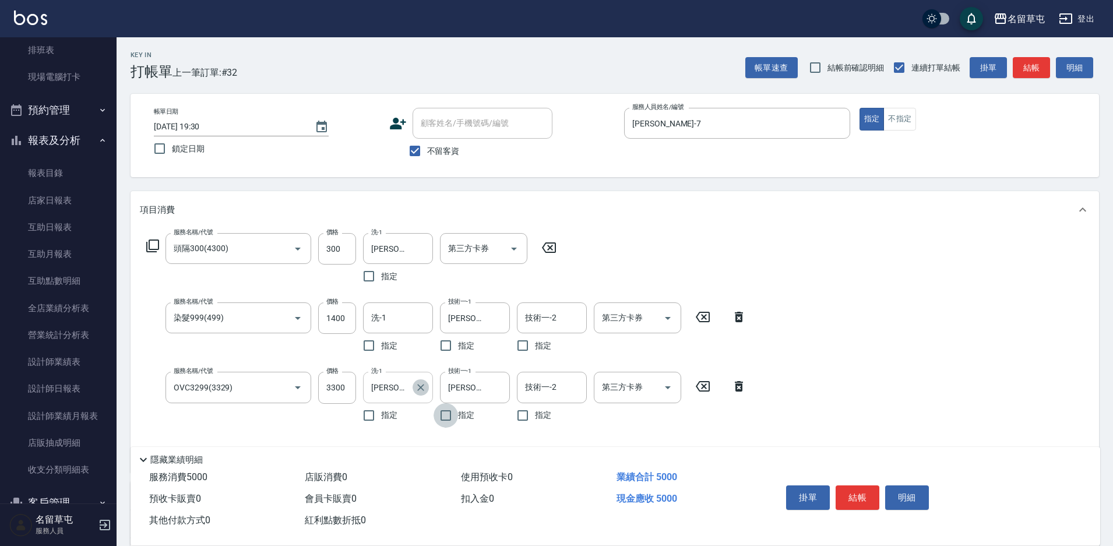
click at [420, 385] on icon "Clear" at bounding box center [421, 388] width 12 height 12
click at [340, 250] on input "300" at bounding box center [337, 248] width 38 height 31
click at [289, 248] on button "Open" at bounding box center [298, 249] width 19 height 19
click at [289, 247] on button "Open" at bounding box center [298, 249] width 19 height 19
click at [333, 250] on input "399" at bounding box center [337, 248] width 38 height 31
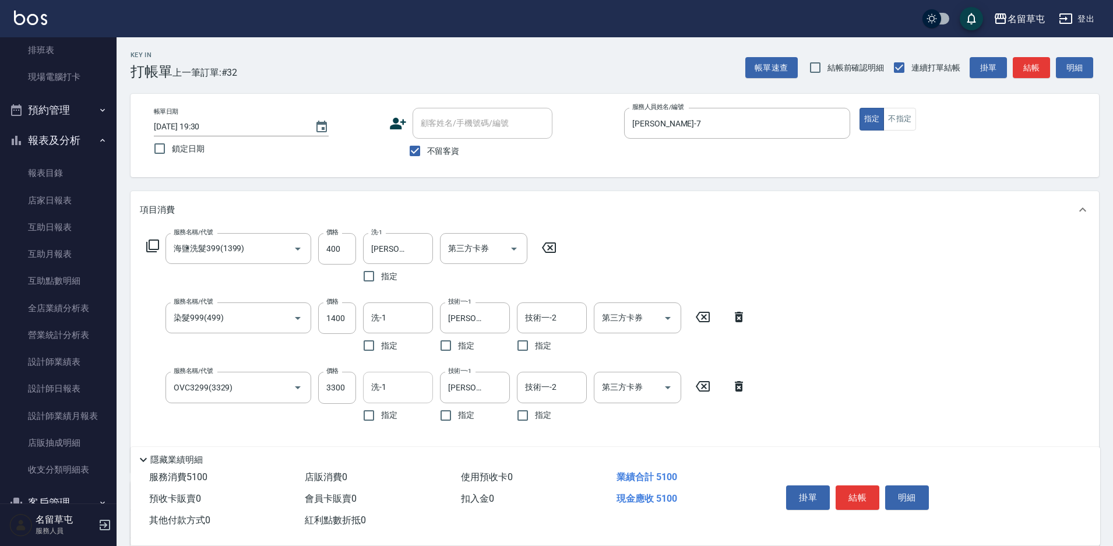
click at [841, 395] on div "服務名稱/代號 海鹽洗髮399(1399) 服務名稱/代號 價格 400 價格 洗-1 [PERSON_NAME]-31 洗-1 指定 第三方卡券 第三方卡券…" at bounding box center [615, 350] width 969 height 244
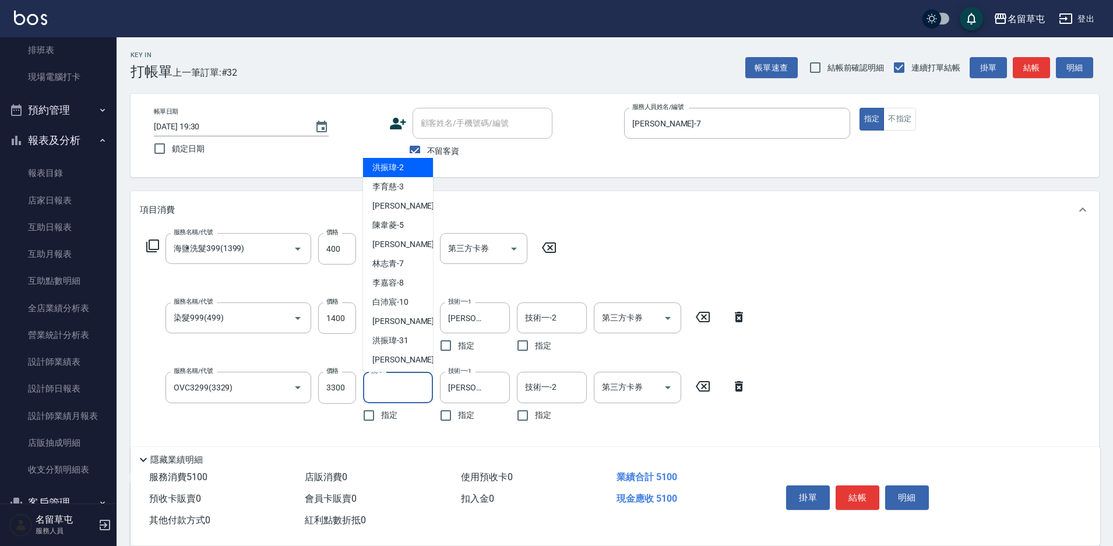
click at [398, 379] on input "洗-1" at bounding box center [397, 387] width 59 height 20
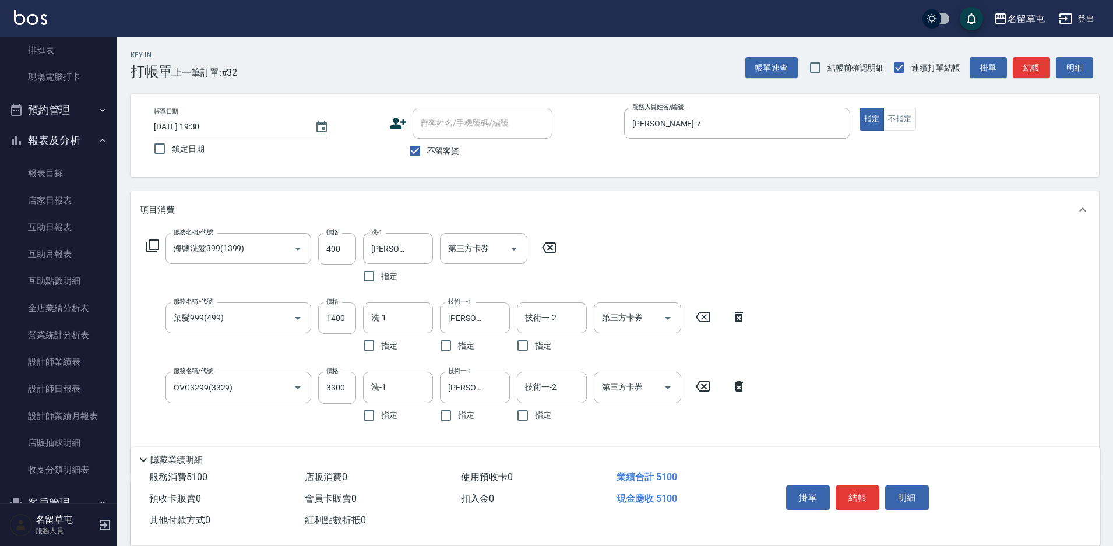
click at [860, 379] on div "服務名稱/代號 海鹽洗髮399(1399) 服務名稱/代號 價格 400 價格 洗-1 [PERSON_NAME]-31 洗-1 指定 第三方卡券 第三方卡券…" at bounding box center [615, 350] width 969 height 244
click at [399, 397] on input "洗-1" at bounding box center [397, 387] width 59 height 20
click at [860, 489] on button "結帳" at bounding box center [858, 498] width 44 height 24
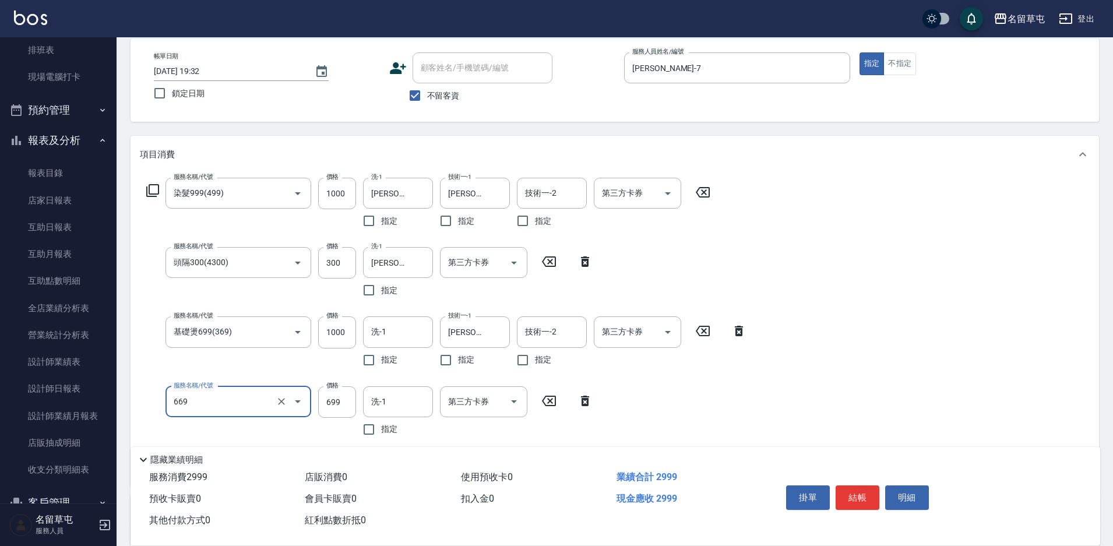
scroll to position [58, 0]
click at [281, 398] on icon "Clear" at bounding box center [281, 398] width 7 height 7
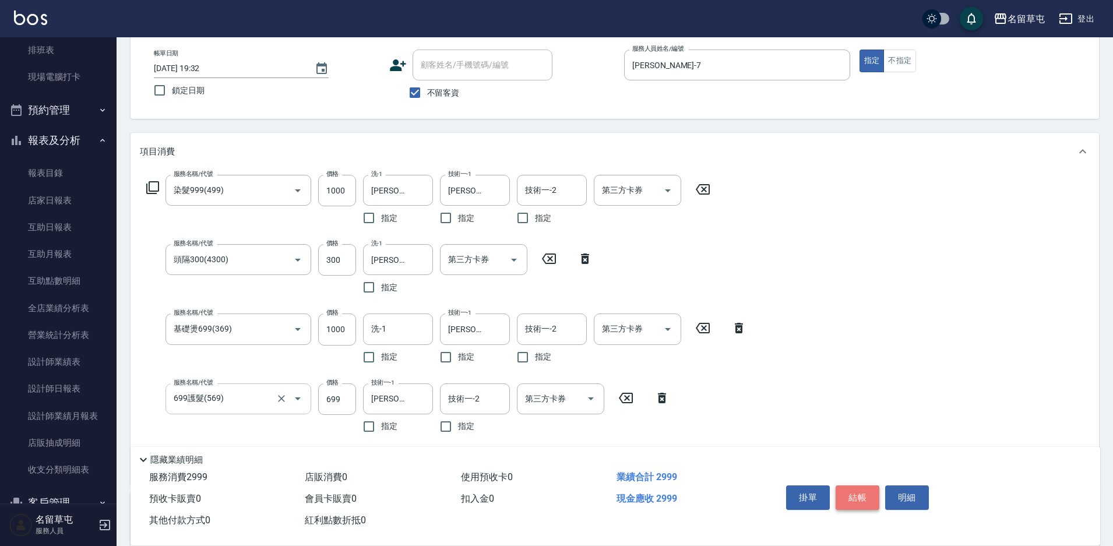
click at [859, 497] on button "結帳" at bounding box center [858, 498] width 44 height 24
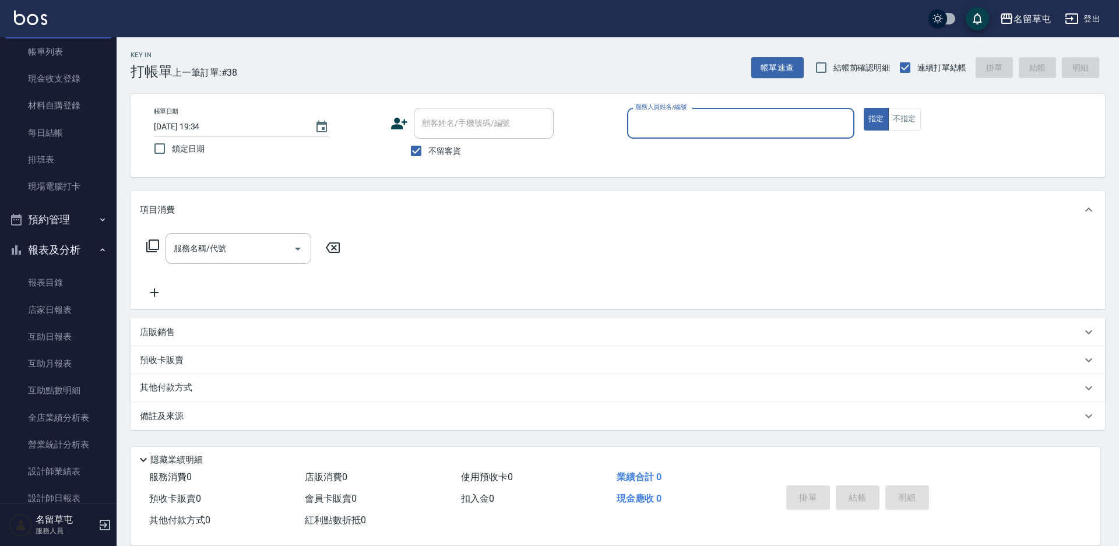
scroll to position [0, 0]
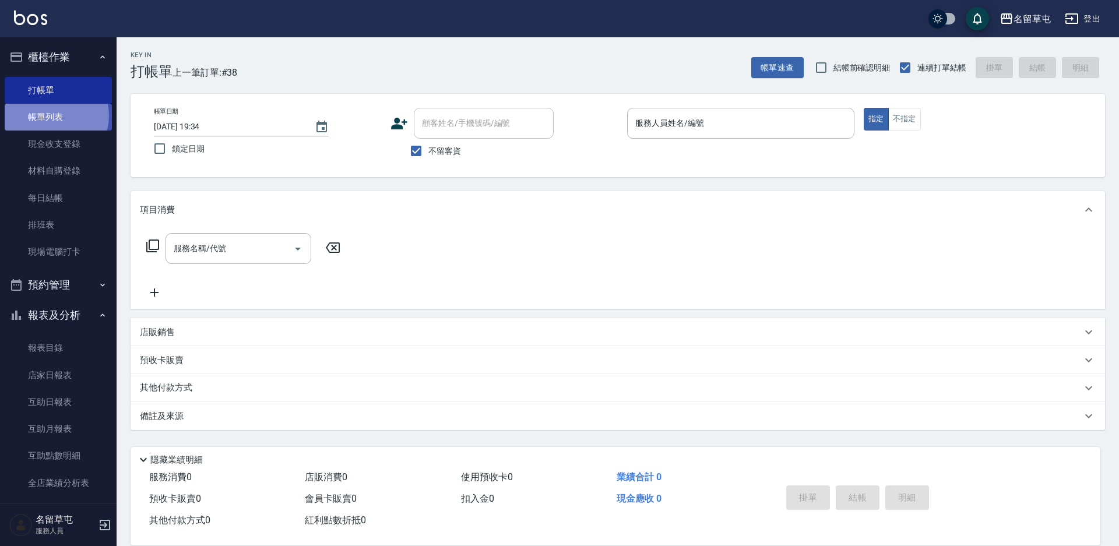
click at [54, 116] on link "帳單列表" at bounding box center [58, 117] width 107 height 27
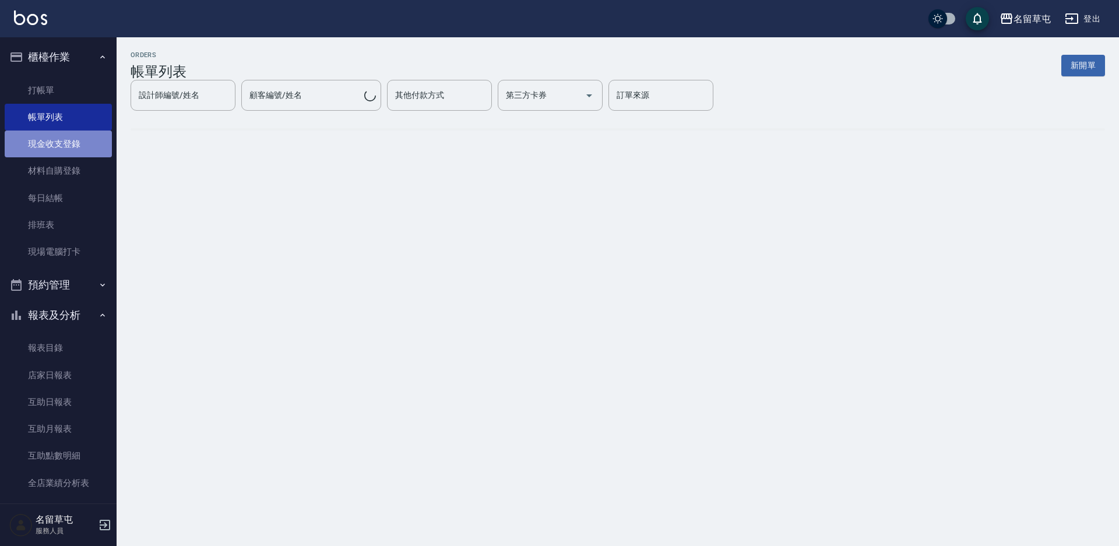
click at [68, 149] on link "現金收支登錄" at bounding box center [58, 144] width 107 height 27
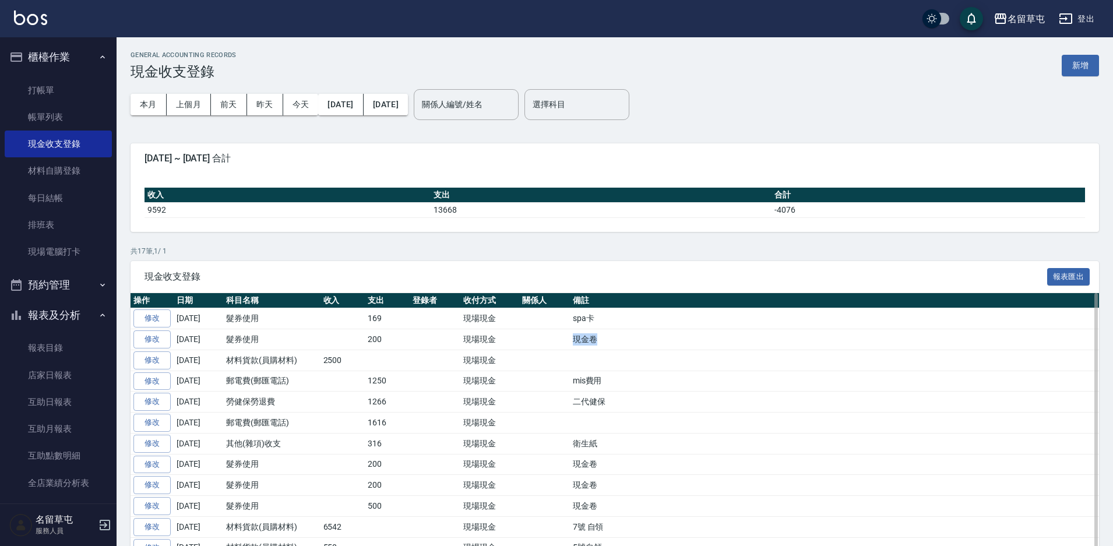
drag, startPoint x: 610, startPoint y: 342, endPoint x: 569, endPoint y: 345, distance: 40.4
click at [570, 345] on td "現金卷" at bounding box center [834, 339] width 529 height 21
copy td "現金卷"
drag, startPoint x: 1091, startPoint y: 63, endPoint x: 1064, endPoint y: 78, distance: 30.8
click at [1091, 62] on button "新增" at bounding box center [1080, 66] width 37 height 22
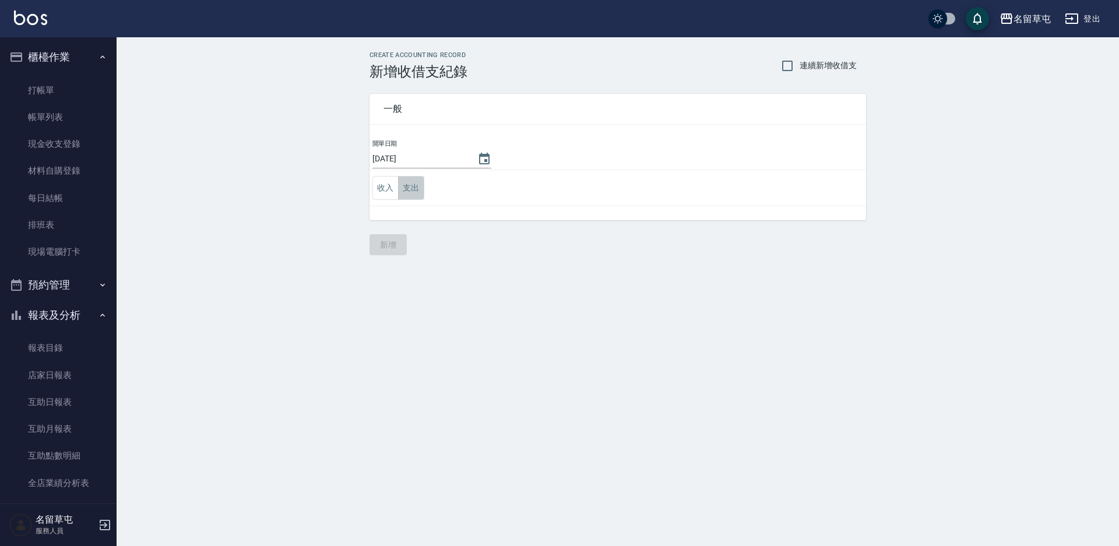
click at [413, 194] on button "支出" at bounding box center [411, 188] width 26 height 24
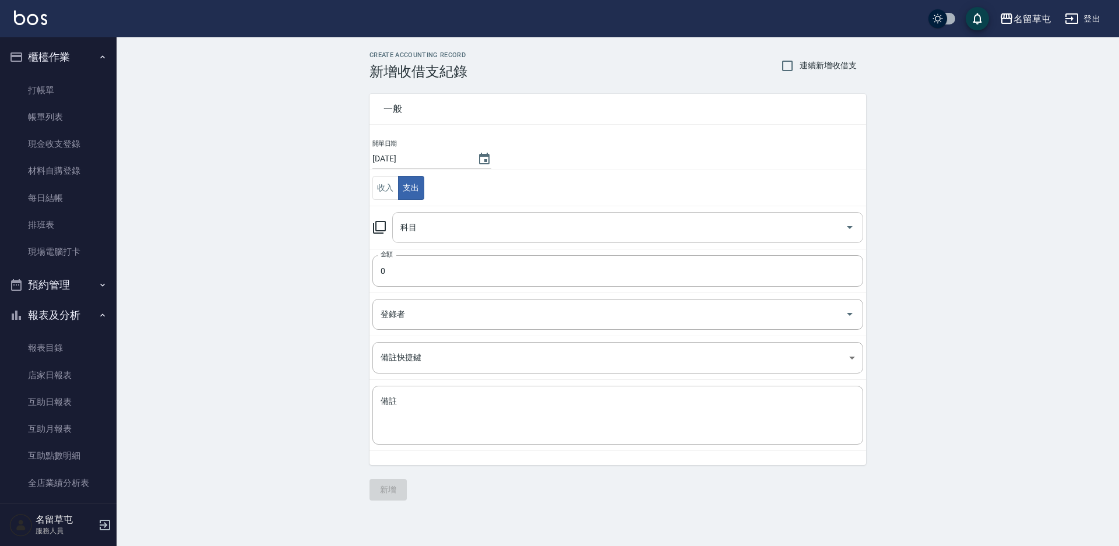
click at [416, 217] on input "科目" at bounding box center [619, 227] width 443 height 20
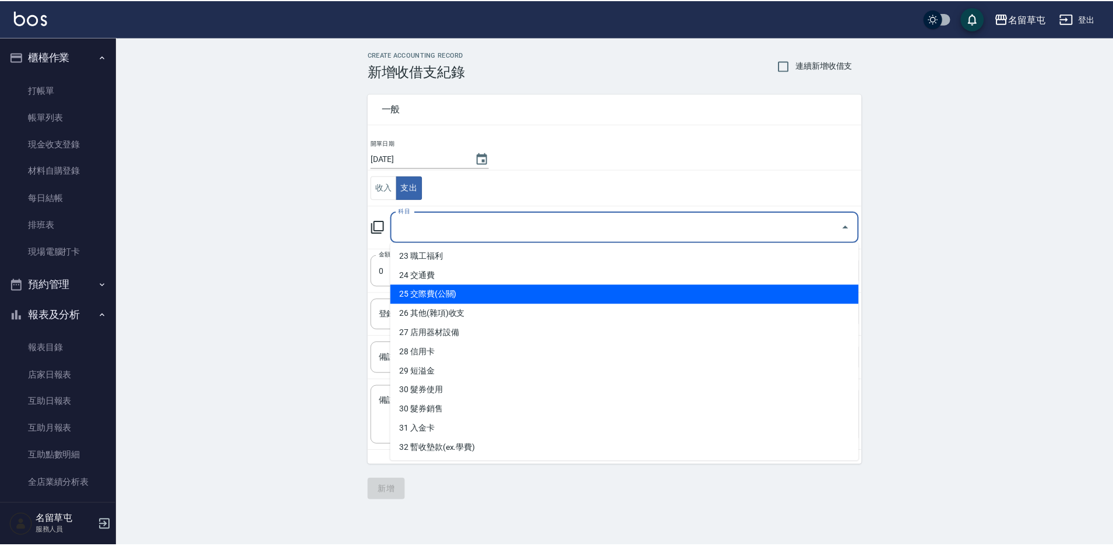
scroll to position [466, 0]
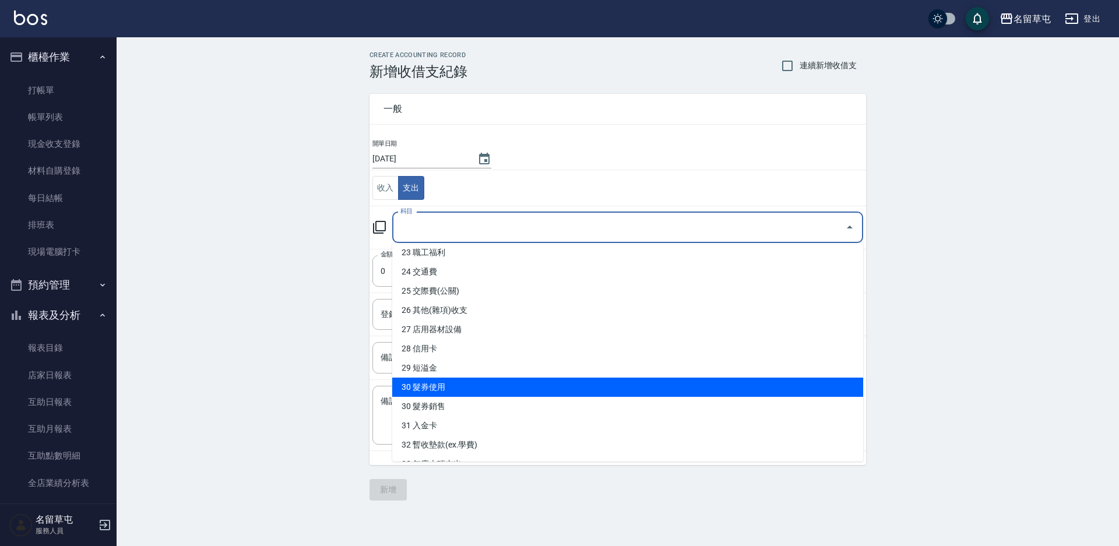
click at [442, 392] on li "30 髮券使用" at bounding box center [627, 387] width 471 height 19
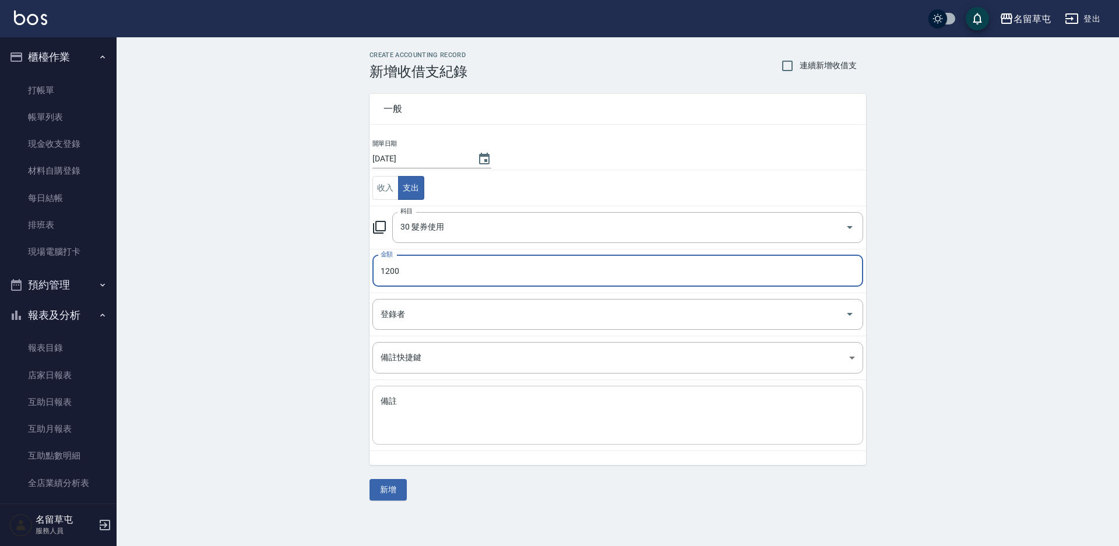
click at [390, 390] on div "x 備註" at bounding box center [617, 415] width 491 height 59
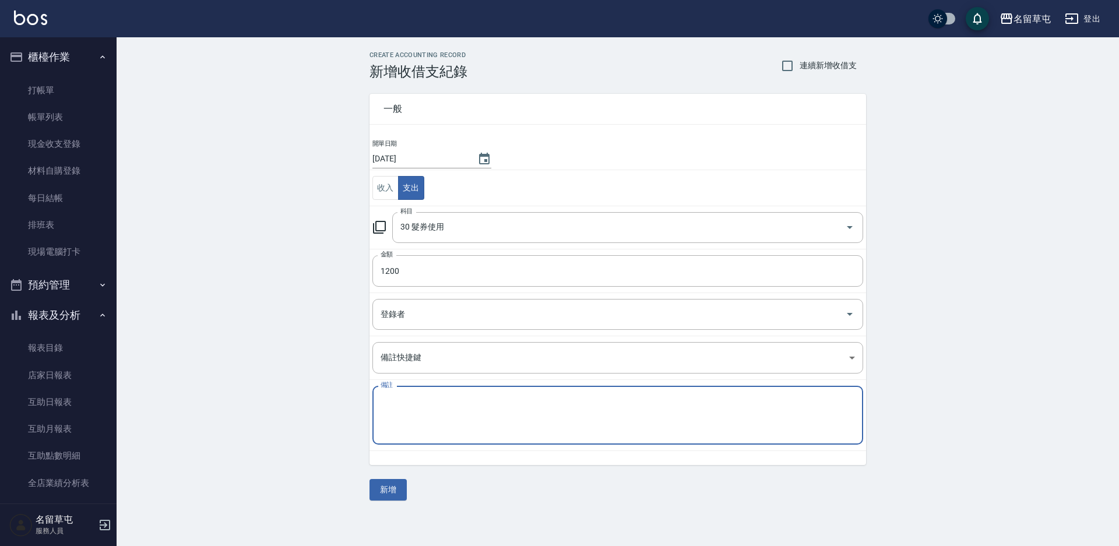
drag, startPoint x: 390, startPoint y: 390, endPoint x: 416, endPoint y: 409, distance: 31.7
paste textarea "現金卷"
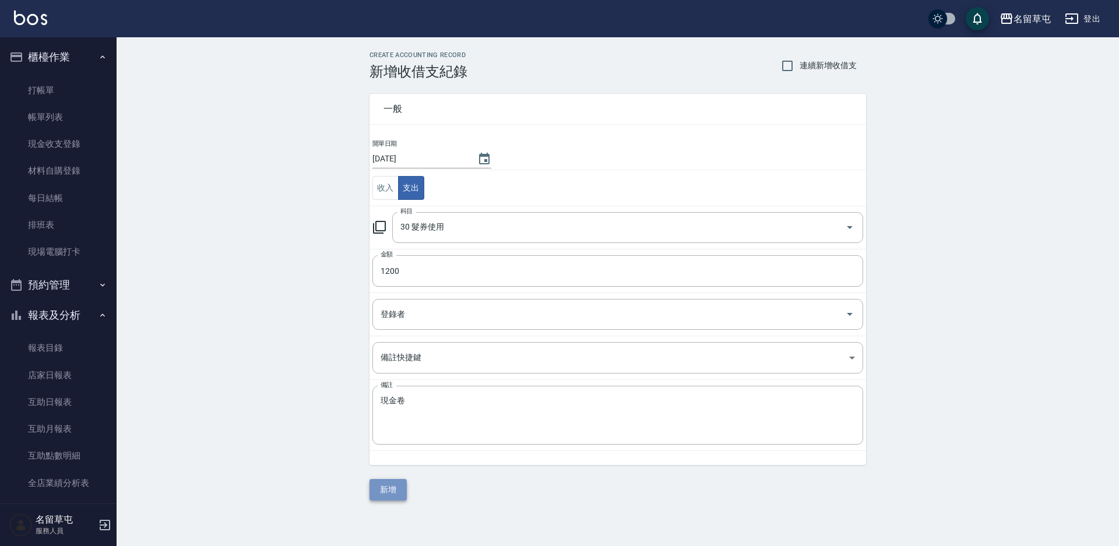
click at [392, 480] on button "新增" at bounding box center [388, 490] width 37 height 22
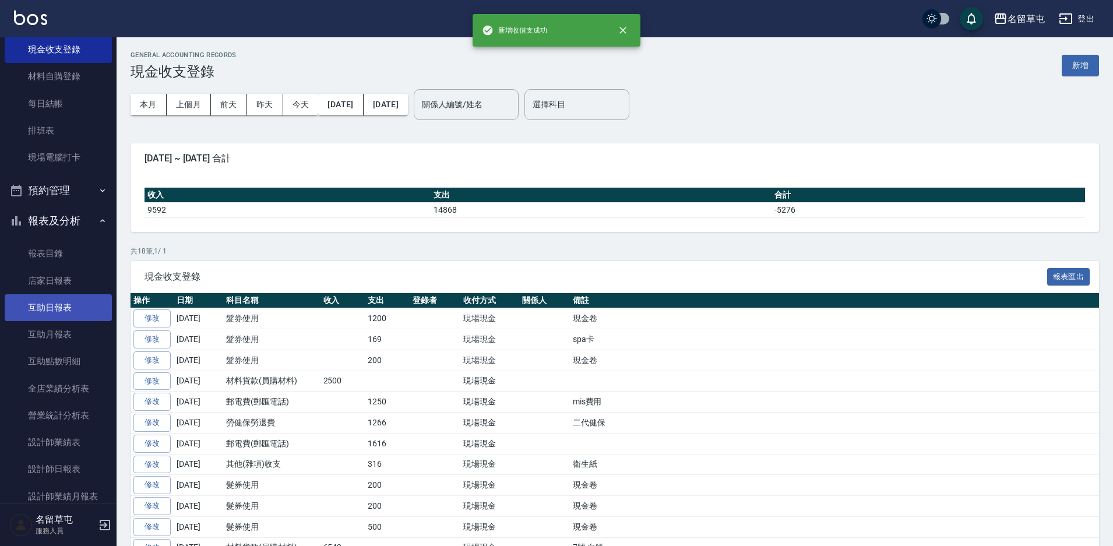
scroll to position [203, 0]
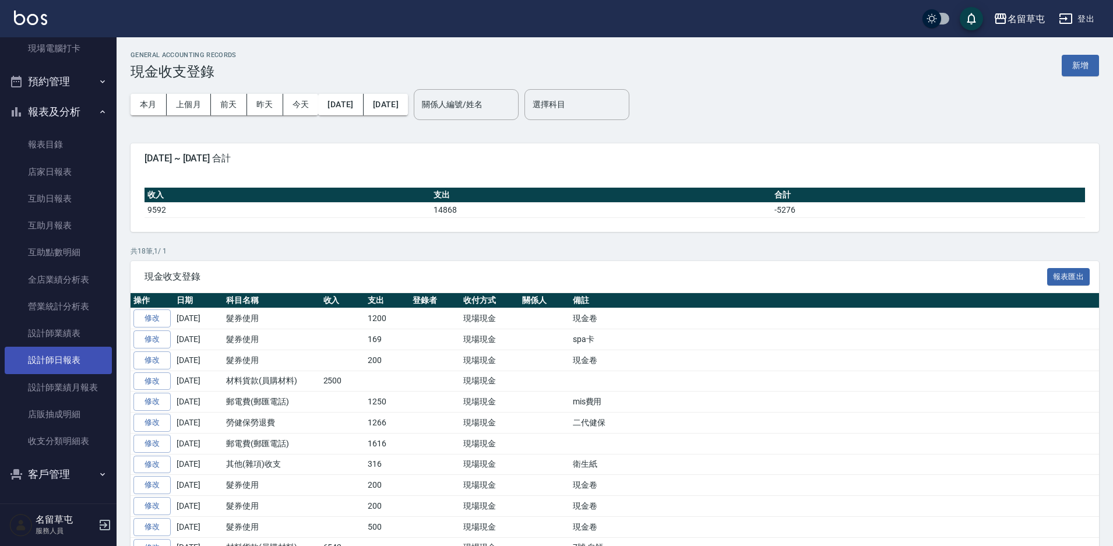
click at [68, 360] on link "設計師日報表" at bounding box center [58, 360] width 107 height 27
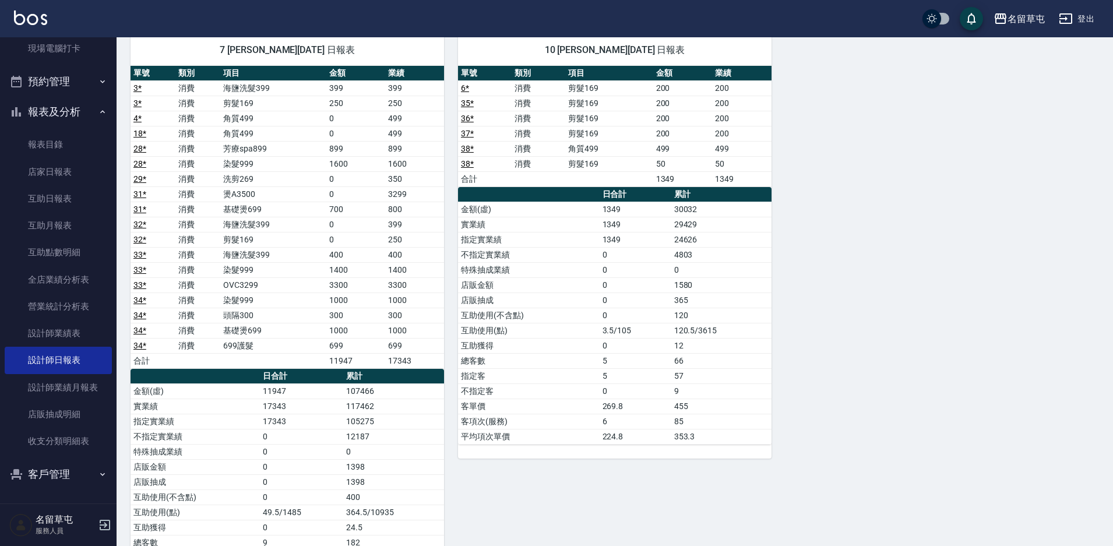
scroll to position [699, 0]
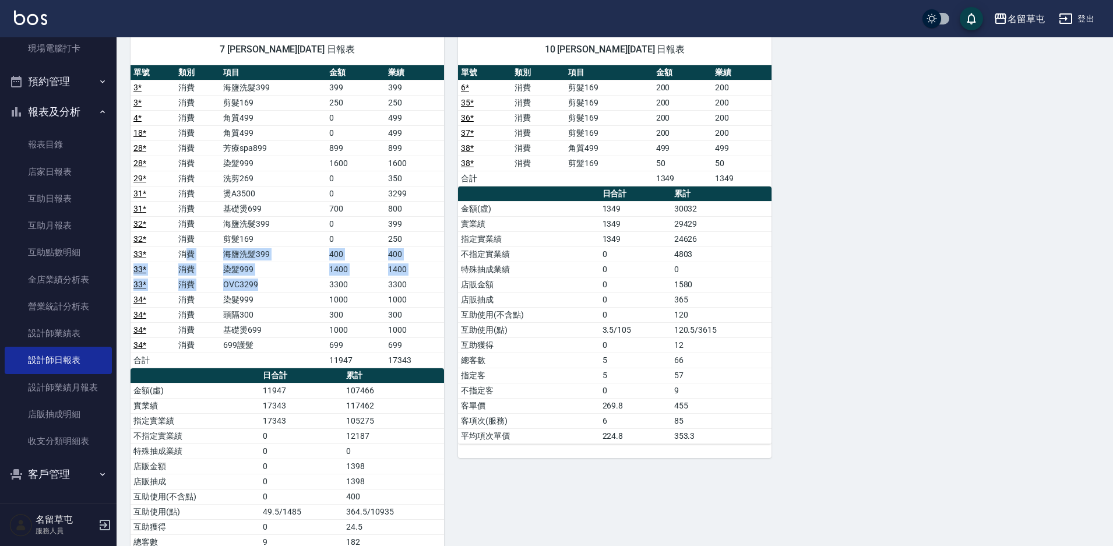
drag, startPoint x: 186, startPoint y: 259, endPoint x: 263, endPoint y: 290, distance: 83.7
click at [263, 290] on tbody "3 * 消費 海鹽洗髮399 399 399 3 * 消費 剪髮169 250 250 4 * 消費 角質499 0 499 18 * 消費 角質499 0 …" at bounding box center [288, 224] width 314 height 288
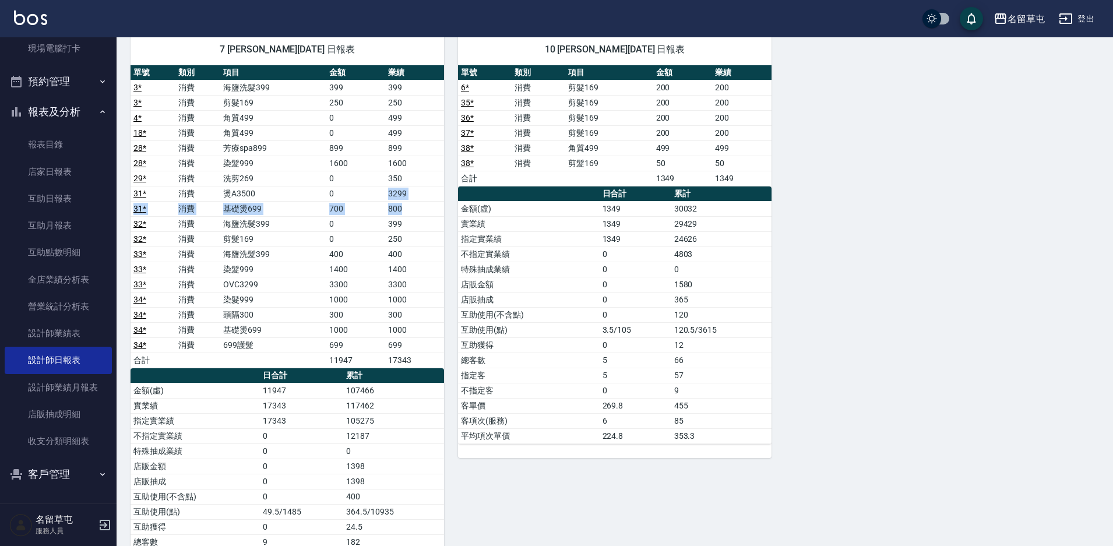
drag, startPoint x: 406, startPoint y: 206, endPoint x: 357, endPoint y: 196, distance: 49.4
click at [357, 196] on tbody "3 * 消費 海鹽洗髮399 399 399 3 * 消費 剪髮169 250 250 4 * 消費 角質499 0 499 18 * 消費 角質499 0 …" at bounding box center [288, 224] width 314 height 288
drag, startPoint x: 415, startPoint y: 172, endPoint x: 372, endPoint y: 171, distance: 42.6
click at [372, 171] on tr "29 * 消費 洗剪269 0 350" at bounding box center [288, 178] width 314 height 15
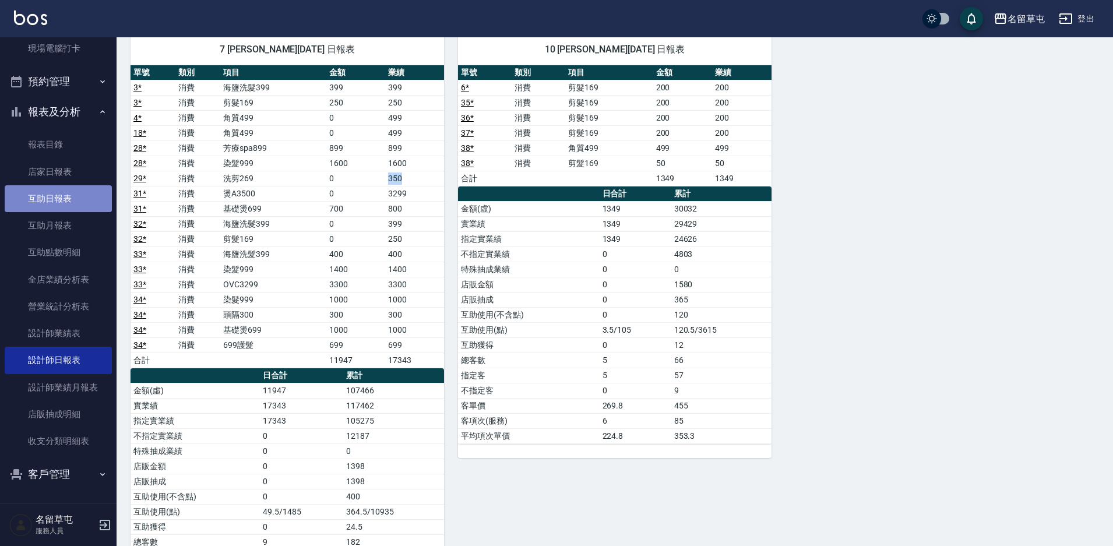
click at [73, 192] on link "互助日報表" at bounding box center [58, 198] width 107 height 27
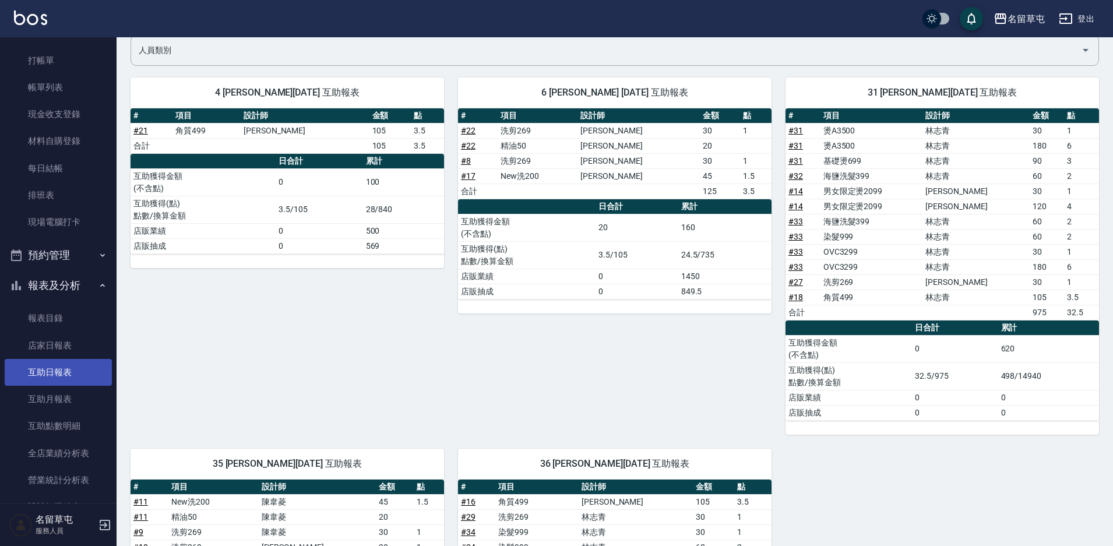
scroll to position [58, 0]
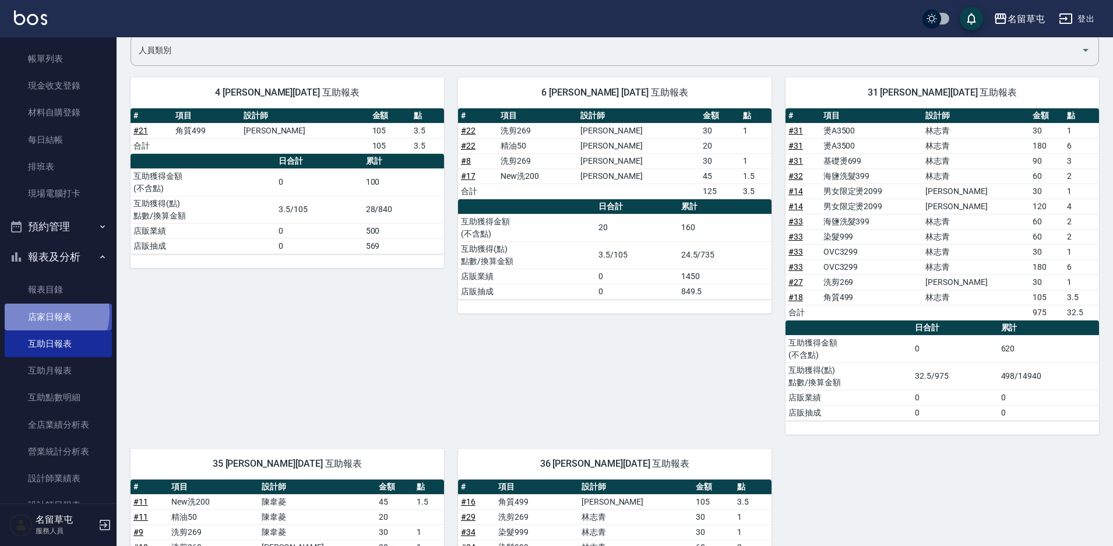
click at [48, 312] on link "店家日報表" at bounding box center [58, 317] width 107 height 27
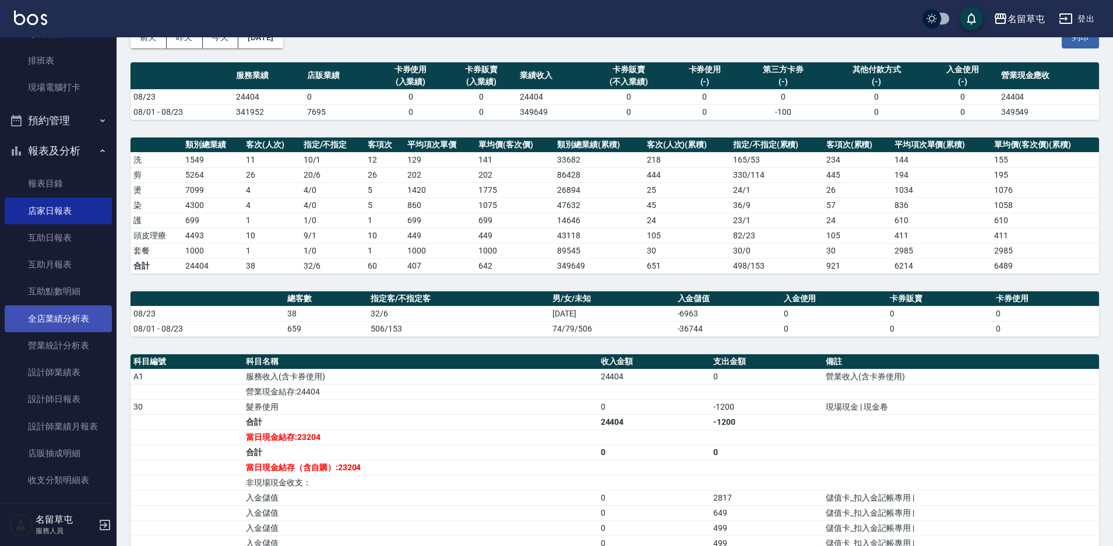
scroll to position [175, 0]
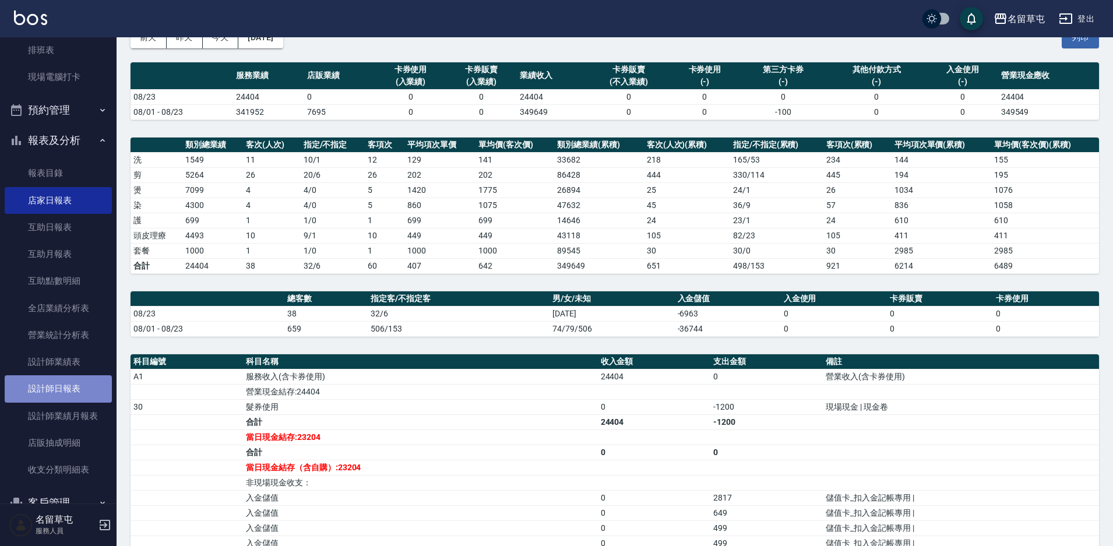
click at [60, 395] on link "設計師日報表" at bounding box center [58, 388] width 107 height 27
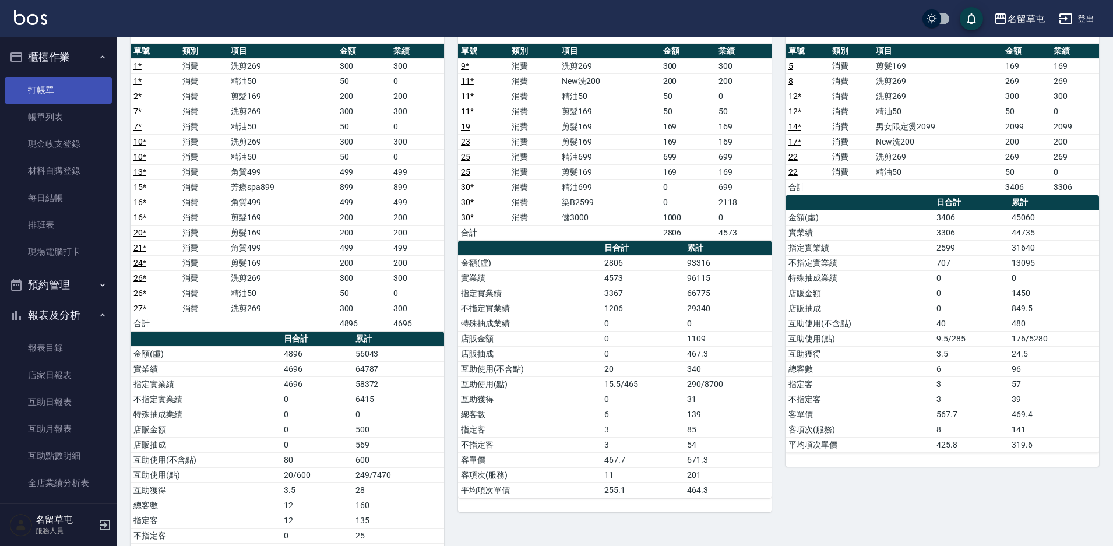
click at [55, 87] on link "打帳單" at bounding box center [58, 90] width 107 height 27
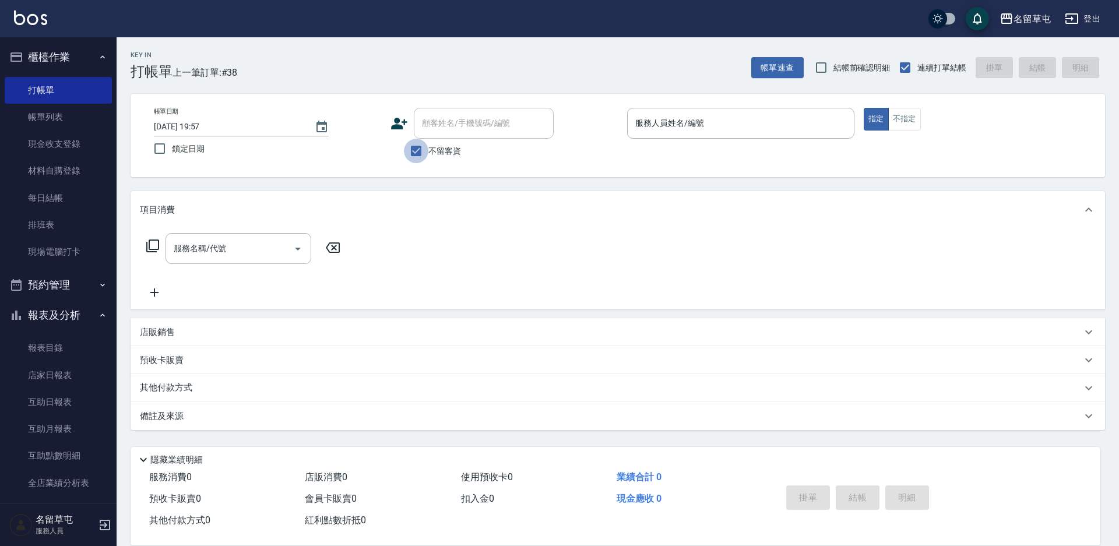
click at [420, 149] on input "不留客資" at bounding box center [416, 151] width 24 height 24
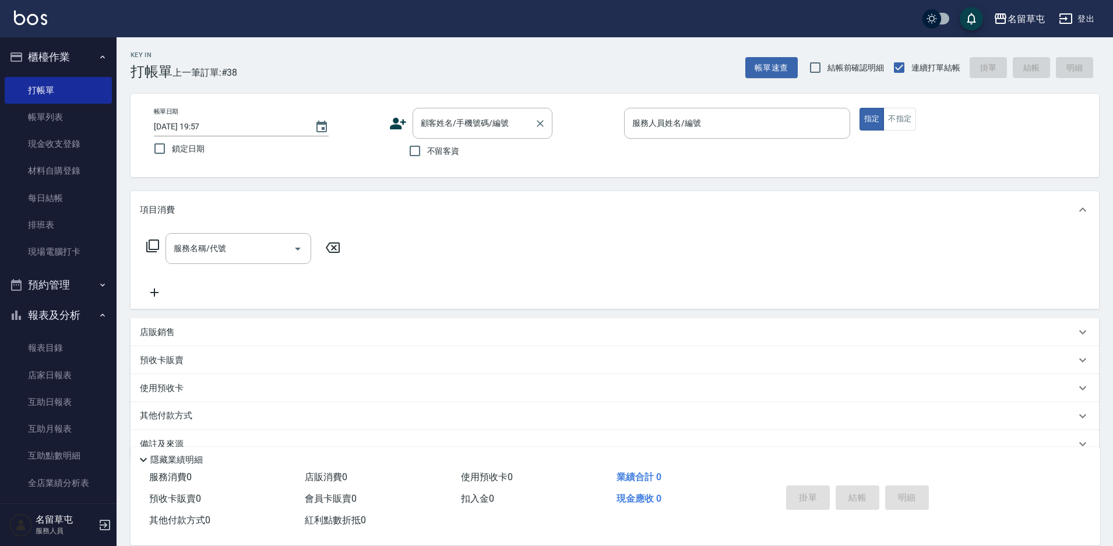
click at [438, 128] on input "顧客姓名/手機號碼/編號" at bounding box center [474, 123] width 112 height 20
paste input "0919692126"
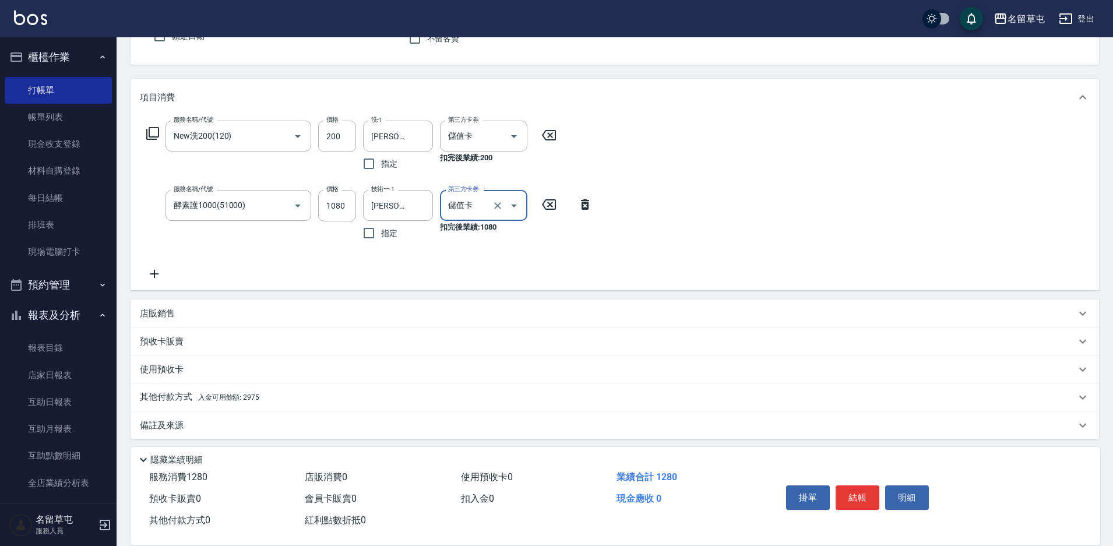
scroll to position [118, 0]
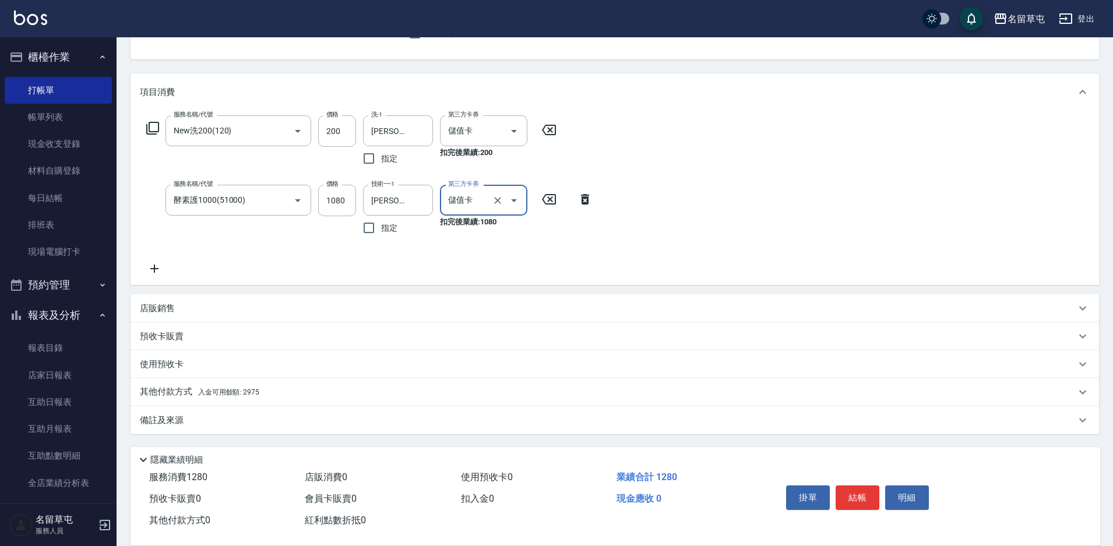
click at [161, 396] on p "其他付款方式 入金可用餘額: 2975" at bounding box center [199, 392] width 119 height 13
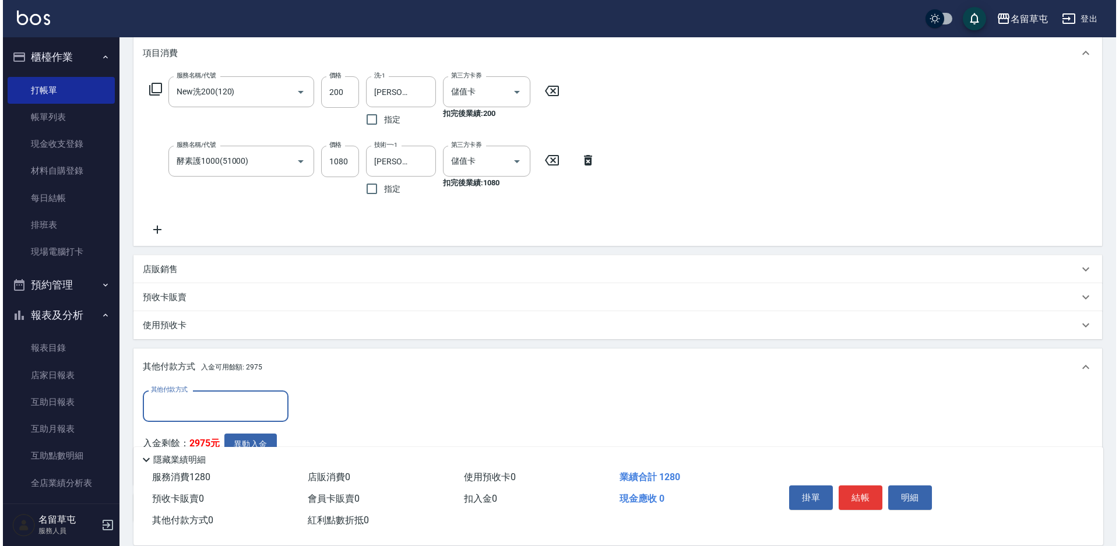
scroll to position [234, 0]
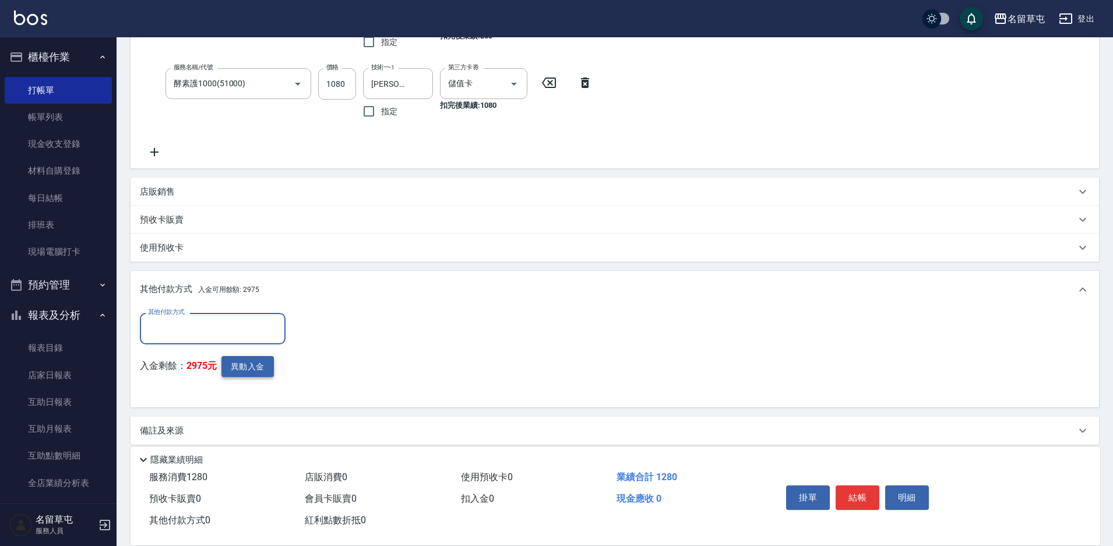
click at [245, 367] on button "異動入金" at bounding box center [247, 367] width 52 height 22
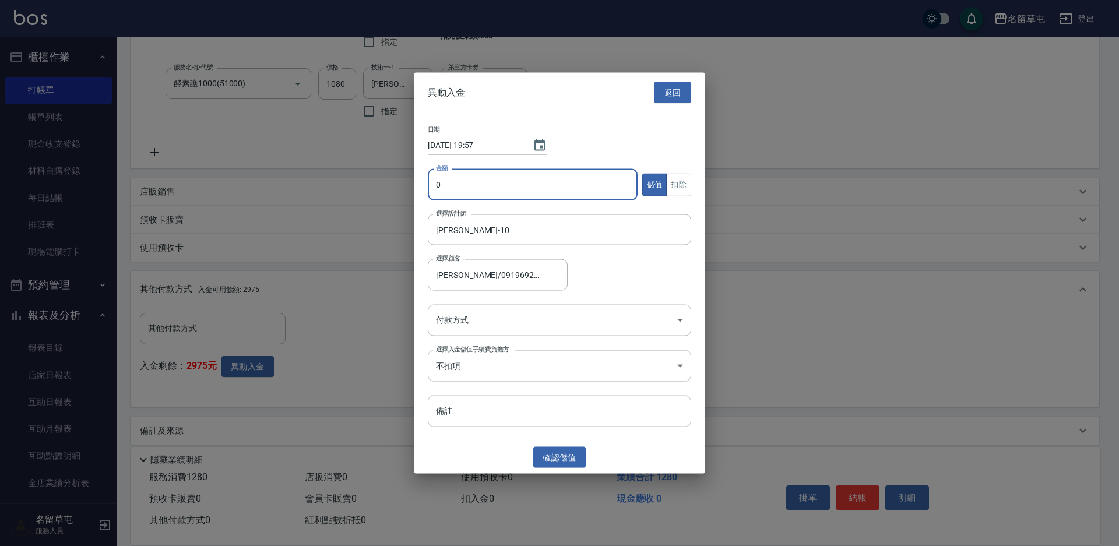
click at [467, 181] on input "0" at bounding box center [533, 184] width 210 height 31
click at [673, 190] on button "扣除" at bounding box center [678, 184] width 25 height 23
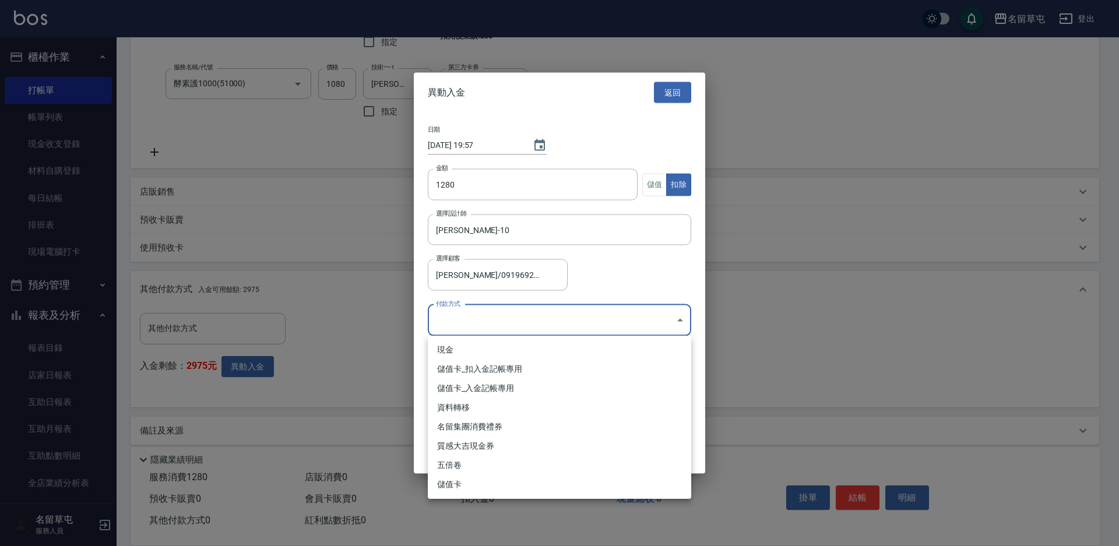
click at [517, 327] on body "名留草屯 登出 櫃檯作業 打帳單 帳單列表 現金收支登錄 材料自購登錄 每日結帳 排班表 現場電腦打卡 預約管理 預約管理 單日預約紀錄 單週預約紀錄 報表及…" at bounding box center [559, 161] width 1119 height 791
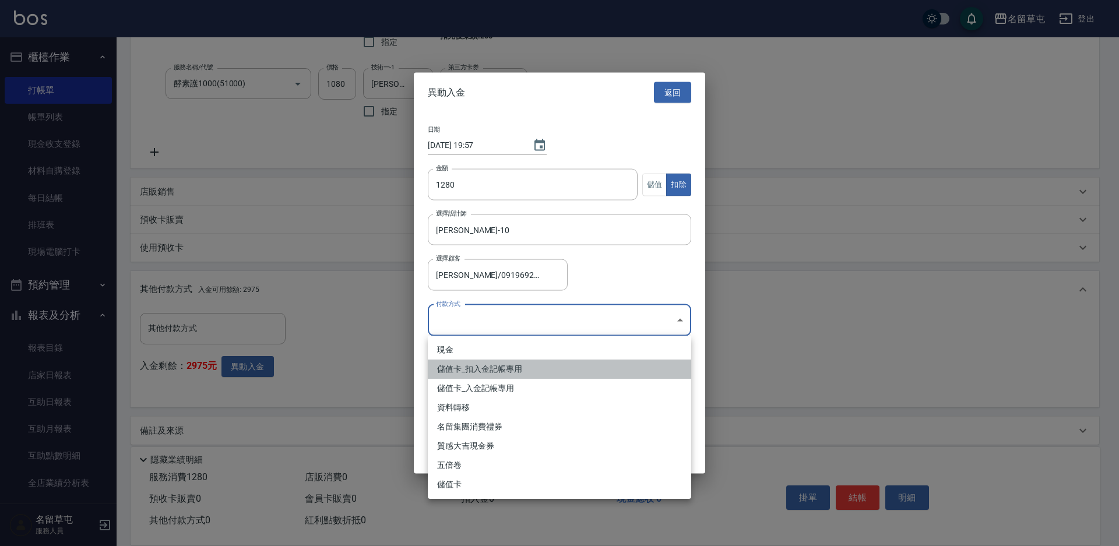
click at [470, 372] on li "儲值卡_扣入金記帳專用" at bounding box center [559, 369] width 263 height 19
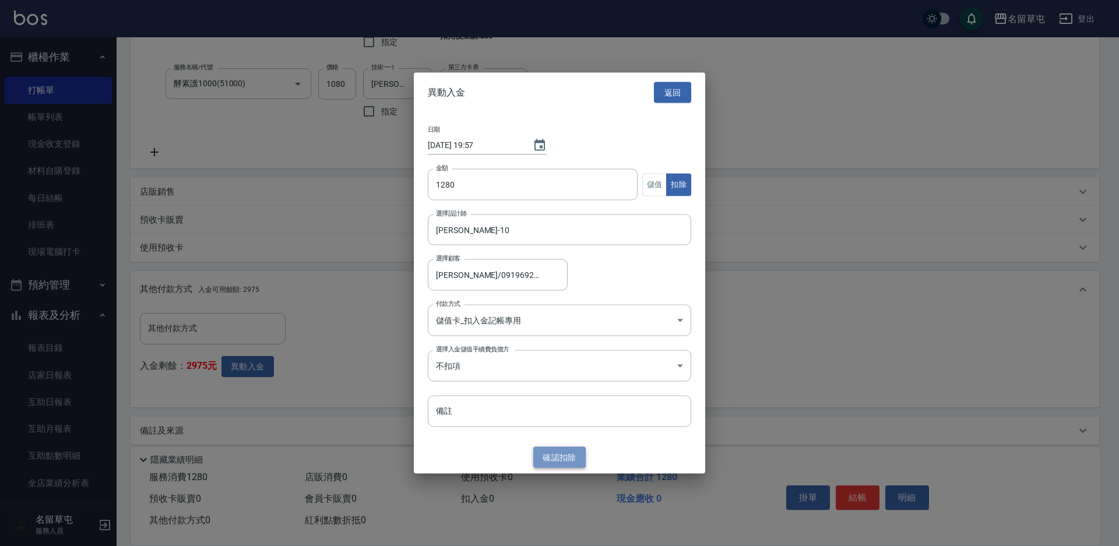
click at [572, 457] on button "確認 扣除" at bounding box center [559, 457] width 52 height 22
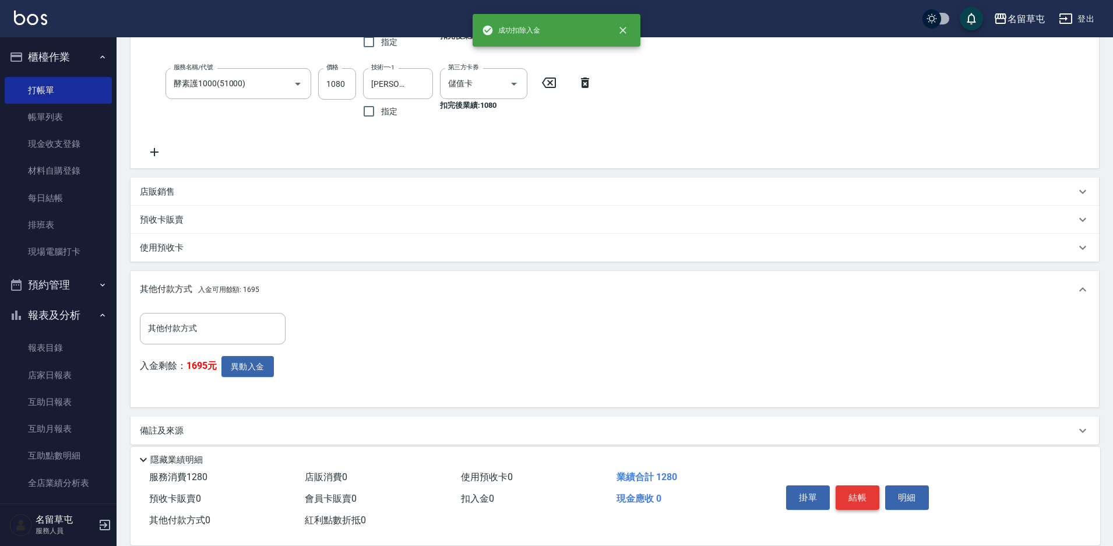
click at [854, 494] on button "結帳" at bounding box center [858, 498] width 44 height 24
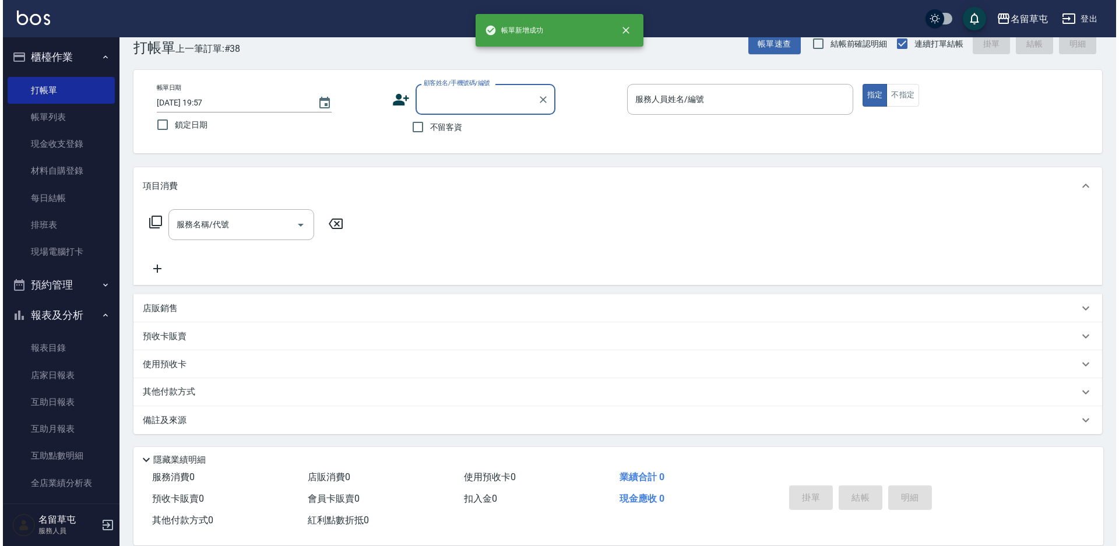
scroll to position [0, 0]
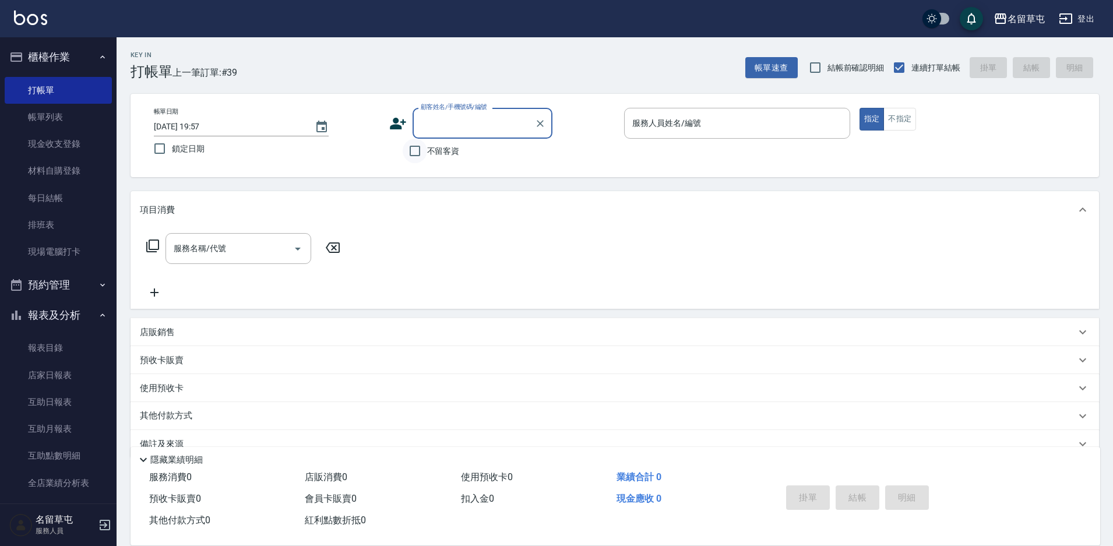
click at [426, 147] on input "不留客資" at bounding box center [415, 151] width 24 height 24
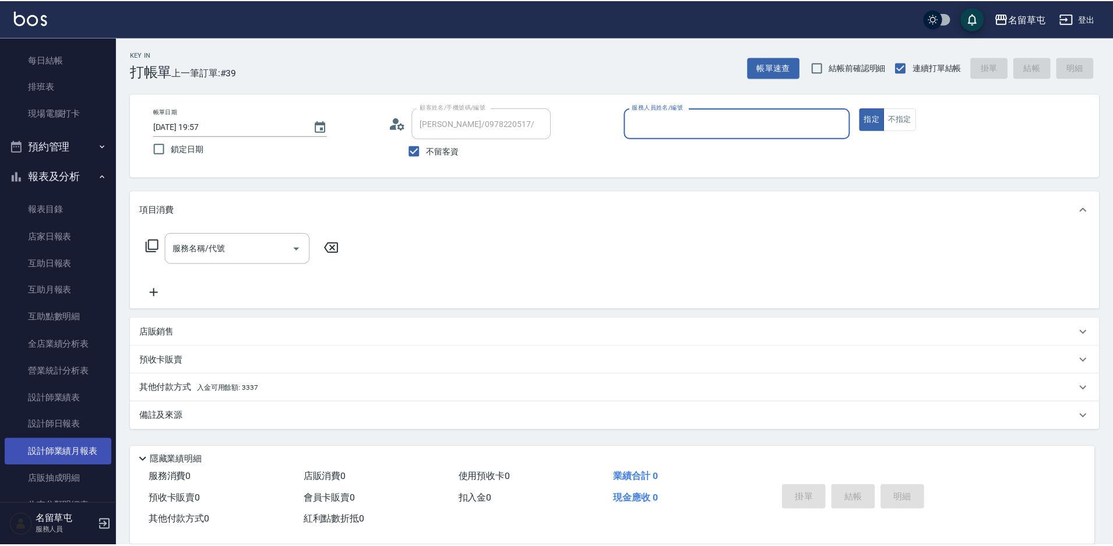
scroll to position [175, 0]
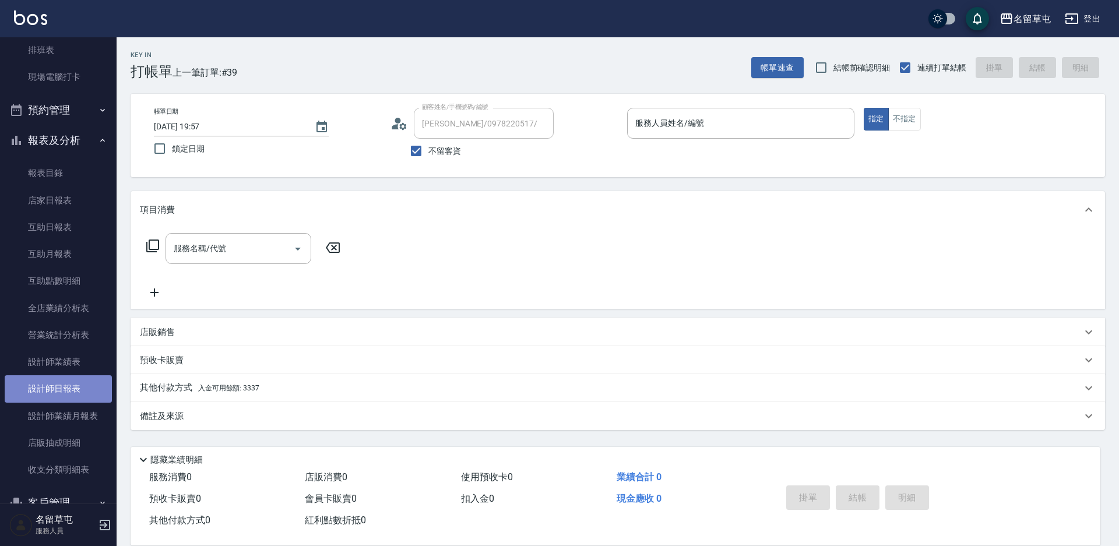
click at [76, 393] on link "設計師日報表" at bounding box center [58, 388] width 107 height 27
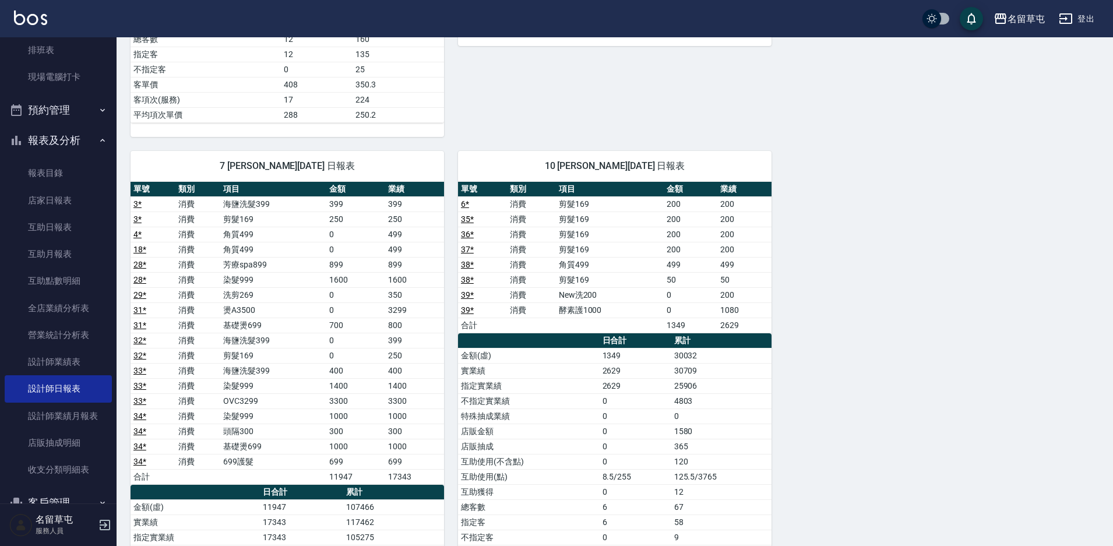
scroll to position [641, 0]
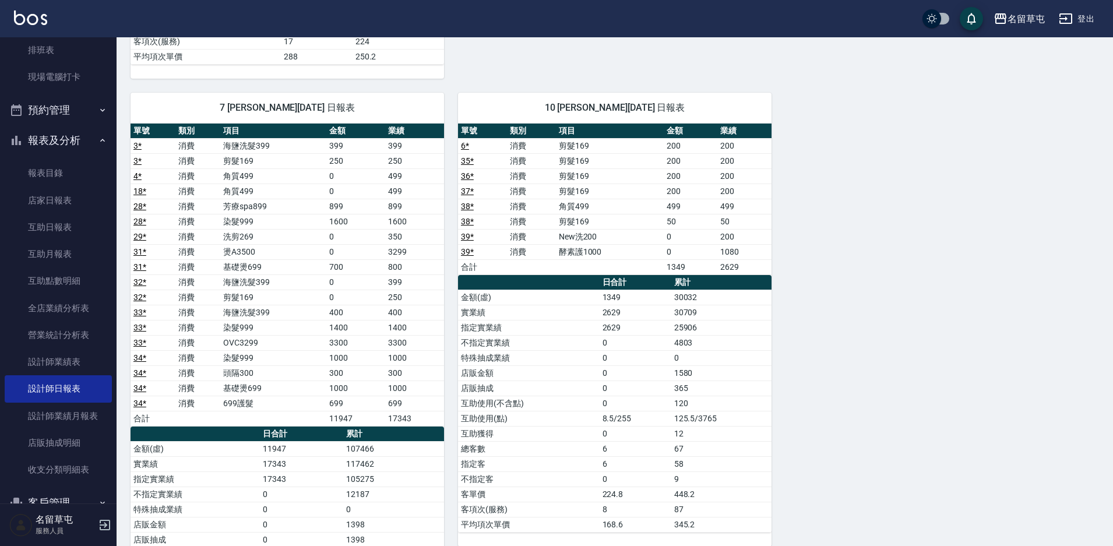
click at [937, 173] on div "4 [PERSON_NAME][DATE] 日報表 單號 類別 項目 金額 業績 1 * 消費 洗剪269 300 300 1 * 消費 精油50 50 0 …" at bounding box center [608, 86] width 983 height 1224
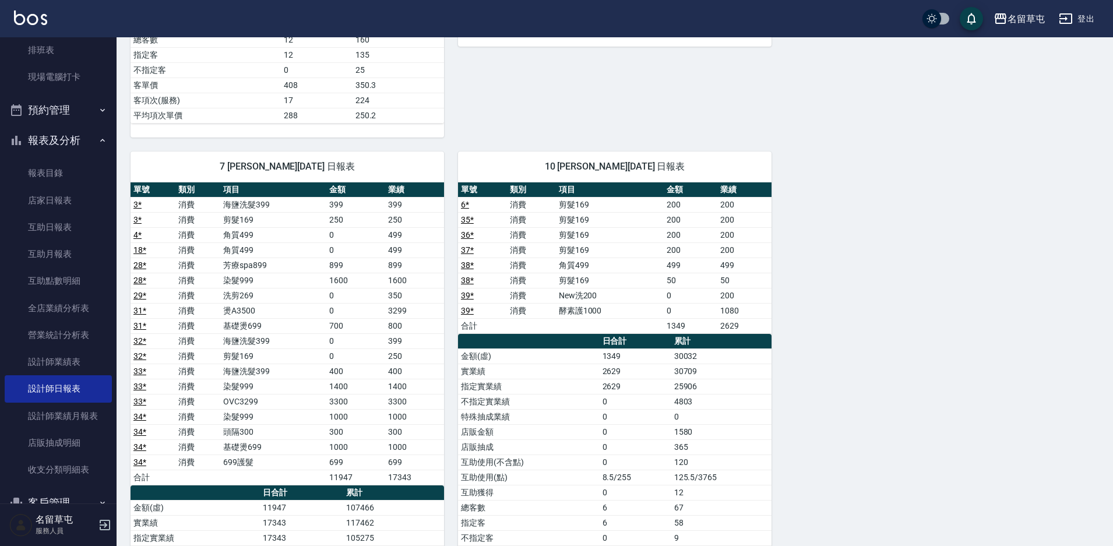
scroll to position [583, 0]
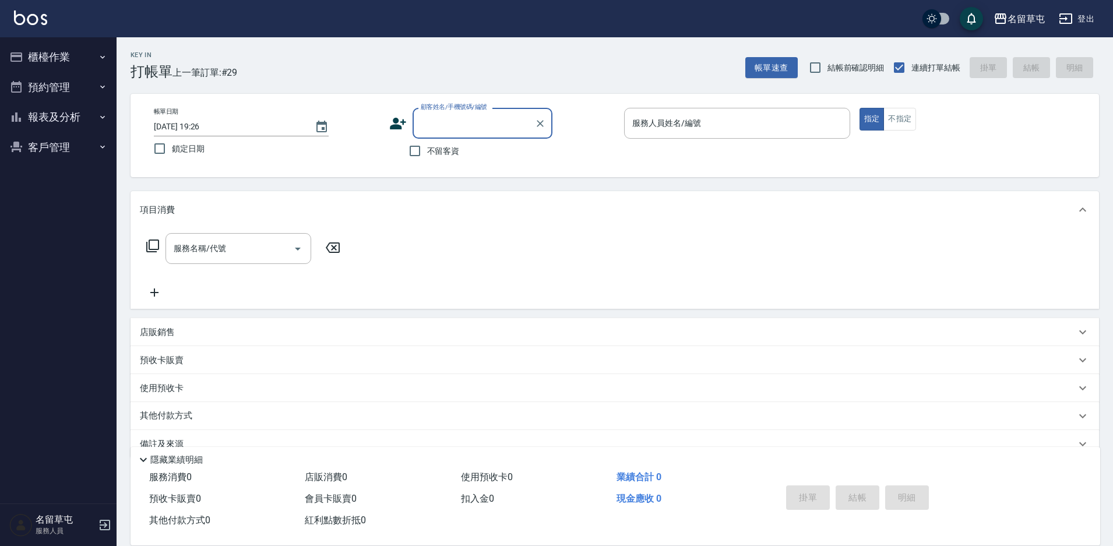
click at [63, 124] on button "報表及分析" at bounding box center [58, 117] width 107 height 30
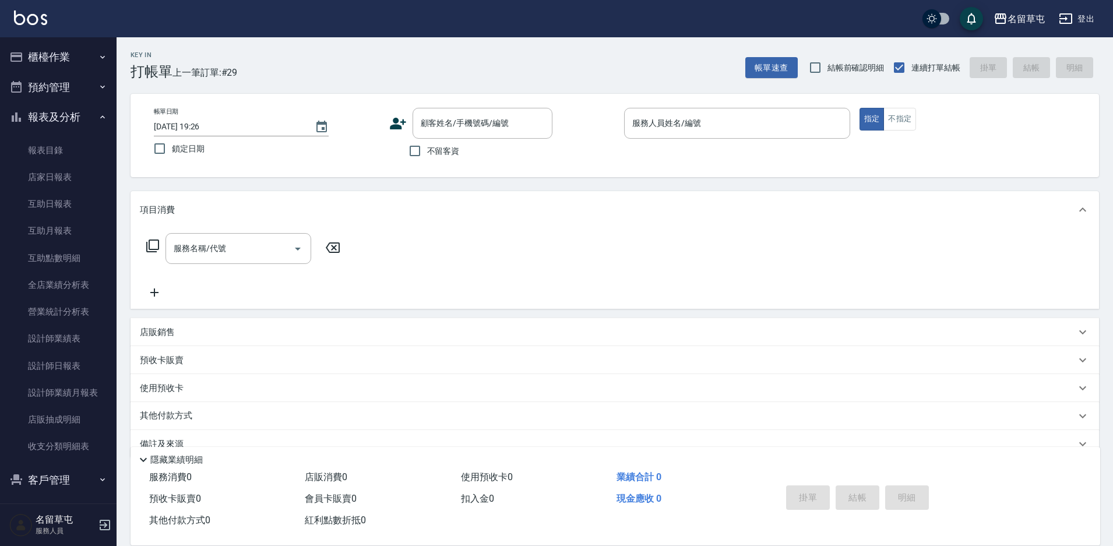
click at [51, 480] on button "客戶管理" at bounding box center [58, 480] width 107 height 30
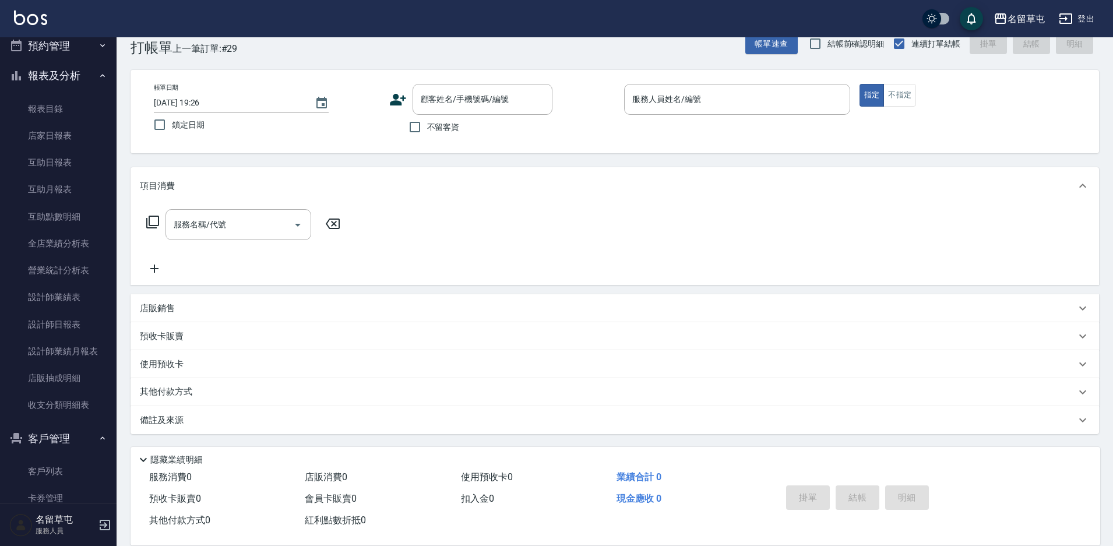
scroll to position [96, 0]
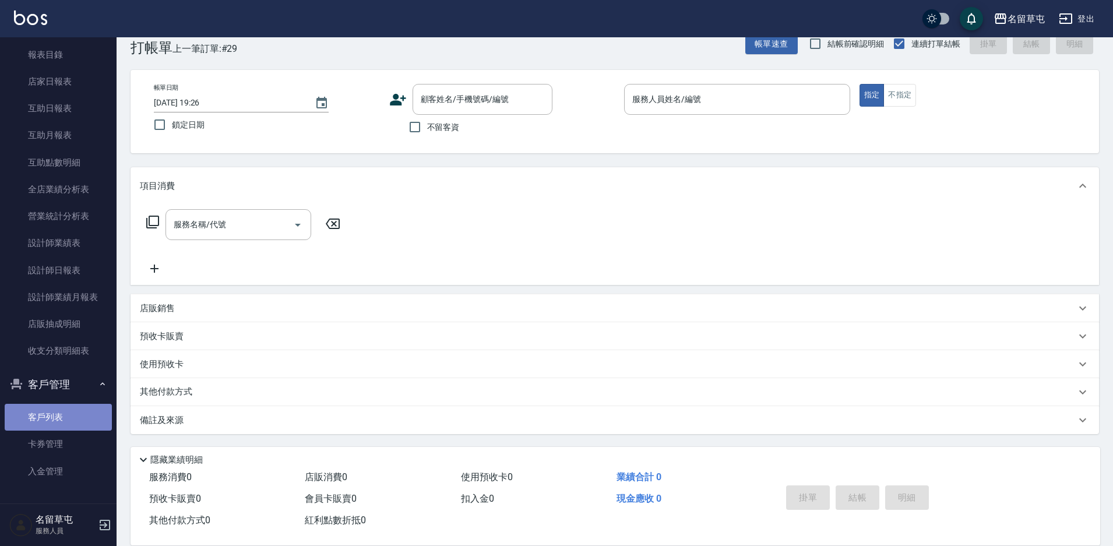
click at [72, 425] on link "客戶列表" at bounding box center [58, 417] width 107 height 27
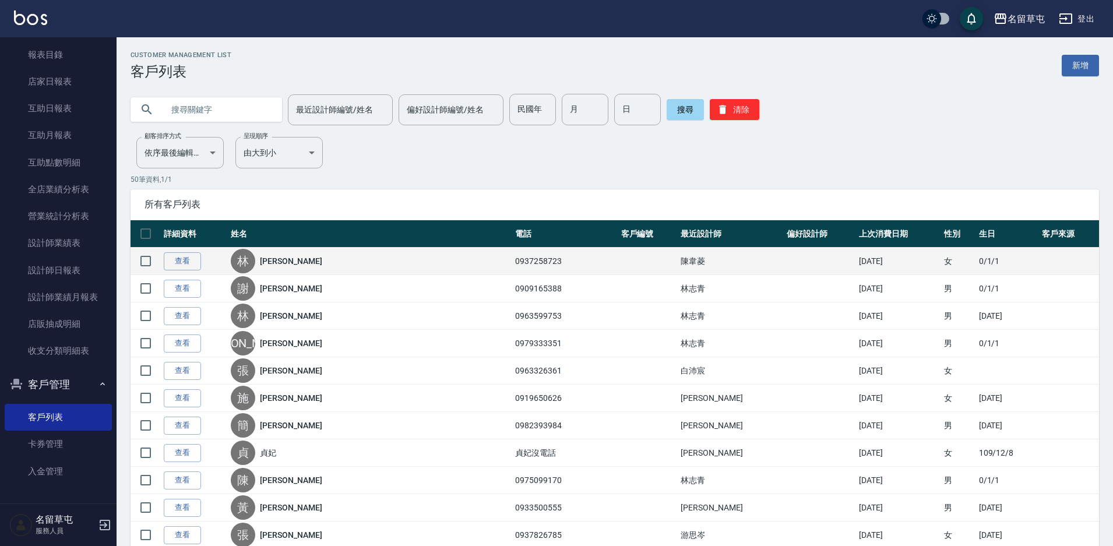
click at [275, 270] on div "林 林麗秋" at bounding box center [370, 261] width 279 height 24
click at [194, 259] on link "查看" at bounding box center [182, 261] width 37 height 18
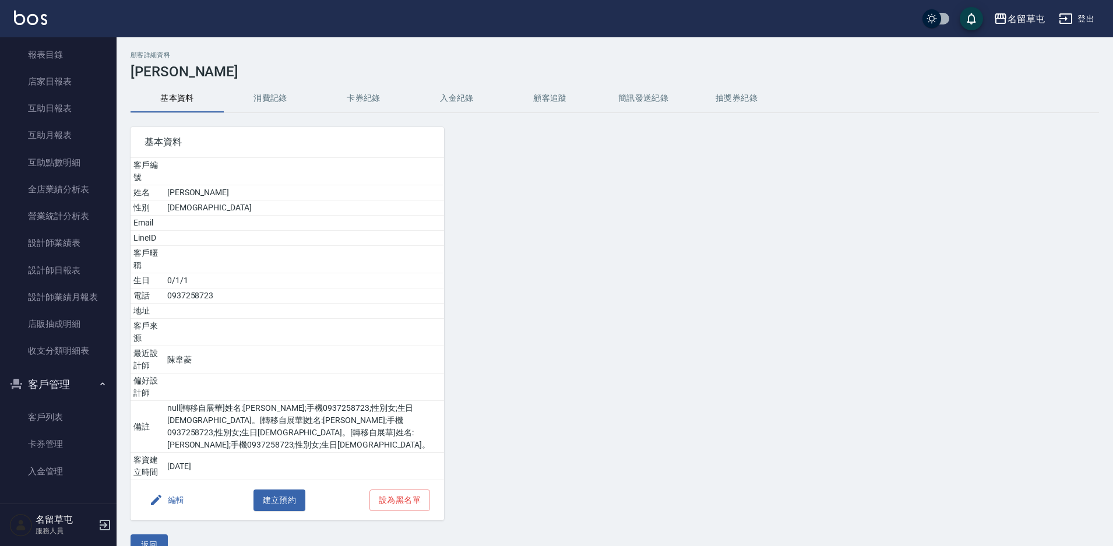
click at [474, 100] on button "入金紀錄" at bounding box center [456, 99] width 93 height 28
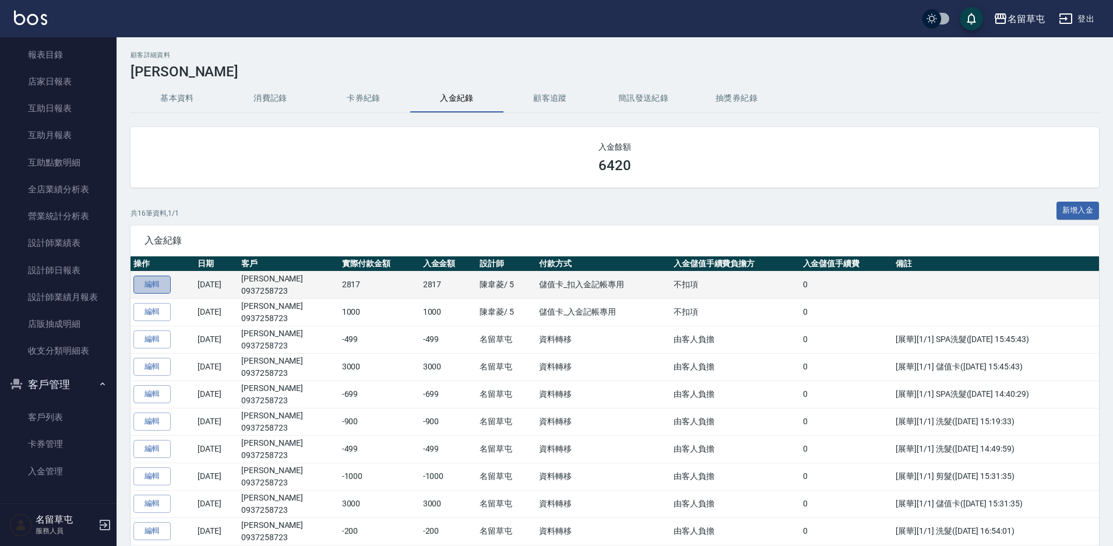
click at [160, 283] on link "編輯" at bounding box center [151, 285] width 37 height 18
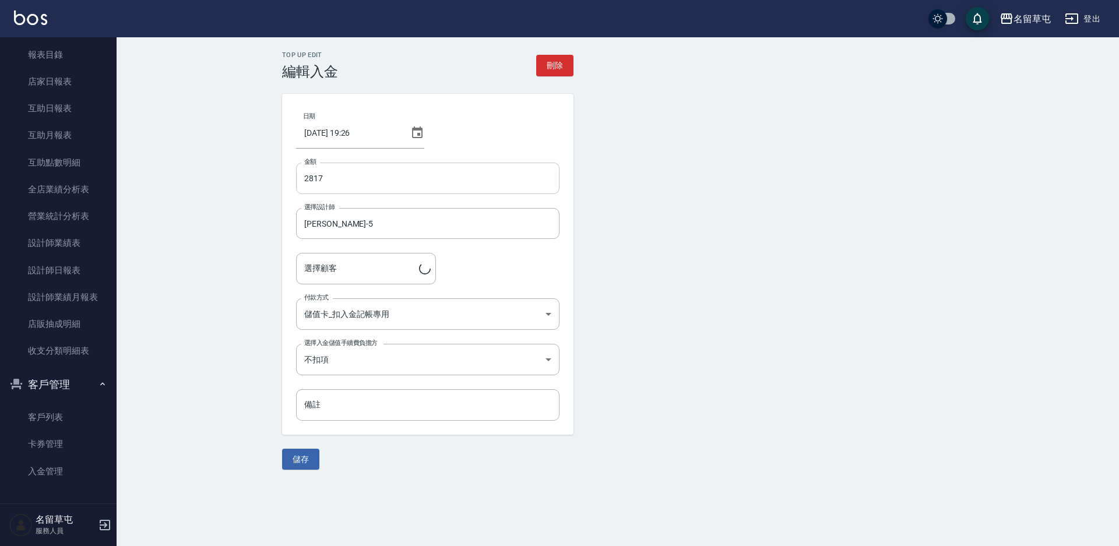
type input "[PERSON_NAME]/0937258723/"
click at [304, 178] on input "2817" at bounding box center [427, 178] width 263 height 31
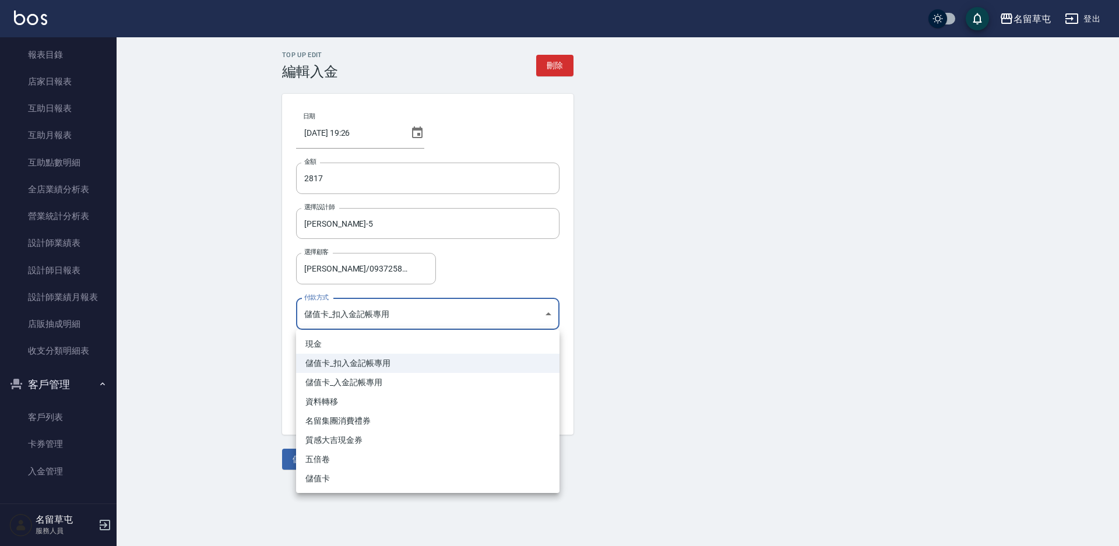
click at [379, 314] on body "名留草屯 登出 櫃檯作業 打帳單 帳單列表 現金收支登錄 材料自購登錄 每日結帳 排班表 現場電腦打卡 預約管理 預約管理 單日預約紀錄 單週預約紀錄 報表及…" at bounding box center [559, 273] width 1119 height 546
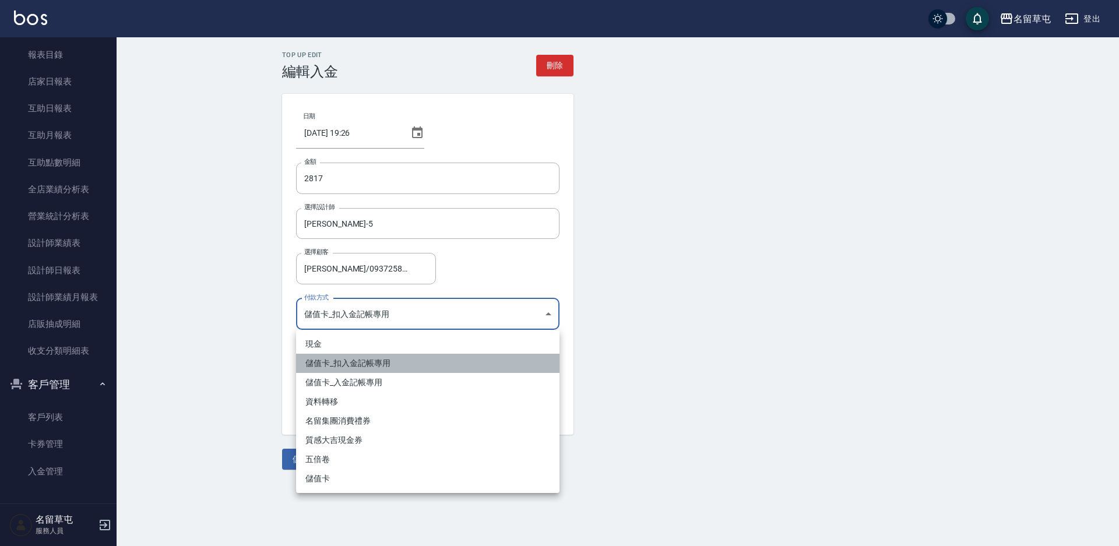
click at [349, 368] on li "儲值卡_扣入金記帳專用" at bounding box center [427, 363] width 263 height 19
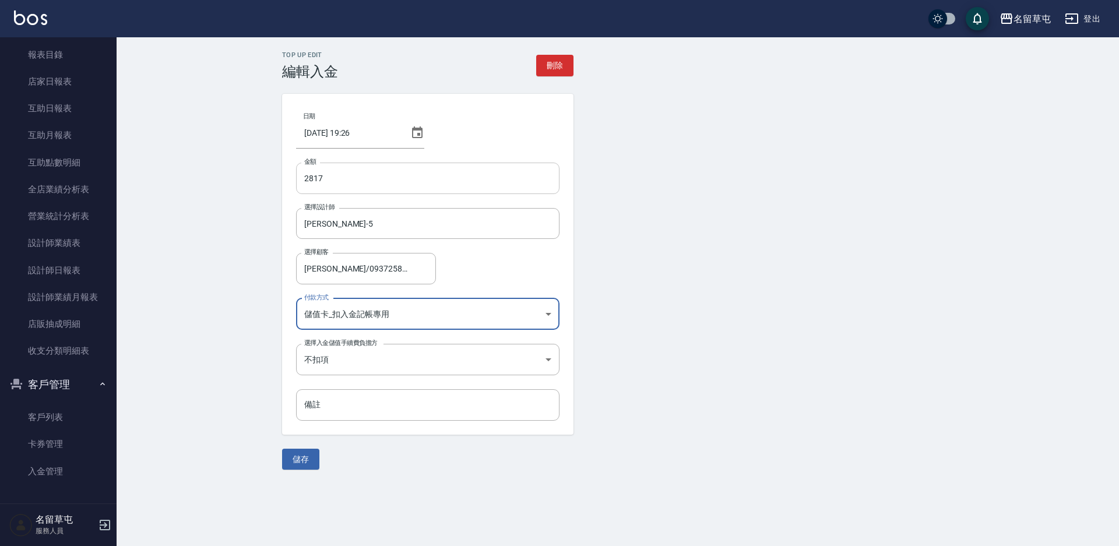
click at [302, 180] on input "2817" at bounding box center [427, 178] width 263 height 31
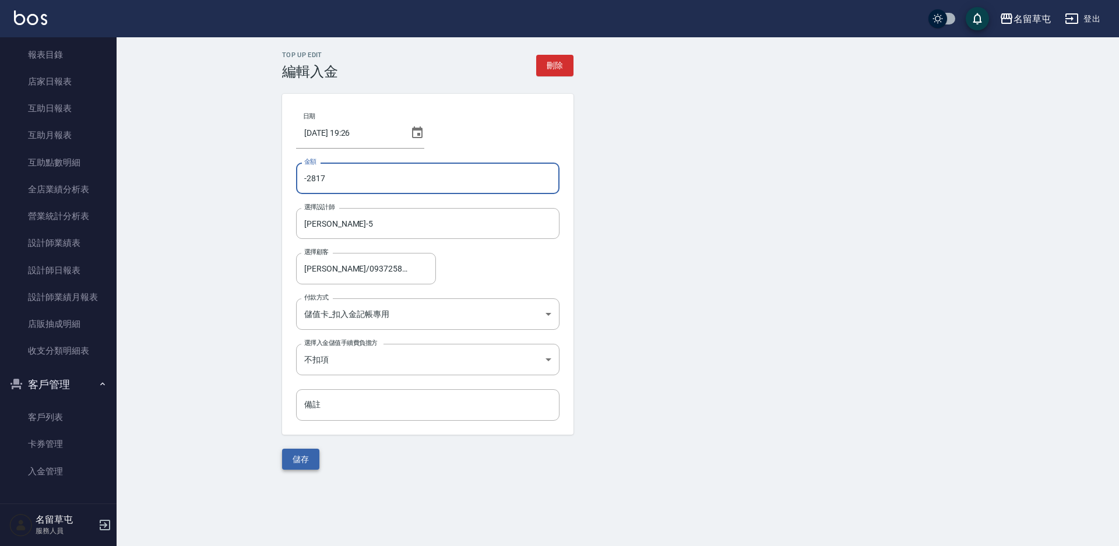
type input "-2817"
click at [292, 460] on button "儲存" at bounding box center [300, 460] width 37 height 22
